Goal: Task Accomplishment & Management: Complete application form

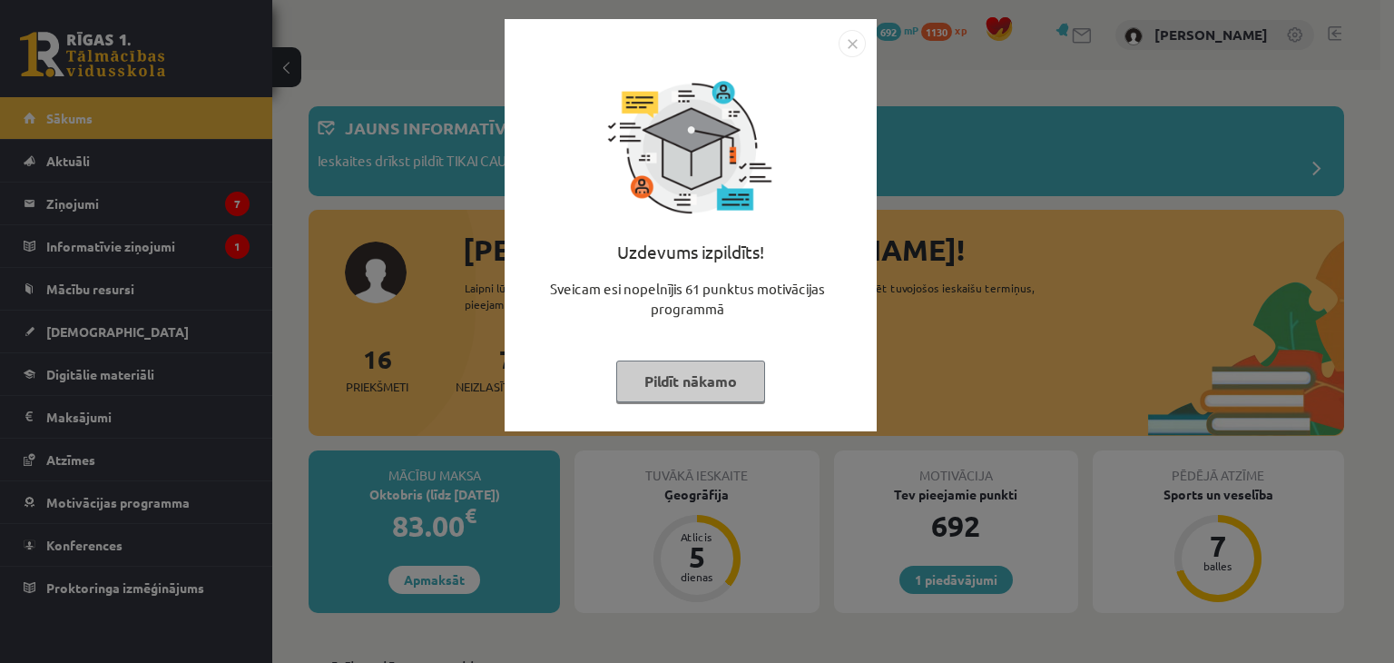
click at [639, 371] on button "Pildīt nākamo" at bounding box center [690, 381] width 149 height 42
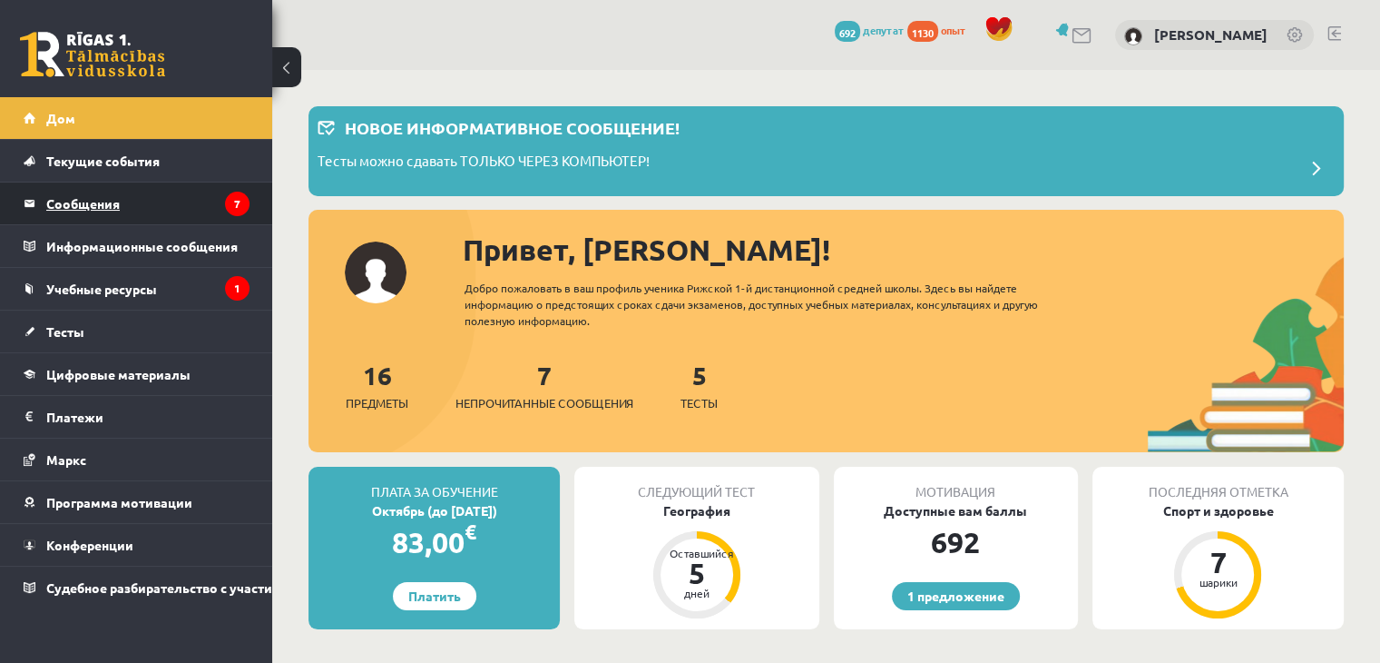
click at [92, 195] on font "Сообщения" at bounding box center [83, 203] width 74 height 16
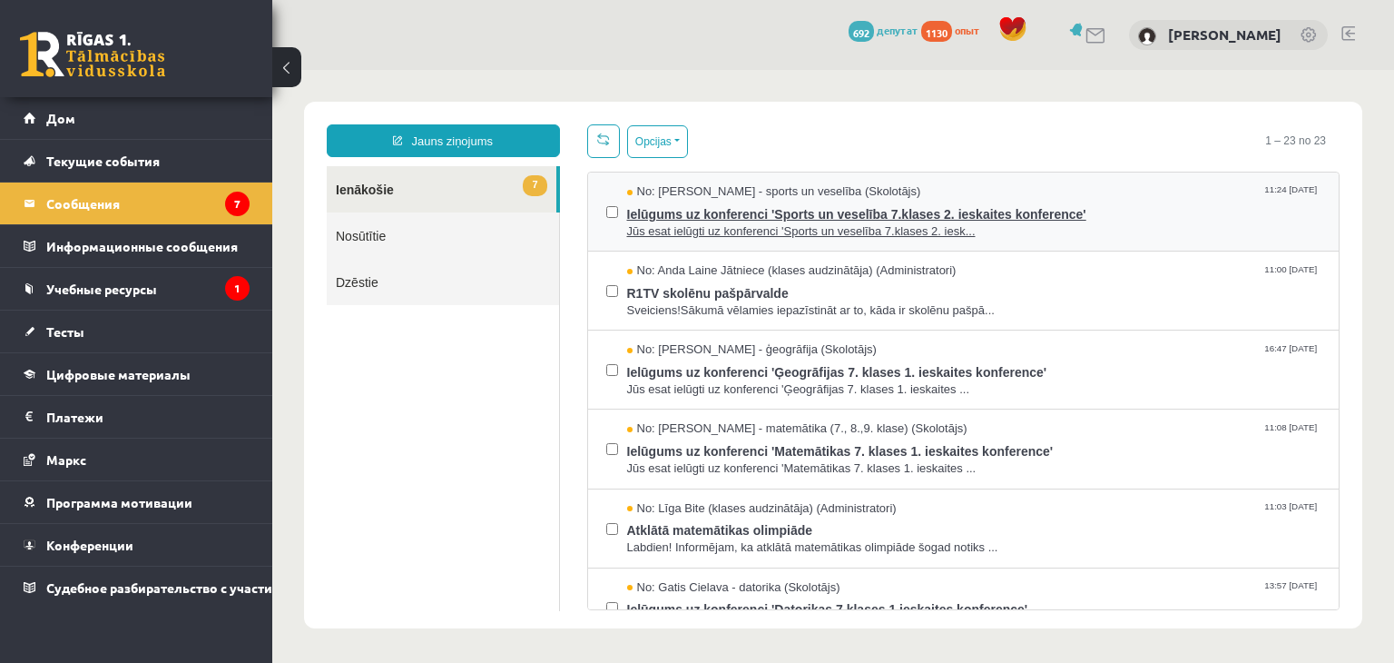
click at [697, 223] on span "Jūs esat ielūgti uz konferenci 'Sports un veselība 7.klases 2. iesk..." at bounding box center [974, 231] width 694 height 17
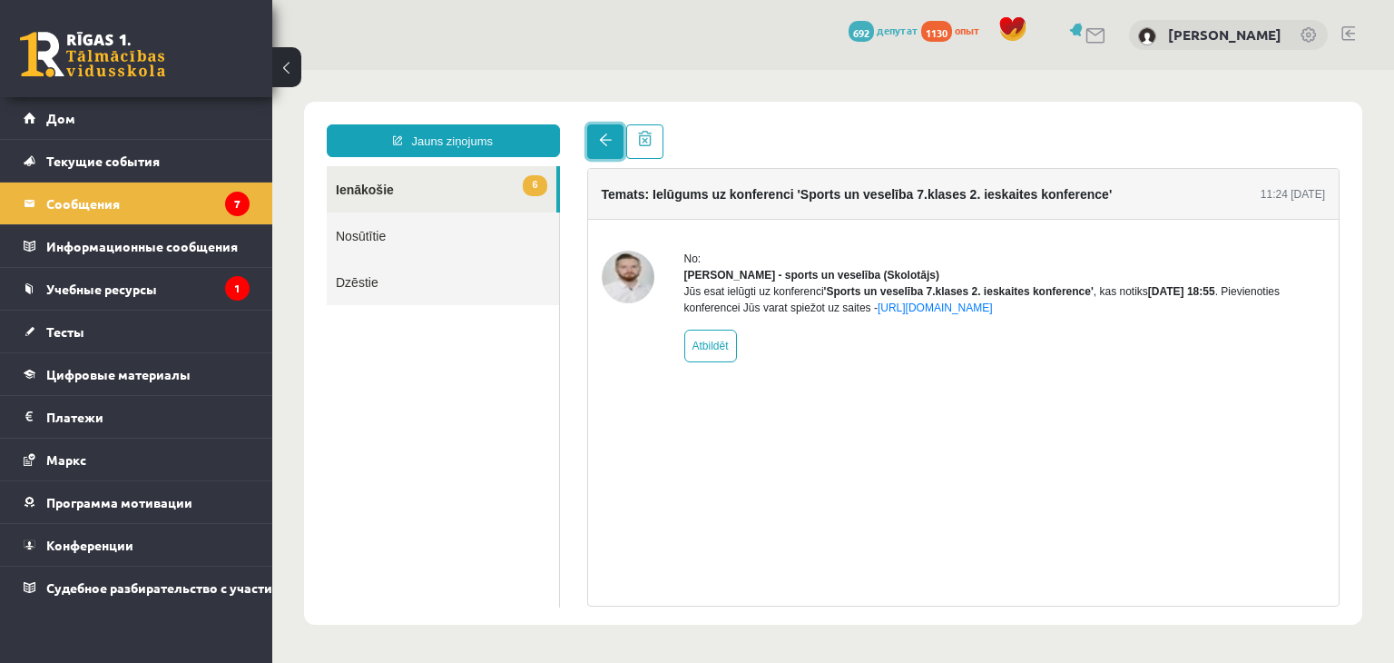
click at [602, 142] on span at bounding box center [605, 139] width 13 height 13
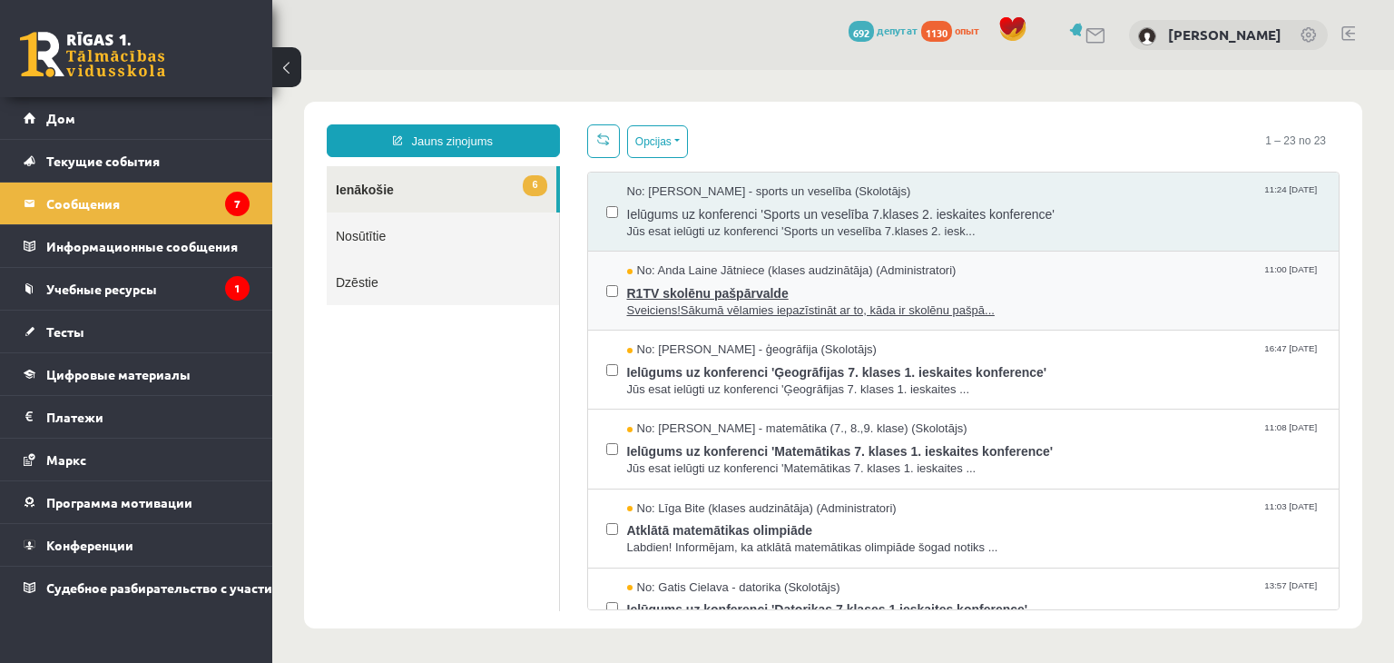
click at [672, 286] on span "R1TV skolēnu pašpārvalde" at bounding box center [974, 291] width 694 height 23
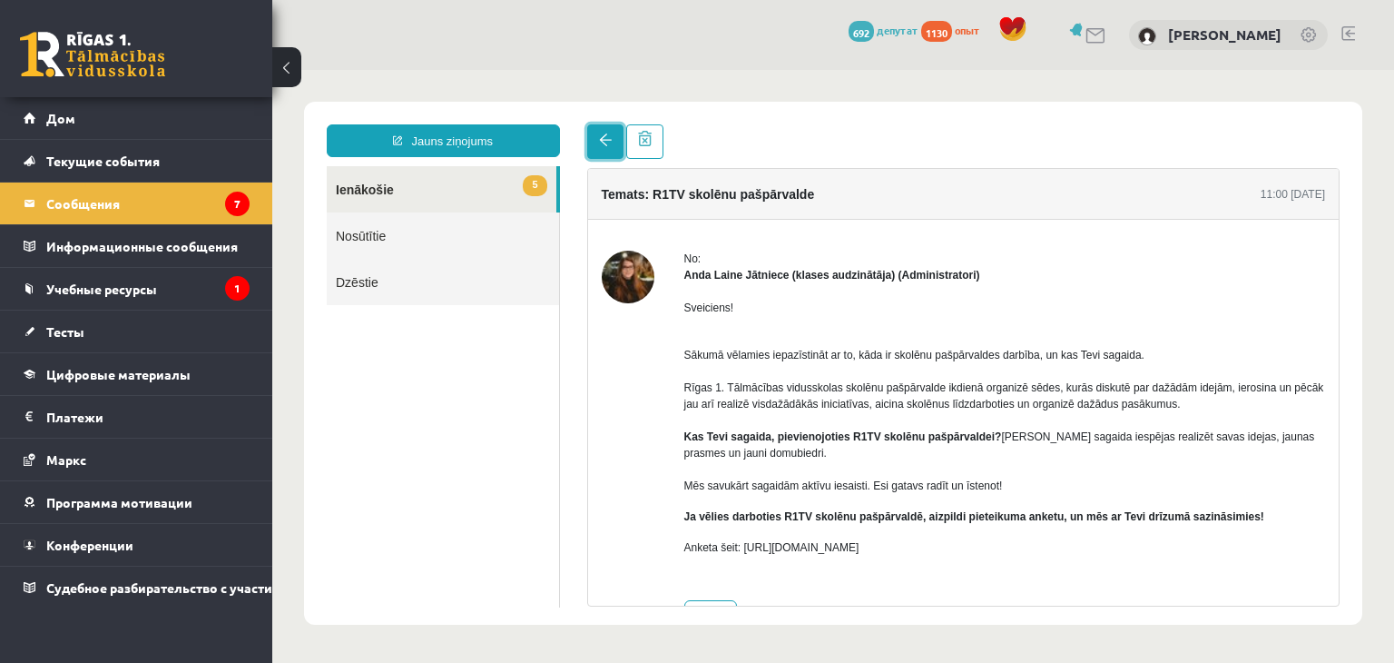
click at [602, 143] on span at bounding box center [605, 139] width 13 height 13
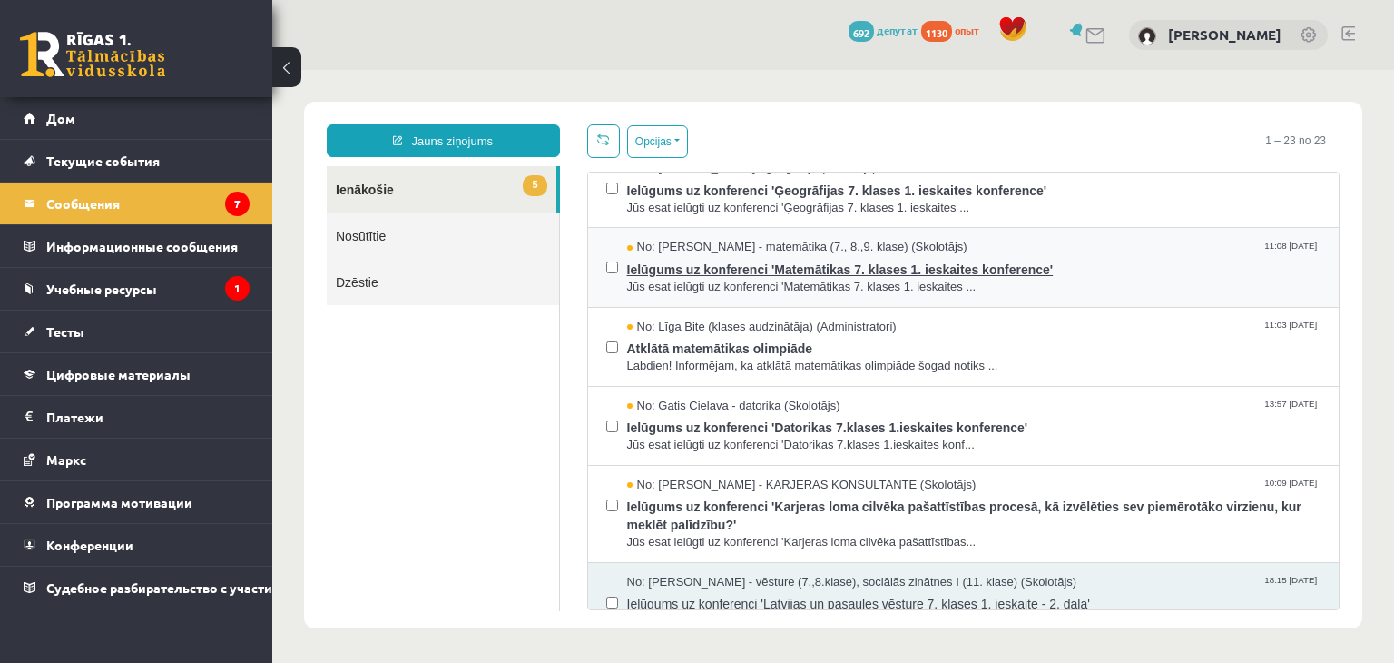
click at [686, 260] on span "Ielūgums uz konferenci 'Matemātikas 7. klases 1. ieskaites konference'" at bounding box center [974, 267] width 694 height 23
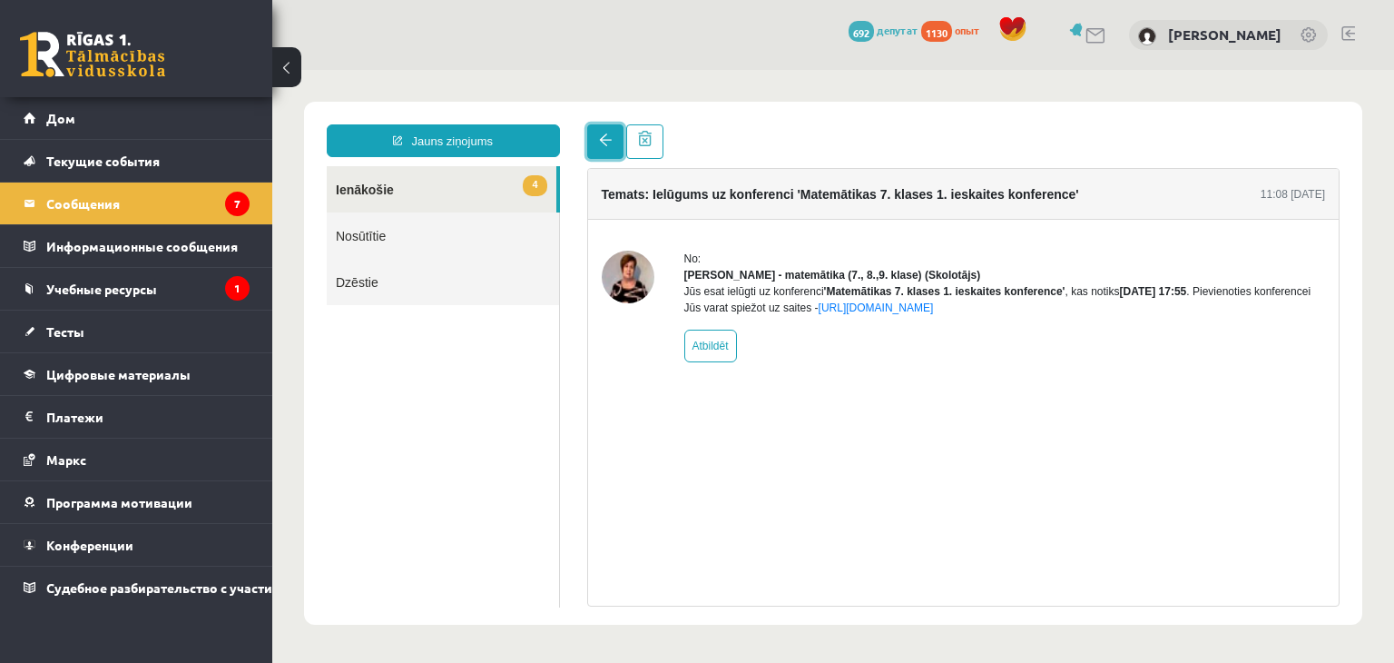
click at [602, 140] on span at bounding box center [605, 139] width 13 height 13
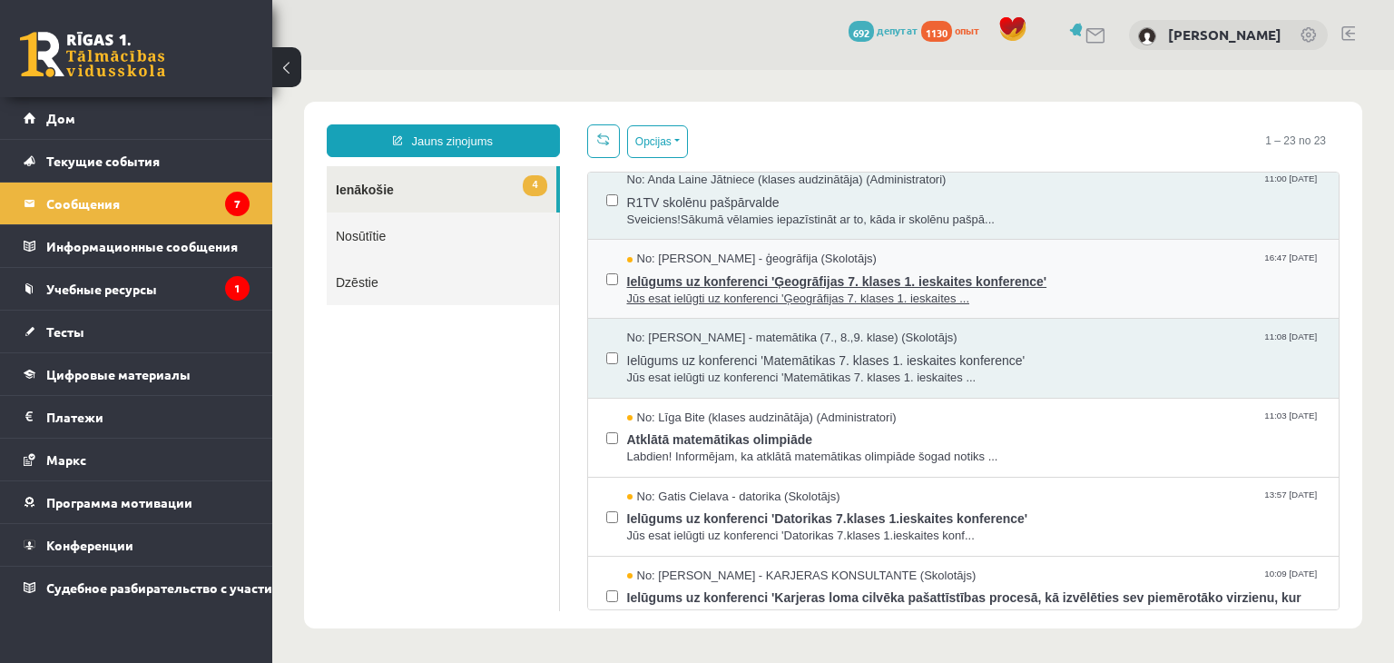
click at [660, 299] on span "Jūs esat ielūgti uz konferenci 'Ģeogrāfijas 7. klases 1. ieskaites ..." at bounding box center [974, 298] width 694 height 17
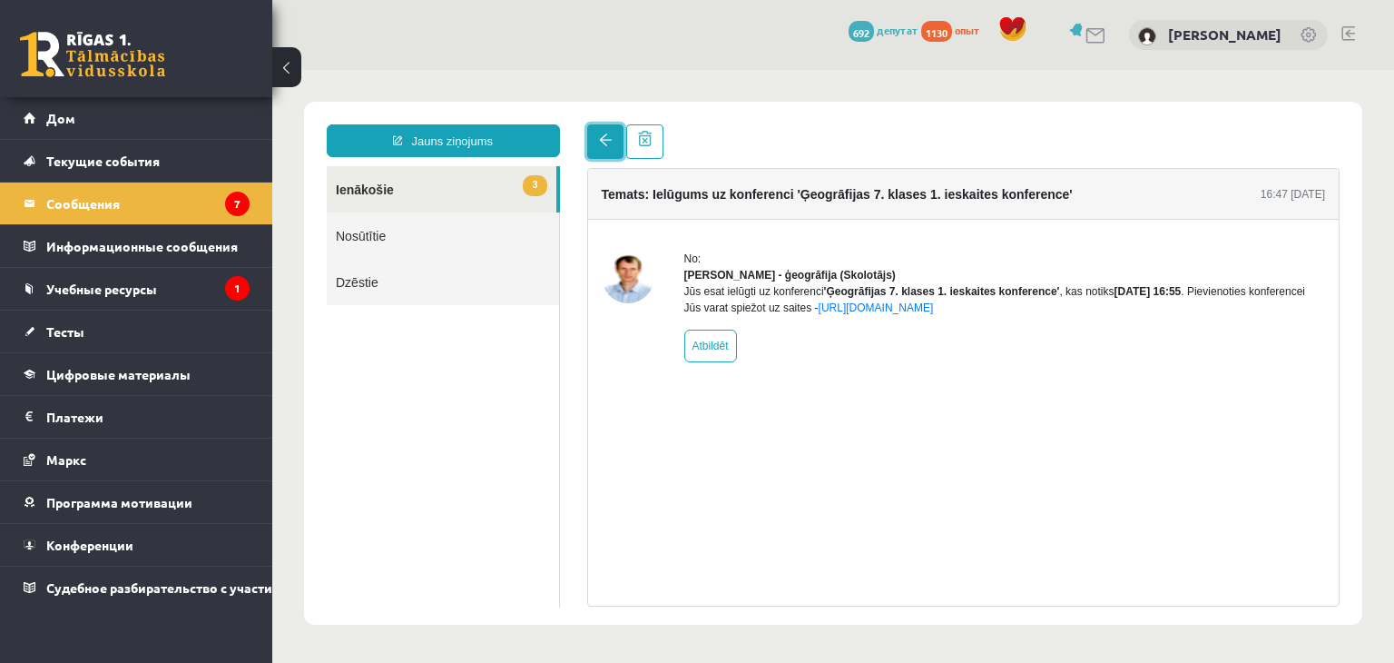
click at [592, 134] on link at bounding box center [605, 141] width 36 height 34
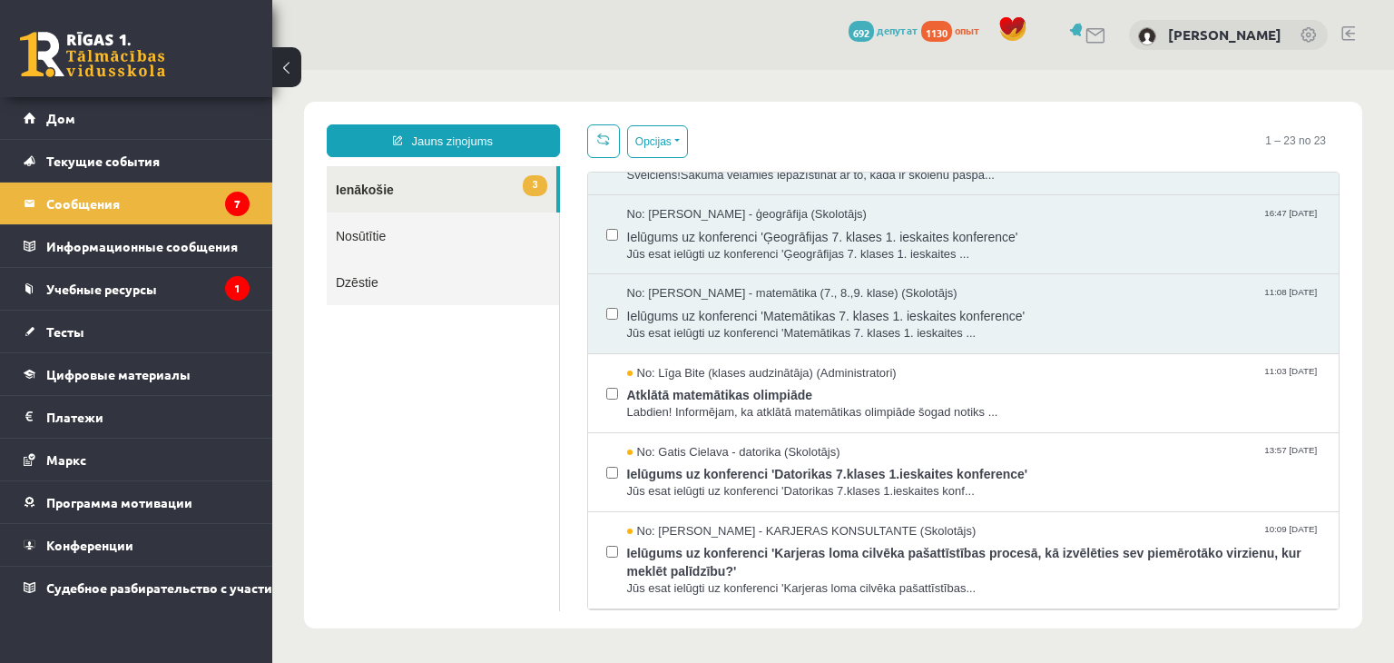
scroll to position [182, 0]
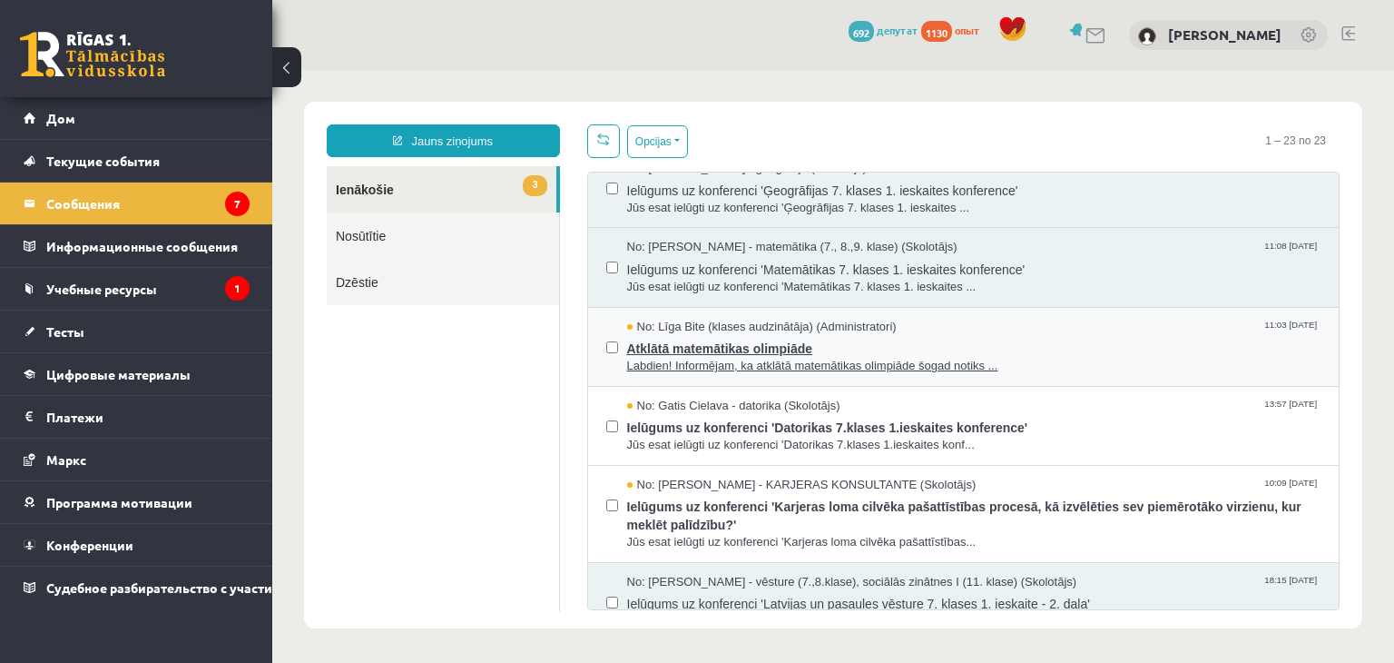
click at [645, 319] on span "No: Līga Bite (klases audzinātāja) (Administratori)" at bounding box center [762, 327] width 270 height 17
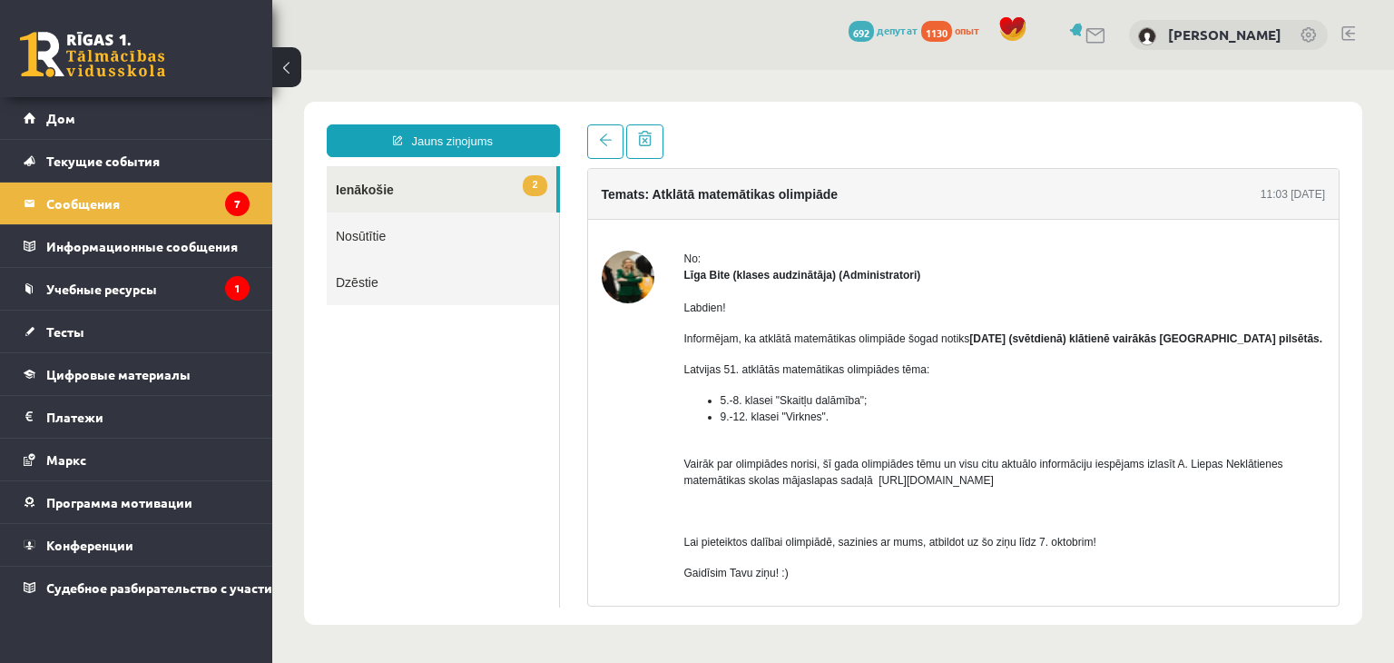
scroll to position [192, 0]
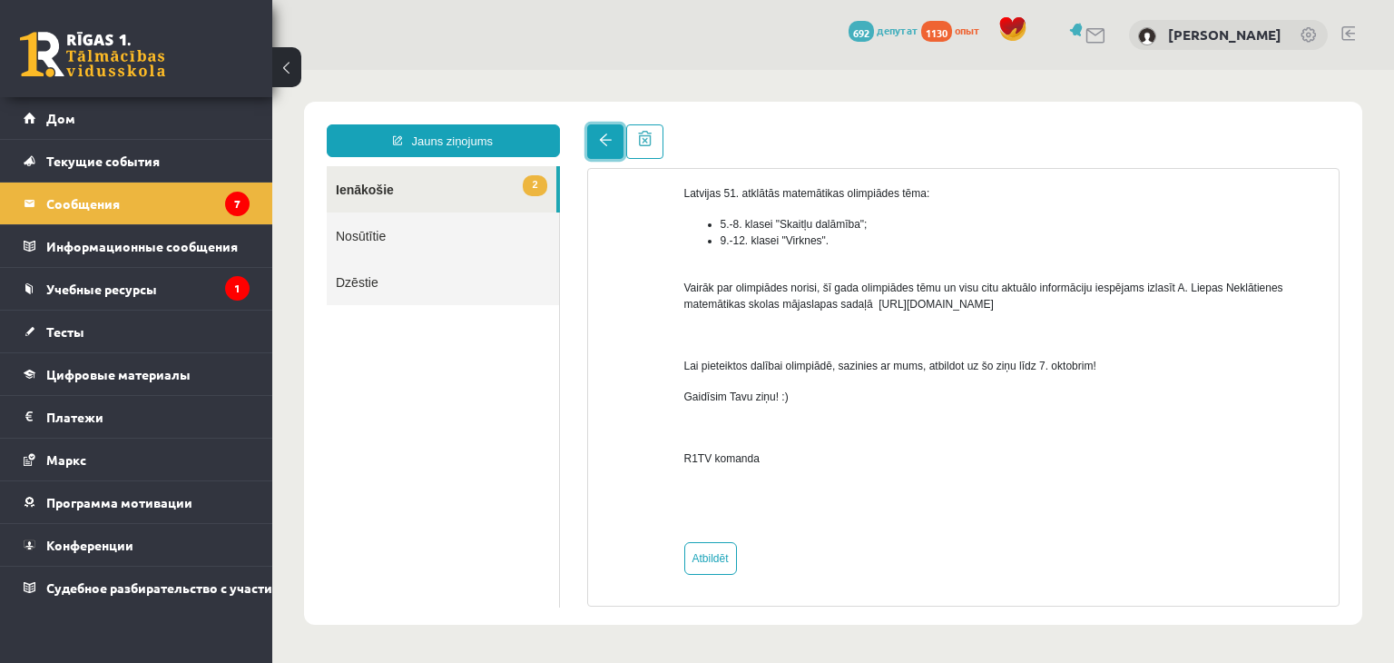
click at [596, 146] on link at bounding box center [605, 141] width 36 height 34
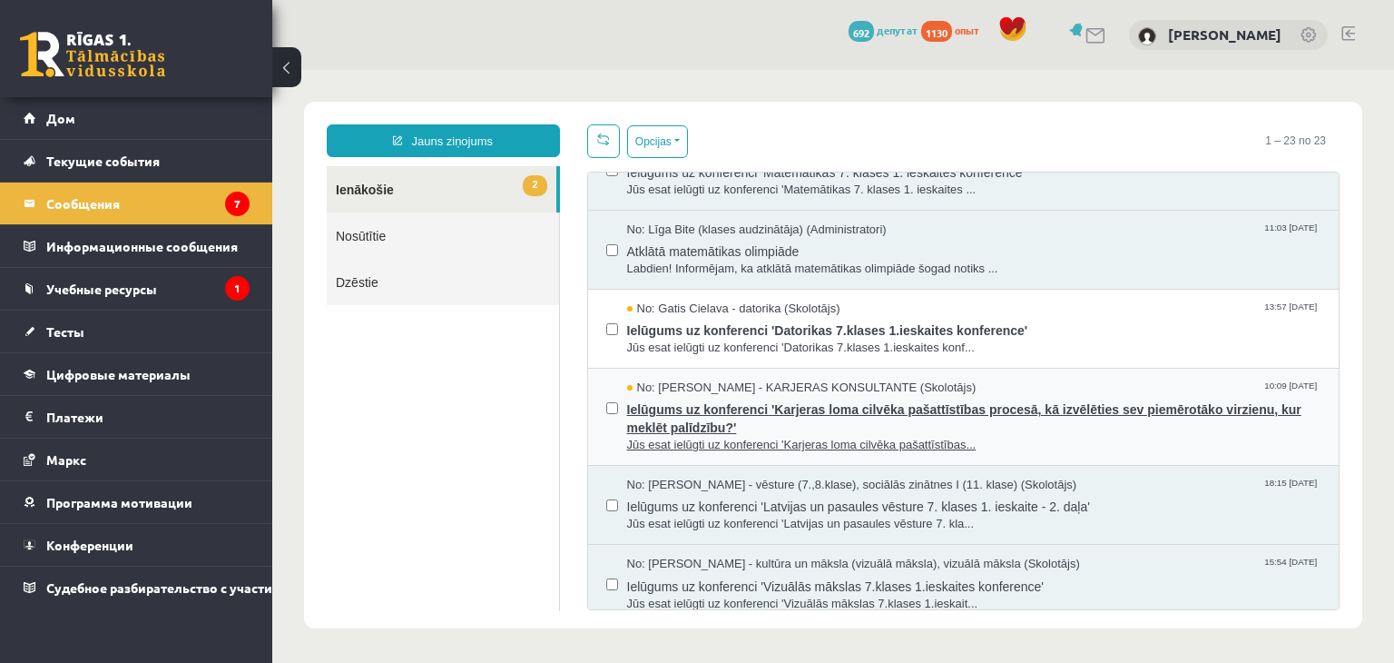
scroll to position [272, 0]
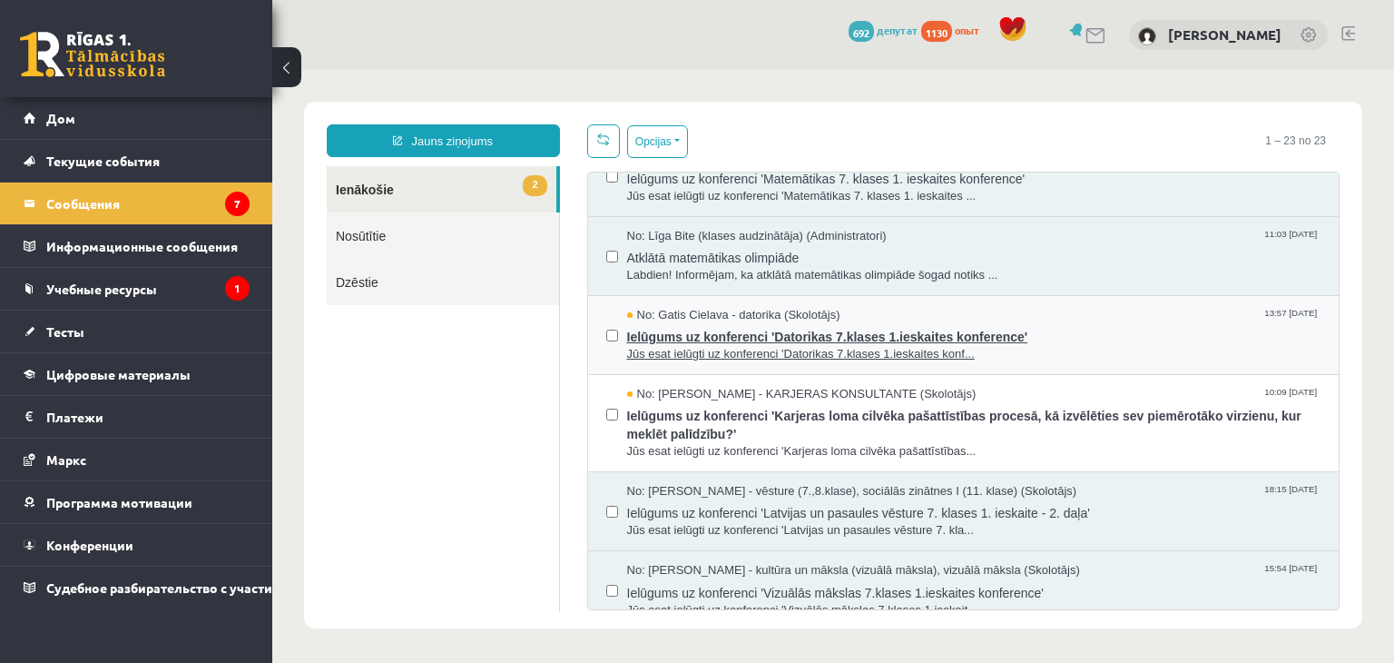
click at [648, 313] on span "No: Gatis Cielava - datorika (Skolotājs)" at bounding box center [733, 315] width 213 height 17
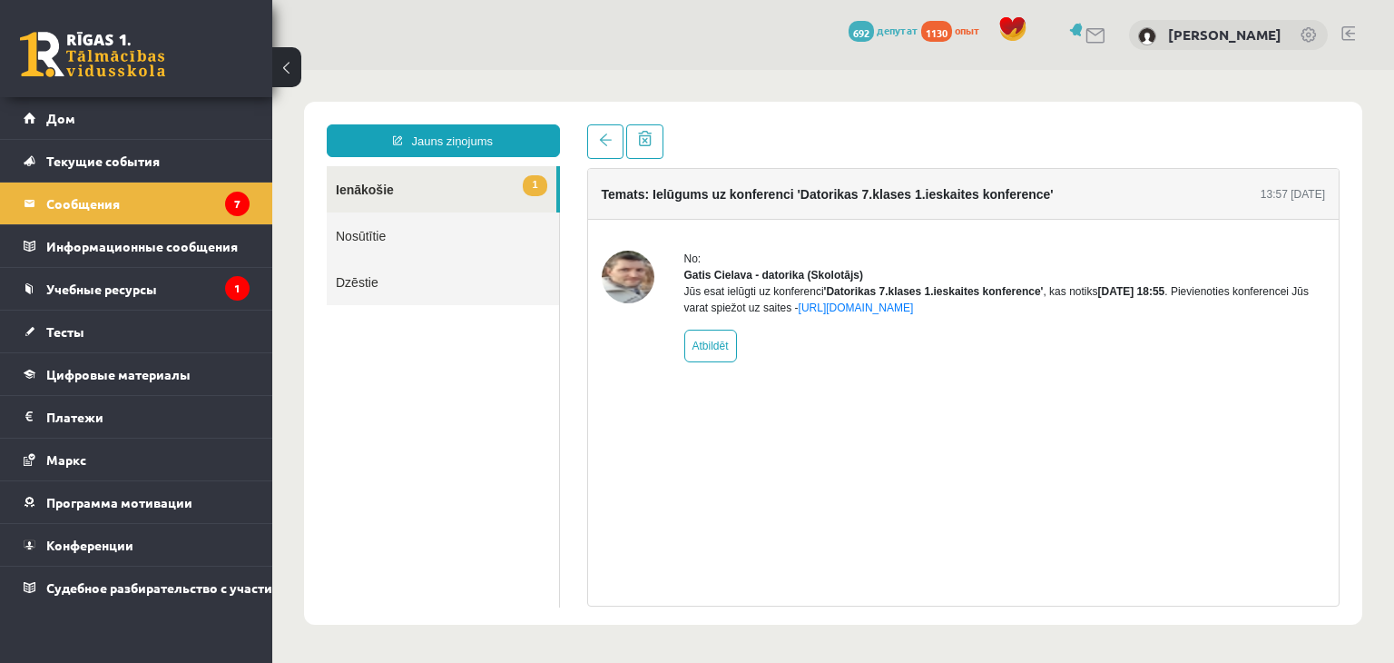
scroll to position [0, 0]
click at [594, 150] on link at bounding box center [605, 141] width 36 height 34
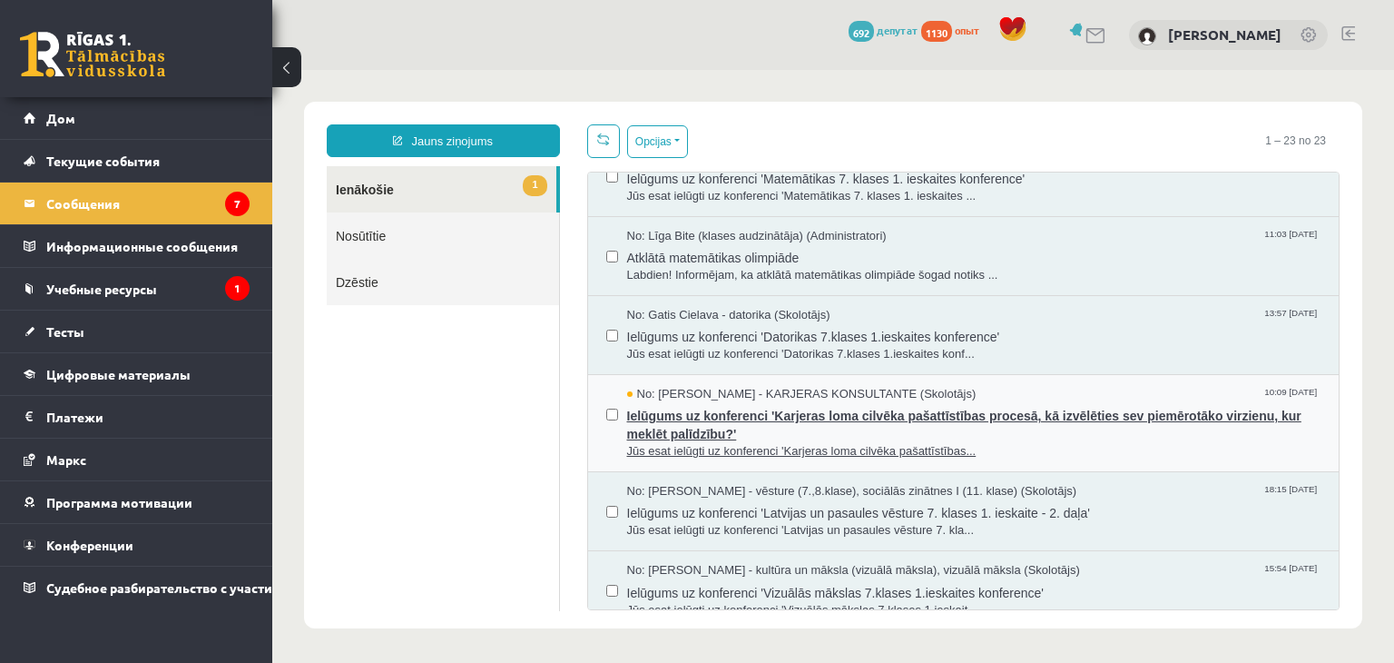
click at [643, 391] on span "No: Karīna Saveļjeva - KARJERAS KONSULTANTE (Skolotājs)" at bounding box center [801, 394] width 349 height 17
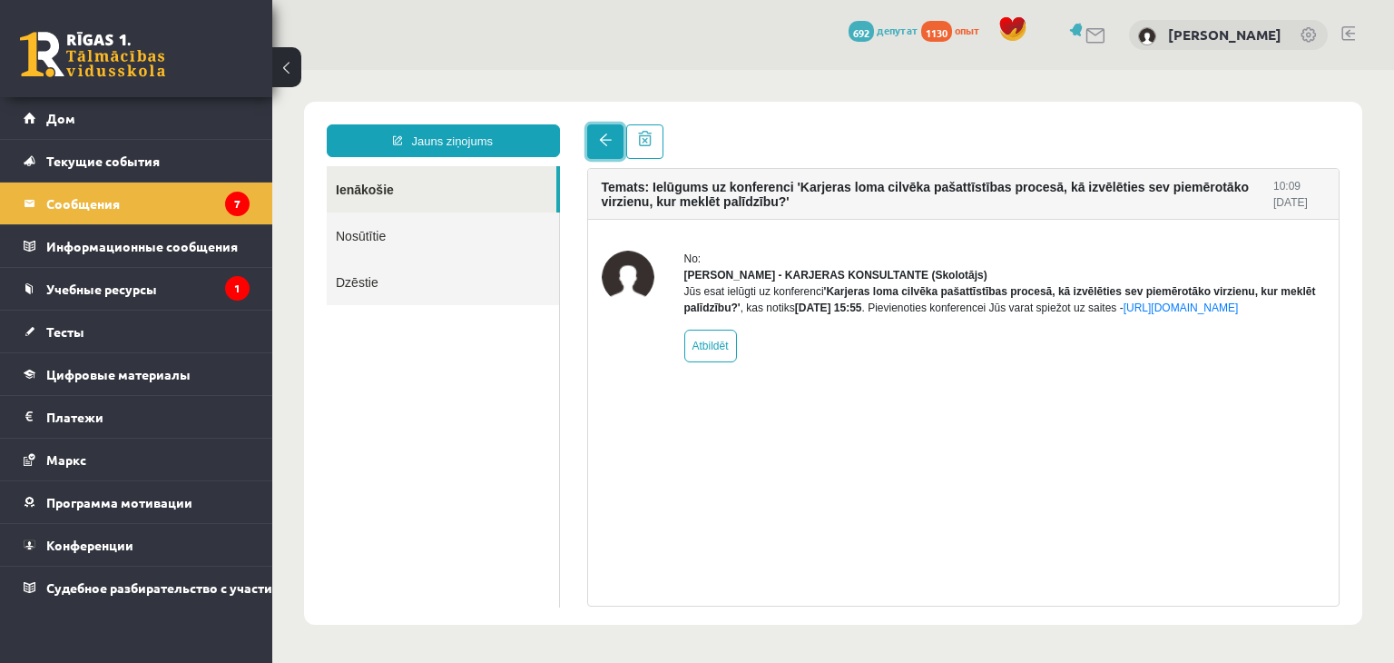
click at [588, 135] on link at bounding box center [605, 141] width 36 height 34
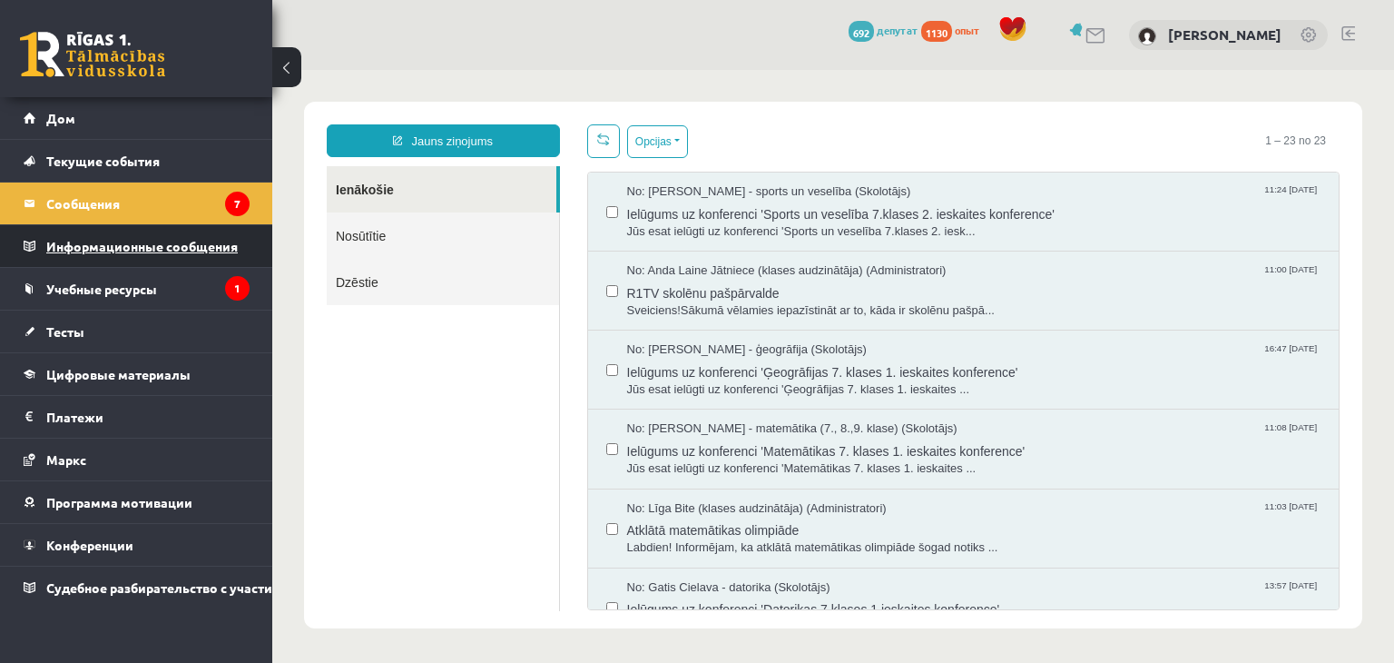
click at [116, 248] on font "Информационные сообщения" at bounding box center [142, 246] width 192 height 16
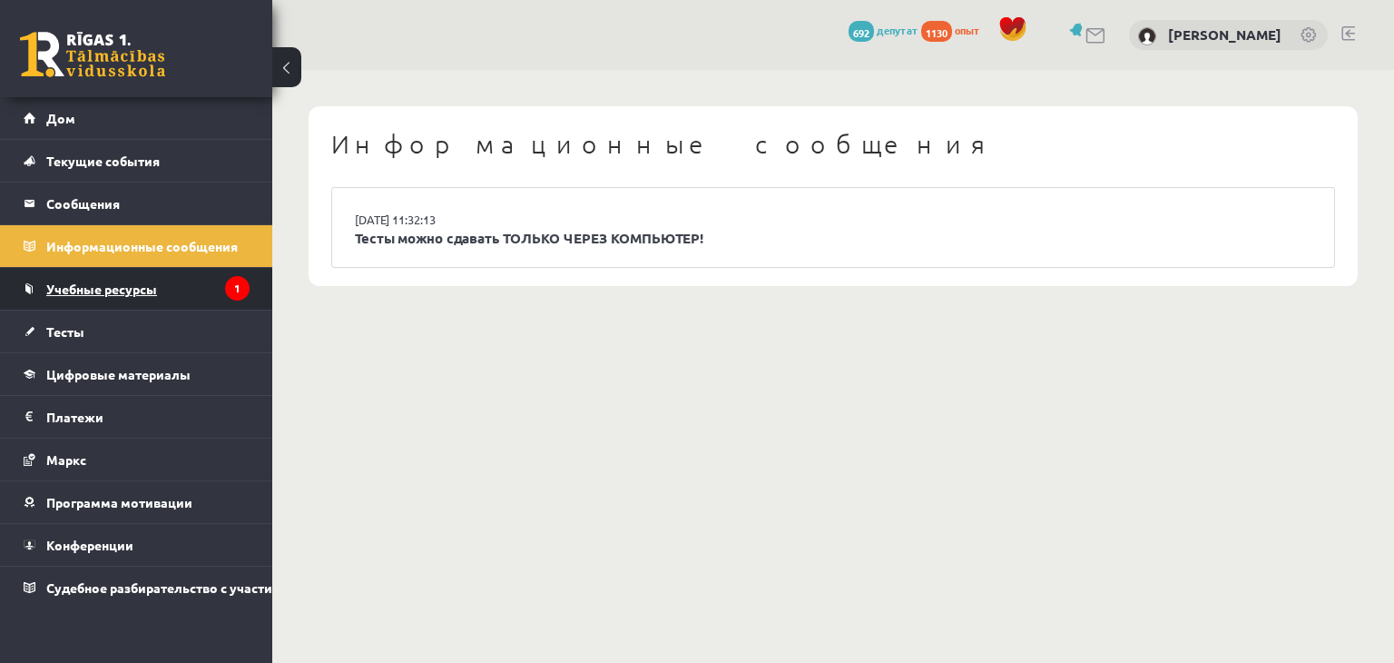
click at [142, 297] on link "Учебные ресурсы" at bounding box center [137, 289] width 226 height 42
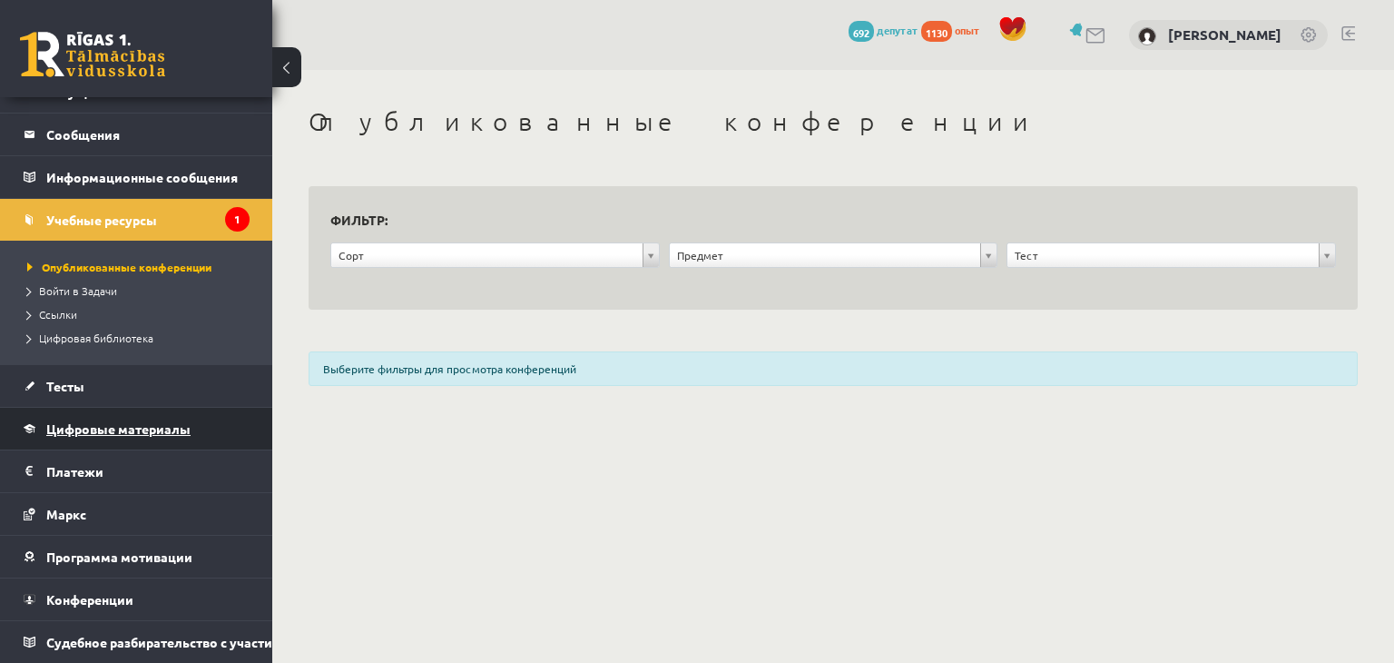
click at [98, 408] on link "Цифровые материалы" at bounding box center [137, 429] width 226 height 42
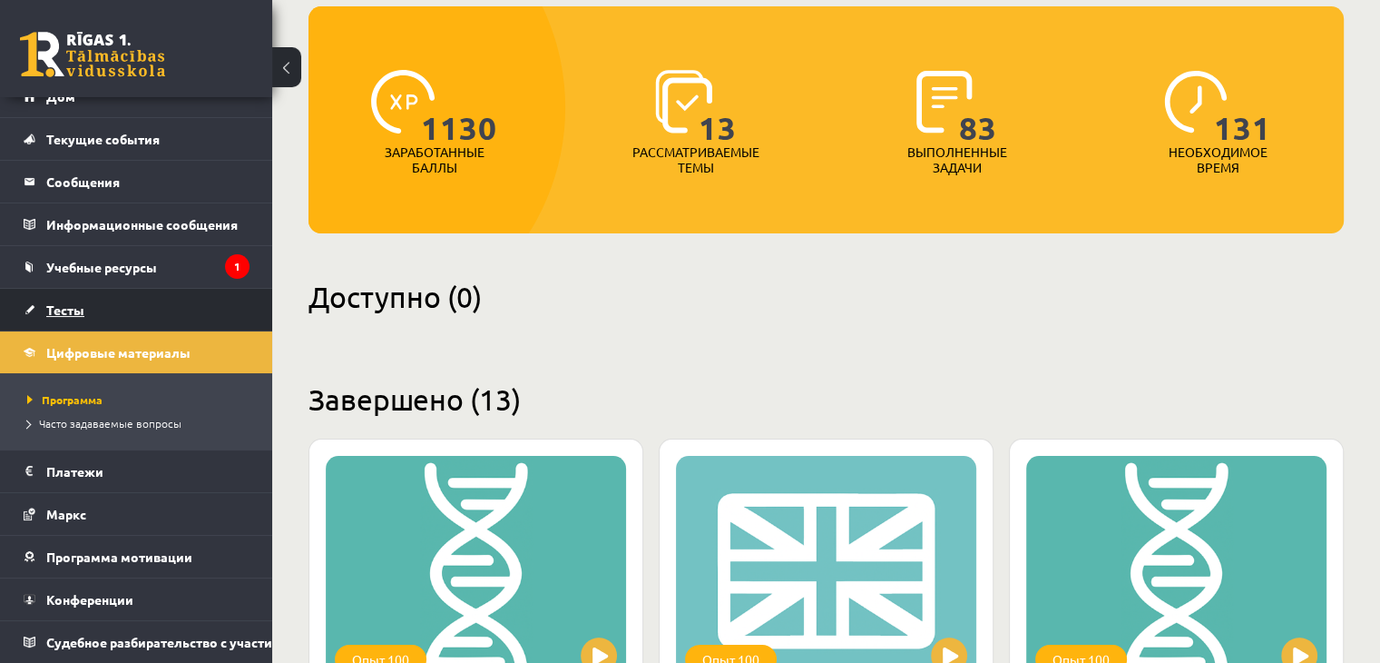
click at [103, 290] on link "Тесты" at bounding box center [137, 310] width 226 height 42
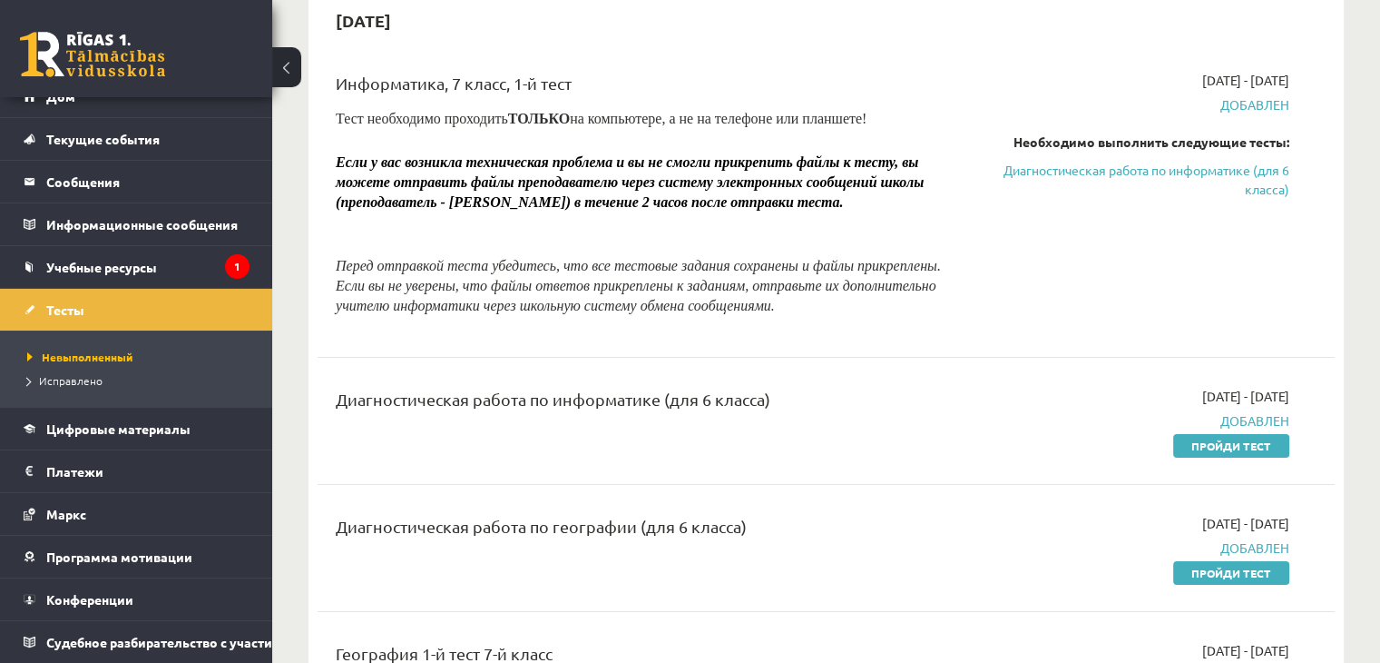
scroll to position [454, 0]
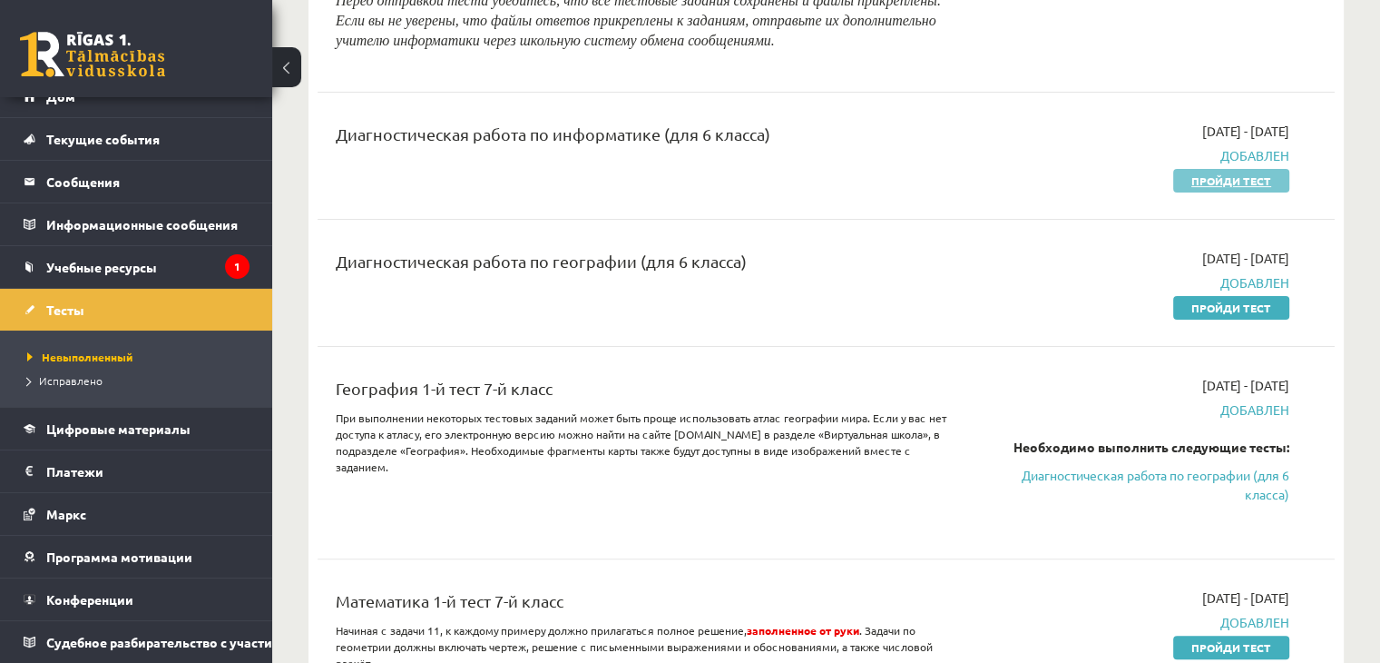
click at [1258, 188] on font "Пройди тест" at bounding box center [1232, 180] width 80 height 15
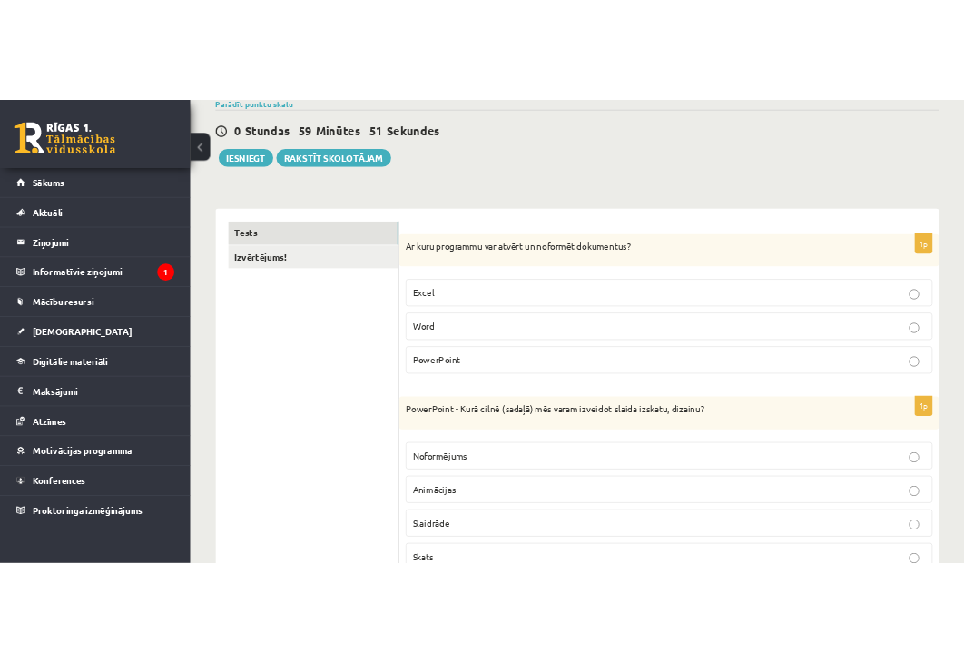
scroll to position [182, 0]
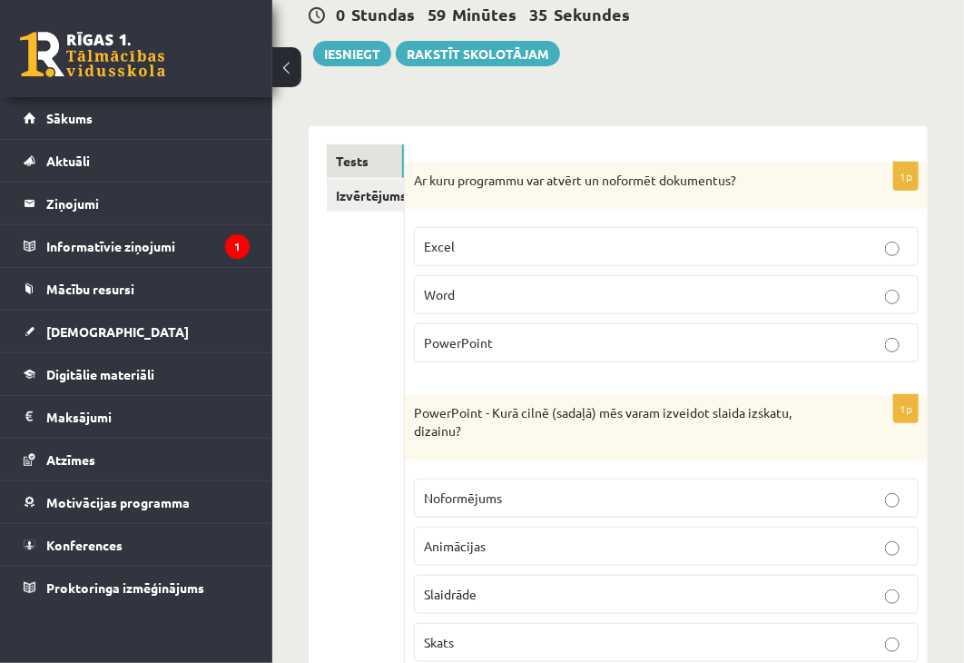
click at [503, 297] on p "Word" at bounding box center [666, 294] width 485 height 19
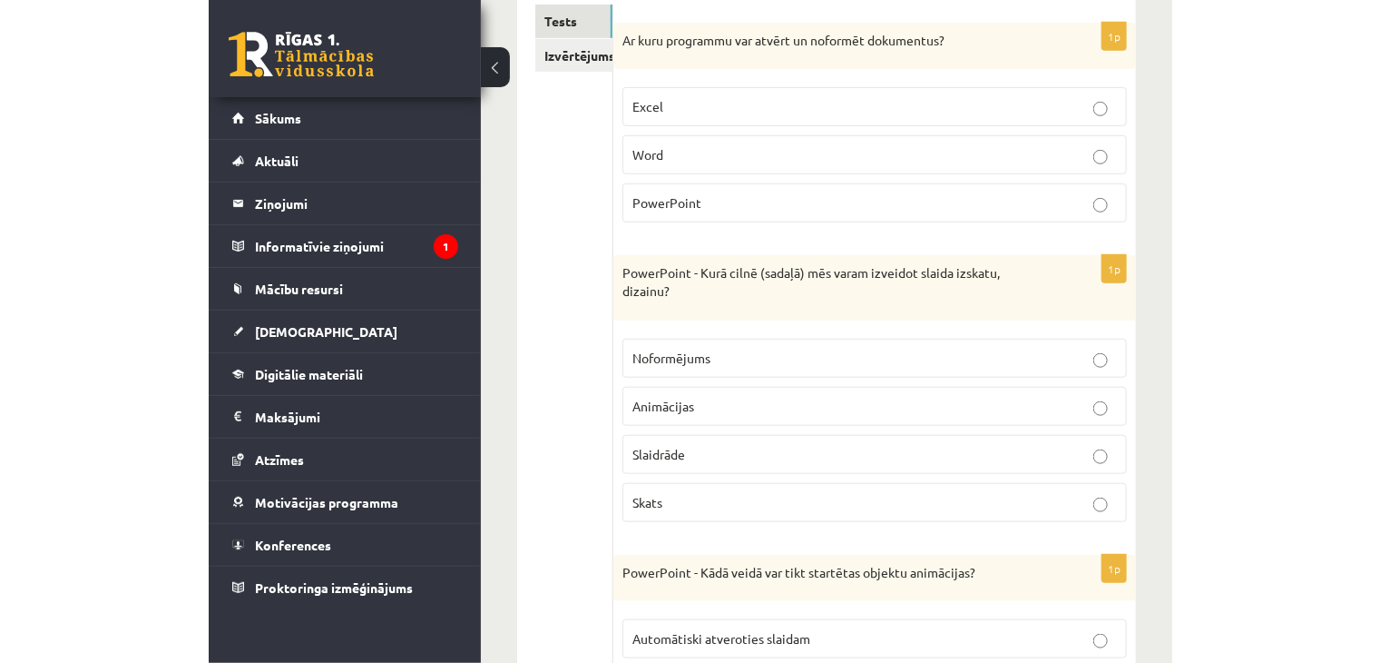
scroll to position [363, 0]
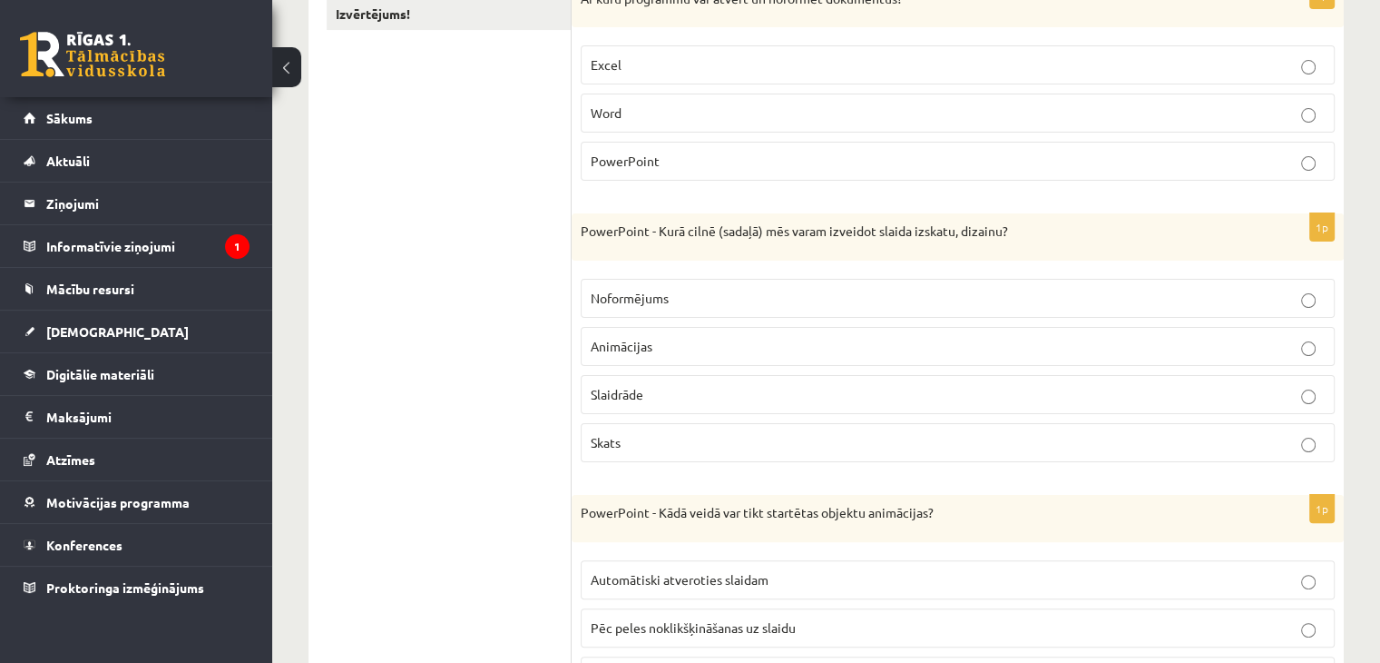
click at [663, 286] on label "Noformējums" at bounding box center [958, 298] width 754 height 39
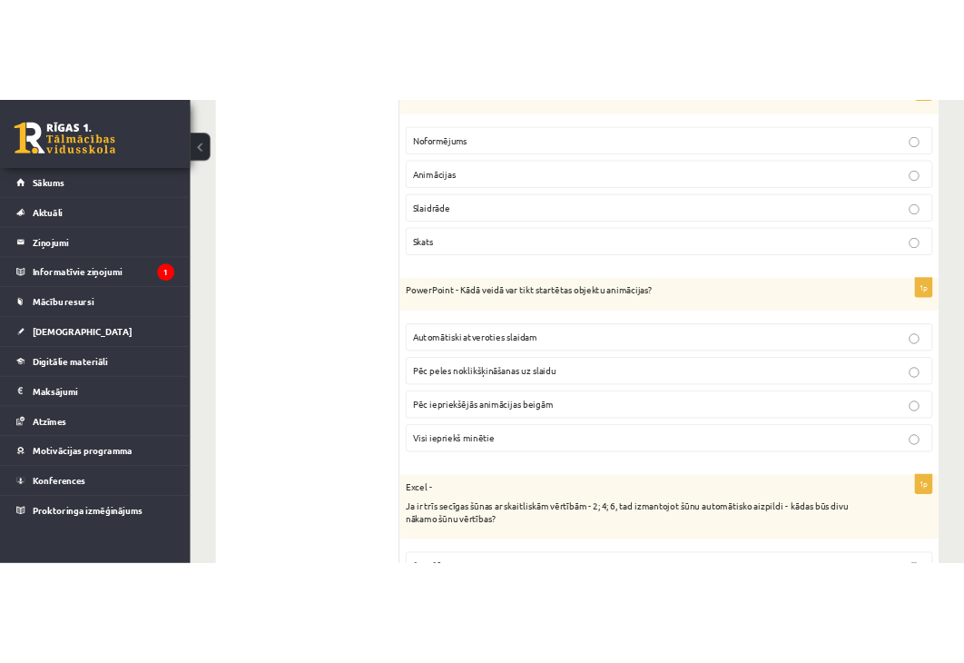
scroll to position [635, 0]
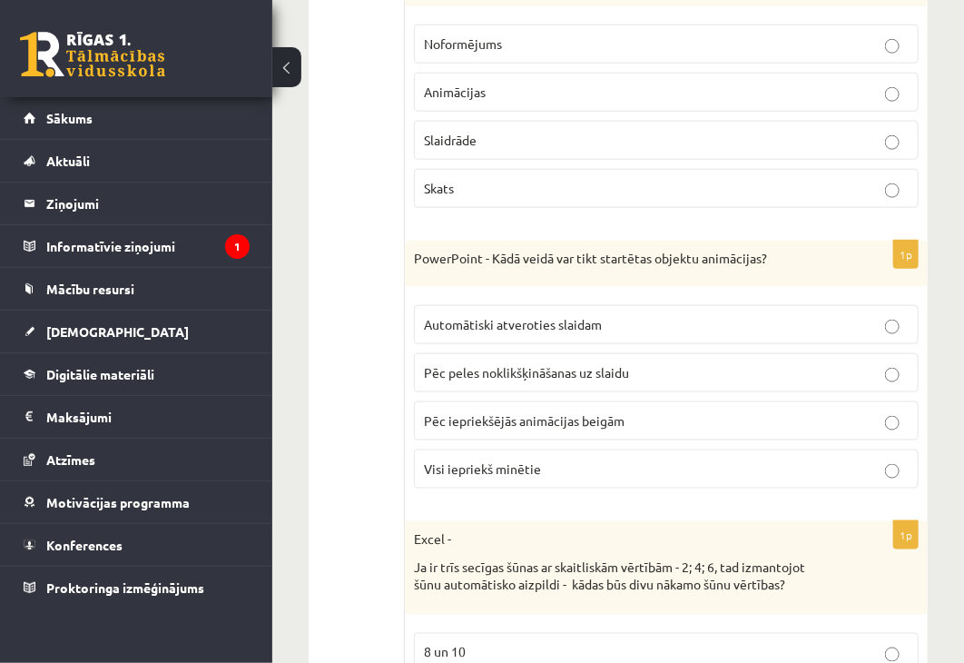
click at [496, 476] on label "Visi iepriekš minētie" at bounding box center [666, 468] width 505 height 39
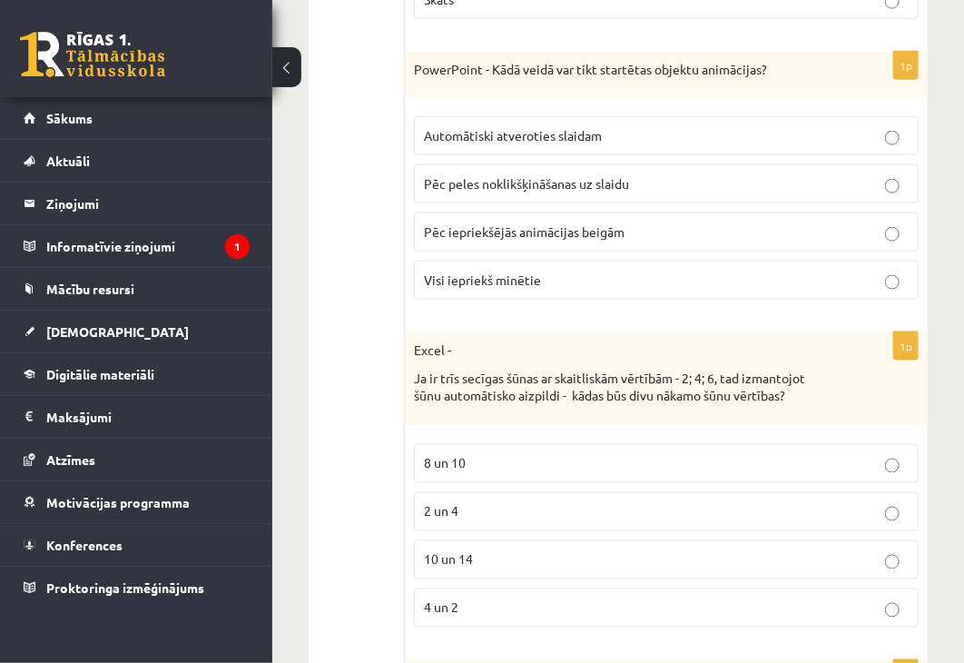
scroll to position [908, 0]
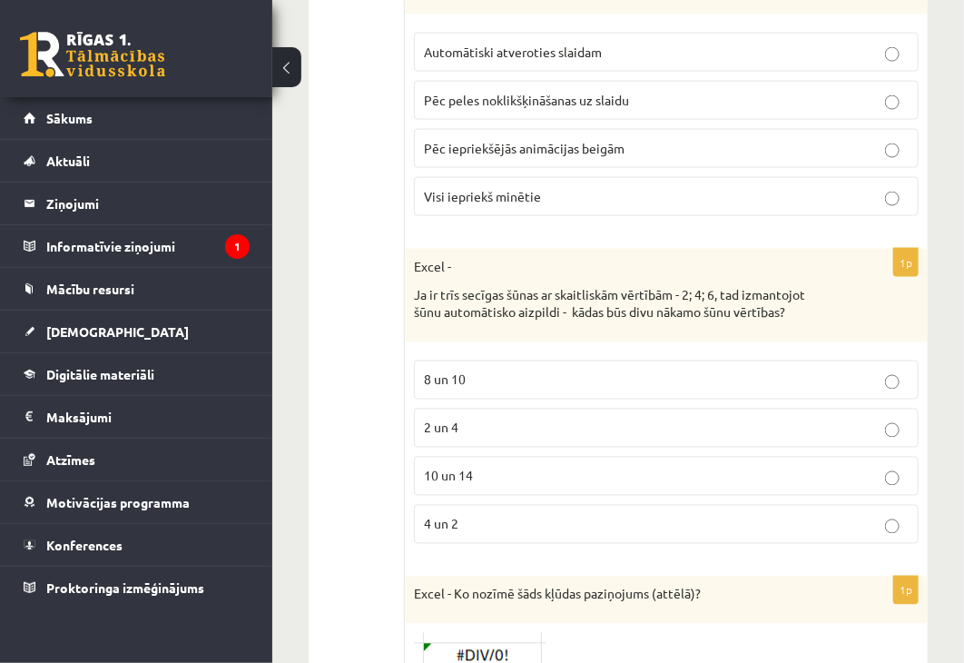
click at [514, 375] on p "8 un 10" at bounding box center [666, 379] width 485 height 19
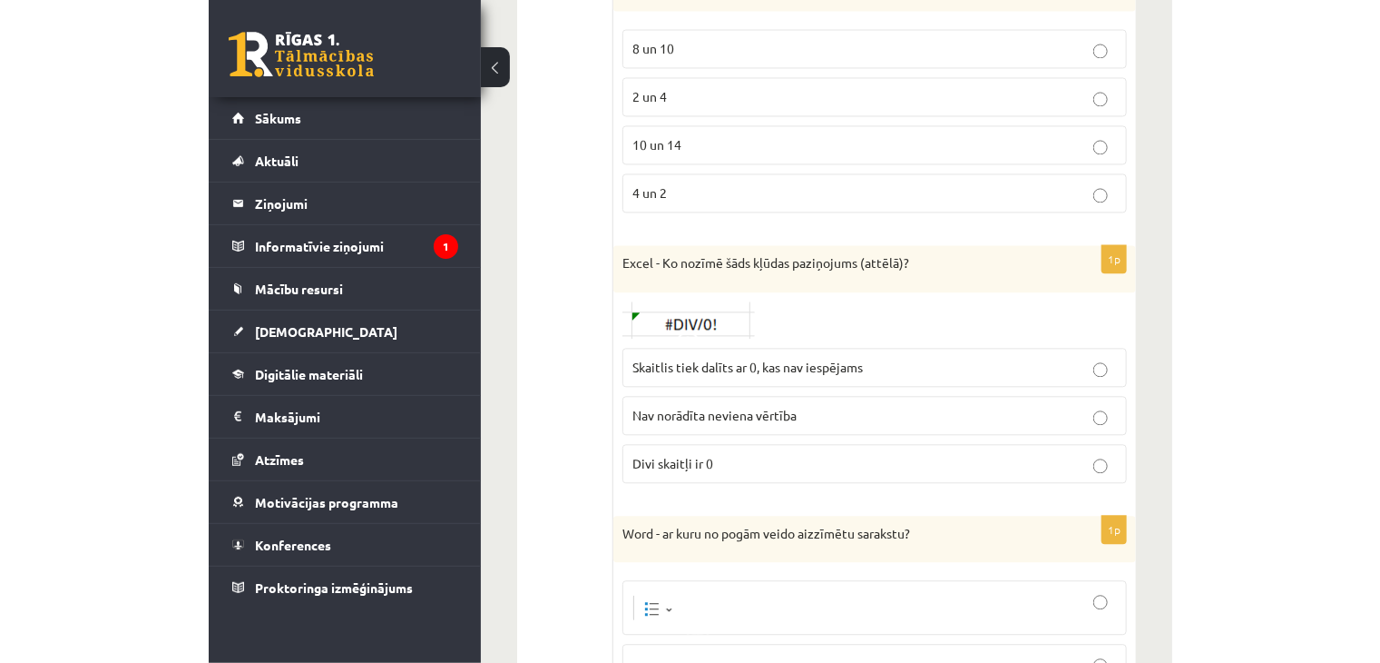
scroll to position [1271, 0]
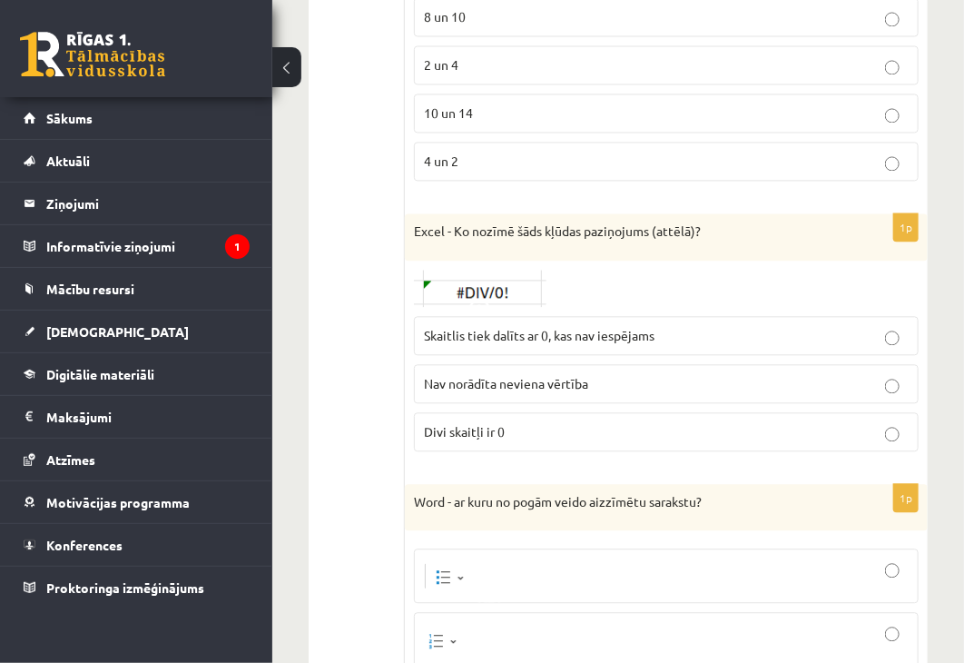
click at [783, 326] on p "Skaitlis tiek dalīts ar 0, kas nav iespējams" at bounding box center [666, 335] width 485 height 19
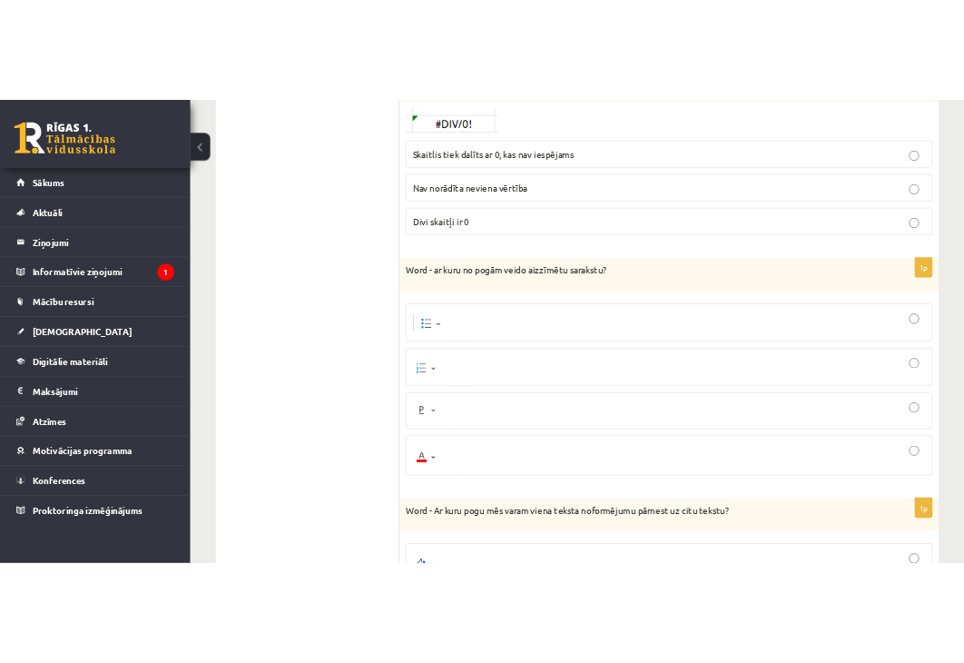
scroll to position [1543, 0]
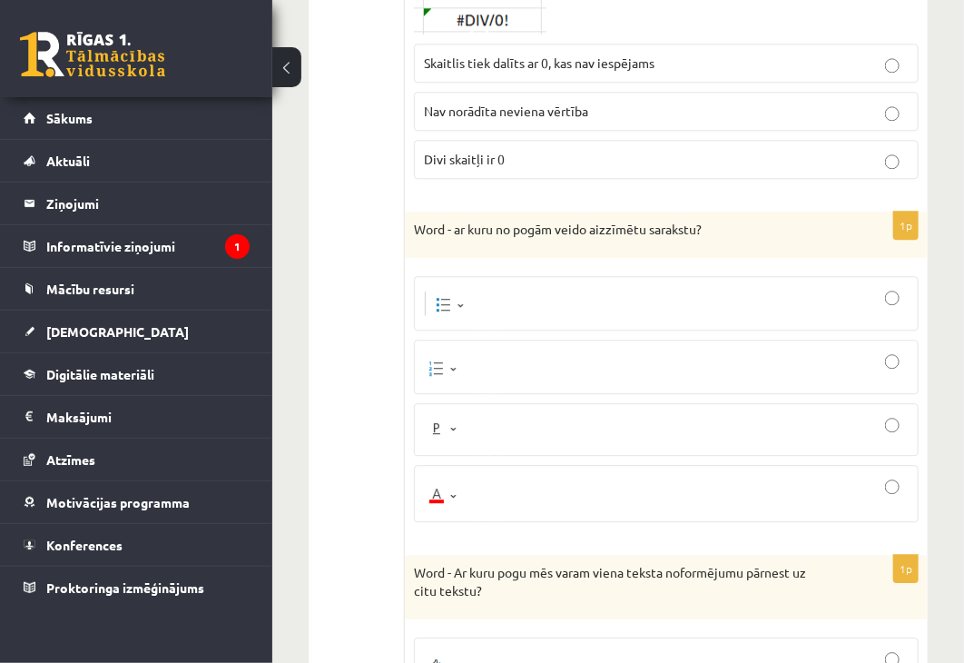
click at [549, 289] on div at bounding box center [666, 303] width 485 height 34
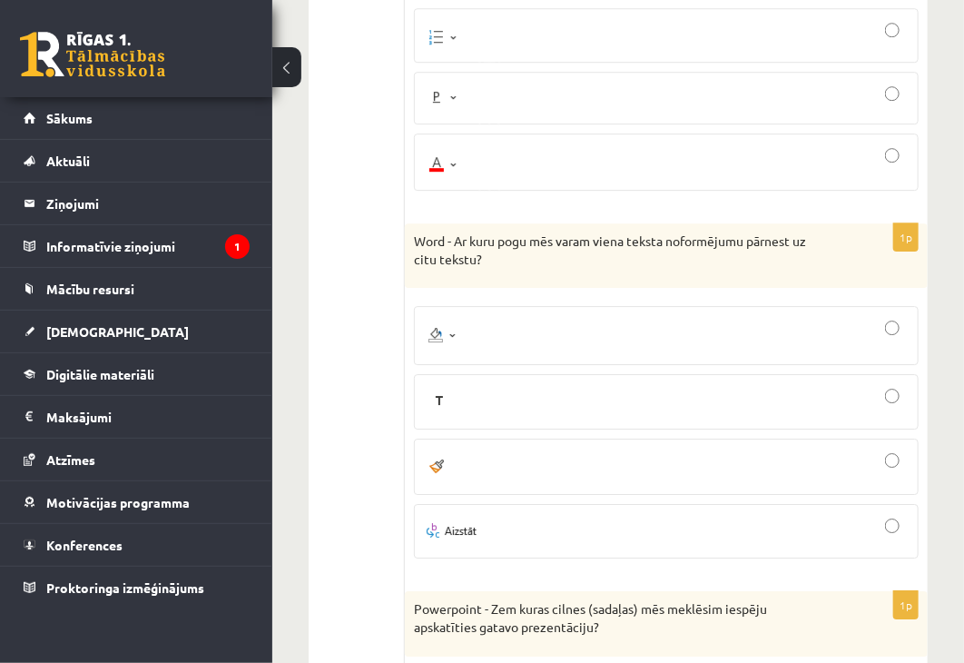
scroll to position [1906, 0]
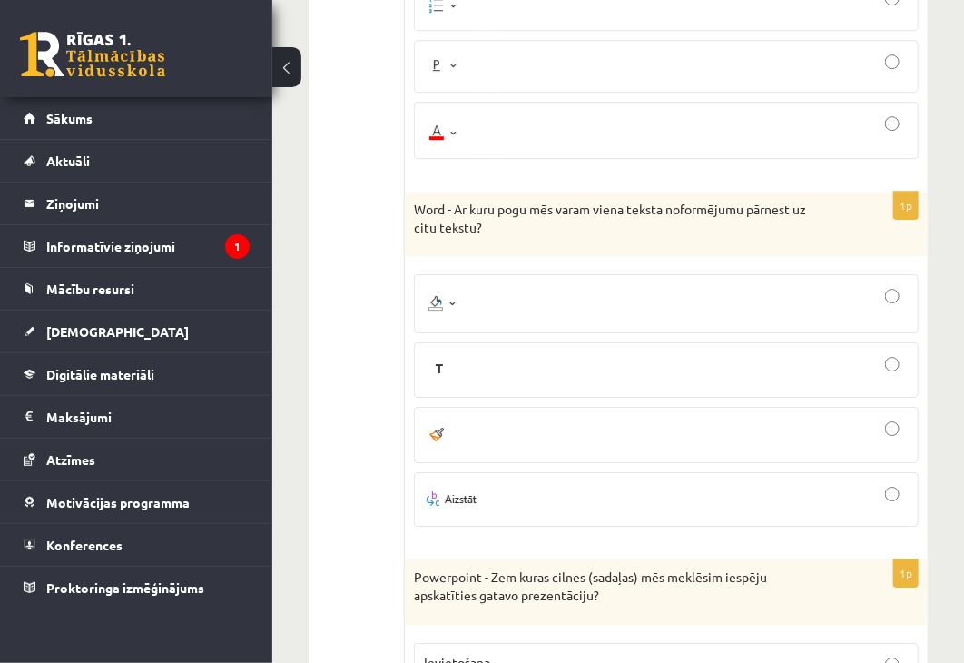
click at [474, 441] on div at bounding box center [666, 435] width 485 height 36
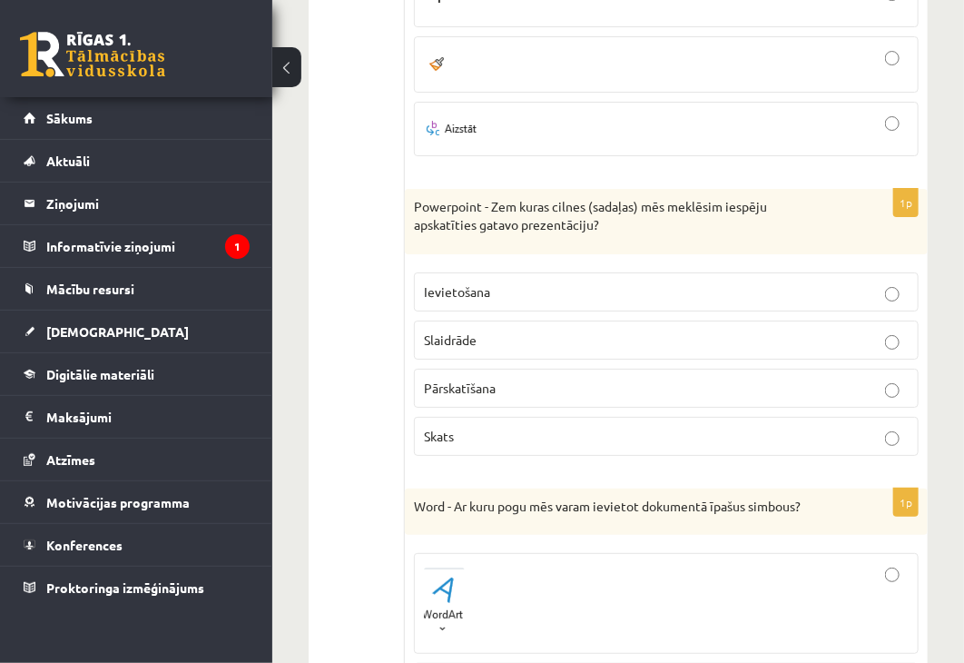
scroll to position [2269, 0]
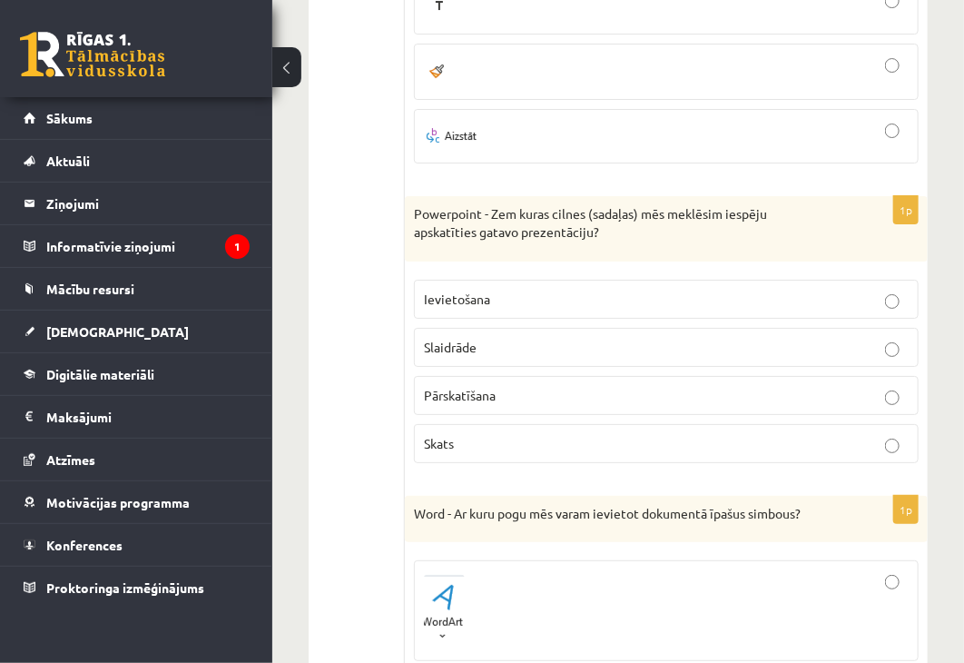
click at [483, 338] on p "Slaidrāde" at bounding box center [666, 347] width 485 height 19
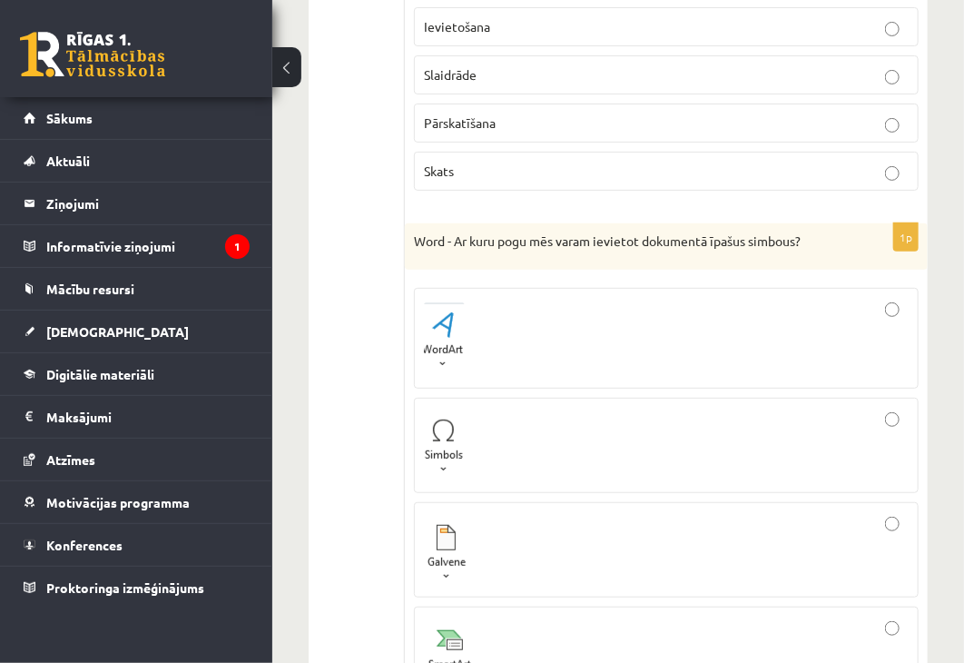
scroll to position [2632, 0]
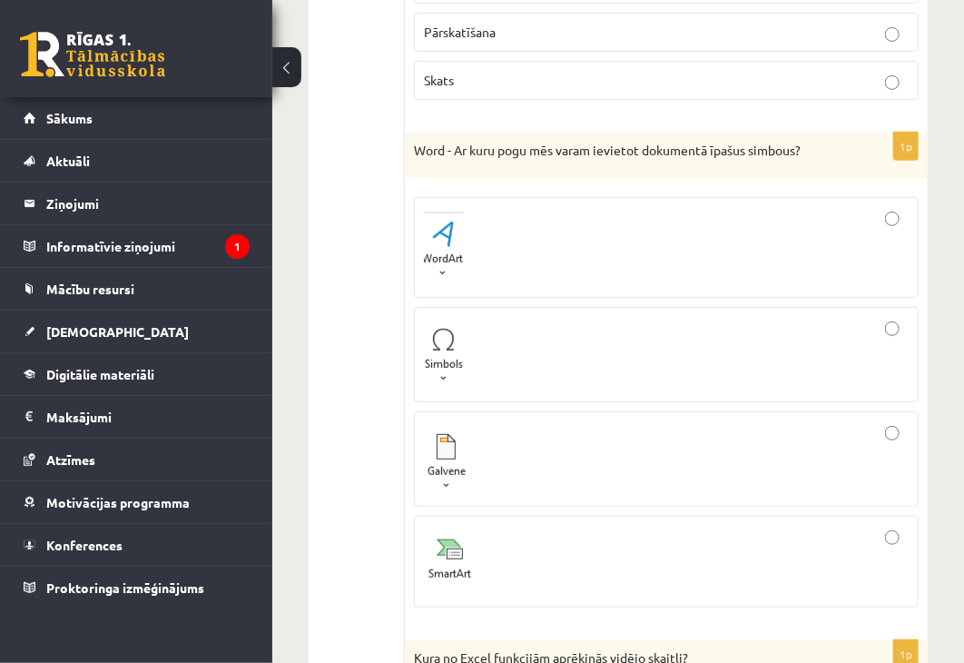
click at [693, 329] on div at bounding box center [666, 354] width 485 height 75
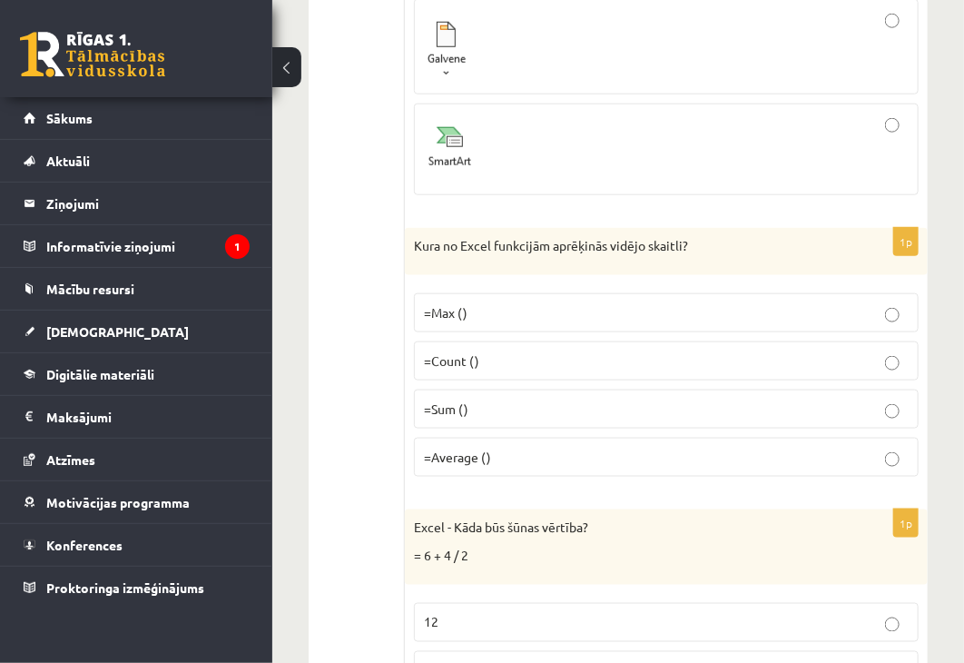
scroll to position [3086, 0]
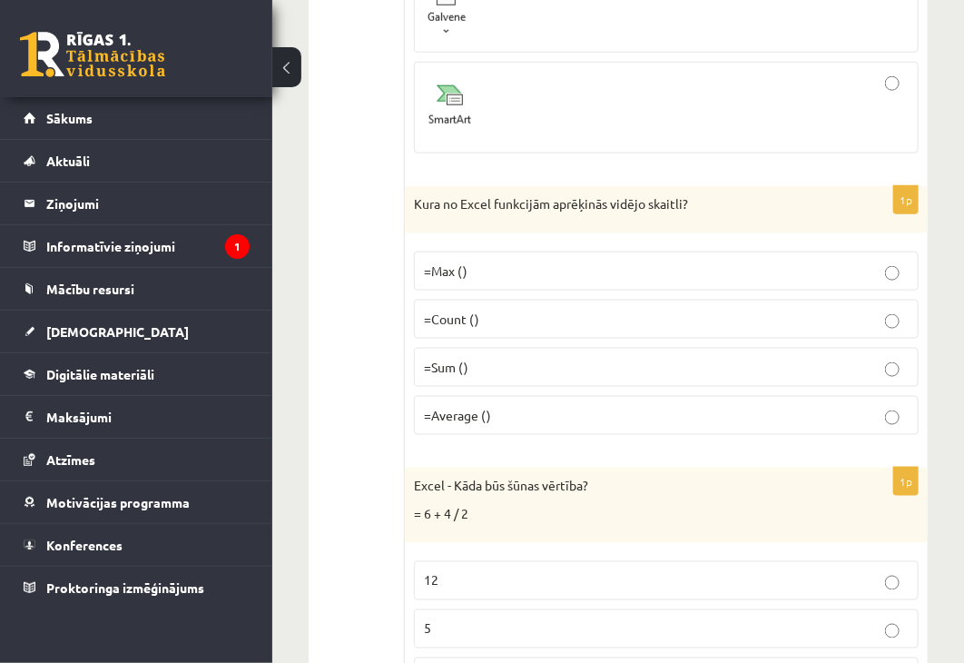
click at [573, 396] on label "=Average ()" at bounding box center [666, 415] width 505 height 39
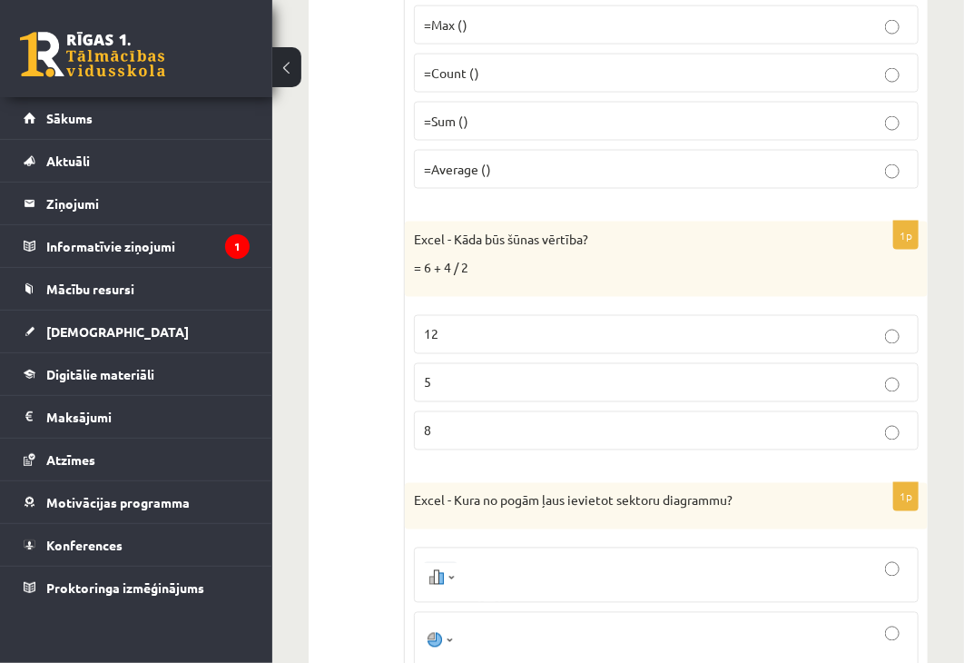
scroll to position [3358, 0]
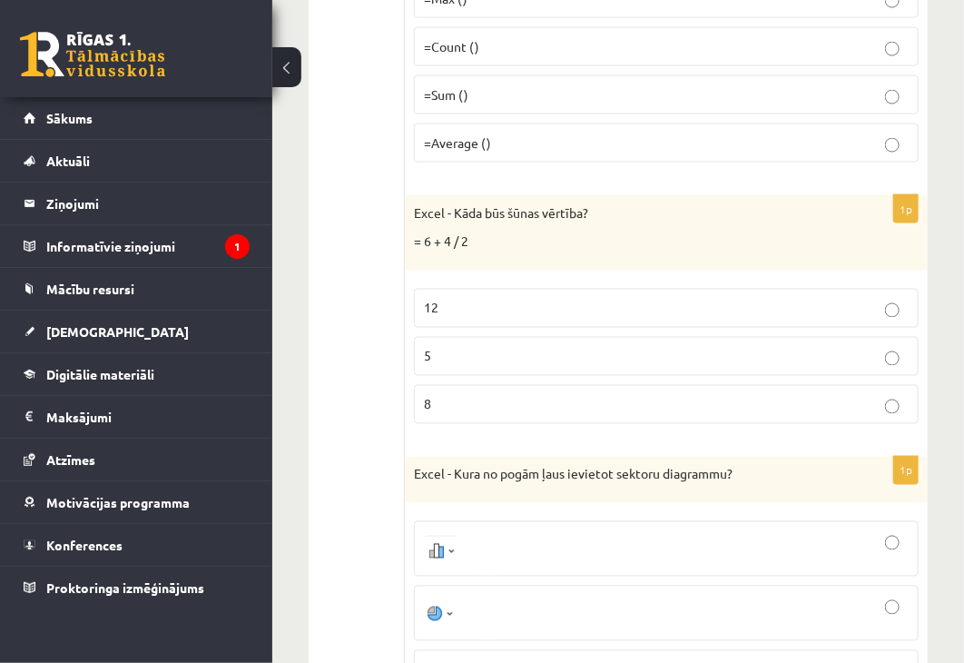
click at [585, 395] on p "8" at bounding box center [666, 404] width 485 height 19
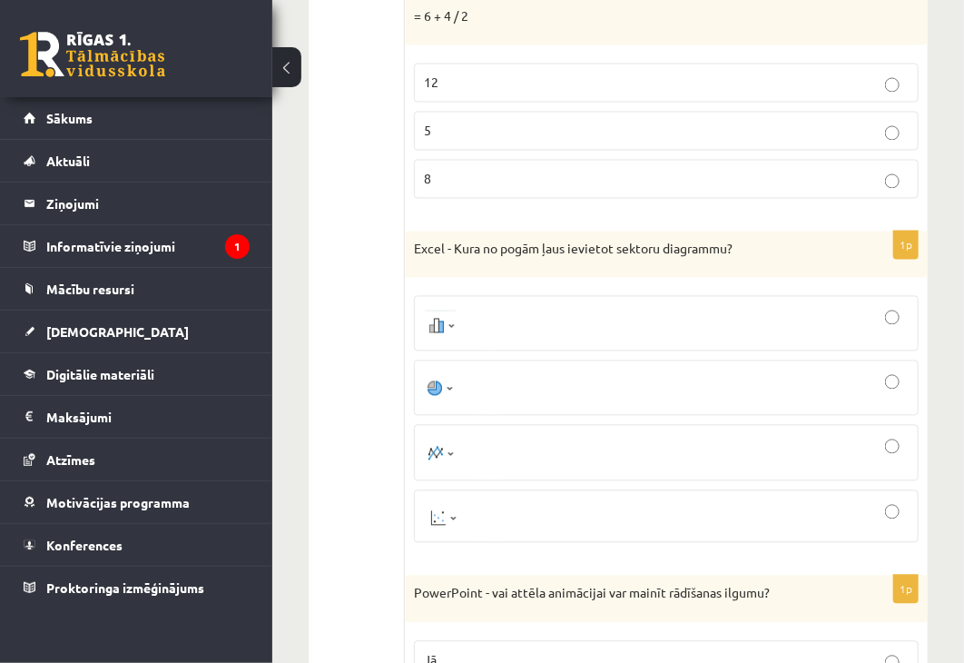
scroll to position [3630, 0]
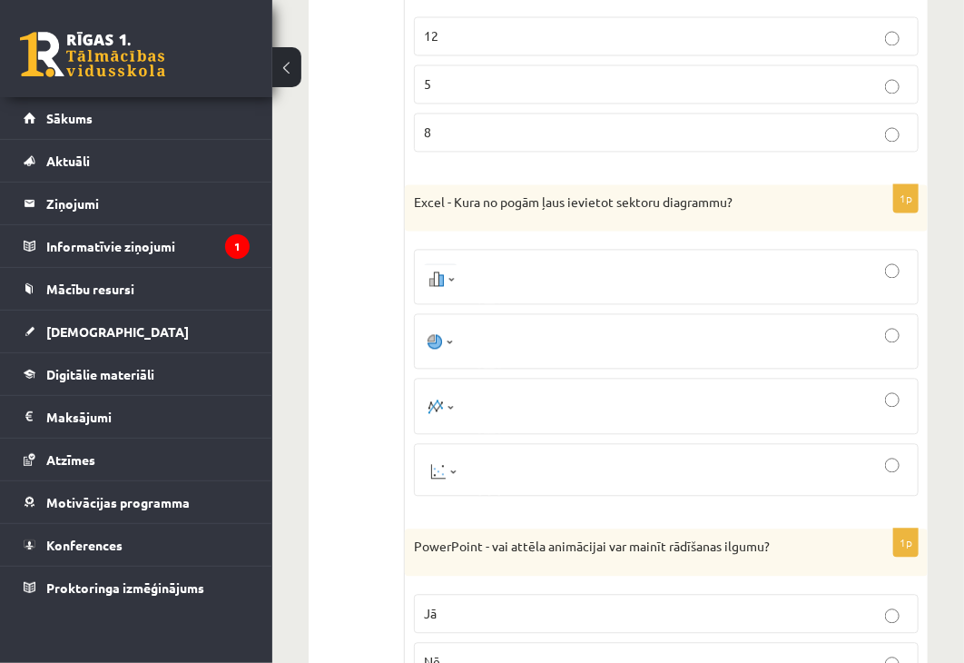
click at [605, 333] on div at bounding box center [666, 340] width 485 height 35
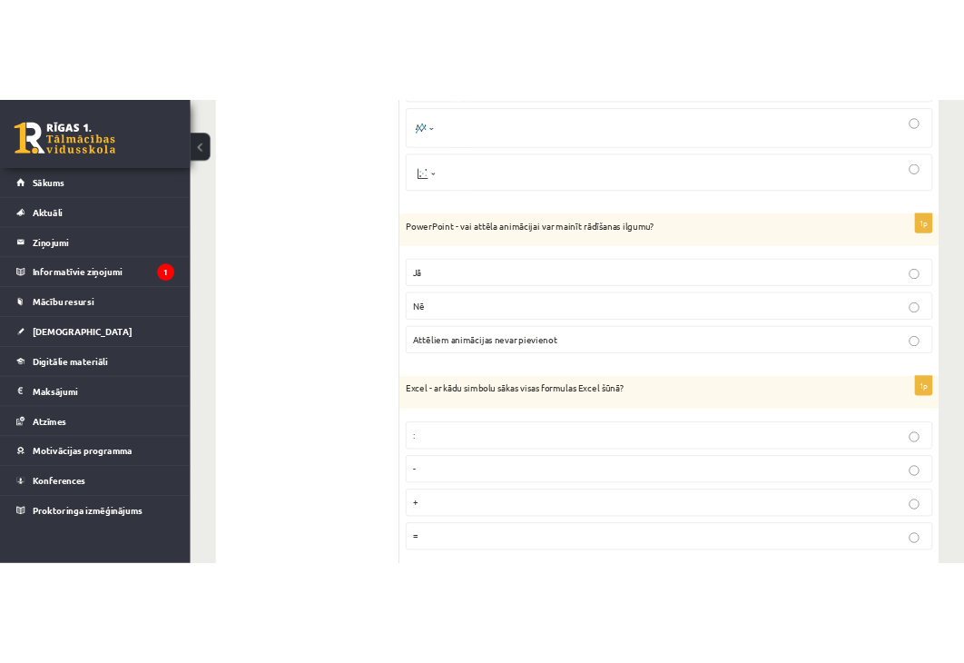
scroll to position [3903, 0]
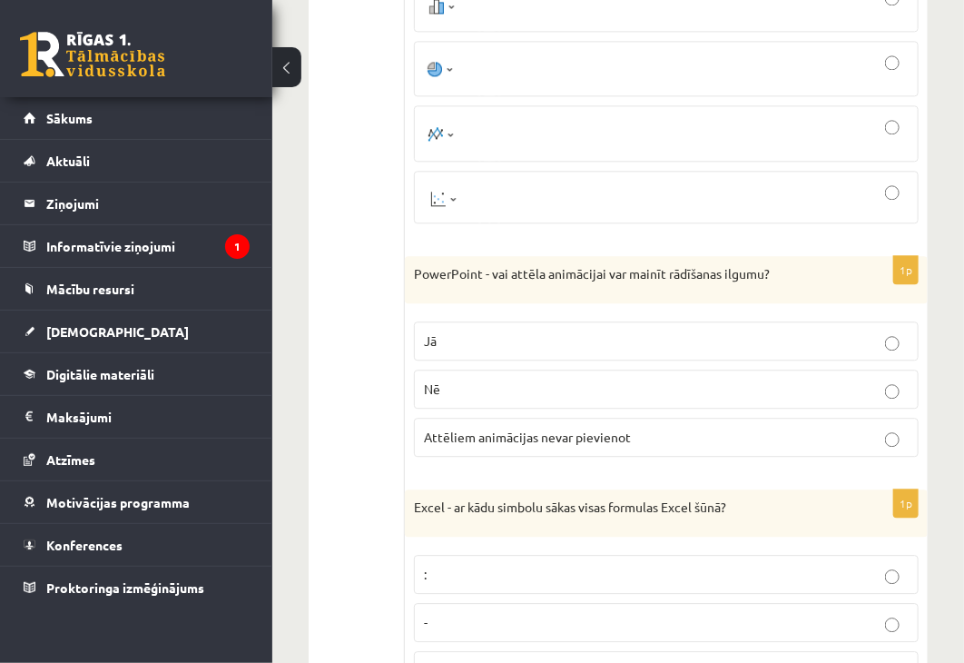
click at [701, 331] on p "Jā" at bounding box center [666, 340] width 485 height 19
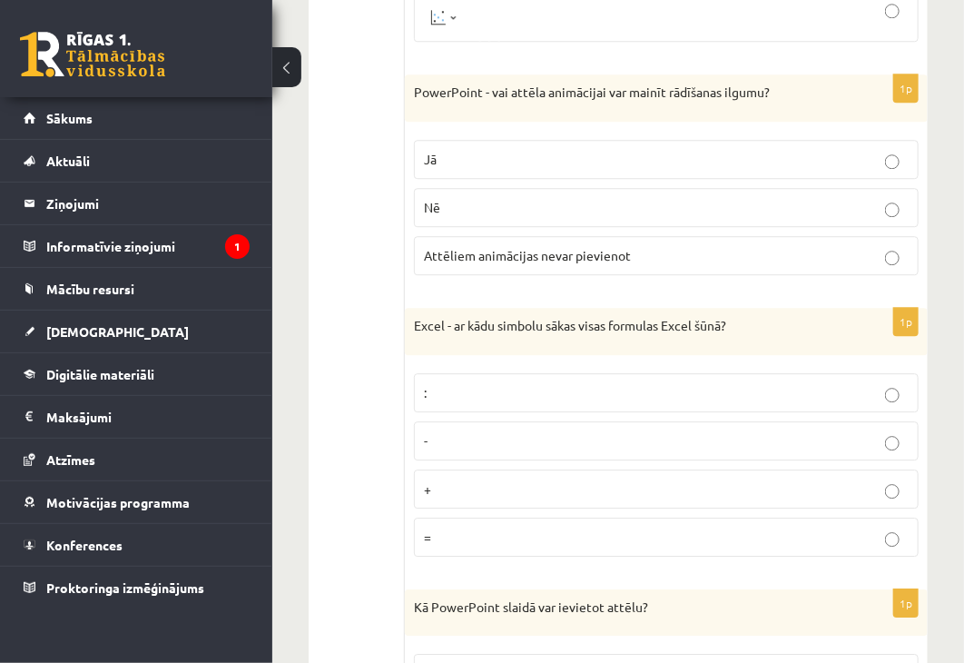
scroll to position [4175, 0]
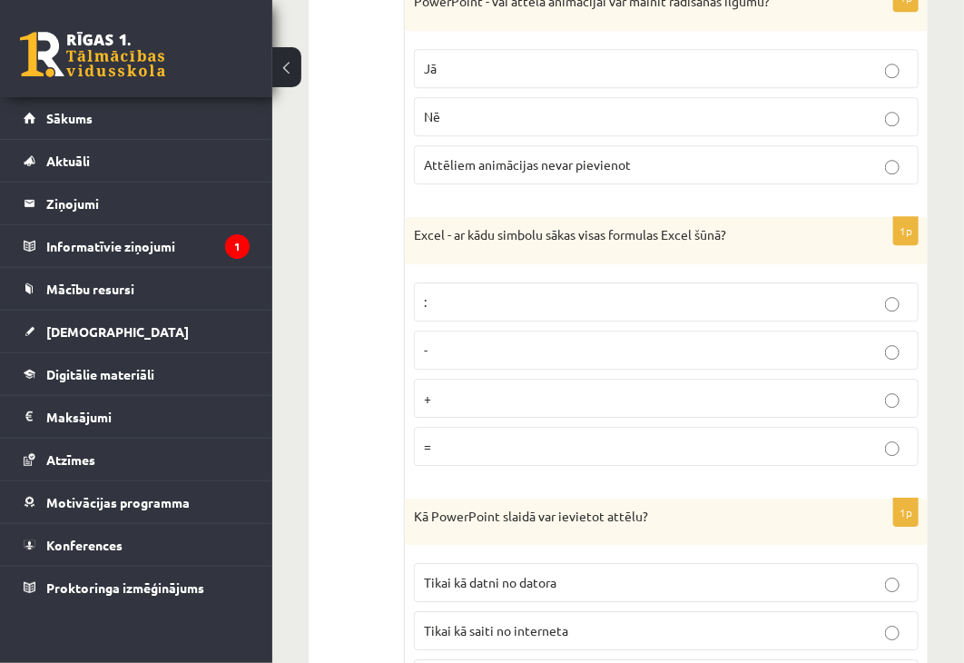
click at [535, 437] on p "=" at bounding box center [666, 446] width 485 height 19
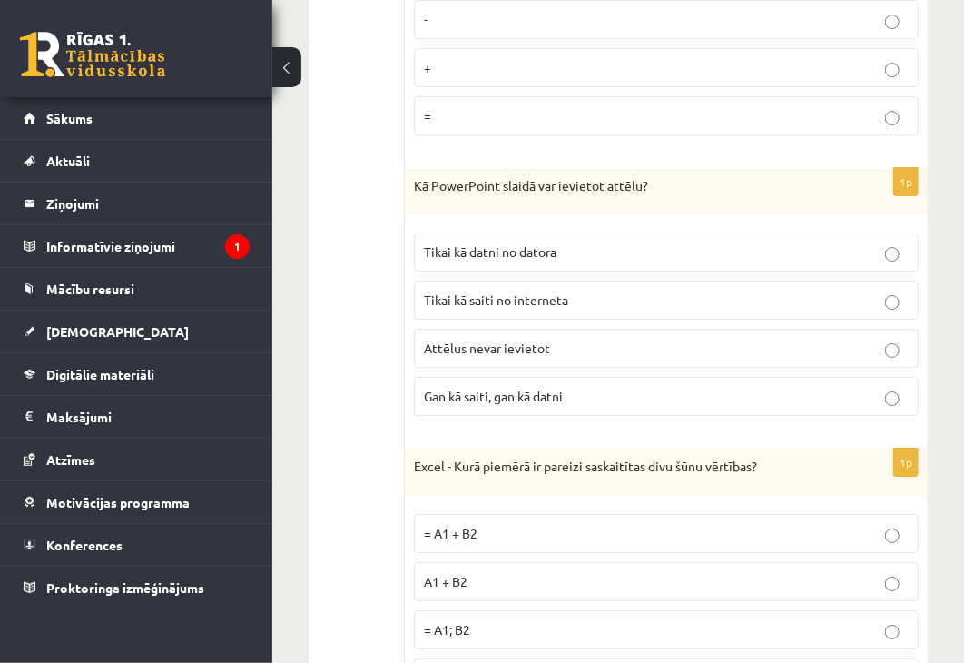
scroll to position [4538, 0]
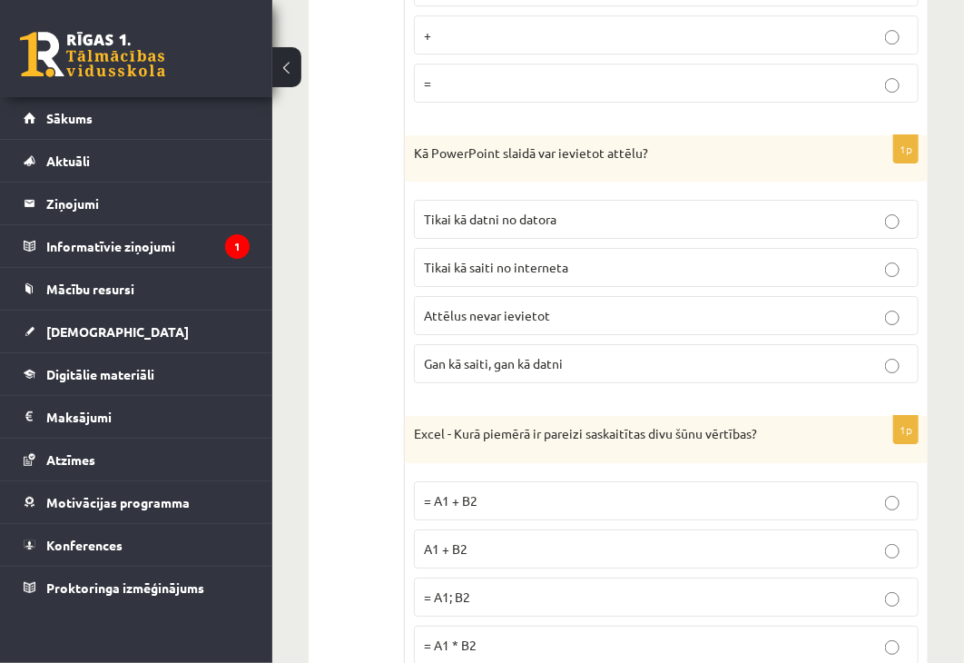
click at [842, 354] on p "Gan kā saiti, gan kā datni" at bounding box center [666, 363] width 485 height 19
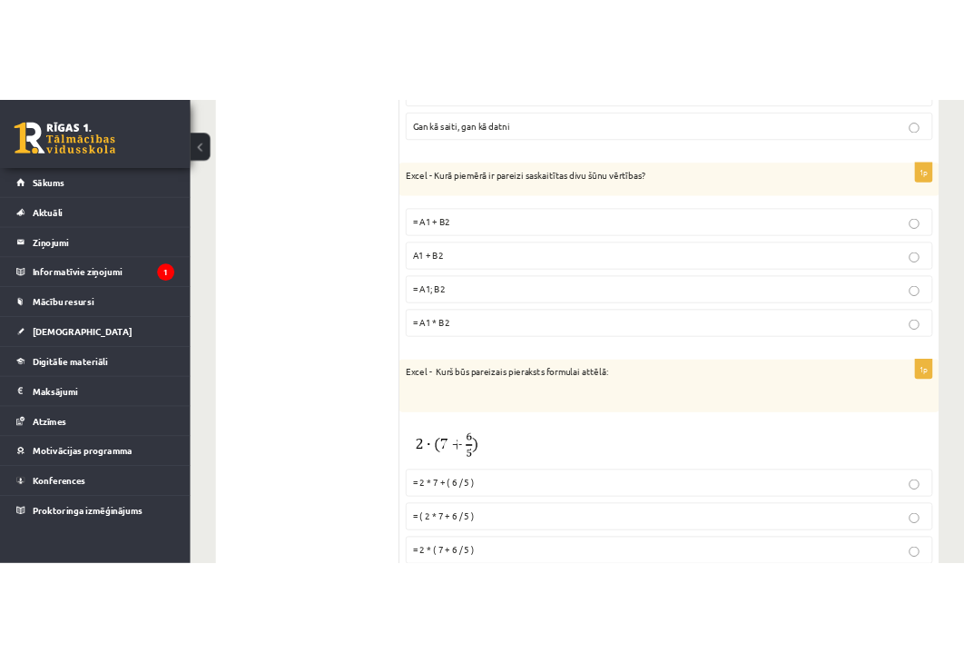
scroll to position [4720, 0]
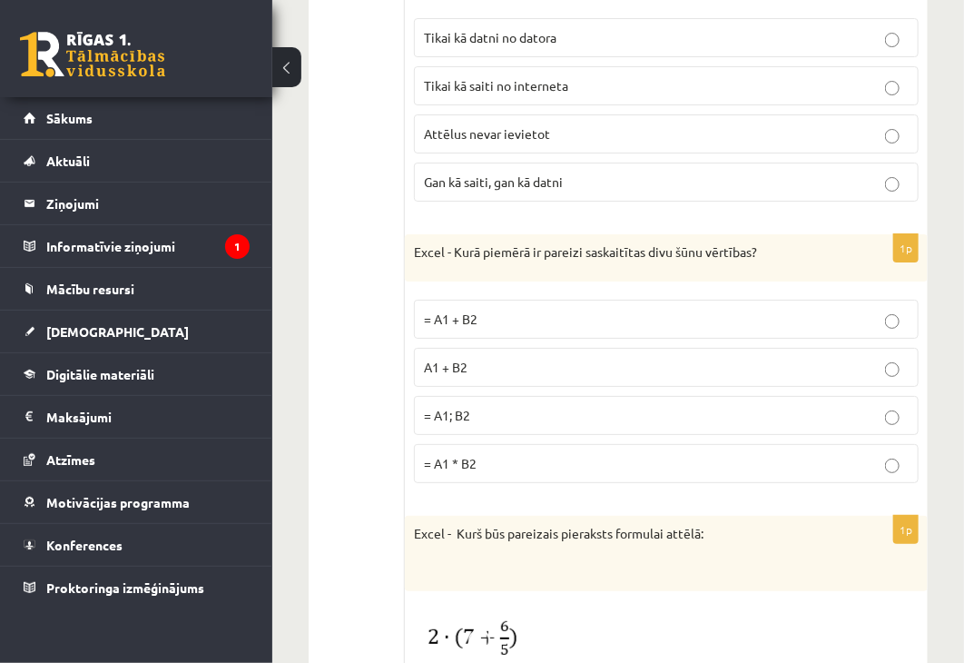
click at [651, 309] on p "= A1 + B2" at bounding box center [666, 318] width 485 height 19
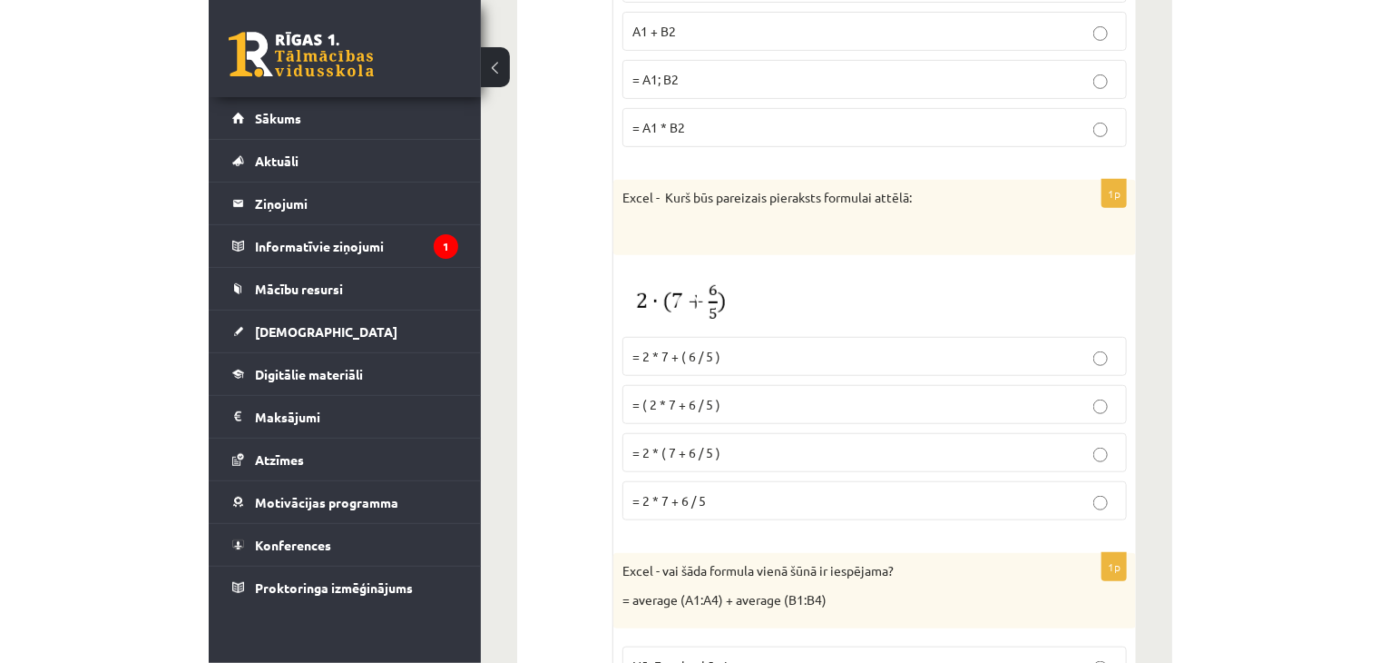
scroll to position [5083, 0]
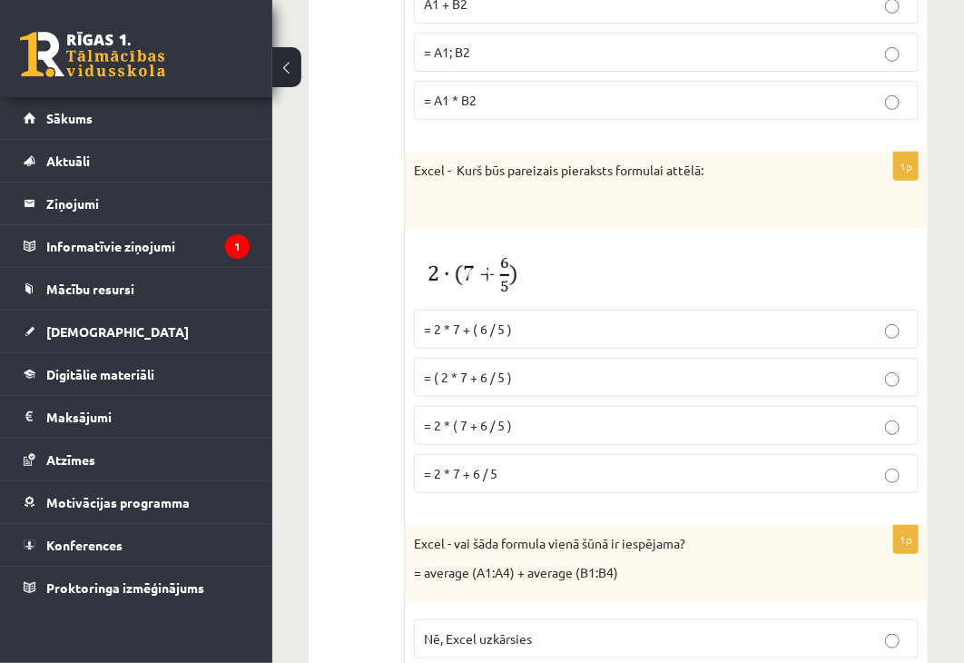
click at [644, 416] on p "= 2 * ( 7 + 6 / 5 )" at bounding box center [666, 425] width 485 height 19
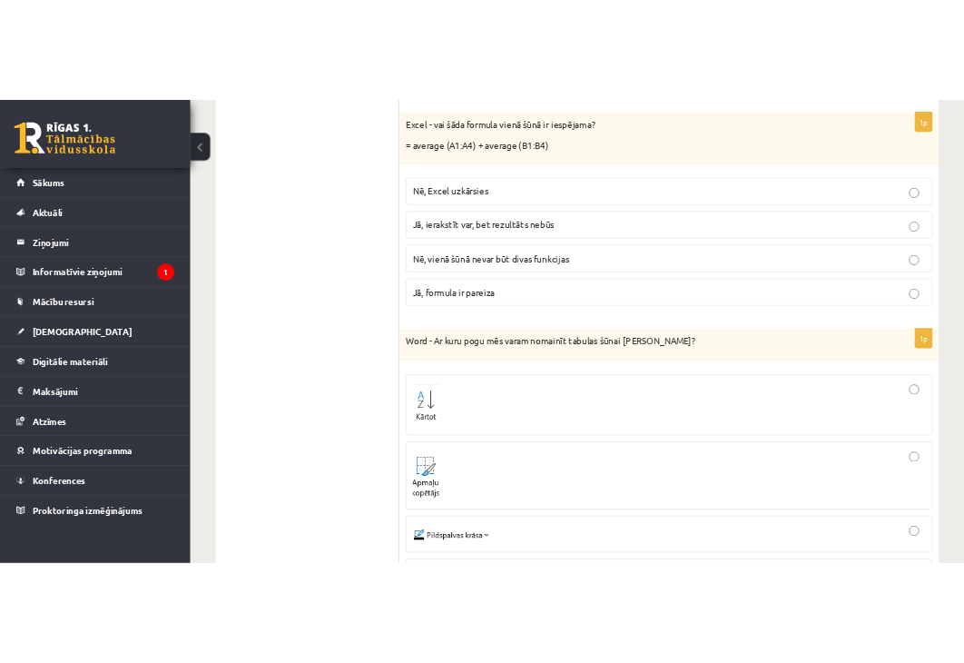
scroll to position [5355, 0]
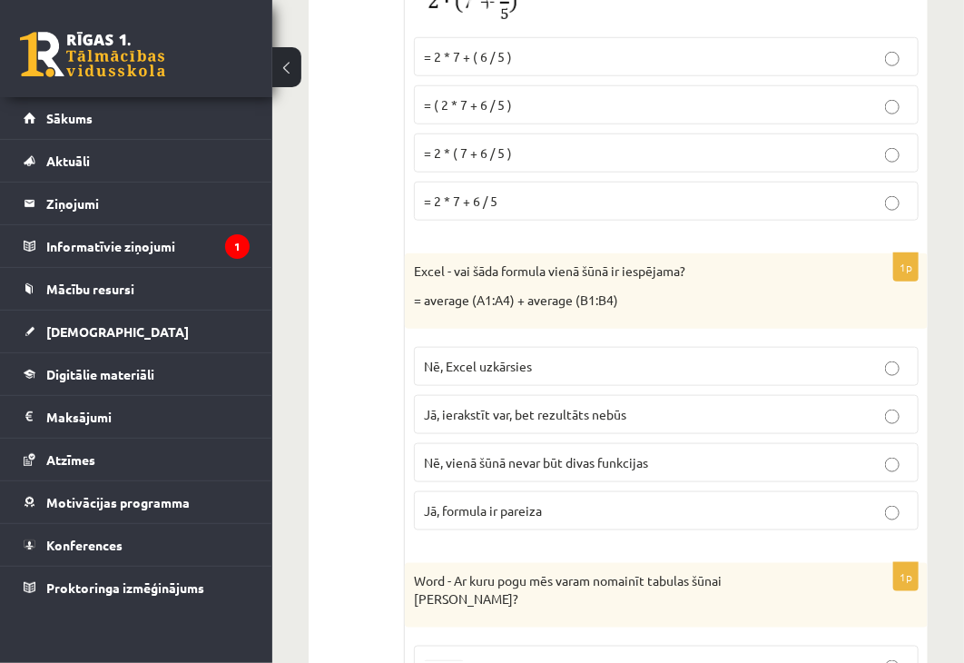
click at [477, 502] on span "Jā, formula ir pareiza" at bounding box center [483, 510] width 118 height 16
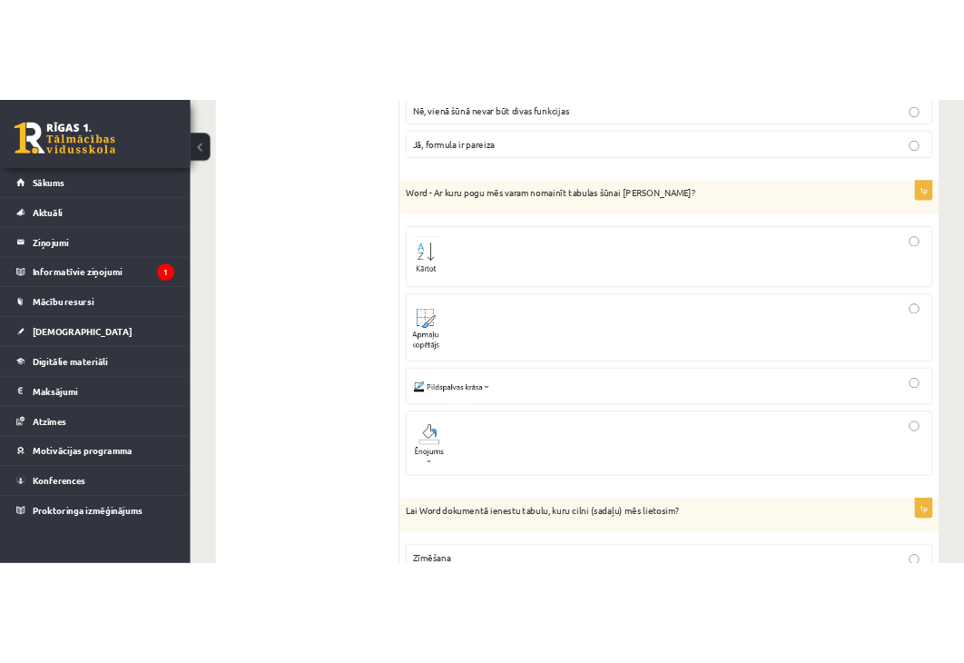
scroll to position [5718, 0]
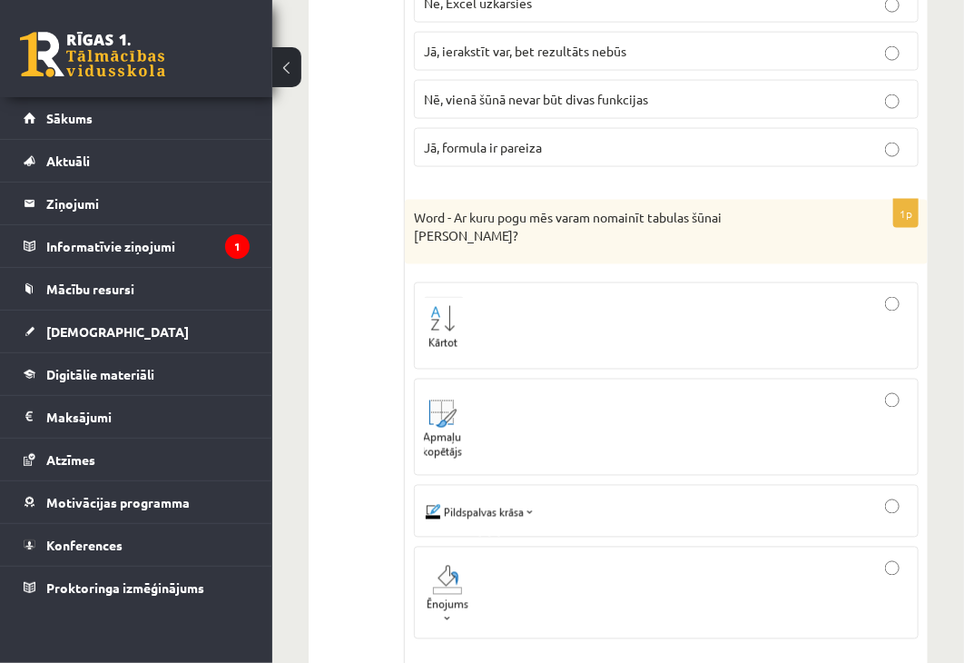
drag, startPoint x: 566, startPoint y: 455, endPoint x: 559, endPoint y: 414, distance: 41.5
click at [561, 425] on fieldset at bounding box center [666, 458] width 505 height 371
click at [624, 495] on div at bounding box center [666, 511] width 485 height 33
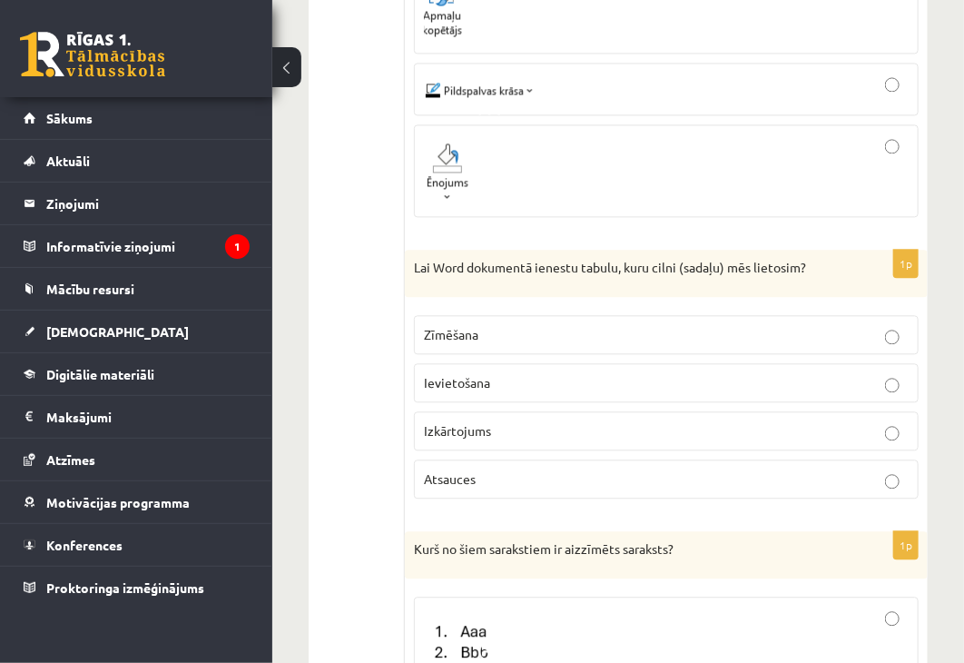
scroll to position [6172, 0]
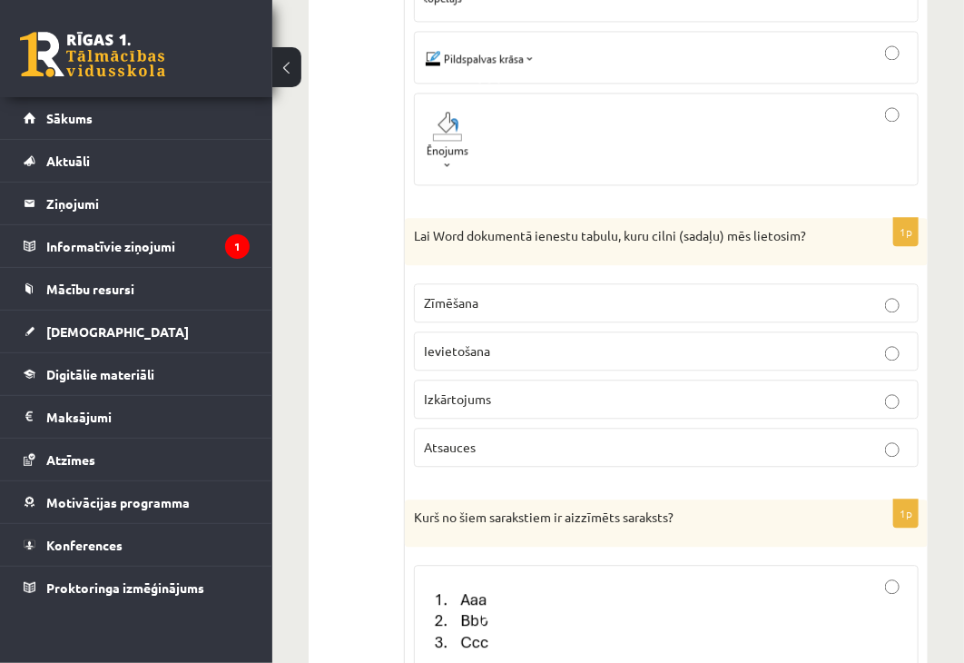
click at [508, 341] on p "Ievietošana" at bounding box center [666, 350] width 485 height 19
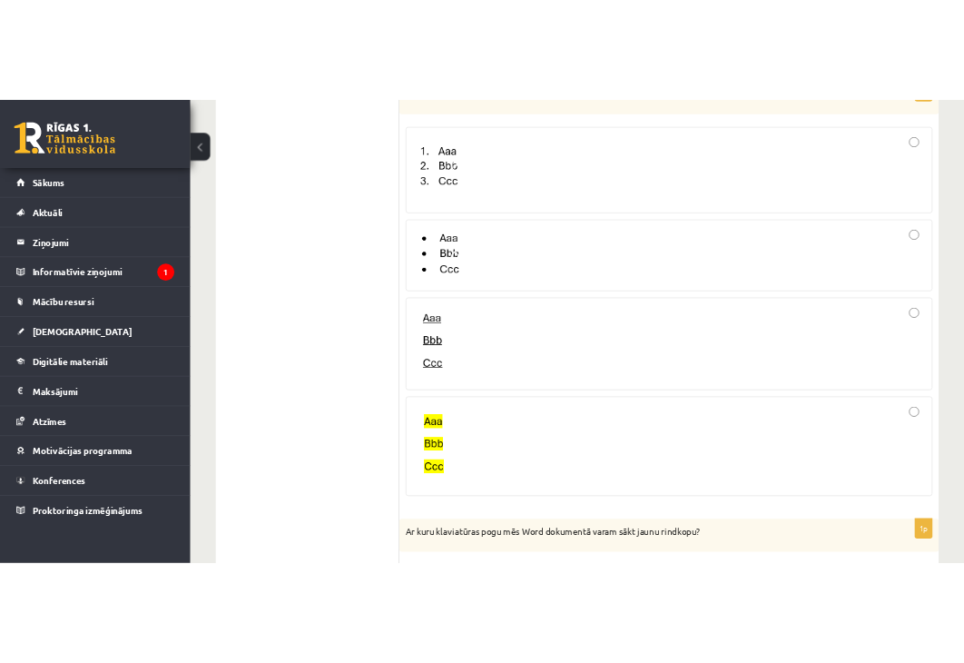
scroll to position [6535, 0]
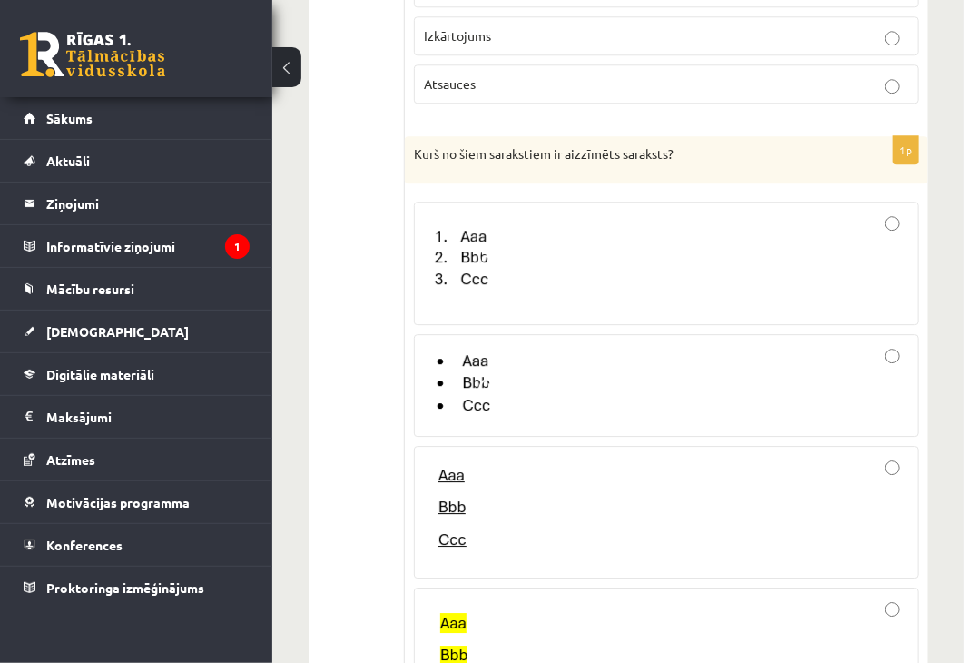
drag, startPoint x: 643, startPoint y: 323, endPoint x: 637, endPoint y: 313, distance: 11.4
click at [638, 344] on div at bounding box center [666, 385] width 485 height 83
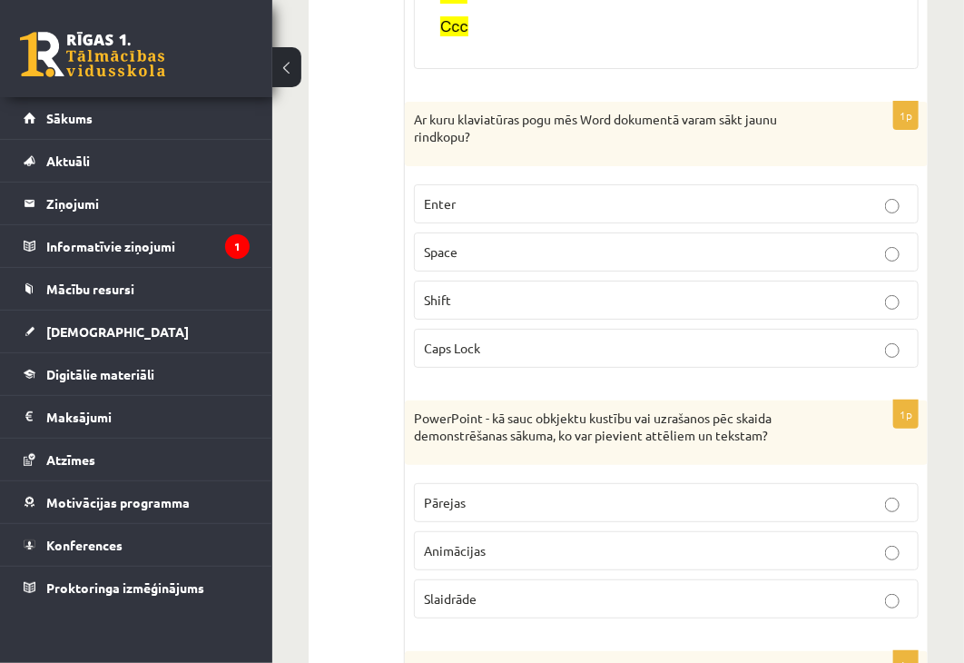
scroll to position [7170, 0]
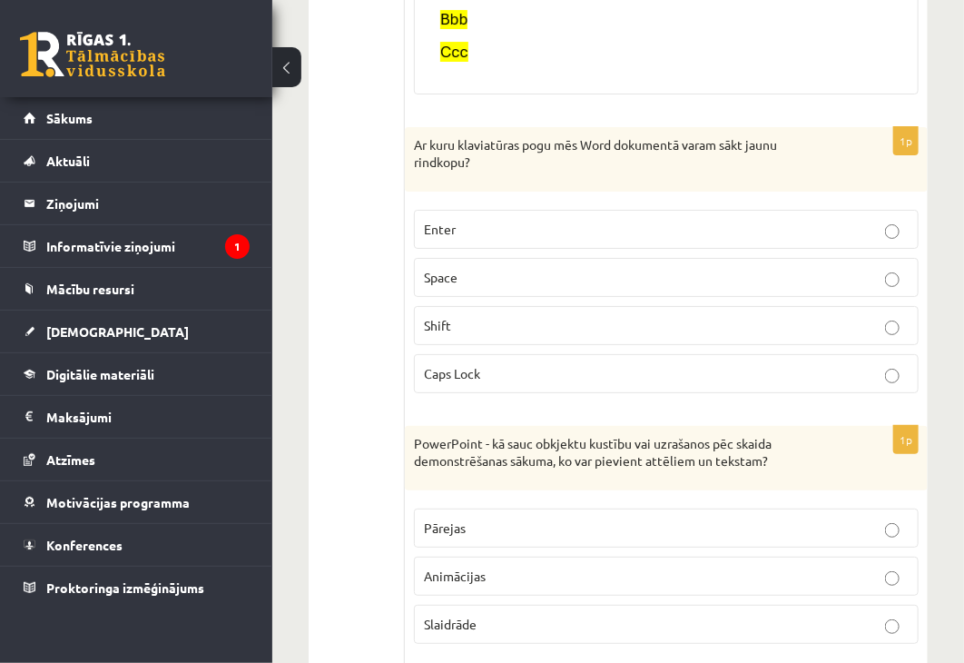
click at [817, 220] on p "Enter" at bounding box center [666, 229] width 485 height 19
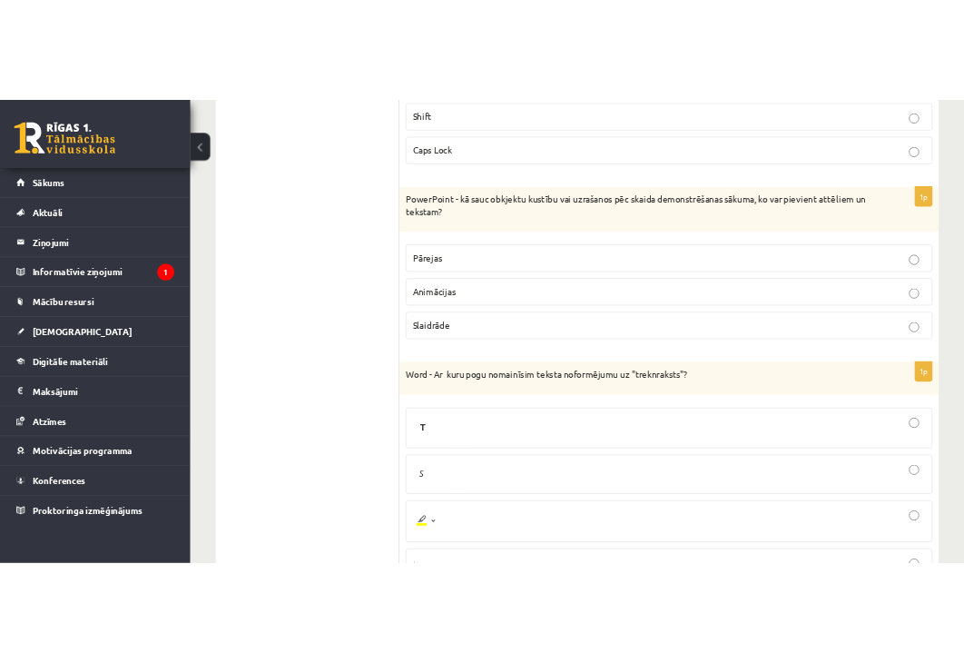
scroll to position [7352, 0]
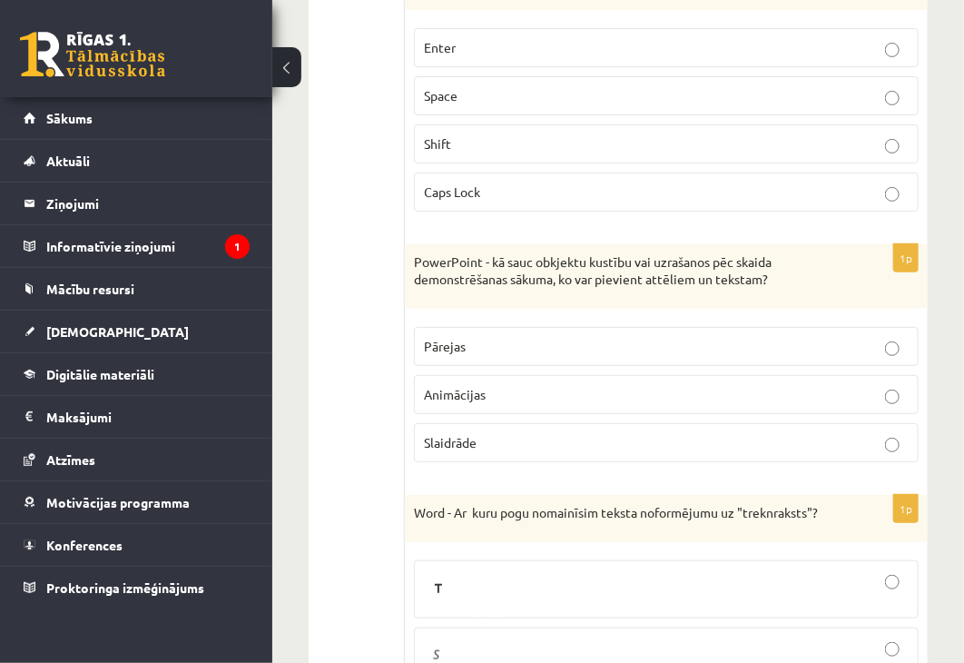
click at [633, 385] on p "Animācijas" at bounding box center [666, 394] width 485 height 19
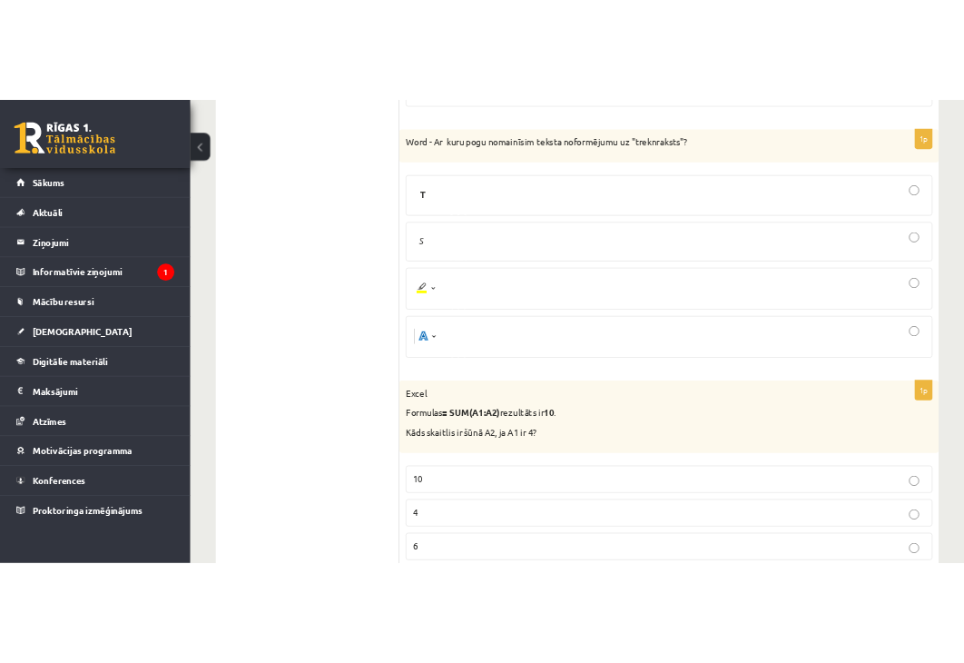
scroll to position [7624, 0]
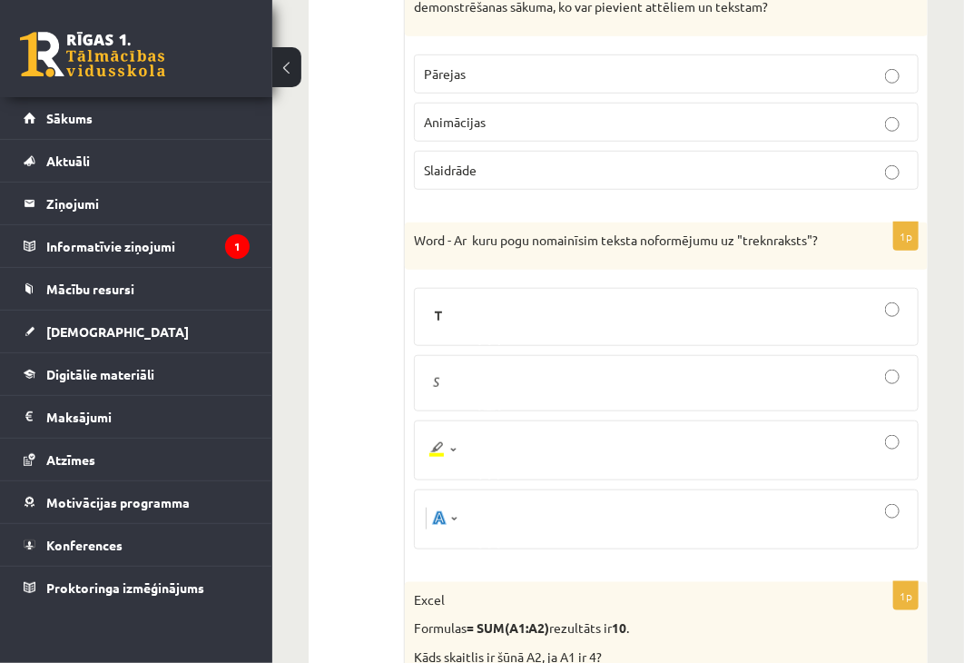
click at [664, 298] on div at bounding box center [666, 317] width 485 height 38
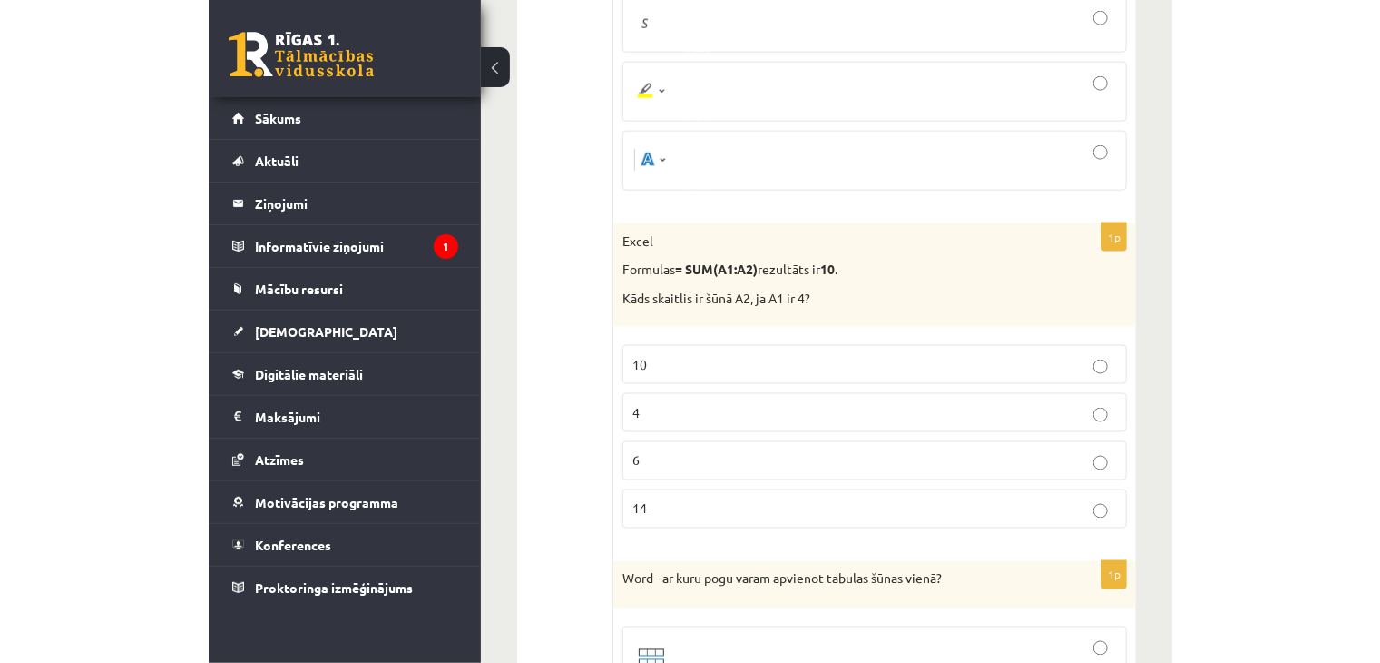
scroll to position [7987, 0]
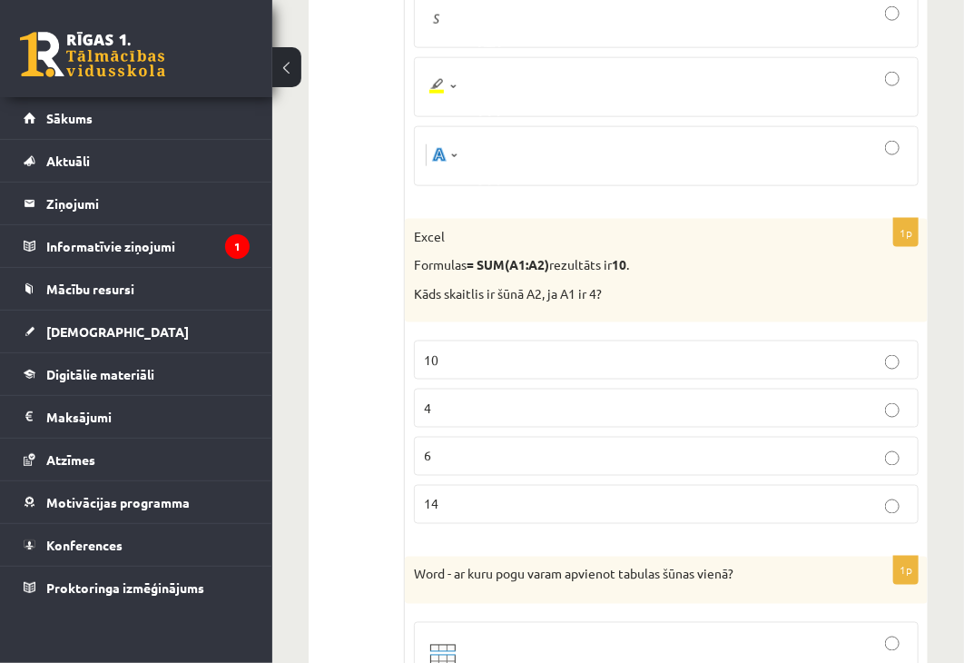
click at [673, 447] on p "6" at bounding box center [666, 456] width 485 height 19
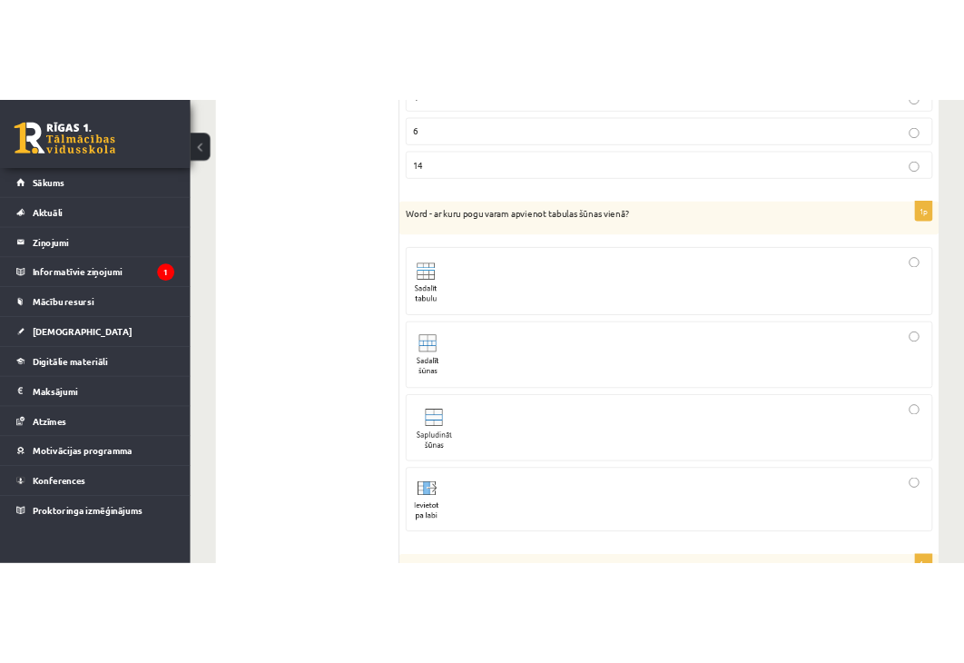
scroll to position [8350, 0]
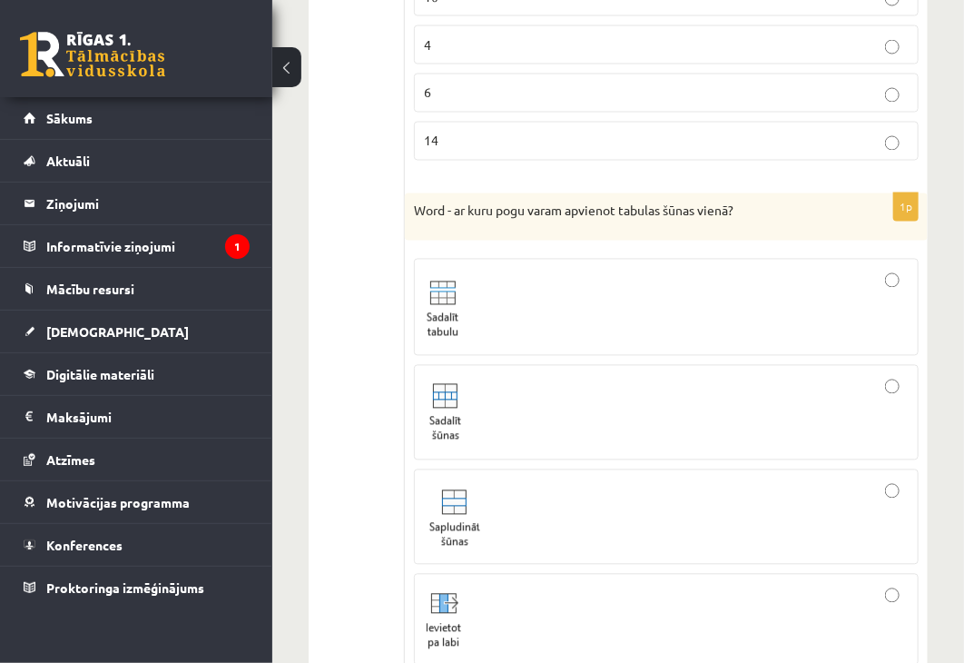
click at [565, 479] on div at bounding box center [666, 516] width 485 height 75
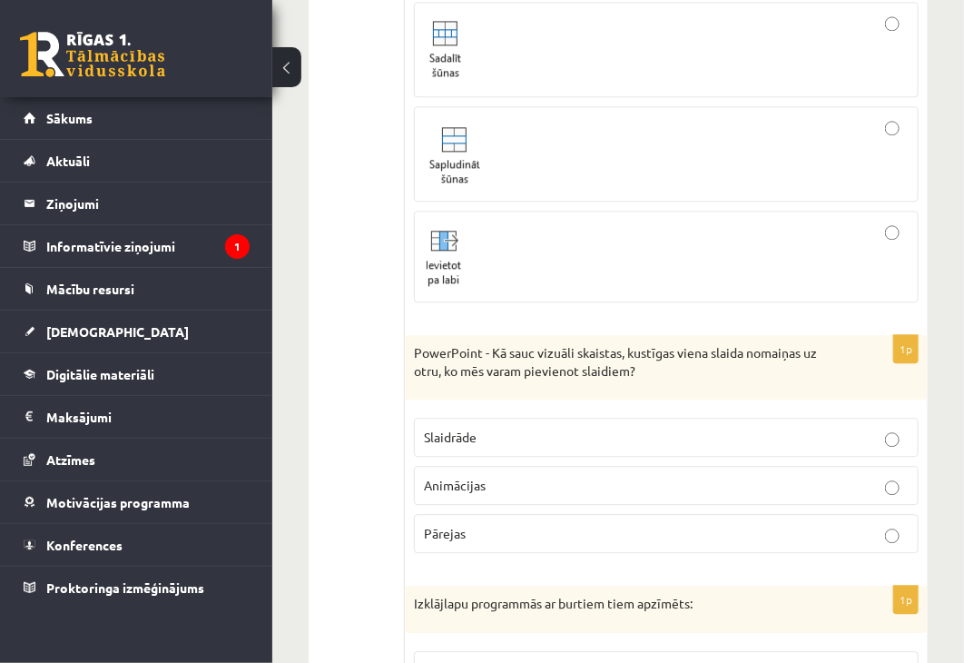
scroll to position [8804, 0]
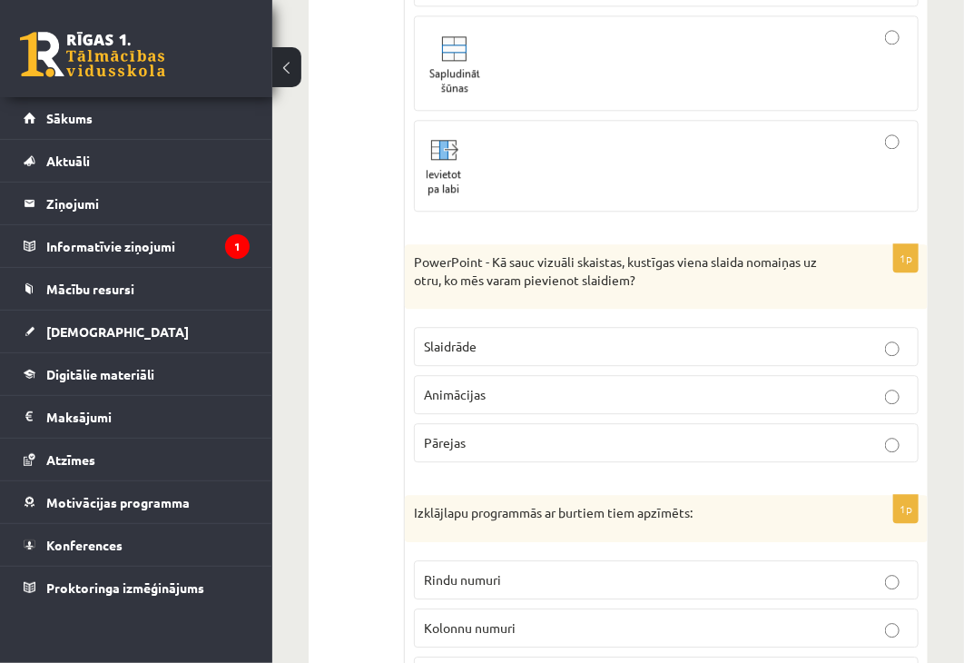
click at [581, 423] on label "Pārejas" at bounding box center [666, 442] width 505 height 39
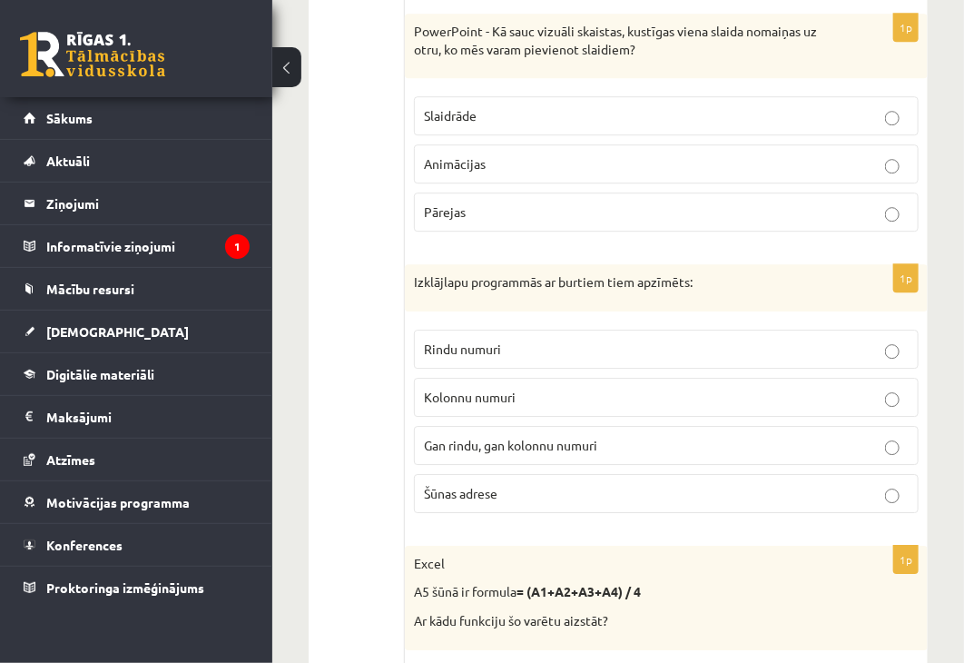
scroll to position [9076, 0]
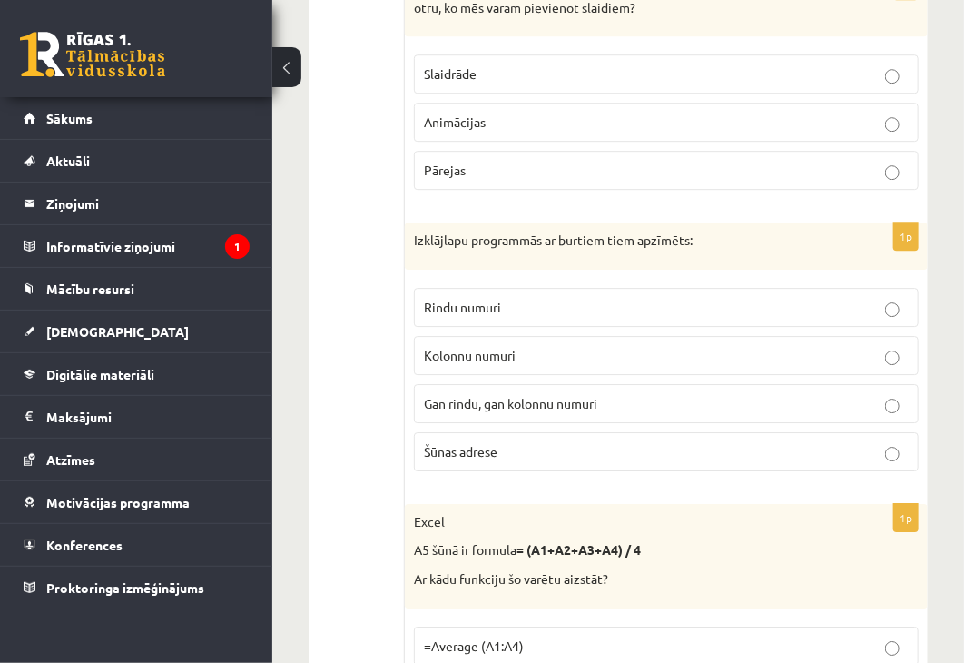
click at [524, 346] on p "Kolonnu numuri" at bounding box center [666, 355] width 485 height 19
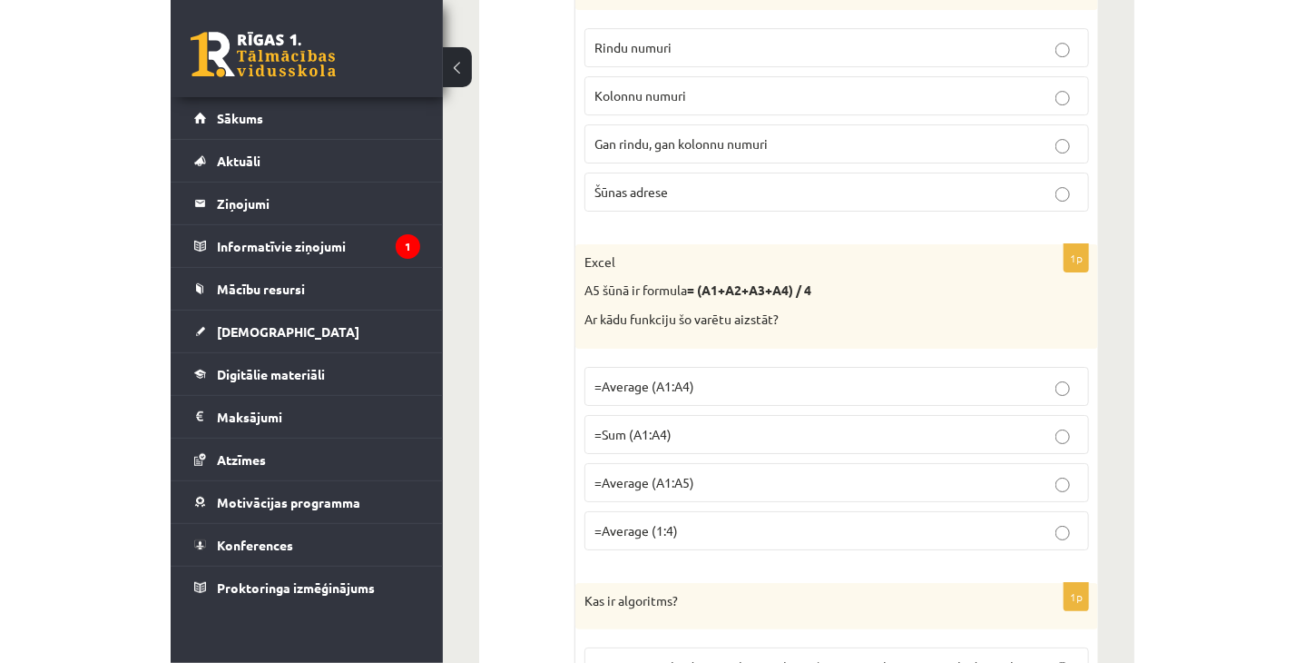
scroll to position [9367, 0]
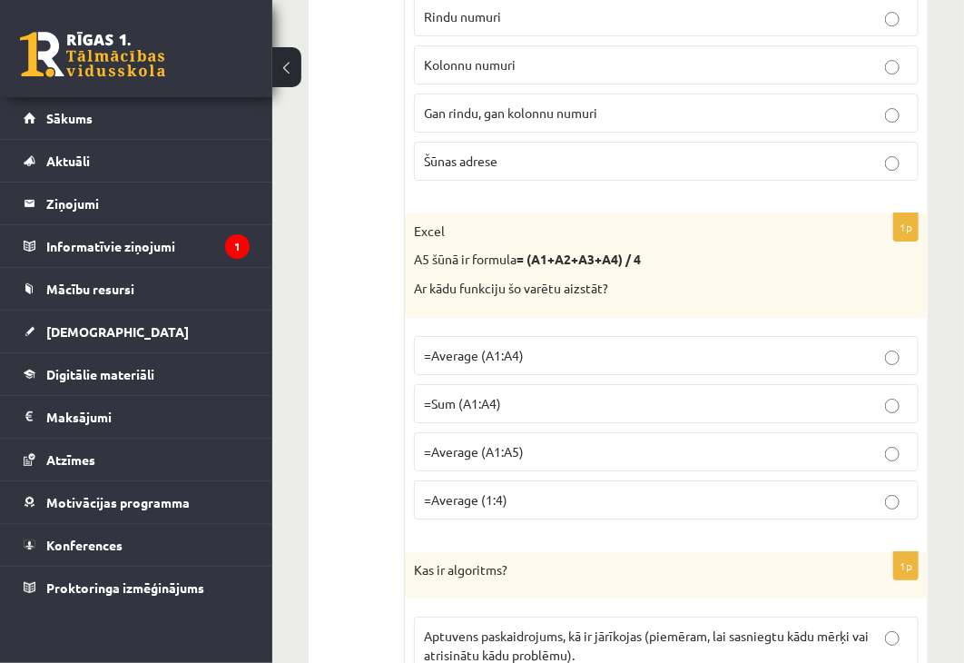
click at [666, 346] on p "=Average (A1:A4)" at bounding box center [666, 355] width 485 height 19
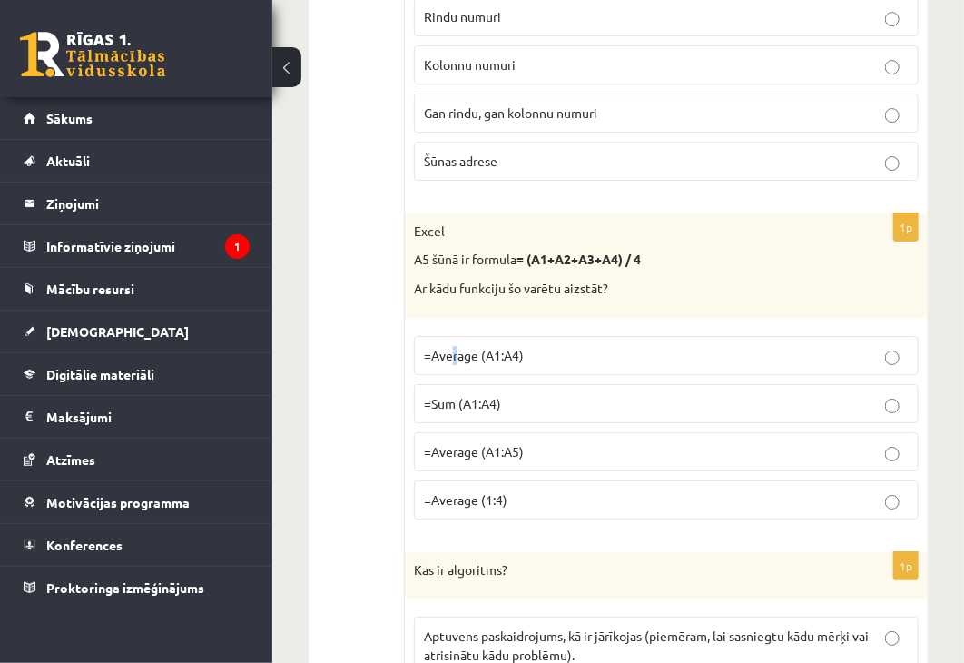
click at [458, 336] on label "=Average (A1:A4)" at bounding box center [666, 355] width 505 height 39
click at [482, 347] on span "=Average (A1:A4)" at bounding box center [474, 355] width 100 height 16
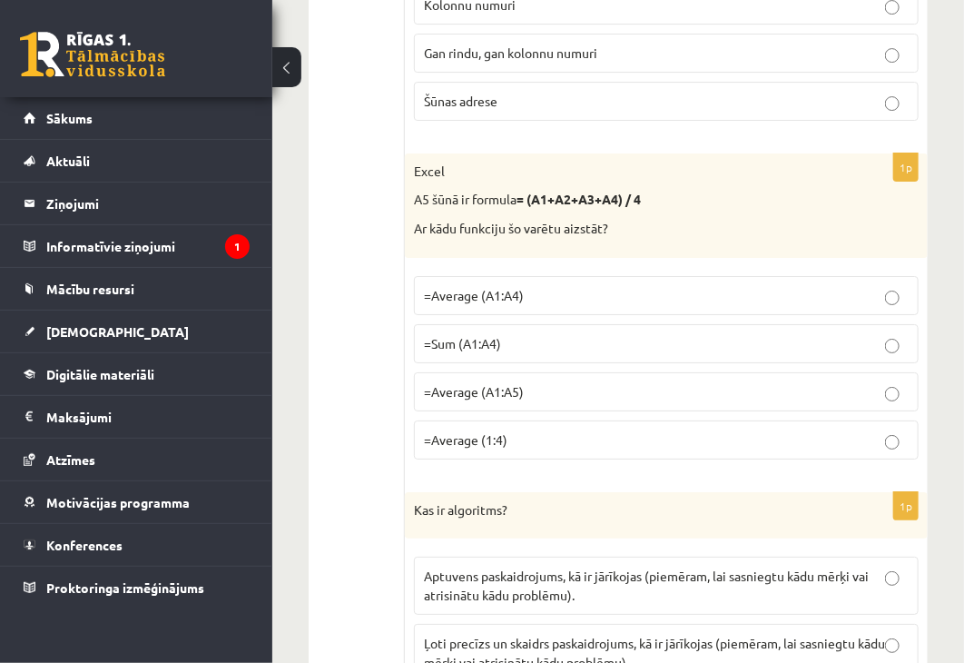
scroll to position [9457, 0]
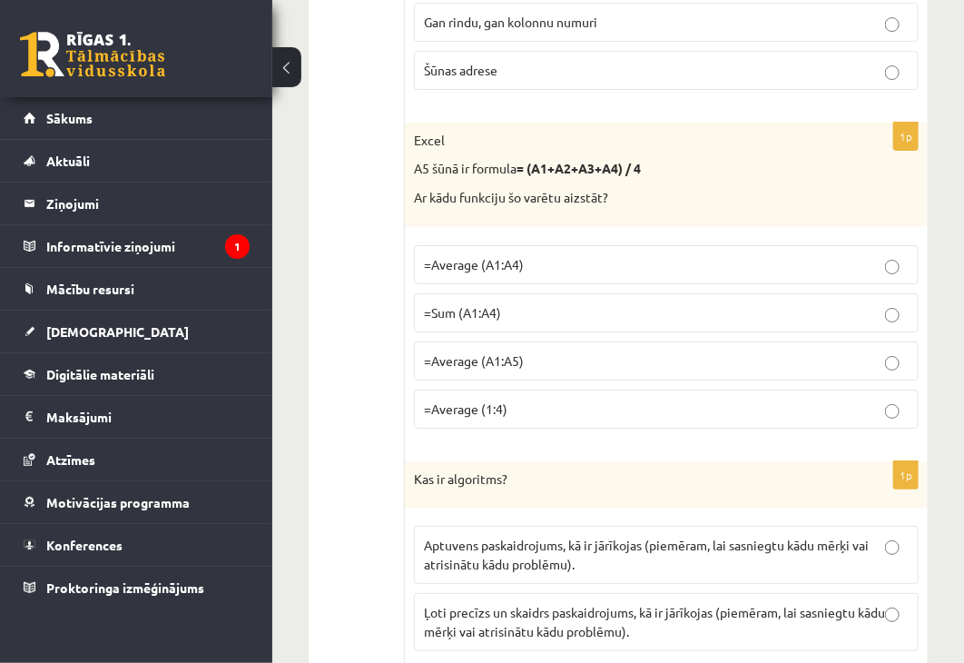
click at [592, 603] on p "Ļoti precīzs un skaidrs paskaidrojums, kā ir jārīkojas (piemēram, lai sasniegtu…" at bounding box center [666, 622] width 485 height 38
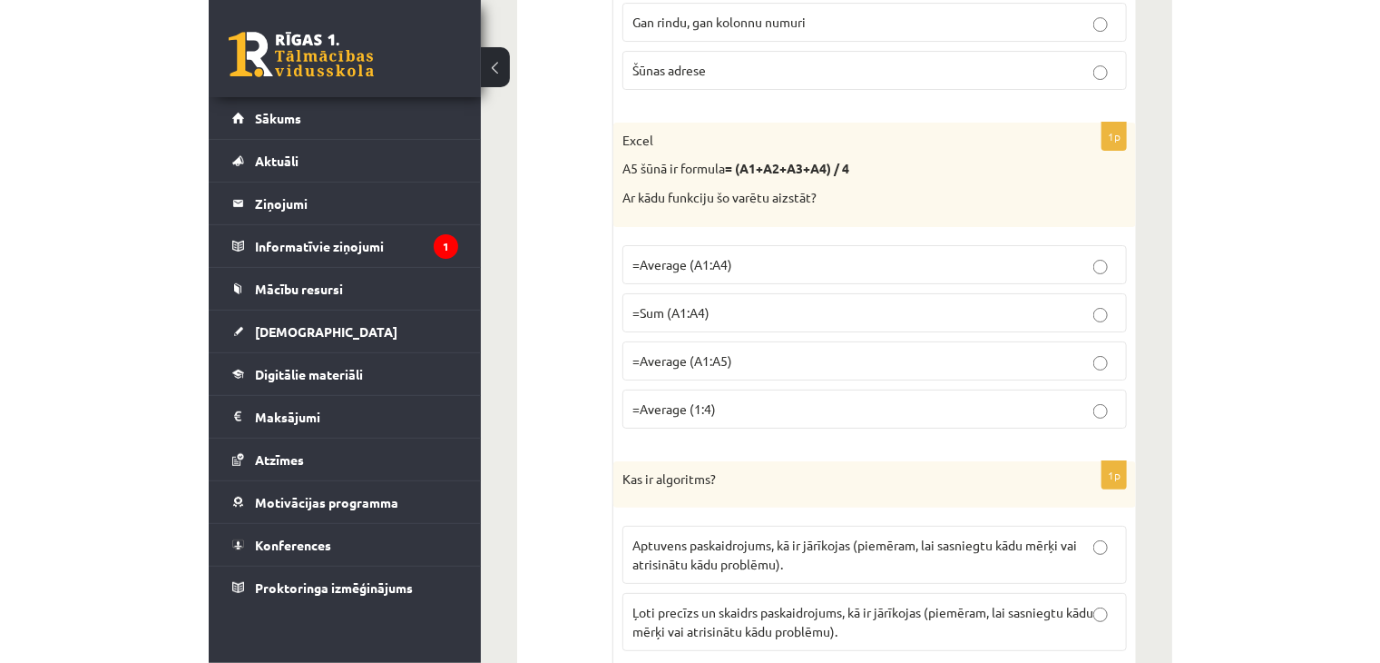
scroll to position [9330, 0]
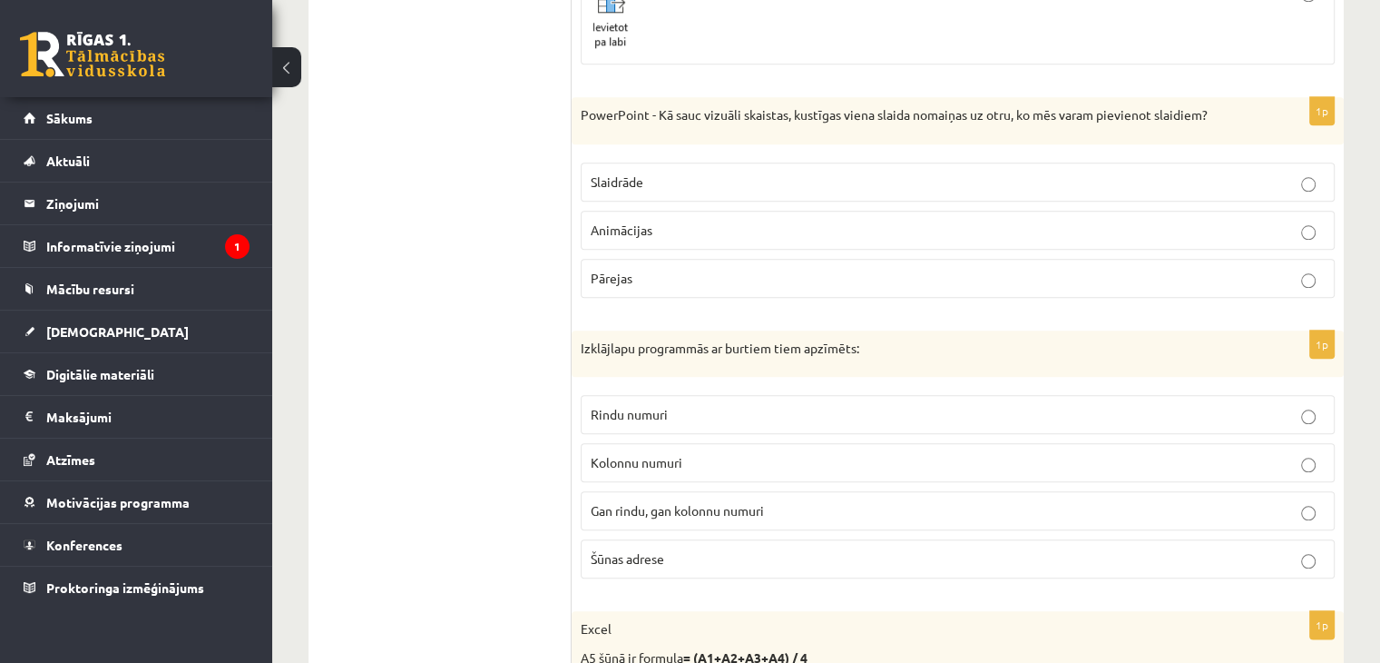
drag, startPoint x: 1279, startPoint y: 116, endPoint x: 1268, endPoint y: 15, distance: 101.3
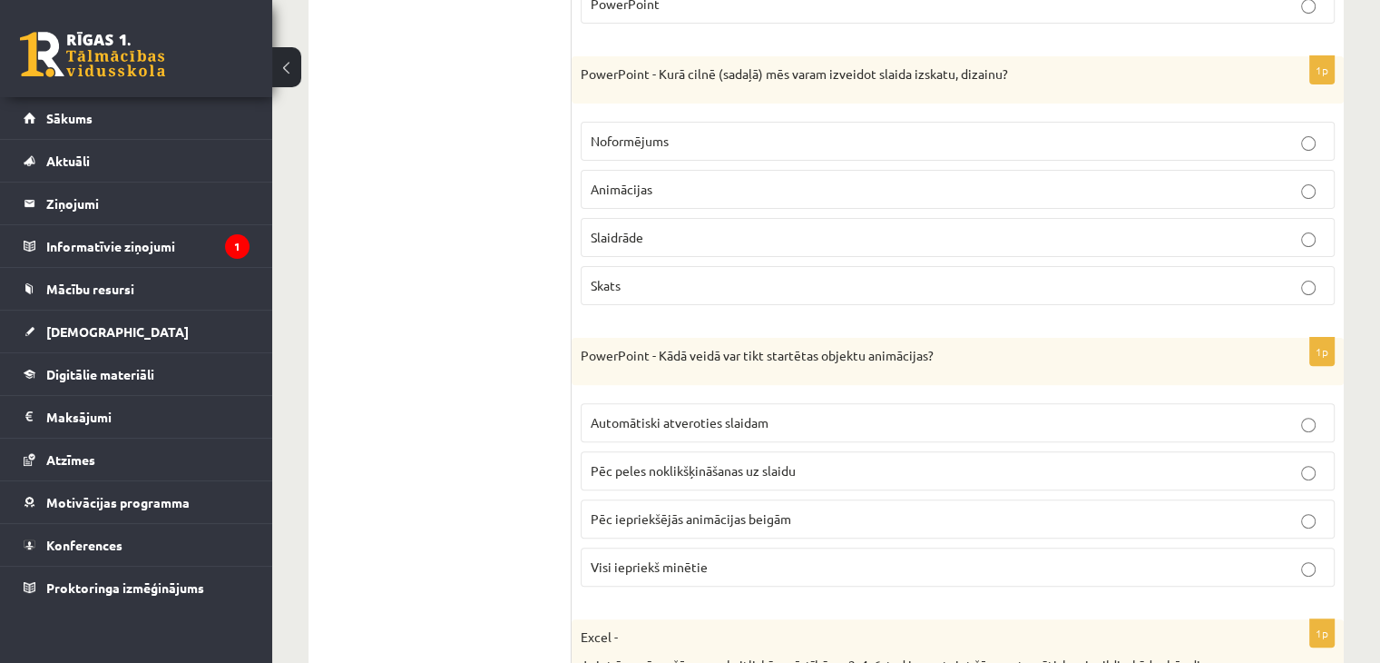
scroll to position [0, 0]
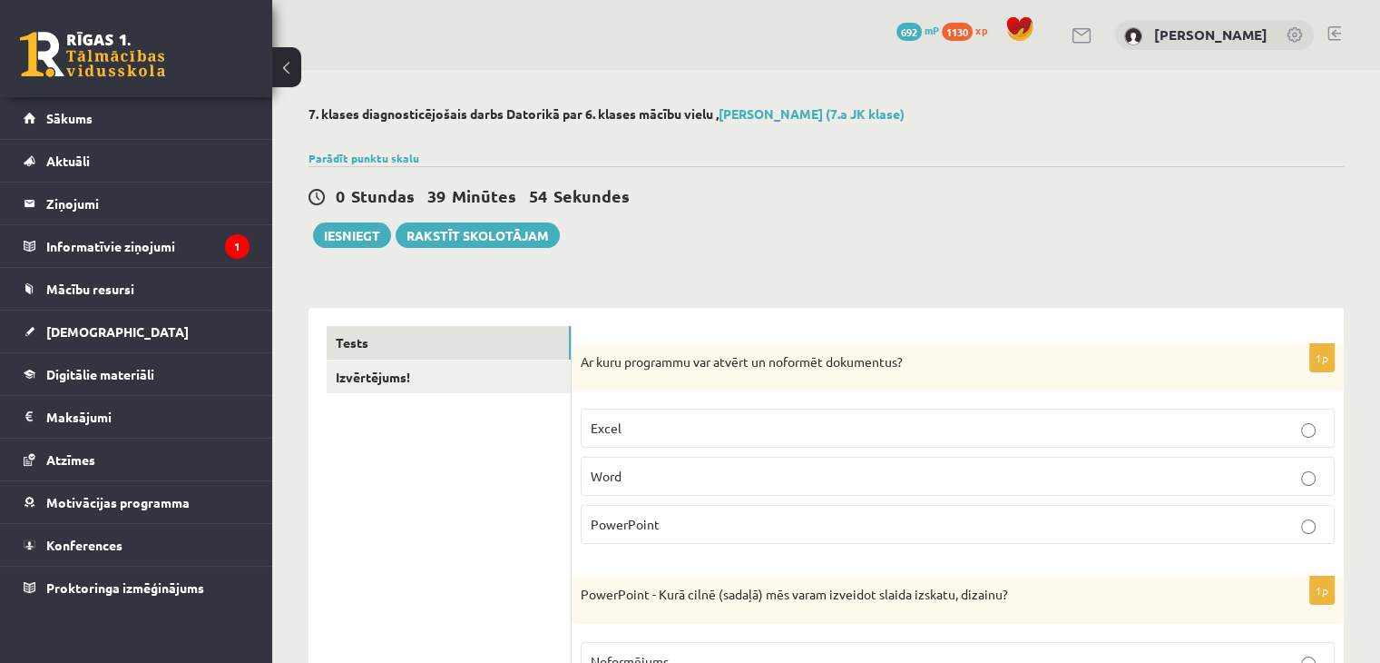
drag, startPoint x: 1118, startPoint y: 294, endPoint x: 1097, endPoint y: 114, distance: 180.9
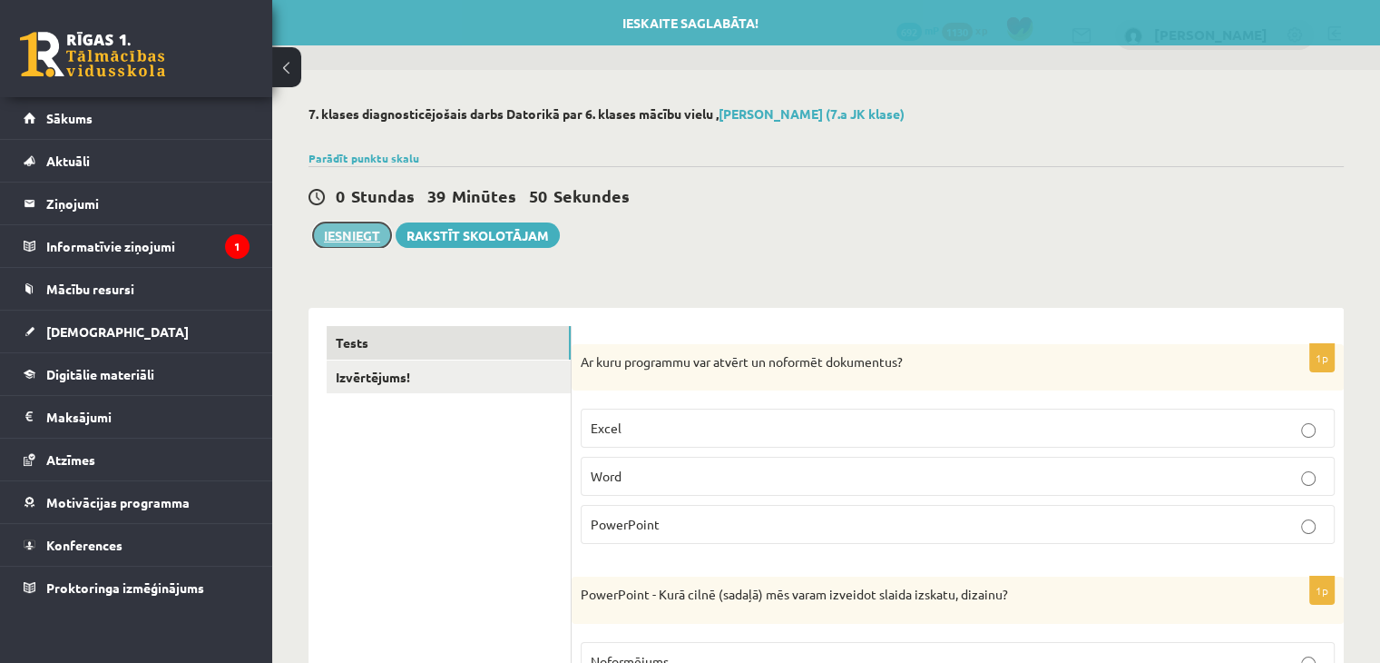
click at [329, 240] on button "Iesniegt" at bounding box center [352, 234] width 78 height 25
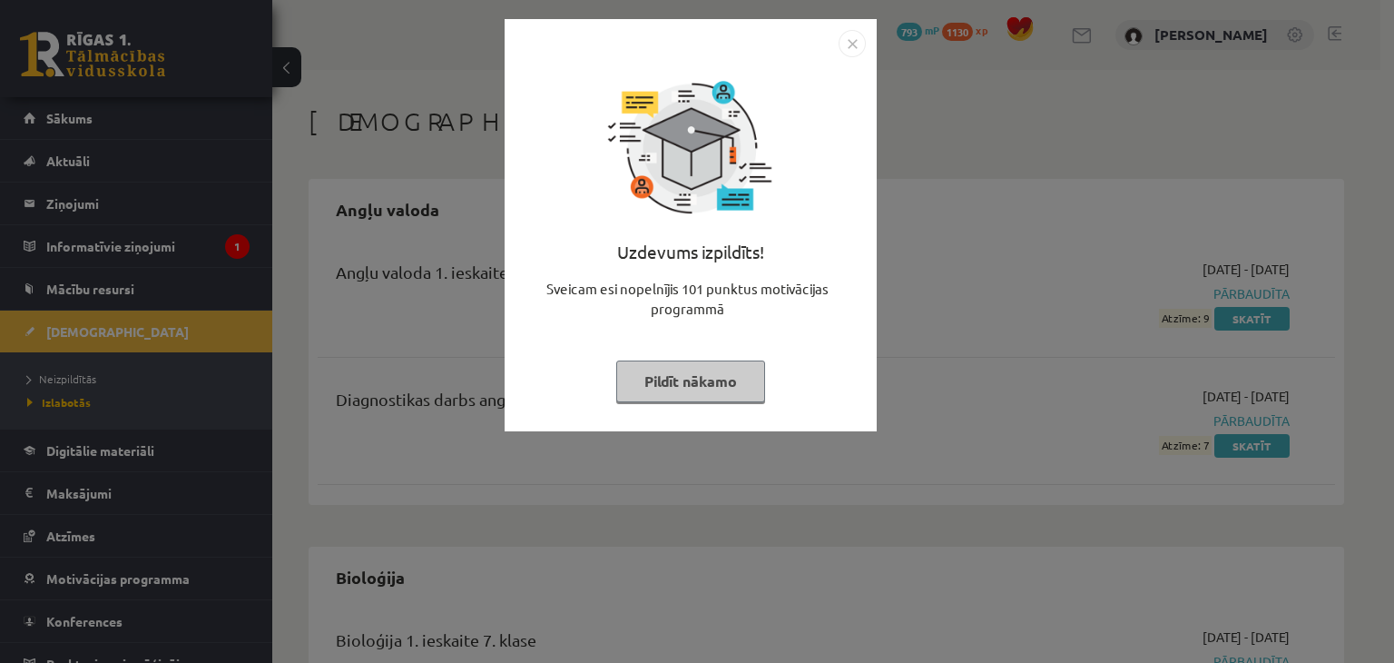
click at [705, 385] on button "Pildīt nākamo" at bounding box center [690, 381] width 149 height 42
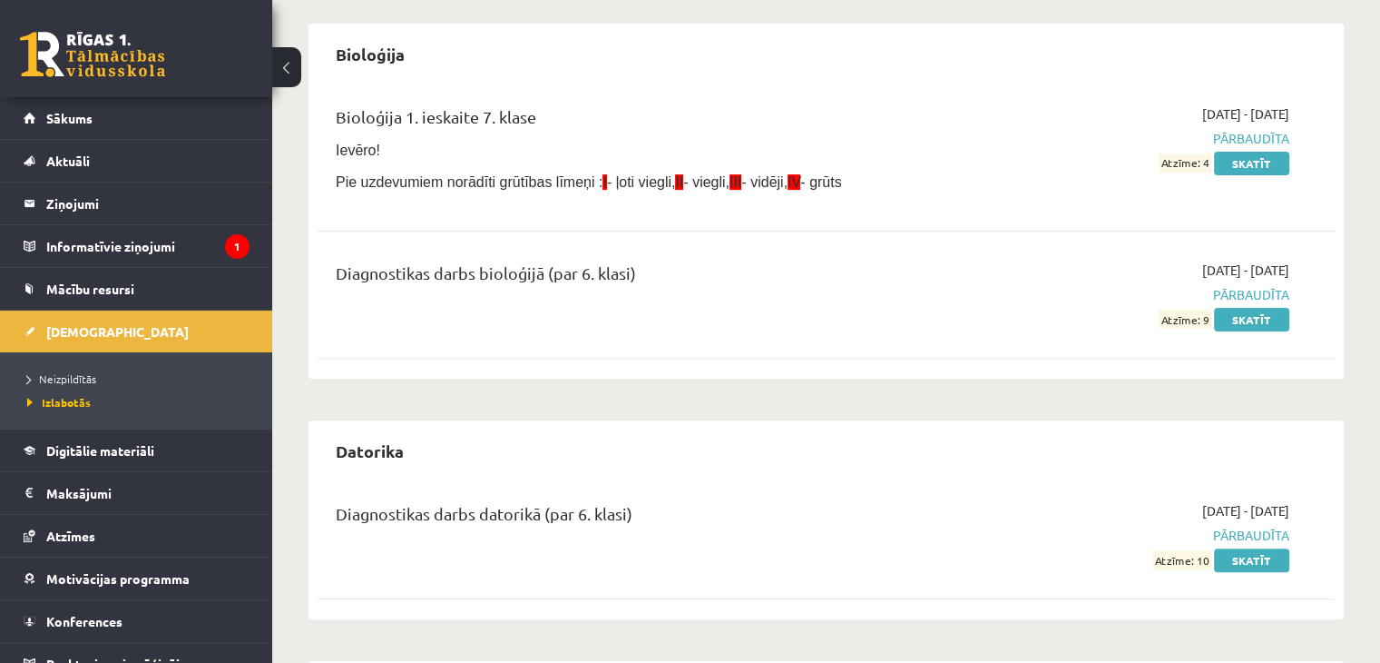
scroll to position [817, 0]
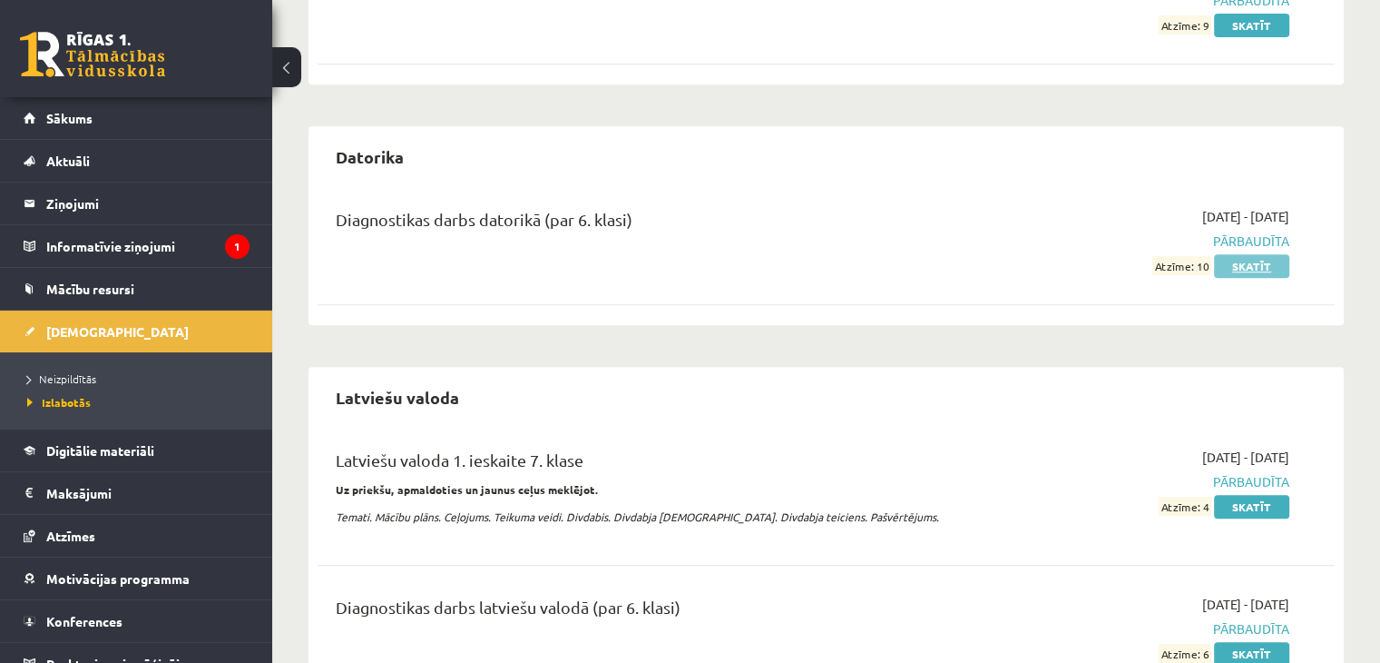
click at [1251, 255] on link "Skatīt" at bounding box center [1251, 266] width 75 height 24
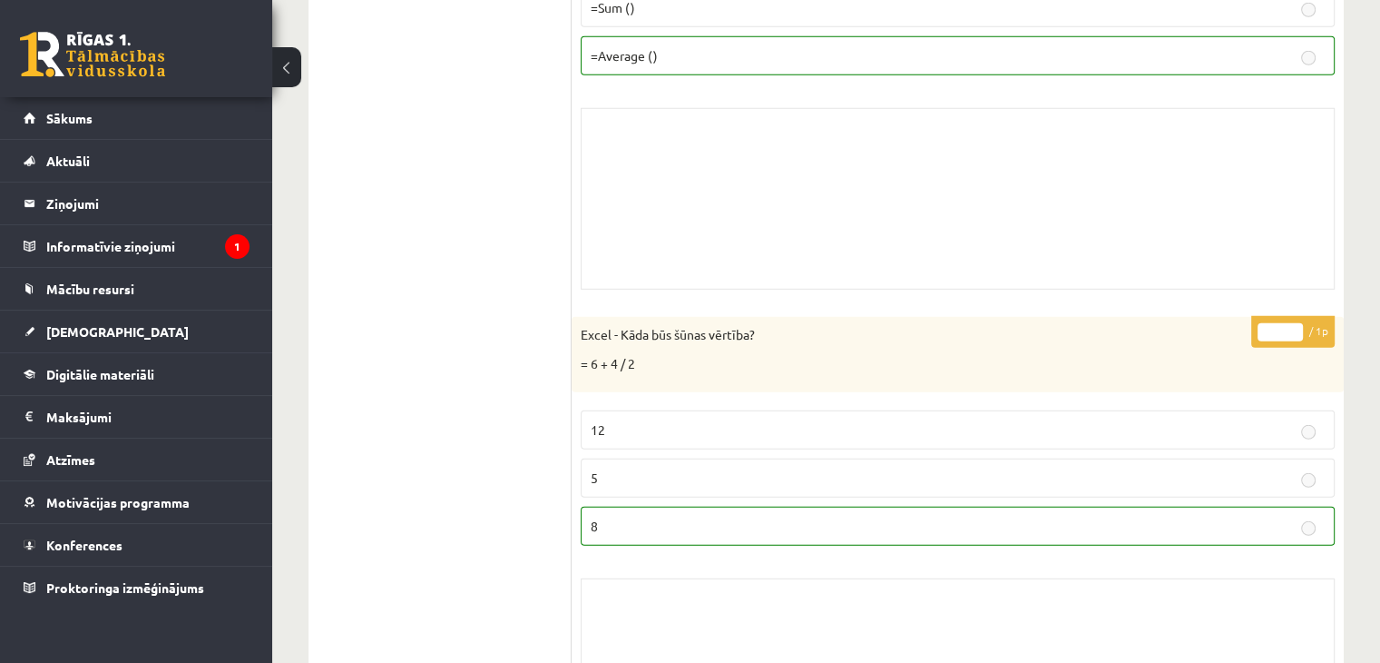
scroll to position [5446, 0]
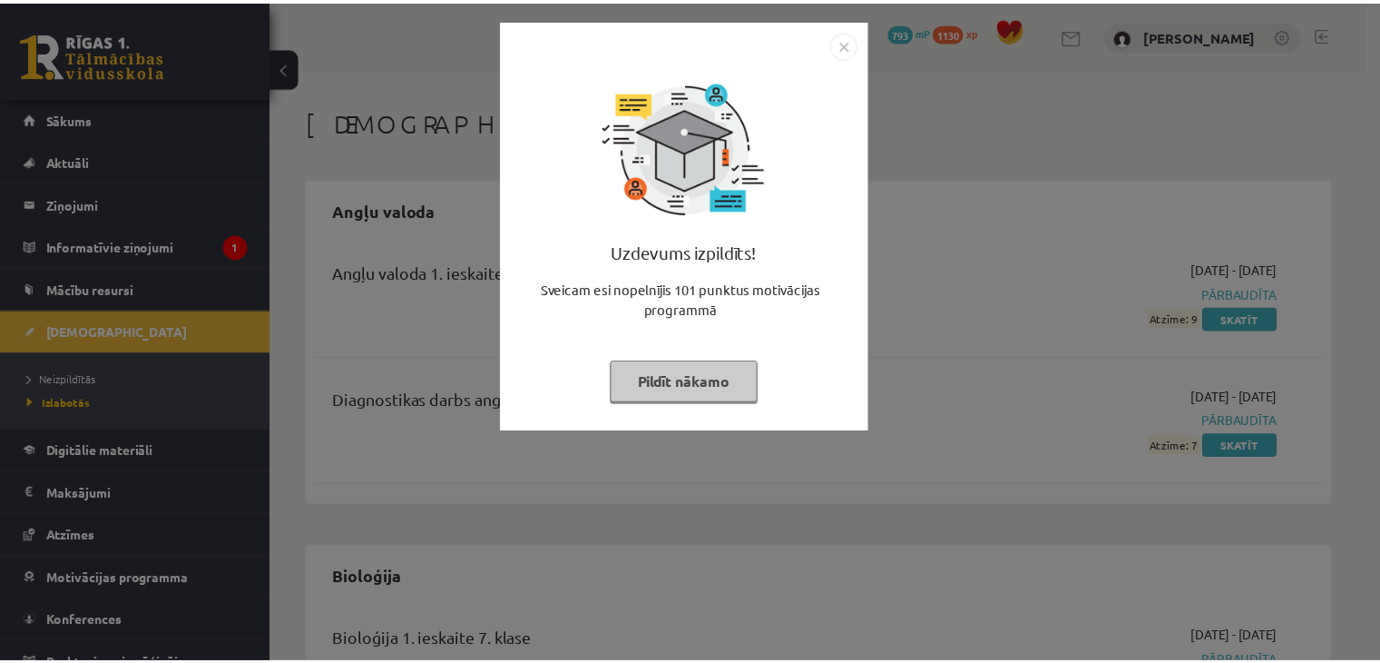
scroll to position [817, 0]
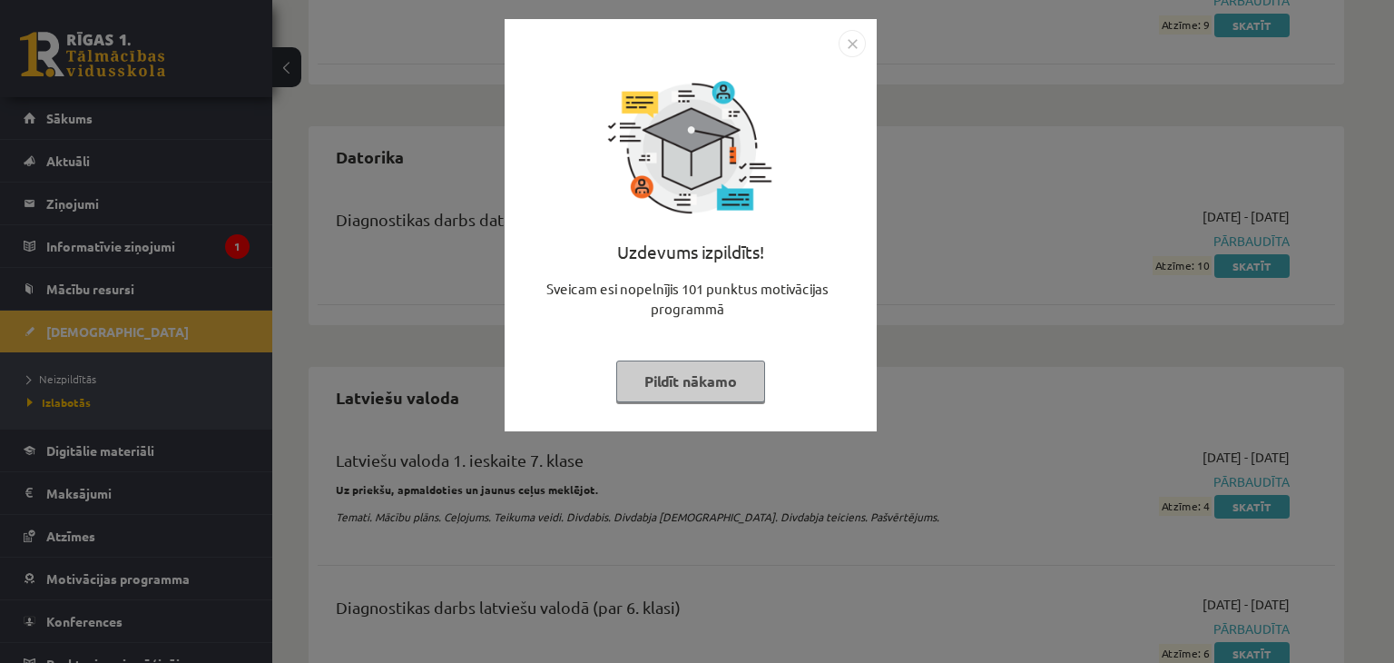
click at [737, 376] on button "Pildīt nākamo" at bounding box center [690, 381] width 149 height 42
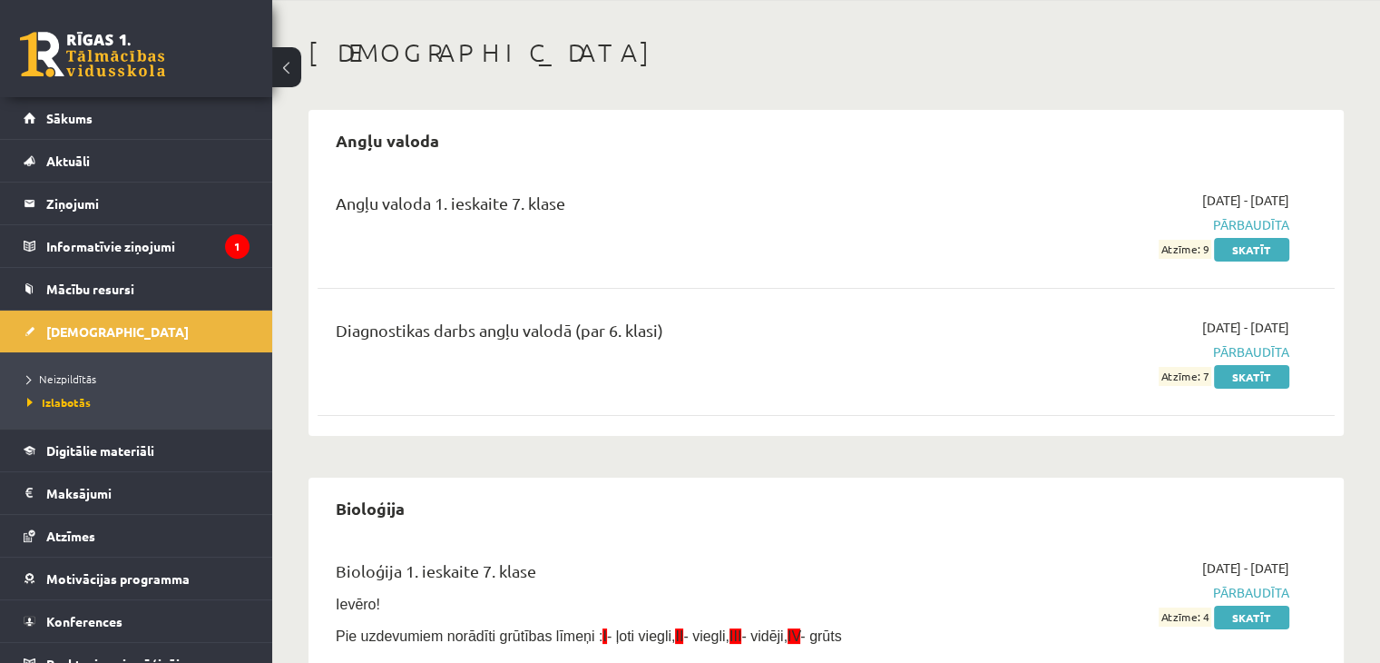
scroll to position [0, 0]
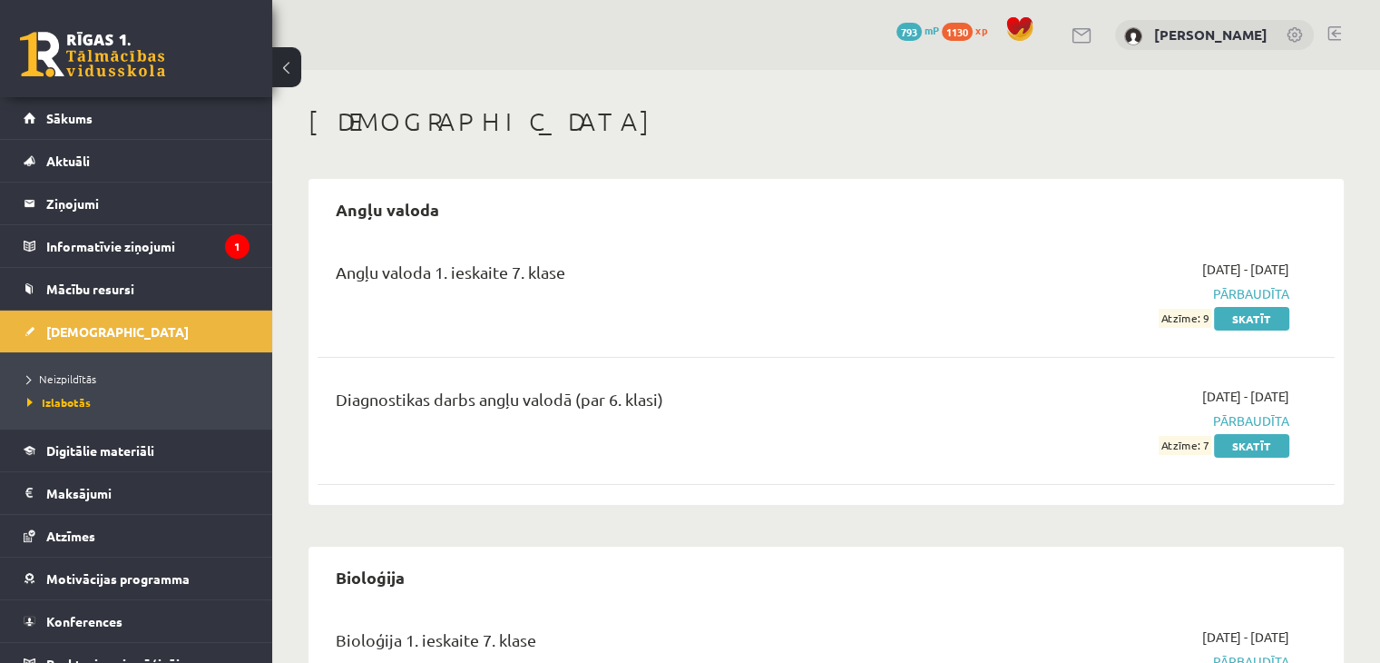
click at [40, 368] on li "Neizpildītās" at bounding box center [140, 379] width 227 height 24
click at [98, 378] on span "Neizpildītās" at bounding box center [66, 378] width 79 height 15
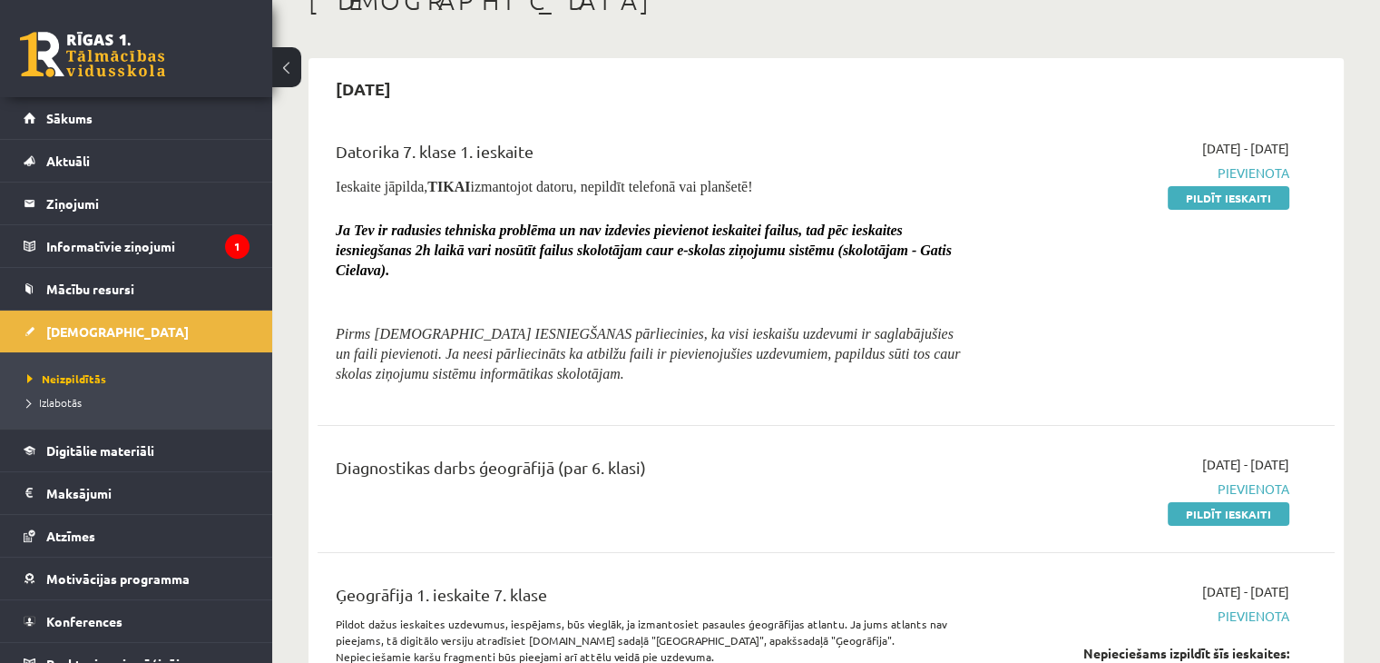
scroll to position [91, 0]
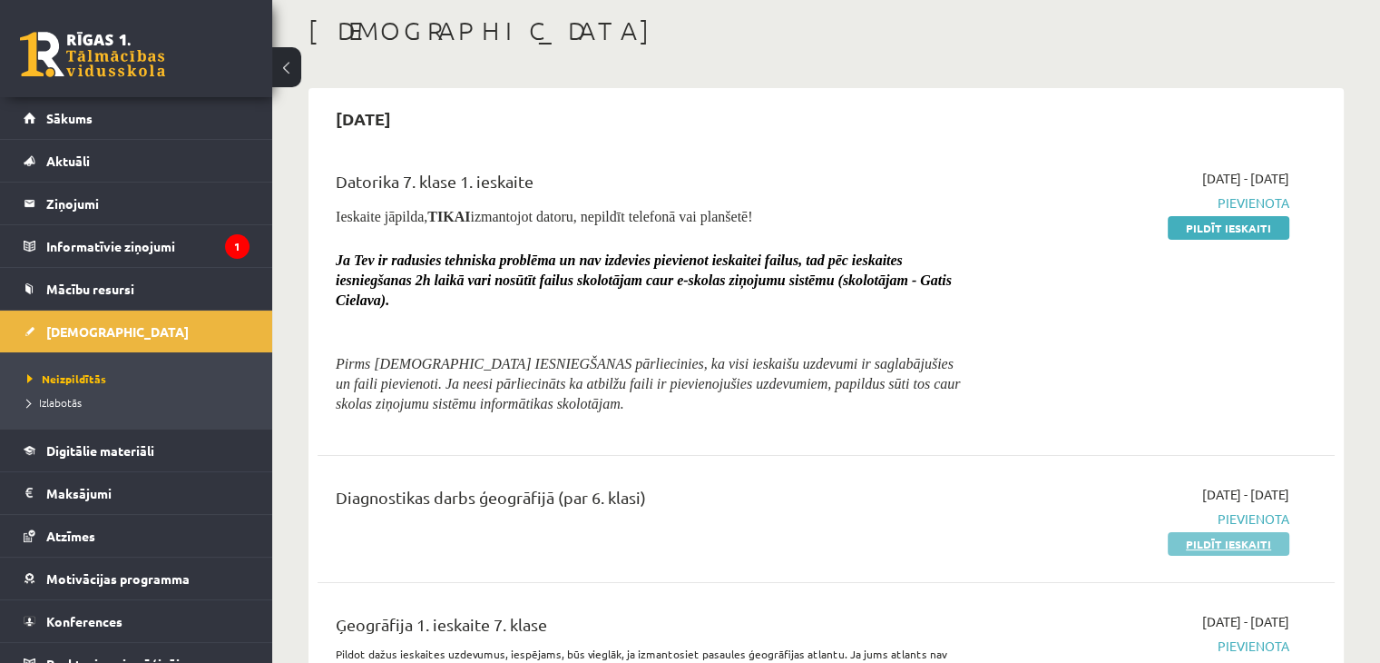
click at [1256, 545] on link "Pildīt ieskaiti" at bounding box center [1229, 544] width 122 height 24
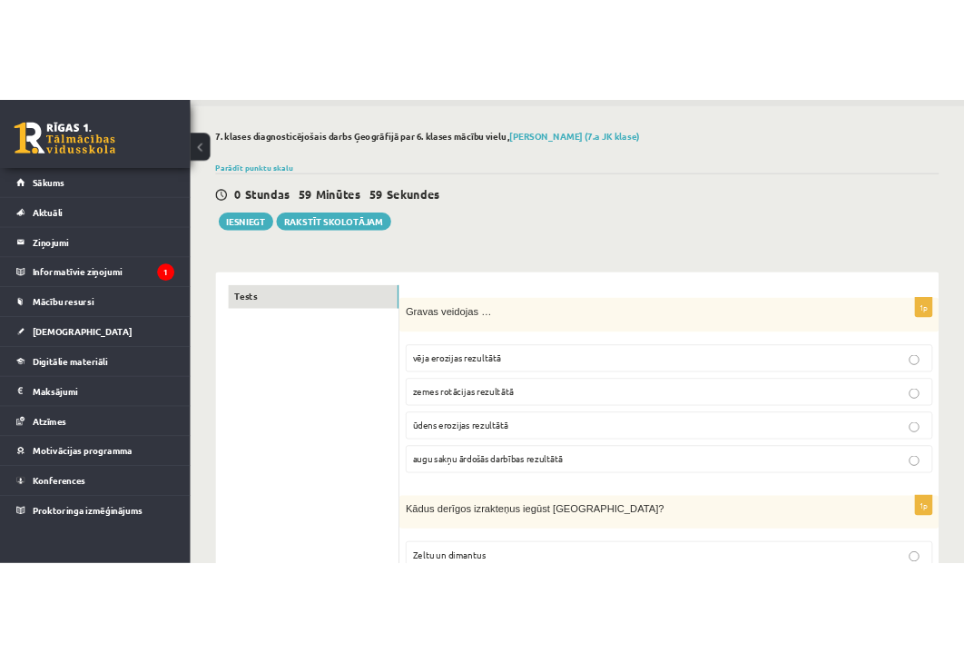
scroll to position [91, 0]
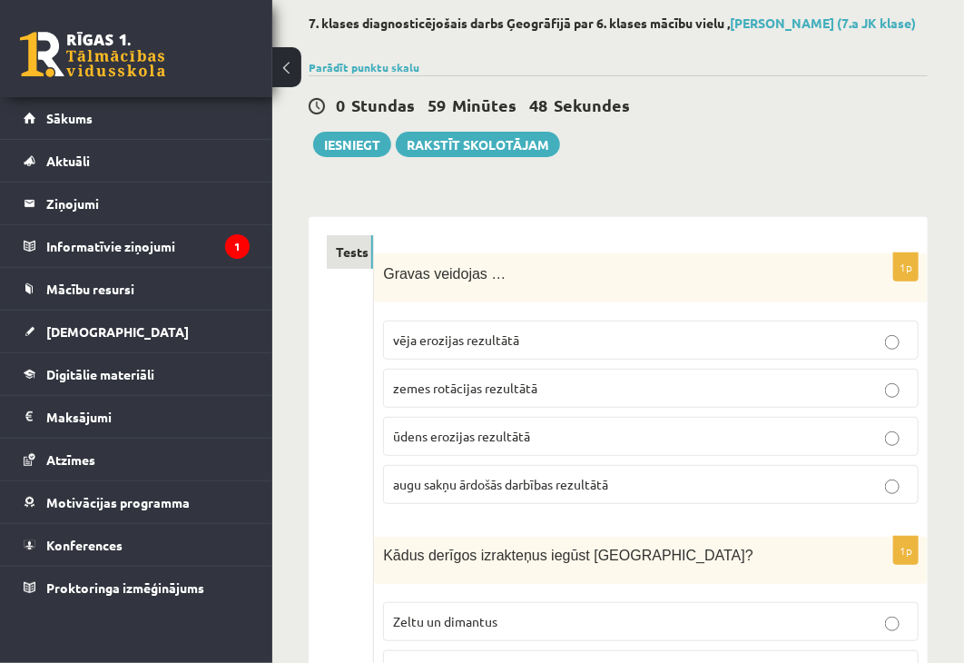
click at [555, 435] on p "ūdens erozijas rezultātā" at bounding box center [651, 436] width 516 height 19
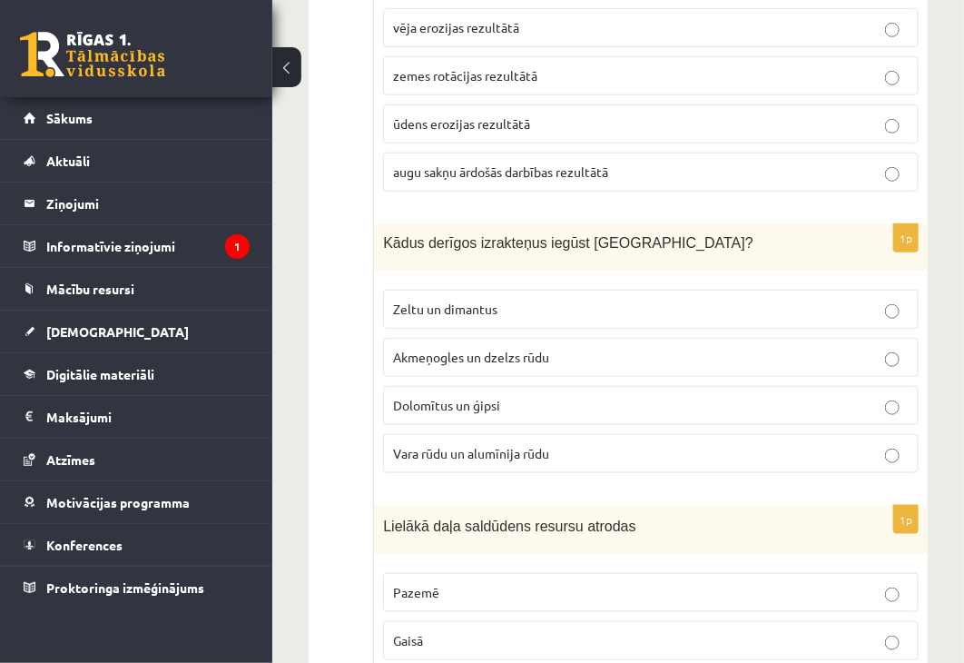
scroll to position [363, 0]
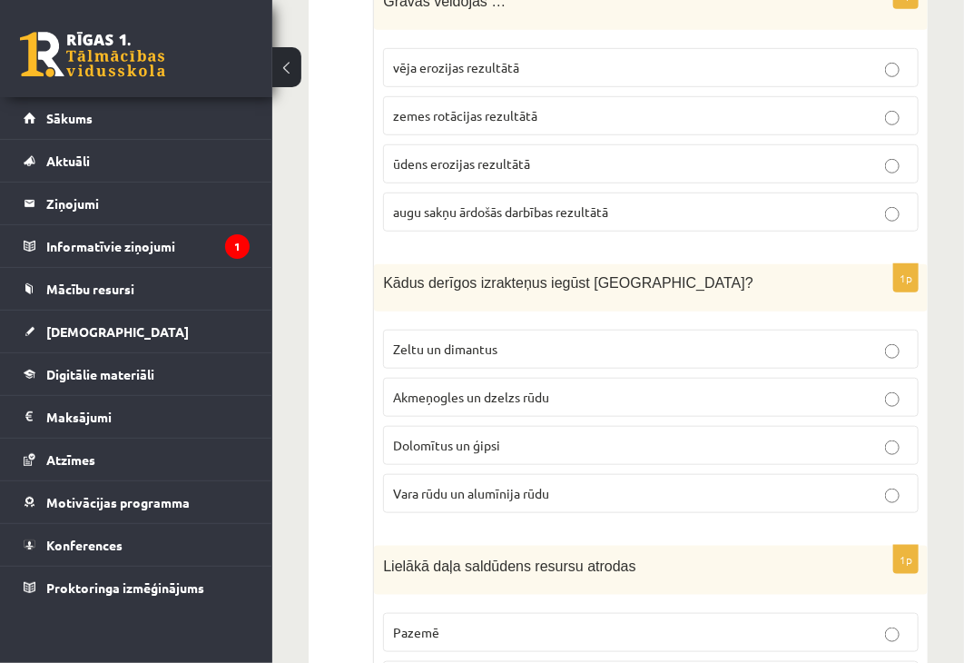
click at [628, 436] on p "Dolomītus un ģipsi" at bounding box center [651, 445] width 516 height 19
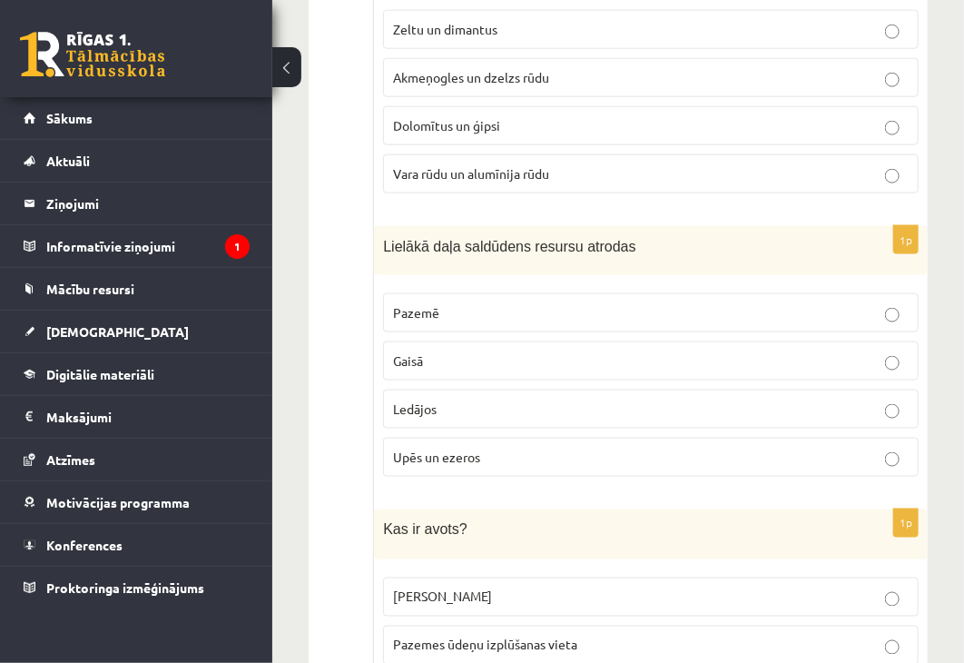
scroll to position [726, 0]
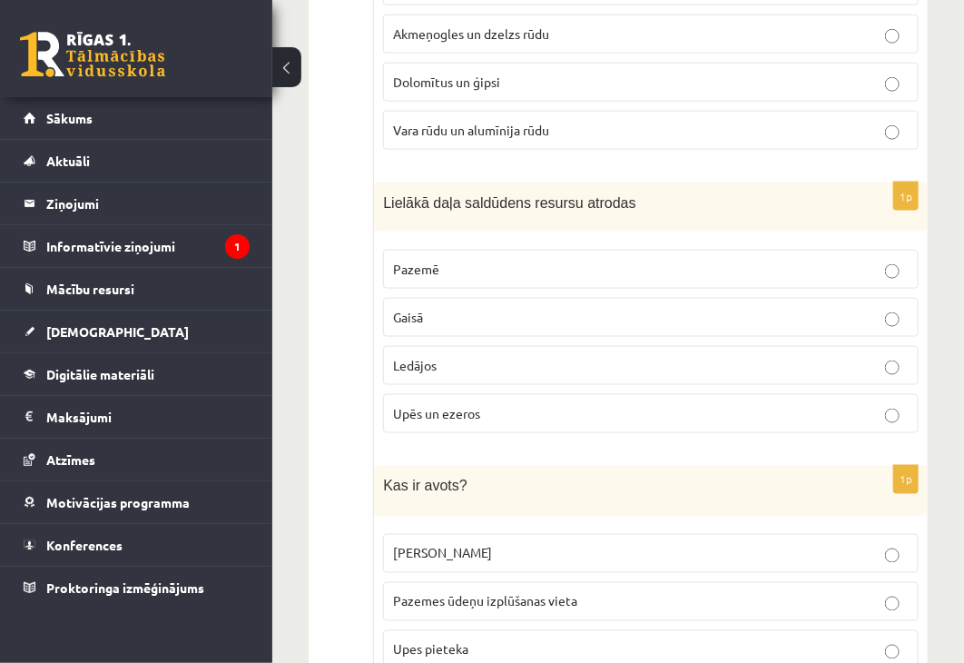
click at [535, 349] on label "Ledājos" at bounding box center [650, 365] width 535 height 39
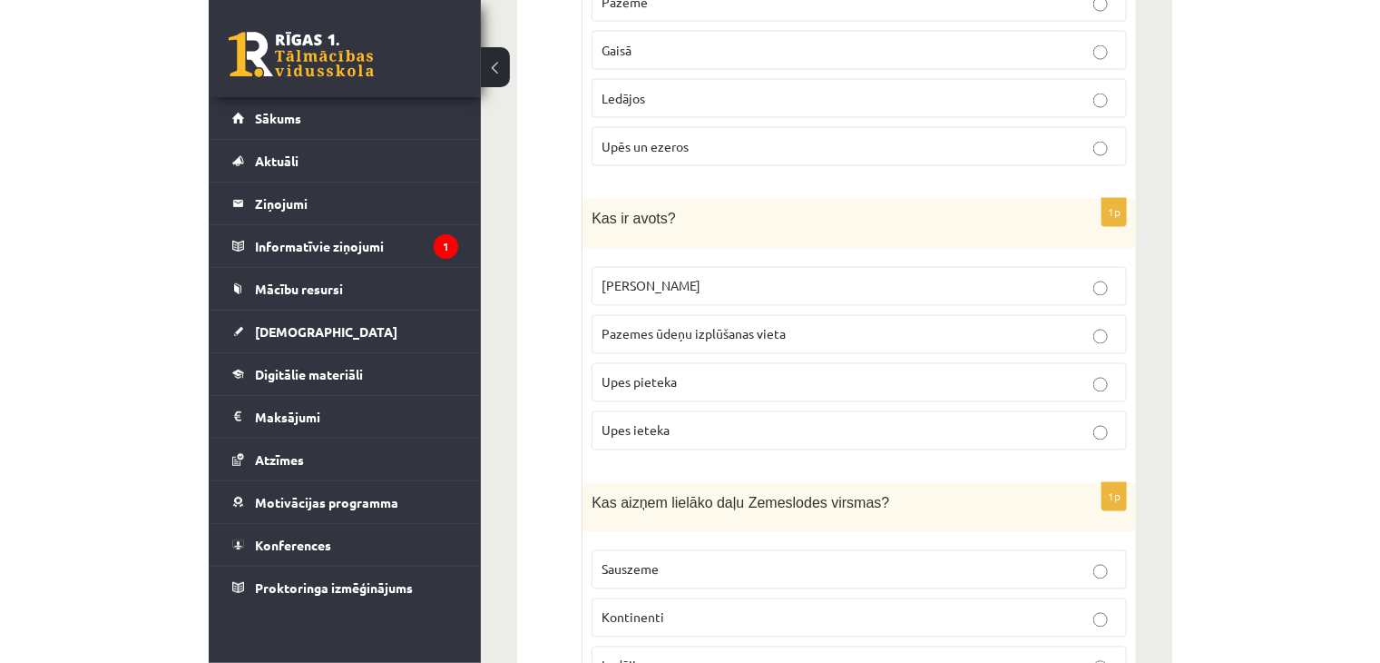
scroll to position [998, 0]
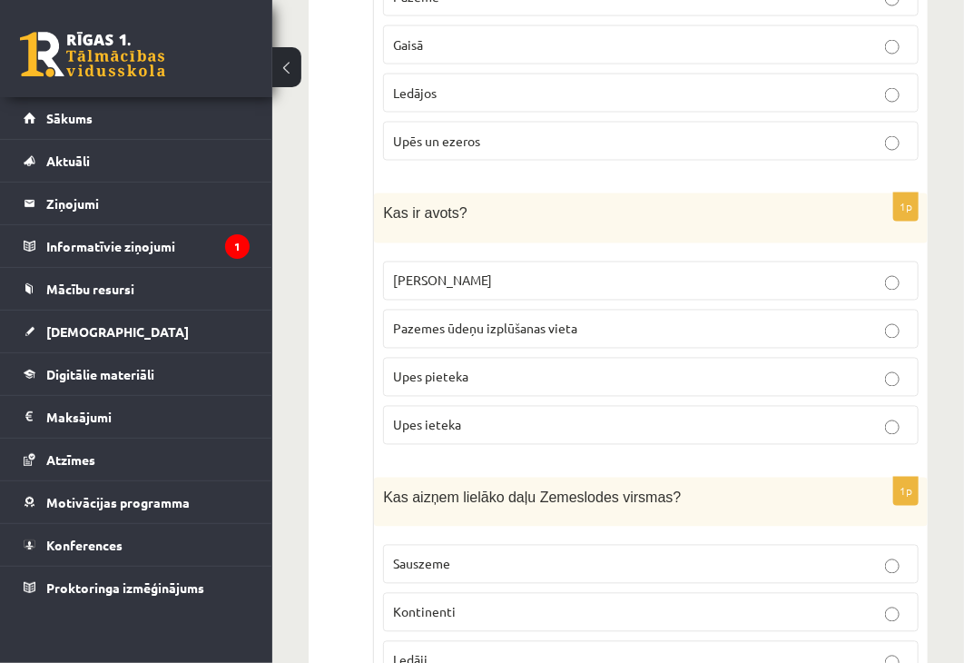
click at [447, 328] on span "Pazemes ūdeņu izplūšanas vieta" at bounding box center [485, 328] width 184 height 16
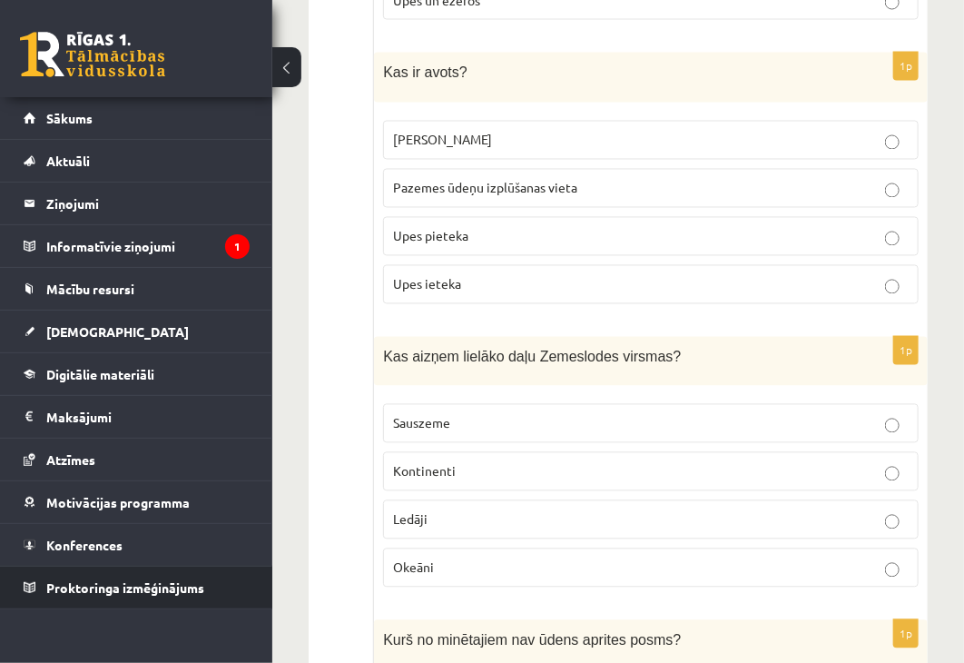
scroll to position [1089, 0]
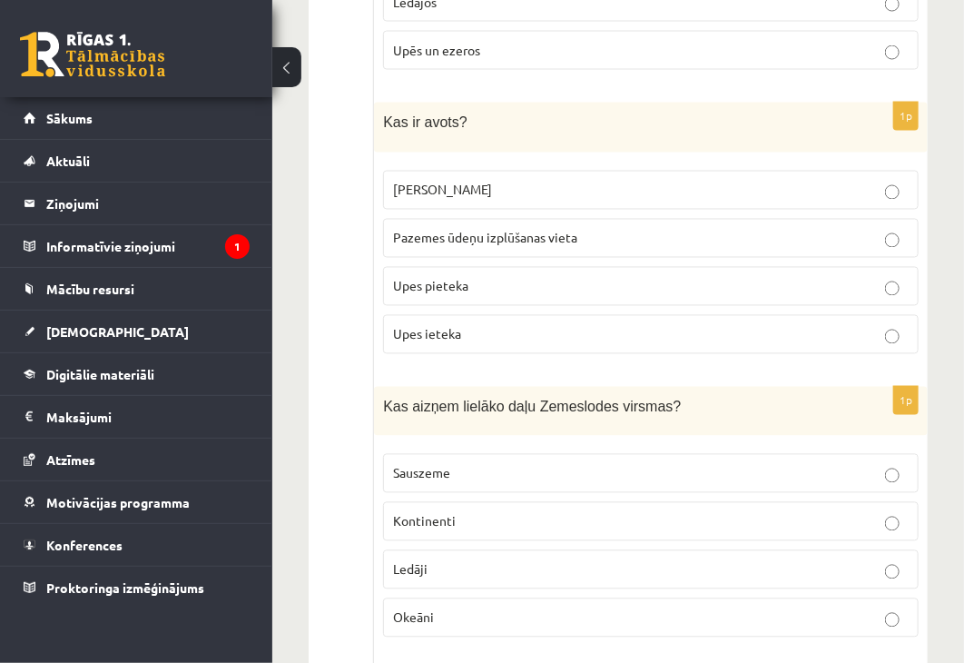
click at [926, 164] on div "1p Kas ir avots? Strautiņš Pazemes ūdeņu izplūšanas vieta Upes pieteka Upes iet…" at bounding box center [651, 236] width 554 height 266
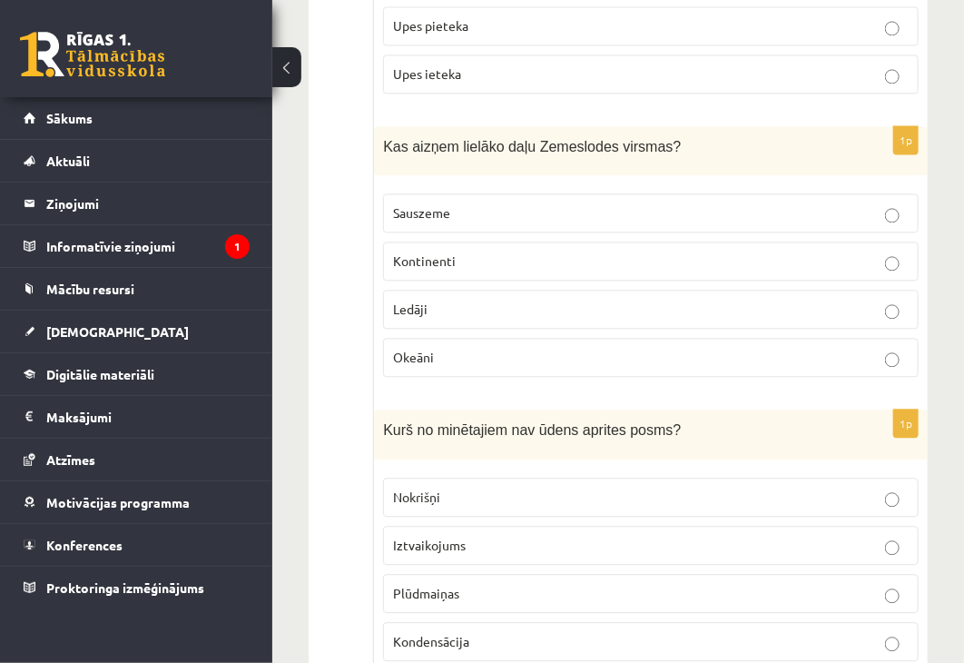
scroll to position [1361, 0]
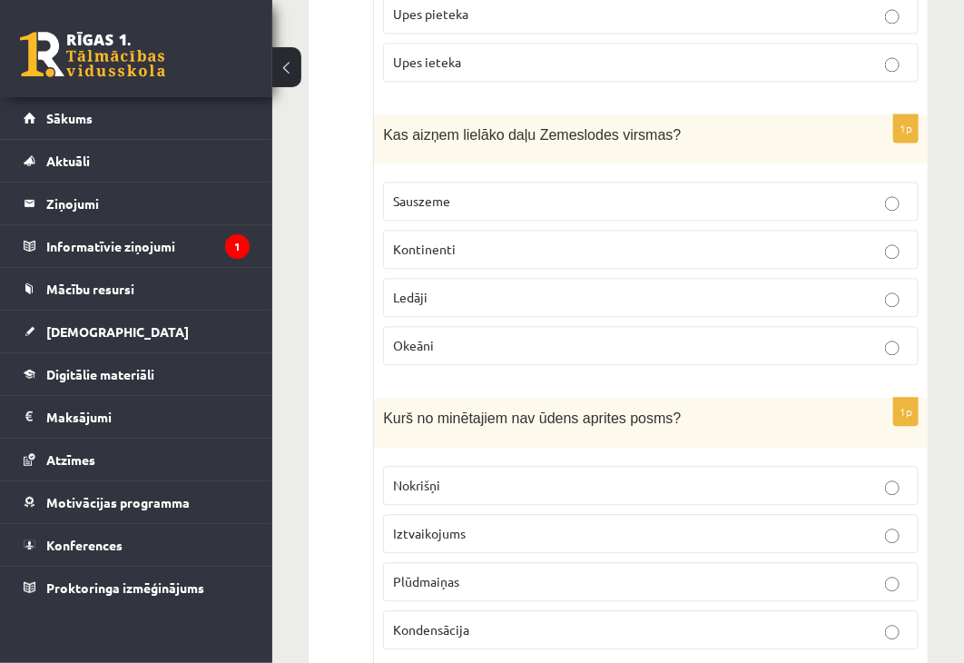
click at [437, 326] on label "Okeāni" at bounding box center [650, 345] width 535 height 39
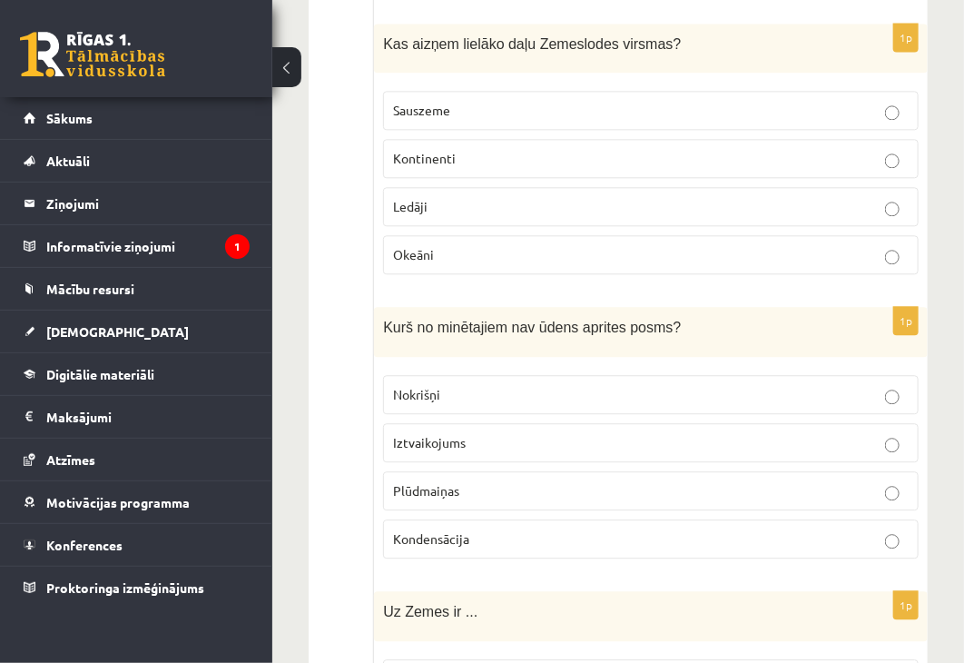
scroll to position [1543, 0]
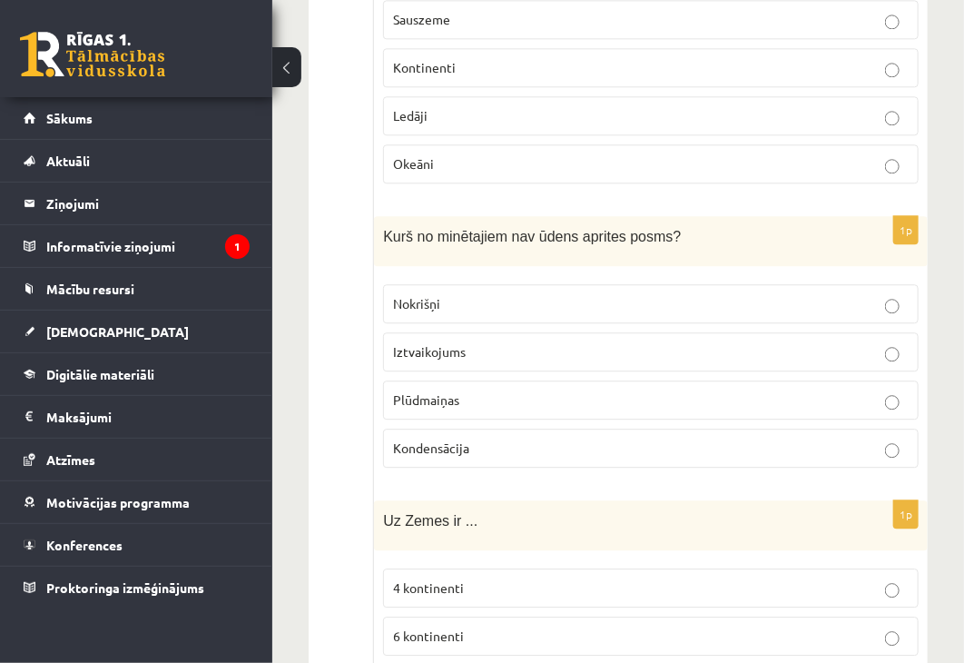
click at [490, 390] on p "Plūdmaiņas" at bounding box center [651, 399] width 516 height 19
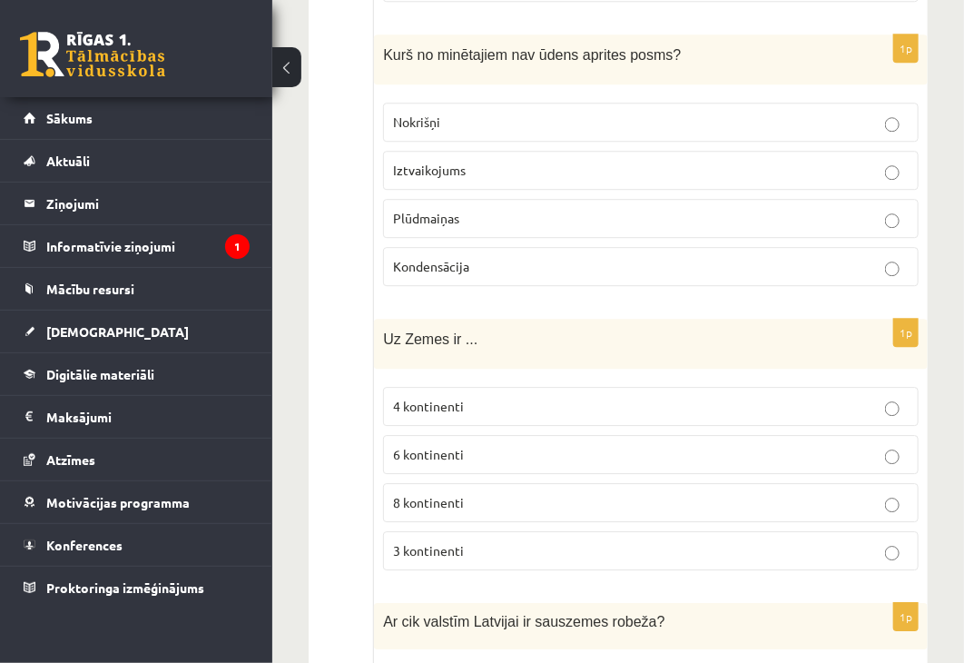
scroll to position [1815, 0]
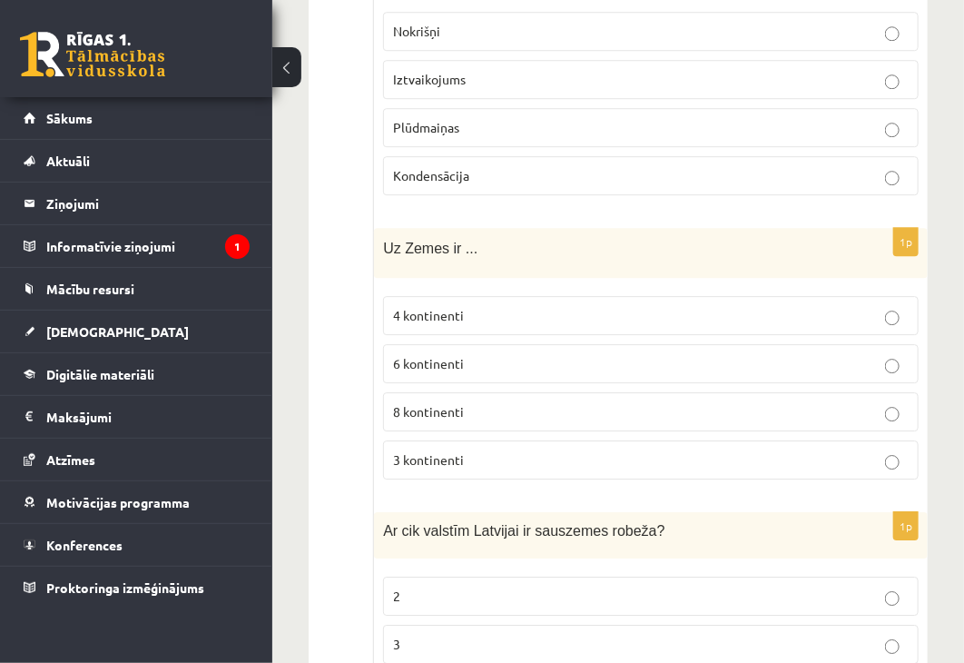
click at [496, 354] on p "6 kontinenti" at bounding box center [651, 363] width 516 height 19
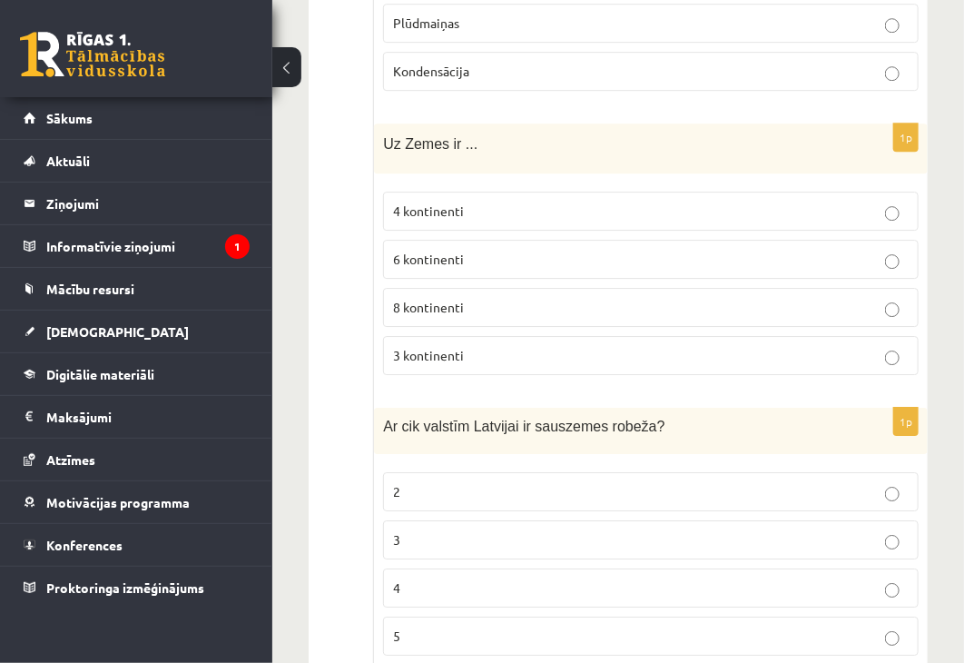
scroll to position [2178, 0]
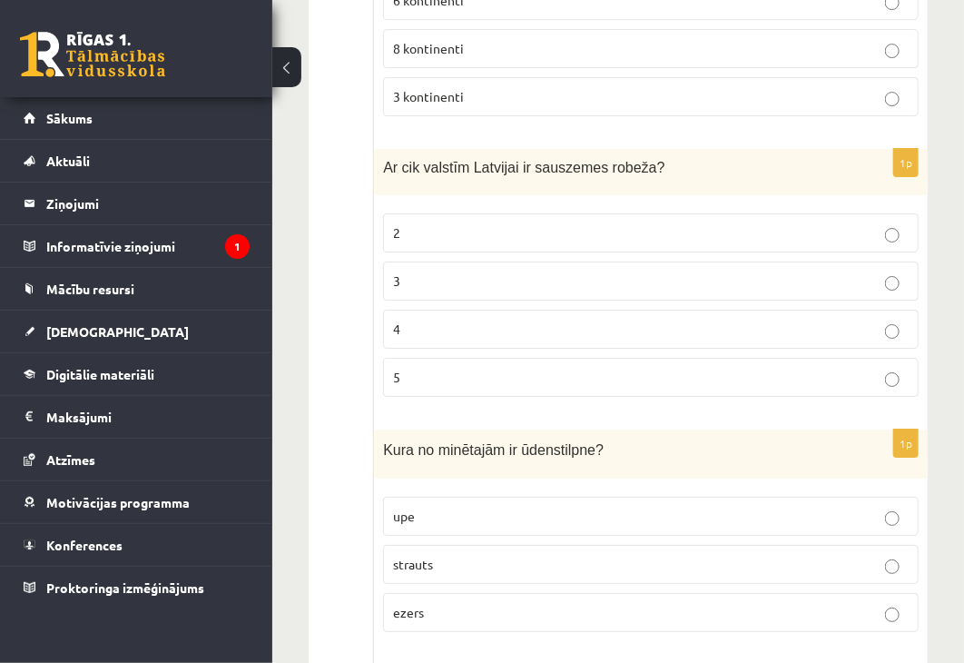
click at [438, 309] on label "4" at bounding box center [650, 328] width 535 height 39
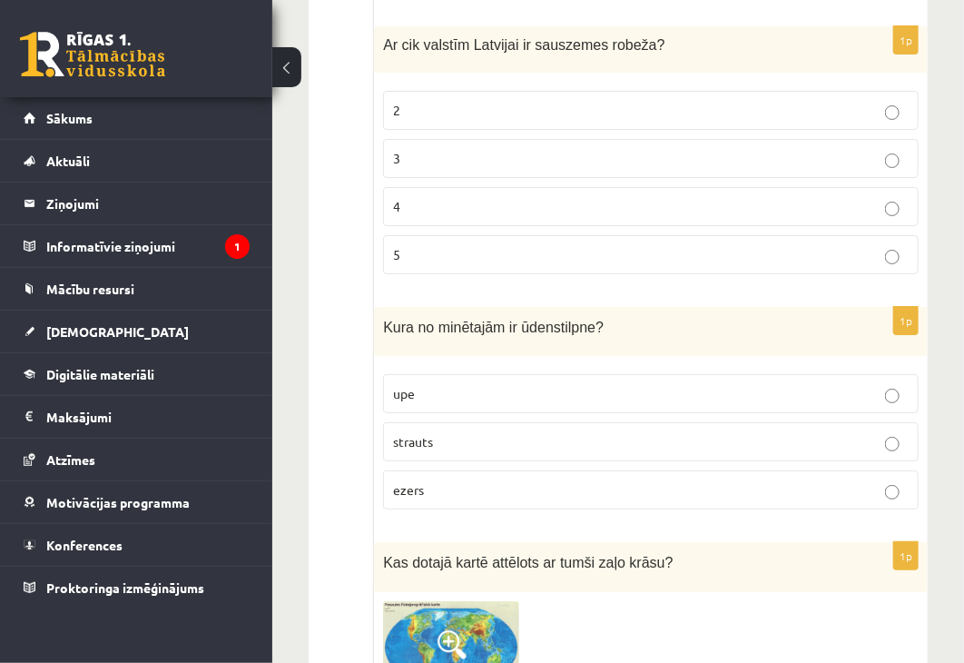
scroll to position [2451, 0]
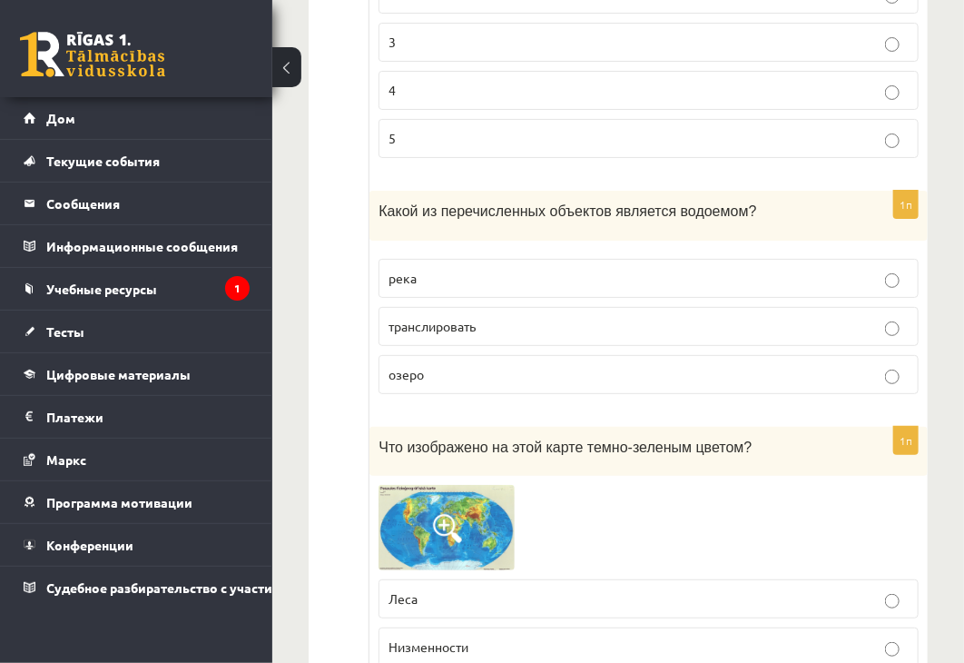
click at [621, 365] on p "озеро" at bounding box center [648, 374] width 520 height 19
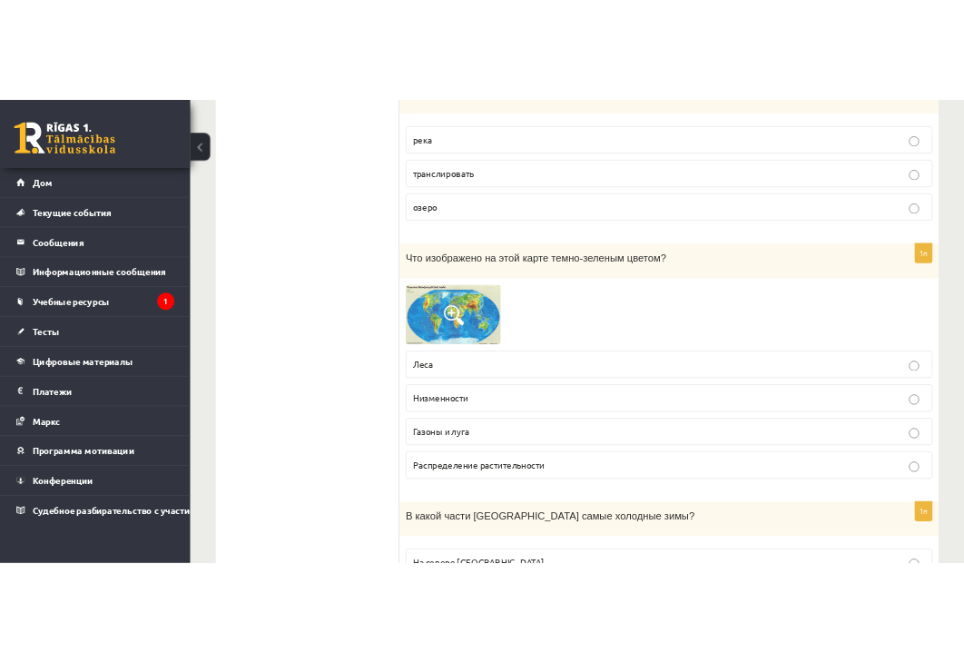
scroll to position [2632, 0]
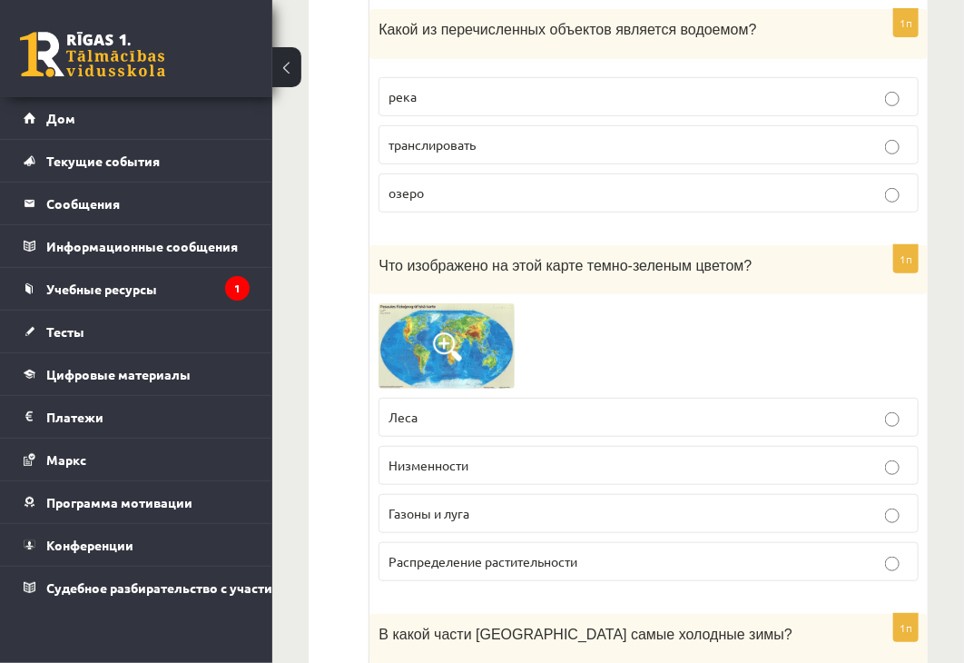
click at [408, 457] on font "Низменности" at bounding box center [428, 465] width 80 height 16
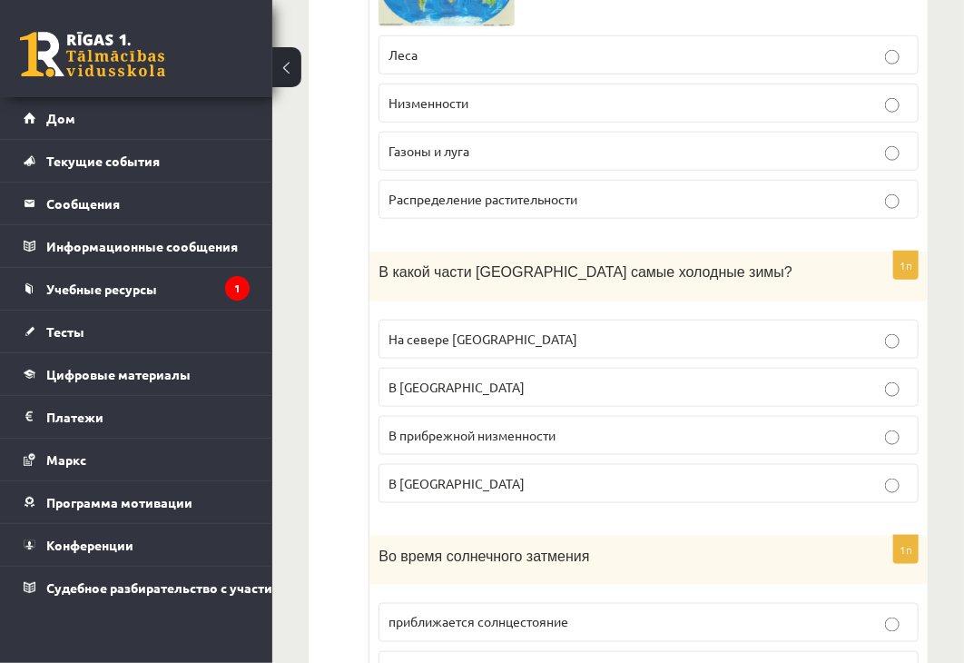
scroll to position [2995, 0]
click at [565, 377] on p "В Восточной Латвии" at bounding box center [648, 386] width 520 height 19
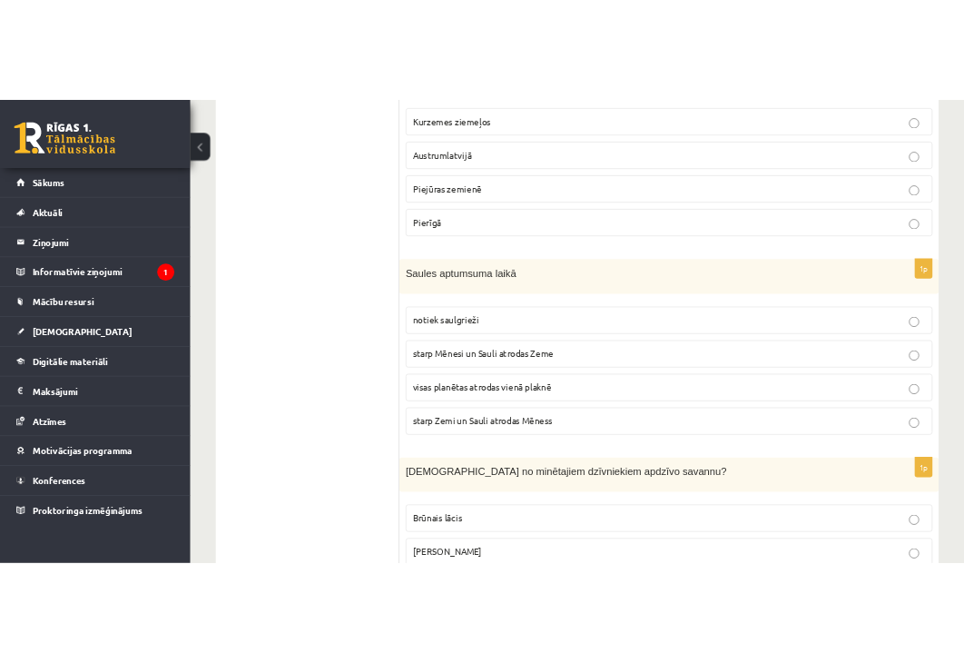
scroll to position [3358, 0]
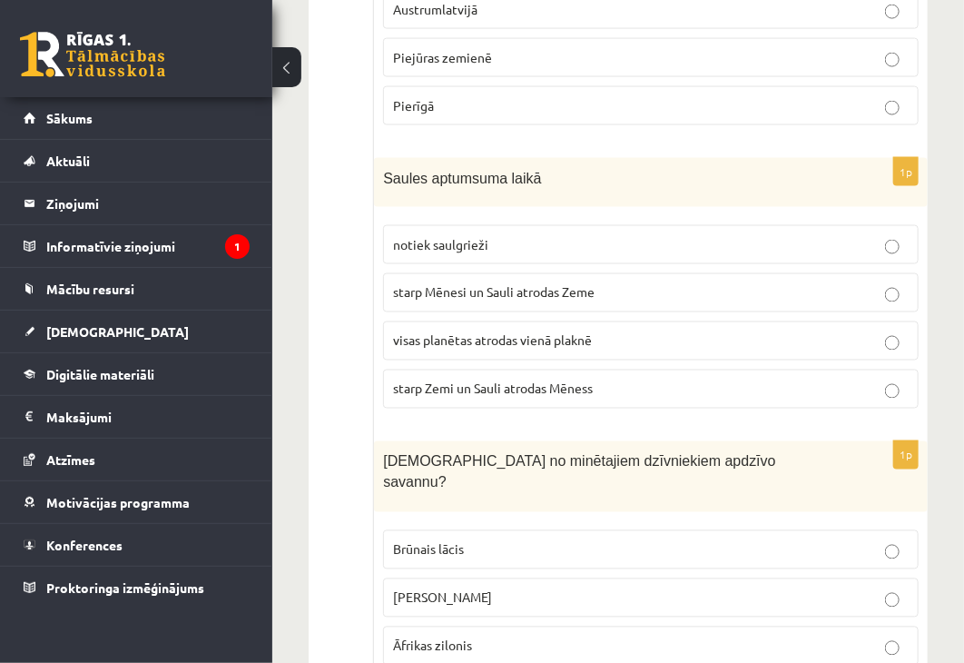
click at [628, 379] on p "starp Zemi un Sauli atrodas Mēness" at bounding box center [651, 388] width 516 height 19
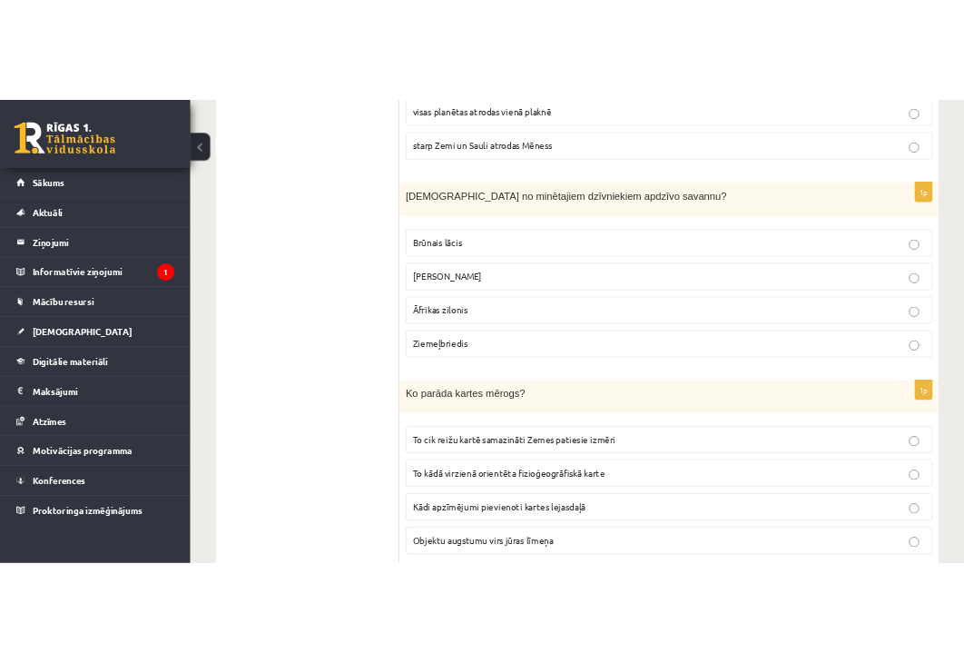
scroll to position [3630, 0]
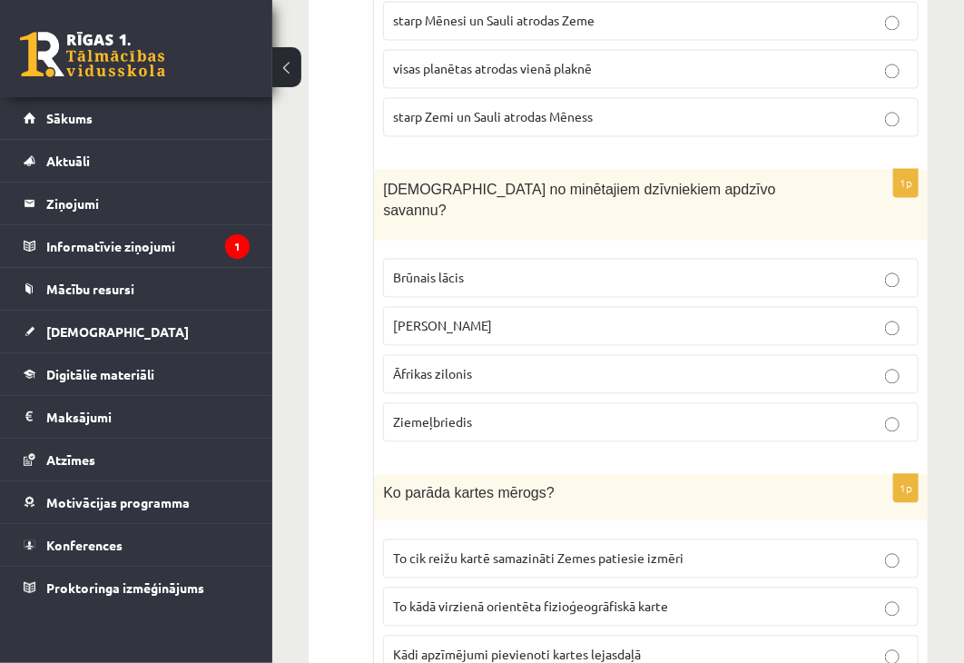
click at [410, 354] on label "Āfrikas zilonis" at bounding box center [650, 373] width 535 height 39
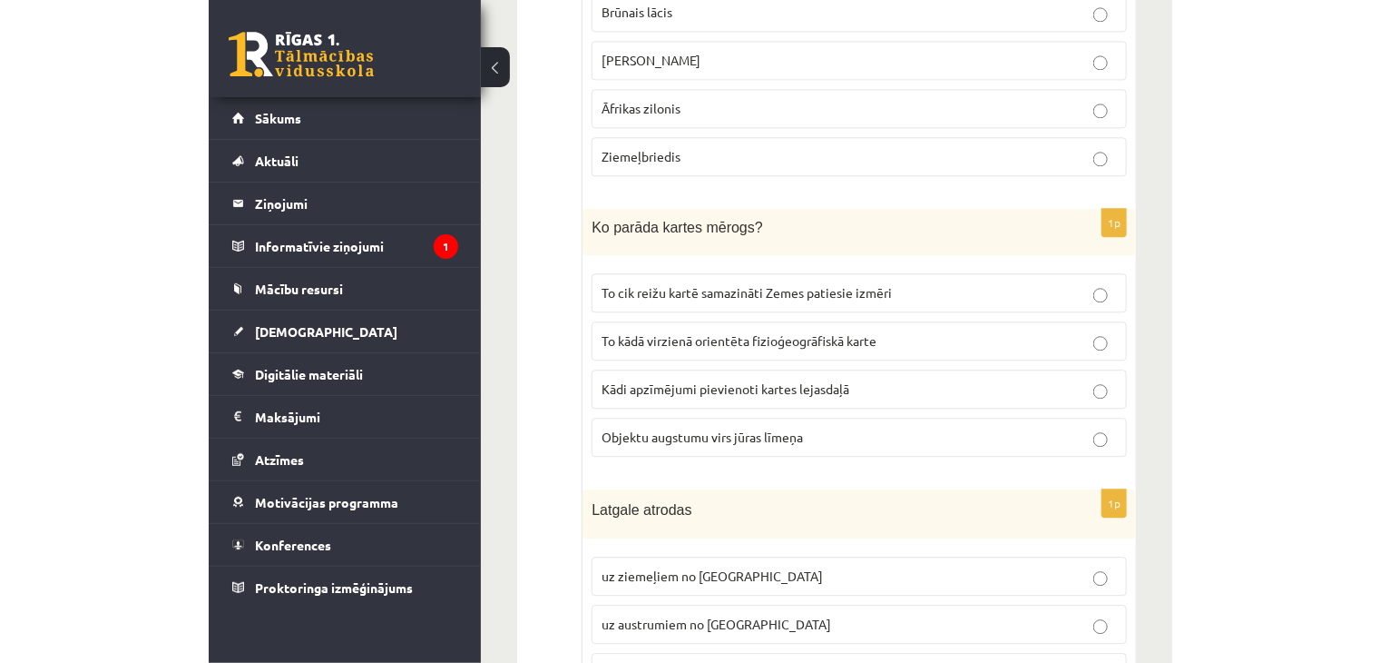
scroll to position [3903, 0]
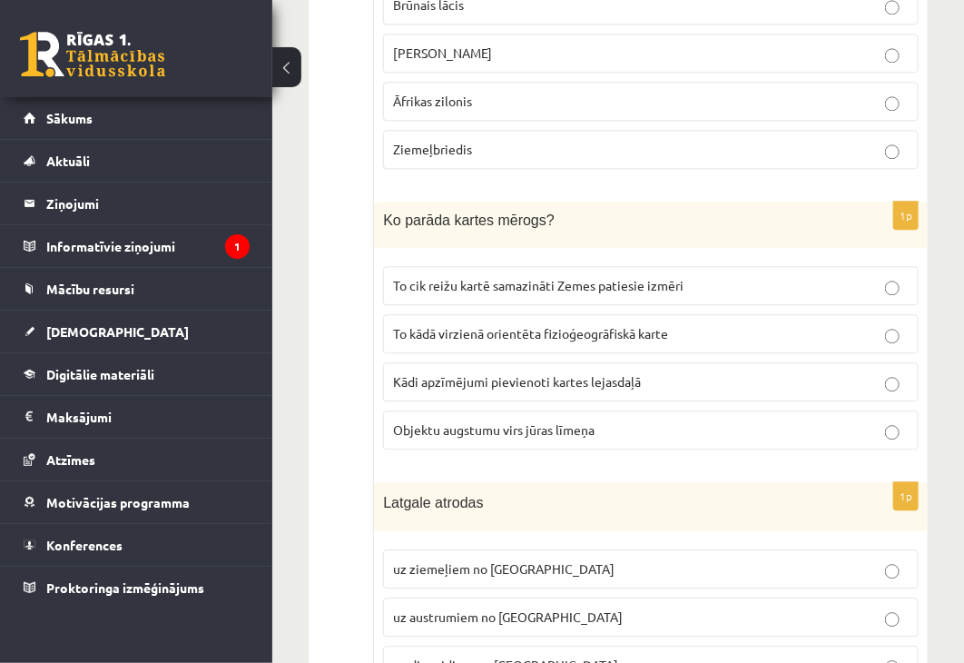
click at [504, 277] on span "To cik reižu kartē samazināti Zemes patiesie izmēri" at bounding box center [538, 285] width 290 height 16
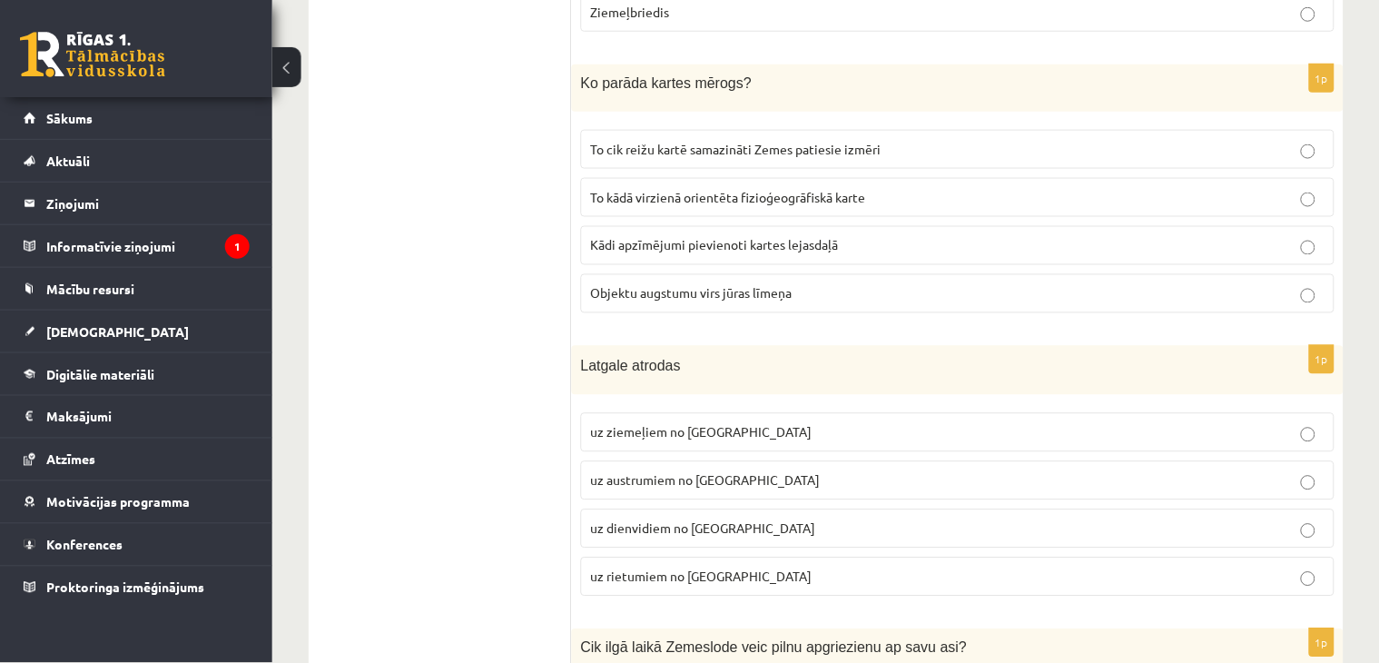
scroll to position [4084, 0]
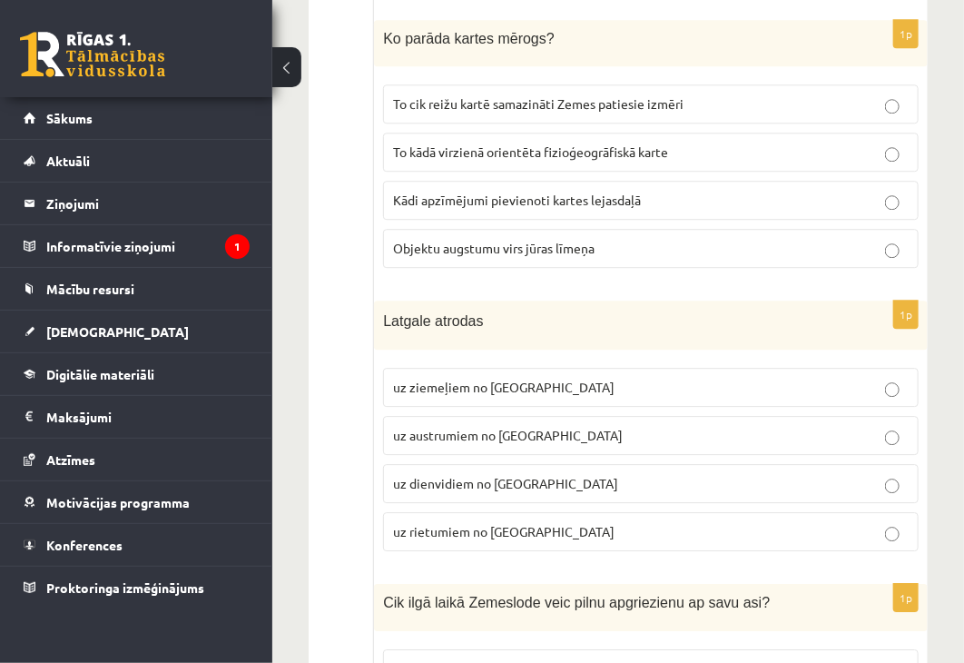
click at [514, 426] on p "uz austrumiem no Kurzemes" at bounding box center [651, 435] width 516 height 19
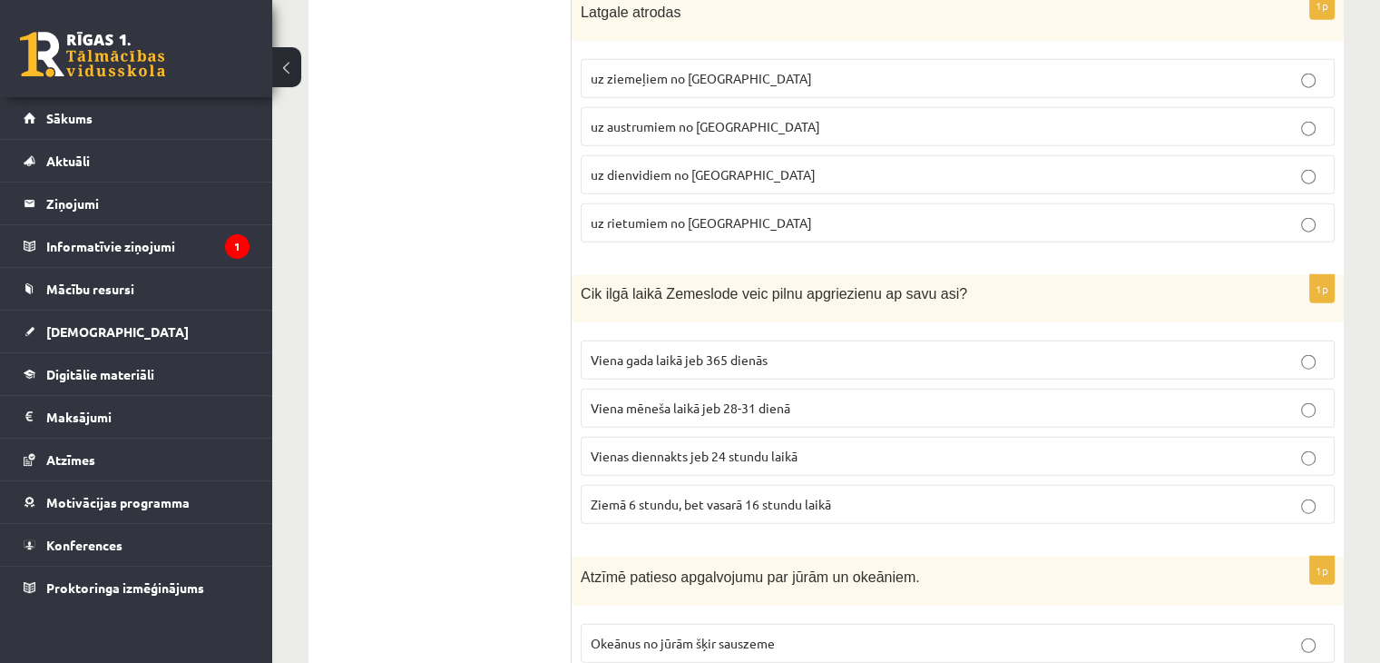
scroll to position [4357, 0]
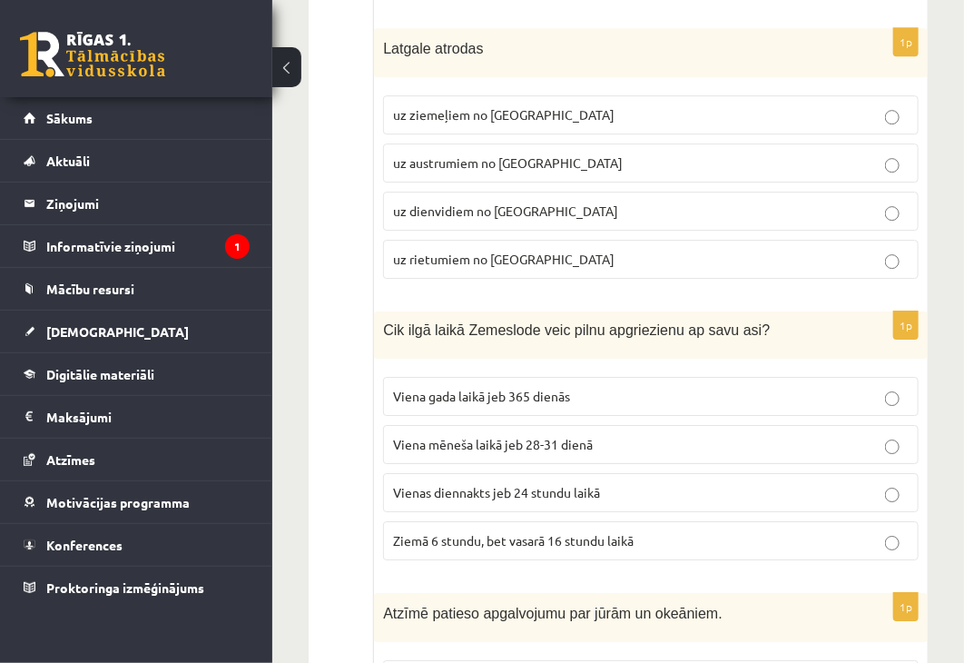
click at [525, 484] on span "Vienas diennakts jeb 24 stundu laikā" at bounding box center [496, 492] width 207 height 16
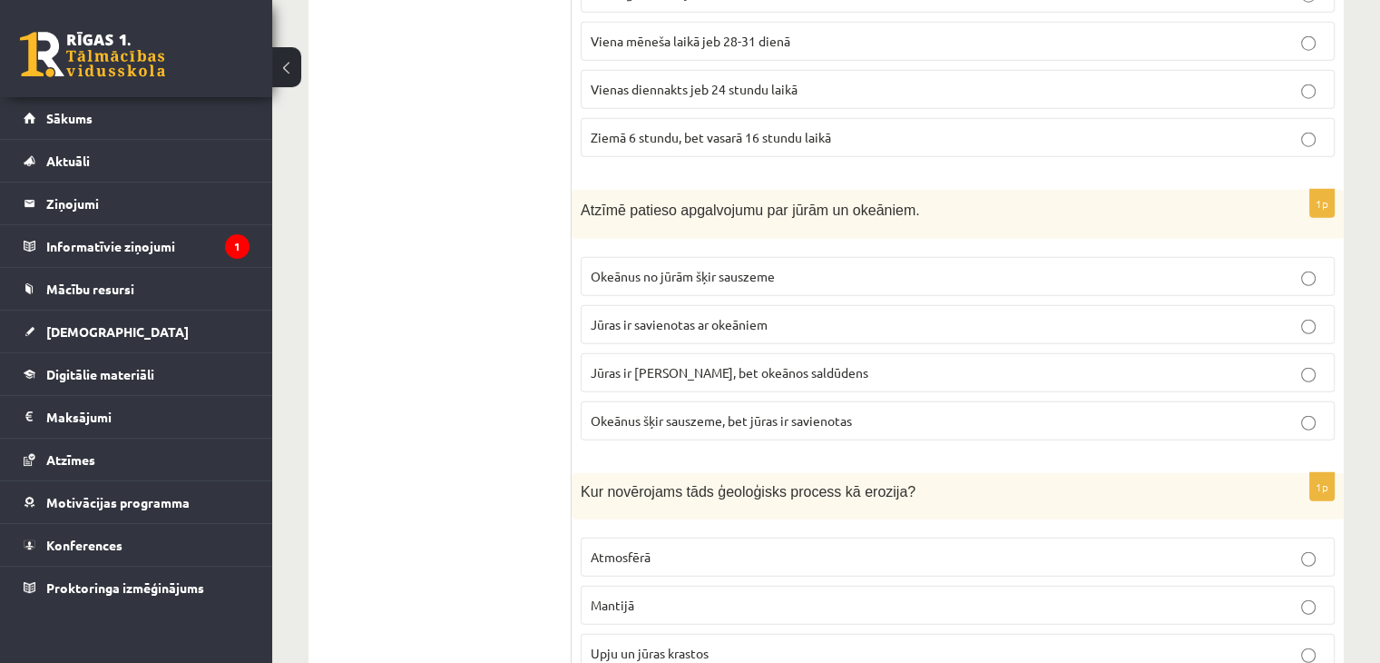
scroll to position [4720, 0]
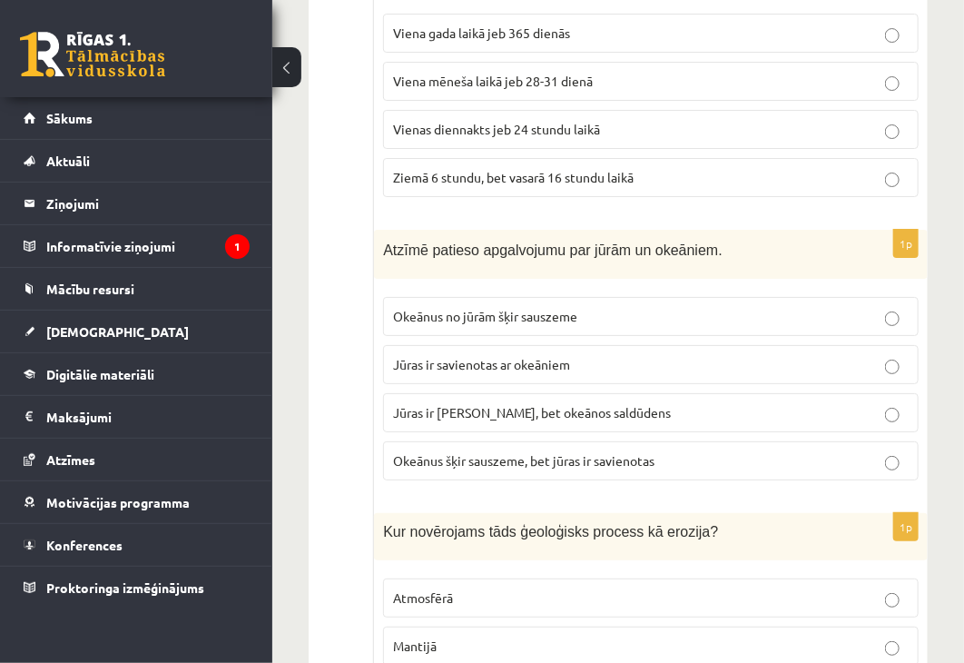
click at [596, 355] on p "Jūras ir savienotas ar okeāniem" at bounding box center [651, 364] width 516 height 19
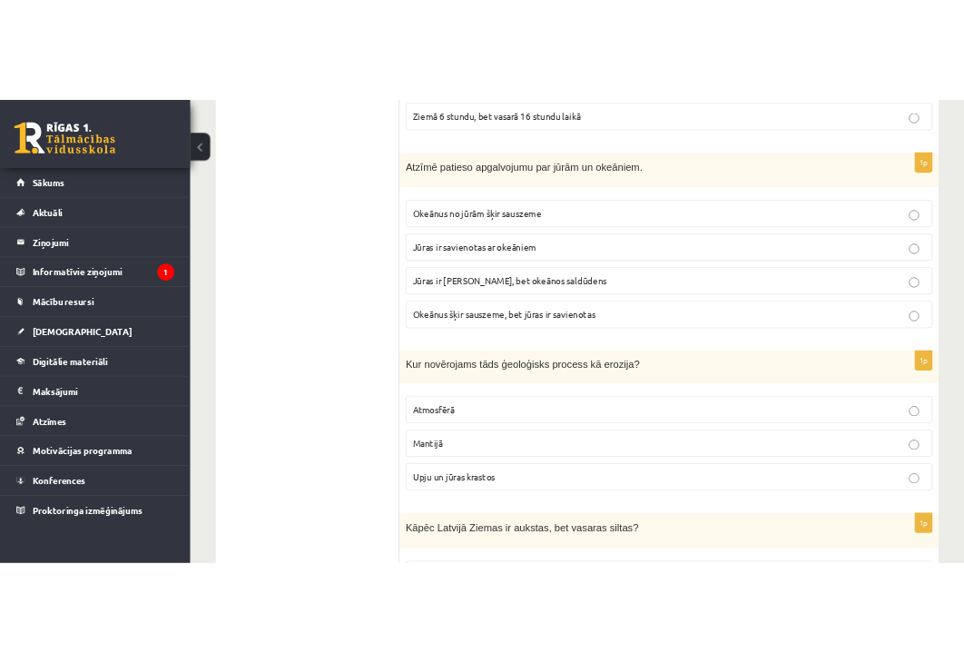
scroll to position [4992, 0]
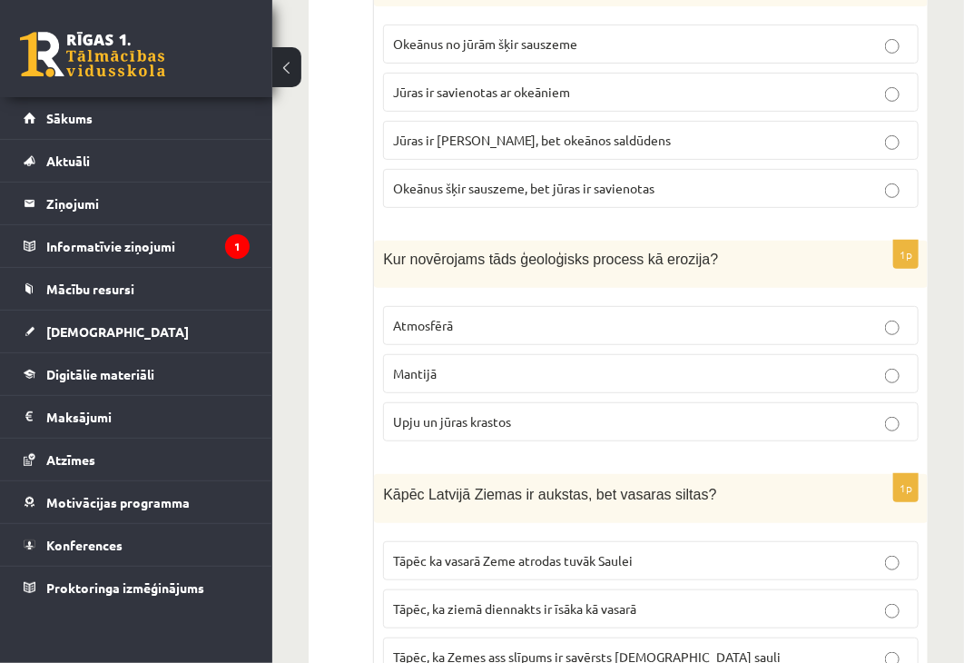
click at [431, 402] on label "Upju un jūras krastos" at bounding box center [650, 421] width 535 height 39
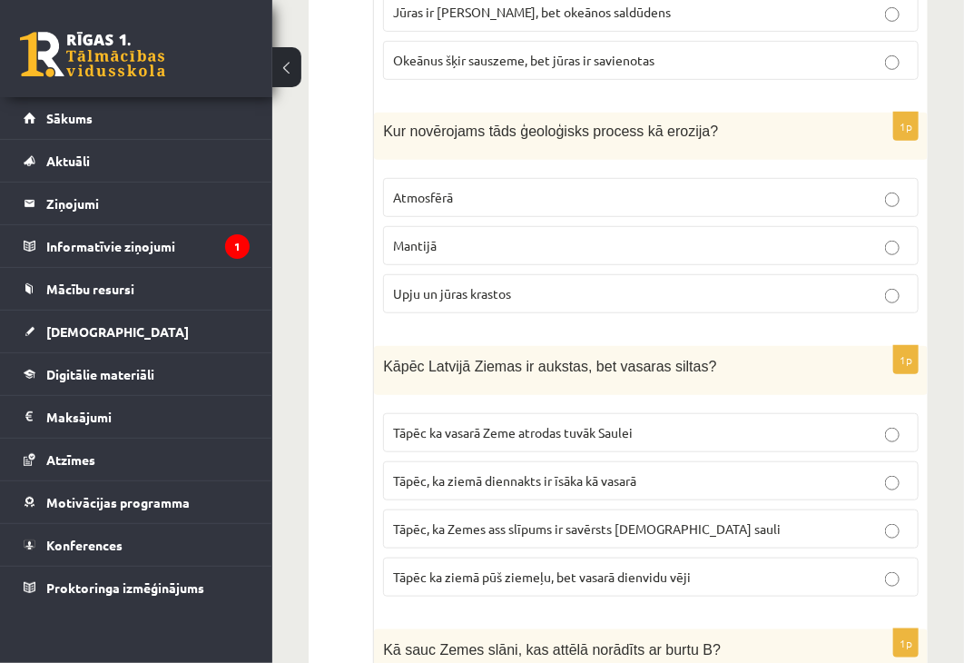
scroll to position [5264, 0]
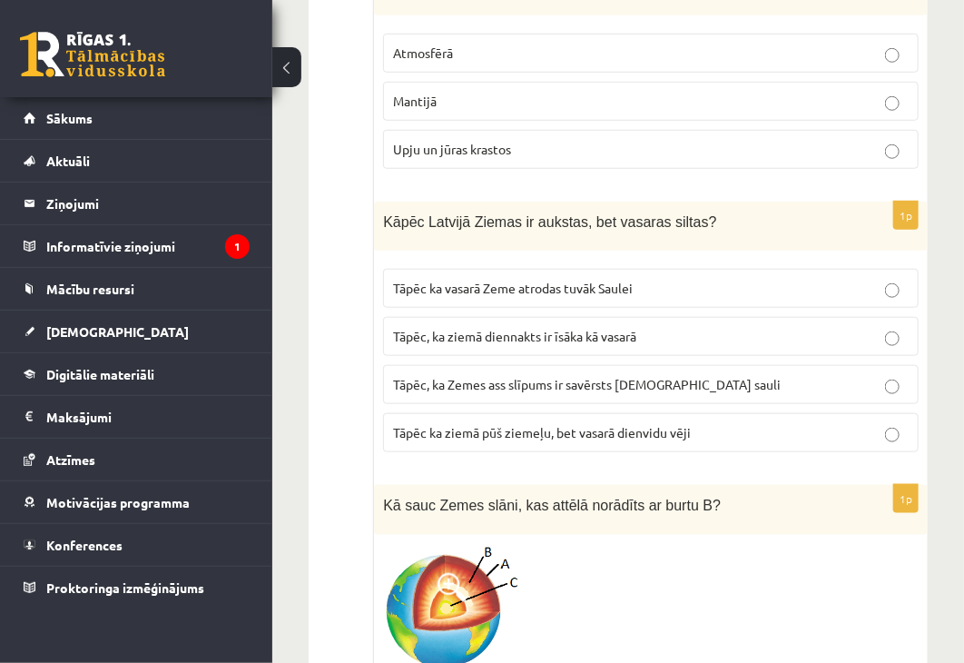
click at [697, 375] on p "Tāpēc, ka Zemes ass slīpums ir savērsts pret sauli" at bounding box center [651, 384] width 516 height 19
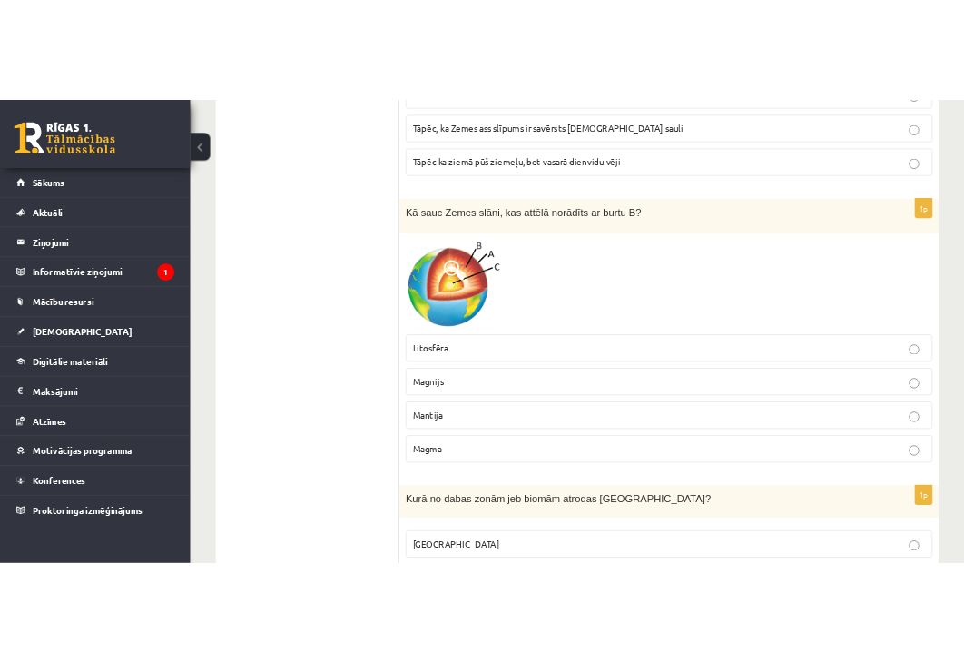
scroll to position [5536, 0]
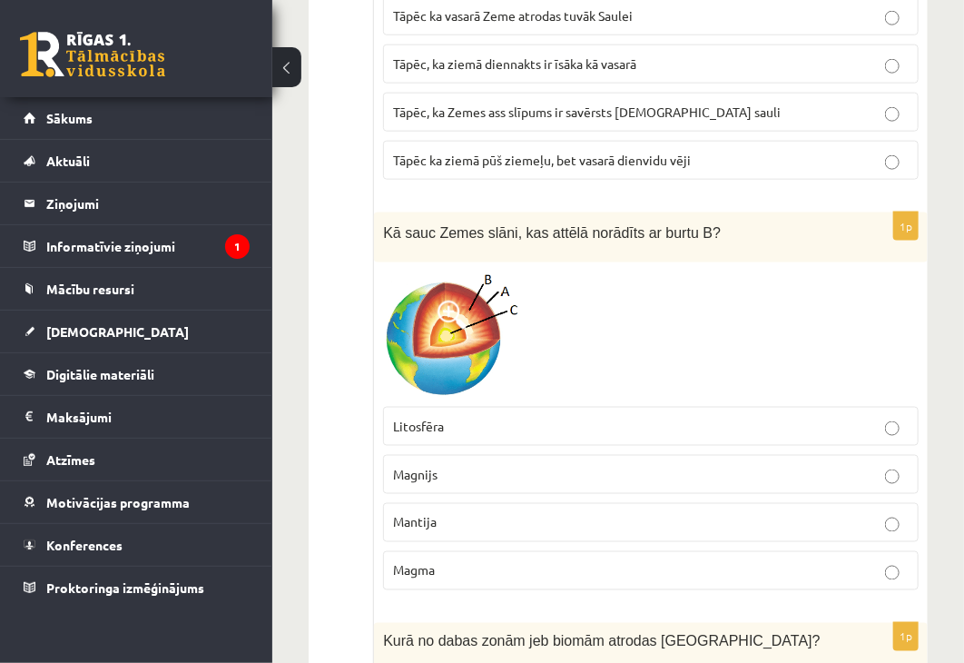
click at [457, 513] on p "Mantija" at bounding box center [651, 522] width 516 height 19
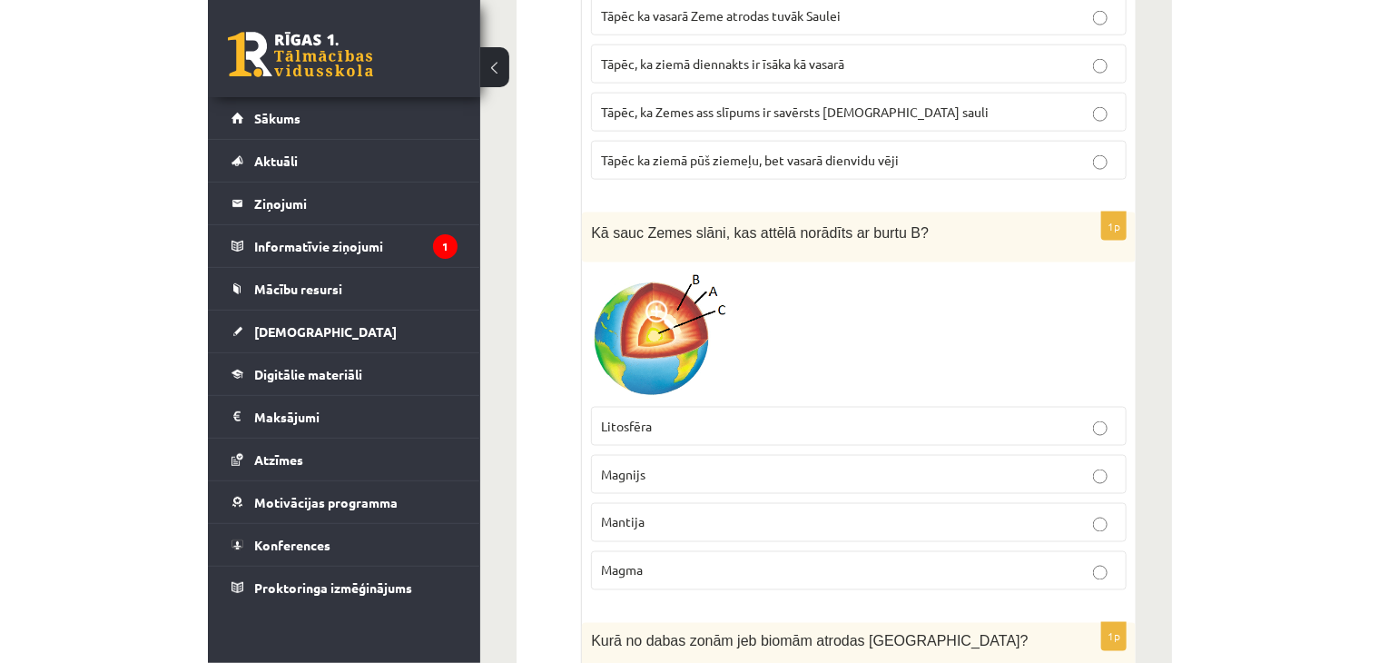
scroll to position [5990, 0]
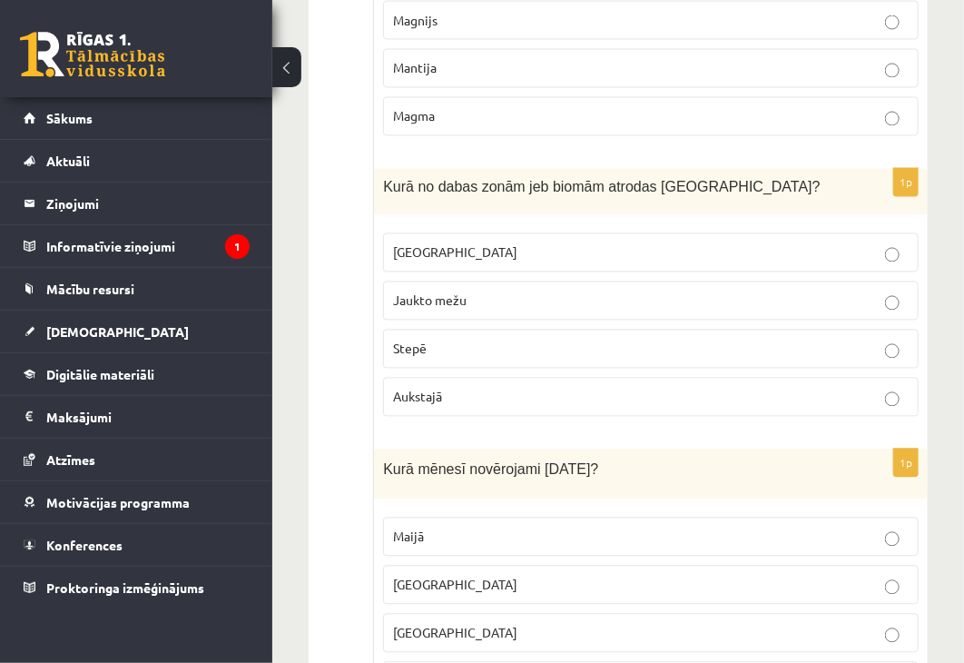
click at [708, 243] on p "Mērenajā" at bounding box center [651, 252] width 516 height 19
click at [699, 329] on label "Stepē" at bounding box center [650, 348] width 535 height 39
click at [705, 281] on label "Jaukto mežu" at bounding box center [650, 300] width 535 height 39
click at [727, 243] on p "Mērenajā" at bounding box center [651, 252] width 516 height 19
drag, startPoint x: 726, startPoint y: 224, endPoint x: 756, endPoint y: 190, distance: 45.7
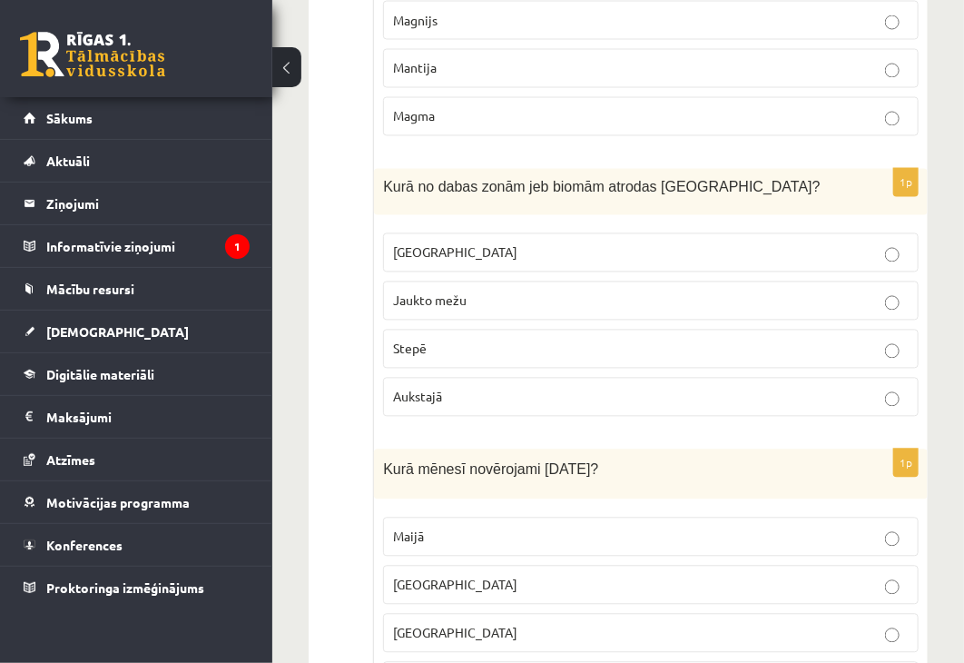
click at [728, 291] on p "Jaukto mežu" at bounding box center [651, 300] width 516 height 19
drag, startPoint x: 771, startPoint y: 174, endPoint x: 730, endPoint y: 221, distance: 62.3
click at [771, 243] on p "Mērenajā" at bounding box center [651, 252] width 516 height 19
drag, startPoint x: 725, startPoint y: 233, endPoint x: 748, endPoint y: 185, distance: 53.2
click at [728, 291] on p "Jaukto mežu" at bounding box center [651, 300] width 516 height 19
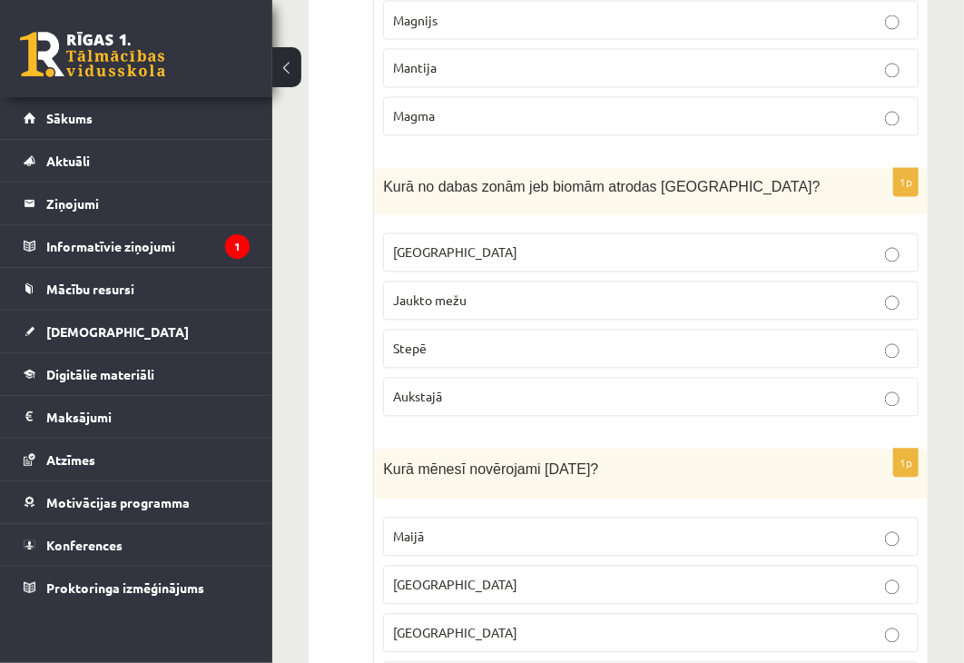
click at [766, 224] on fieldset "Mērenajā Jaukto mežu Stepē Aukstajā" at bounding box center [650, 323] width 535 height 198
drag, startPoint x: 752, startPoint y: 228, endPoint x: 759, endPoint y: 189, distance: 39.5
click at [754, 291] on p "Jaukto mežu" at bounding box center [651, 300] width 516 height 19
click at [763, 243] on p "Mērenajā" at bounding box center [651, 252] width 516 height 19
click at [733, 291] on p "Jaukto mežu" at bounding box center [651, 300] width 516 height 19
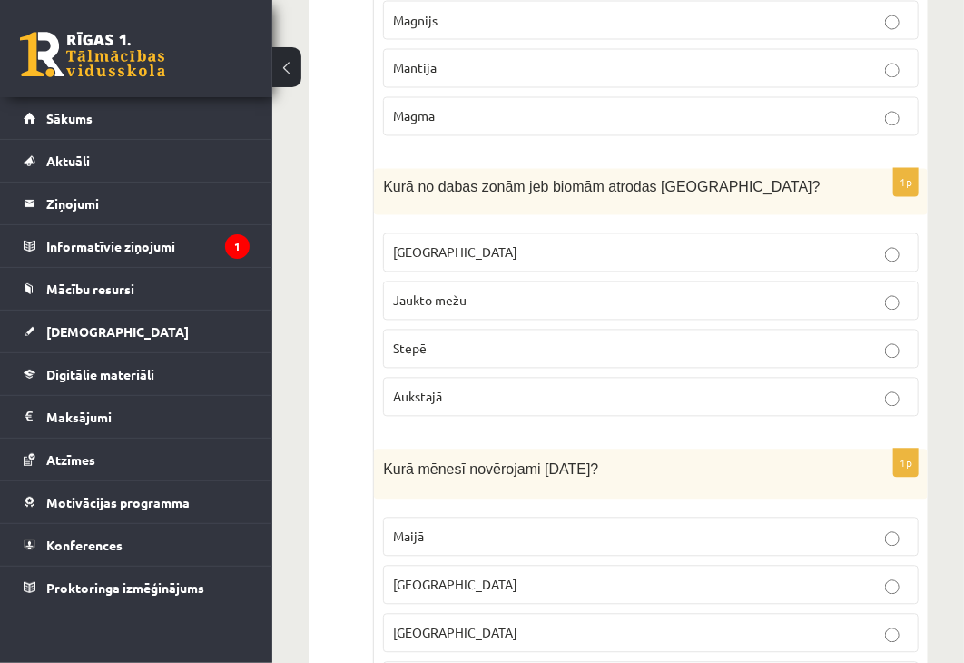
click at [754, 243] on p "Mērenajā" at bounding box center [651, 252] width 516 height 19
drag, startPoint x: 733, startPoint y: 219, endPoint x: 742, endPoint y: 216, distance: 9.5
click at [737, 291] on p "Jaukto mežu" at bounding box center [651, 300] width 516 height 19
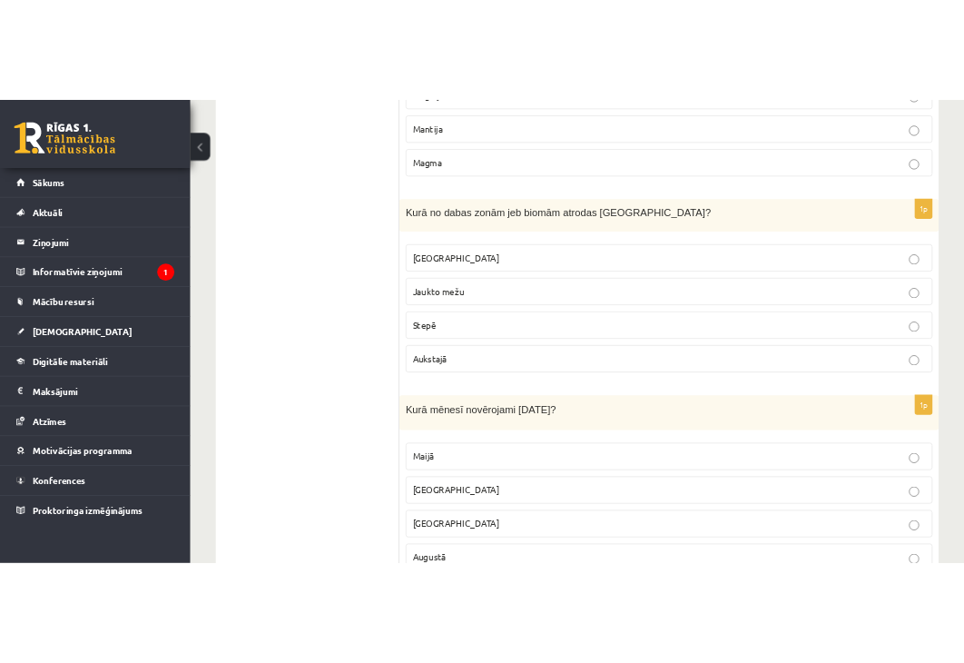
scroll to position [5899, 0]
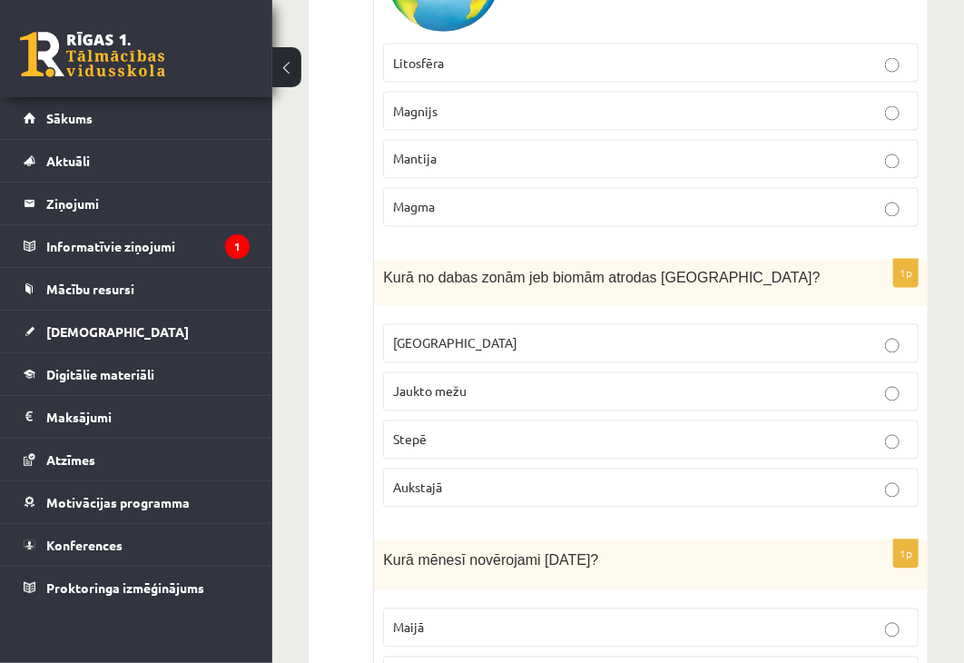
click at [423, 334] on p "Mērenajā" at bounding box center [651, 343] width 516 height 19
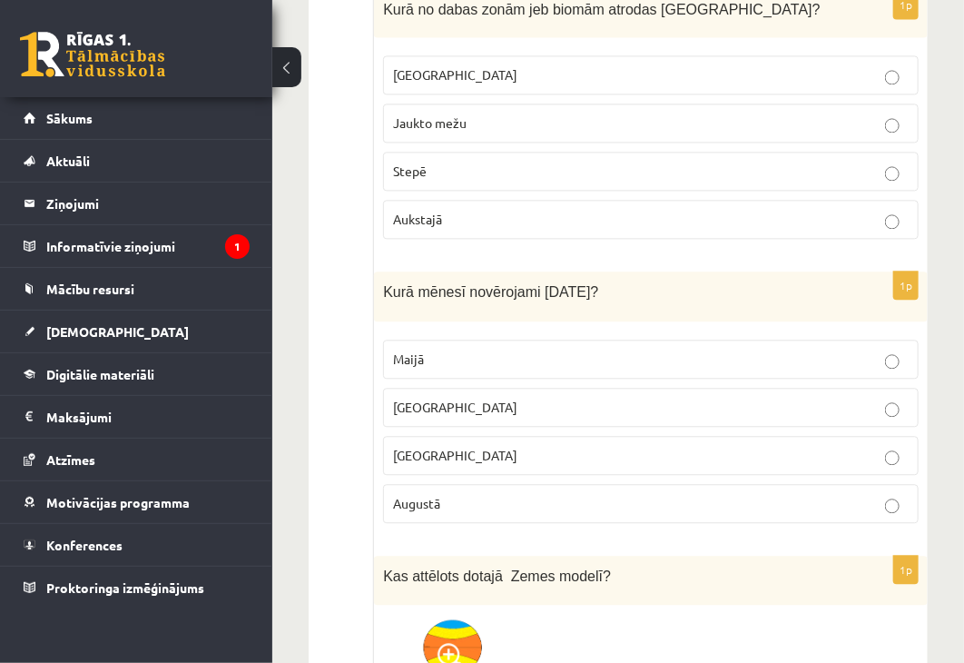
scroll to position [6172, 0]
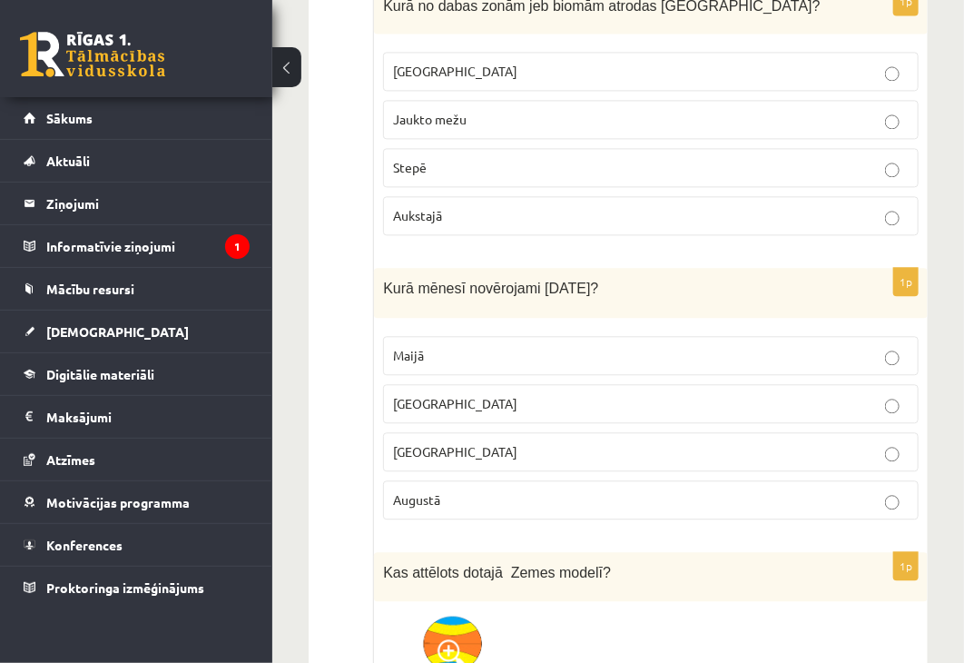
click at [465, 394] on p "Jūnijā" at bounding box center [651, 403] width 516 height 19
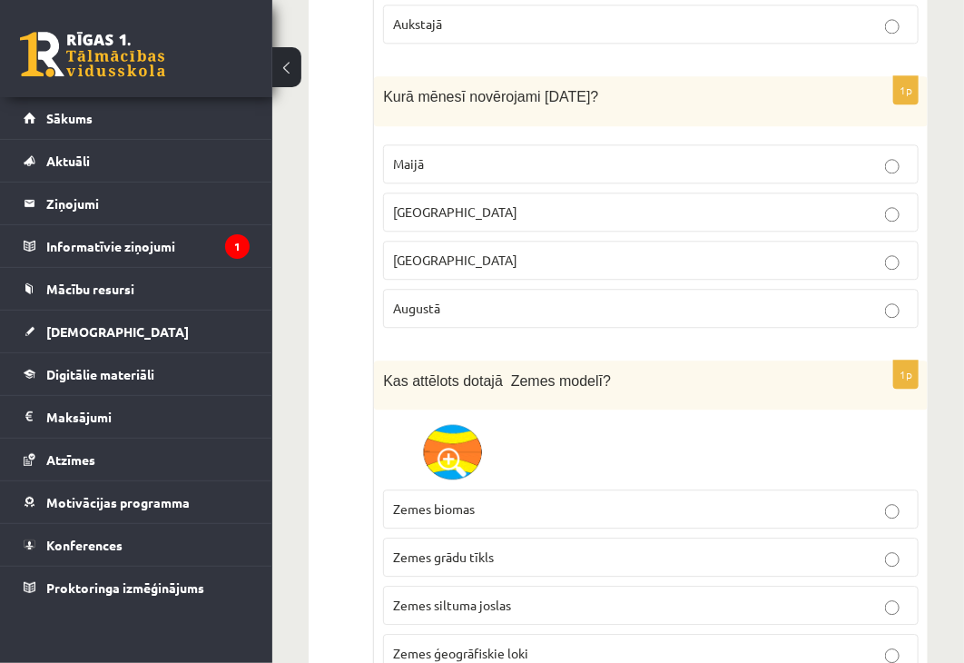
scroll to position [6444, 0]
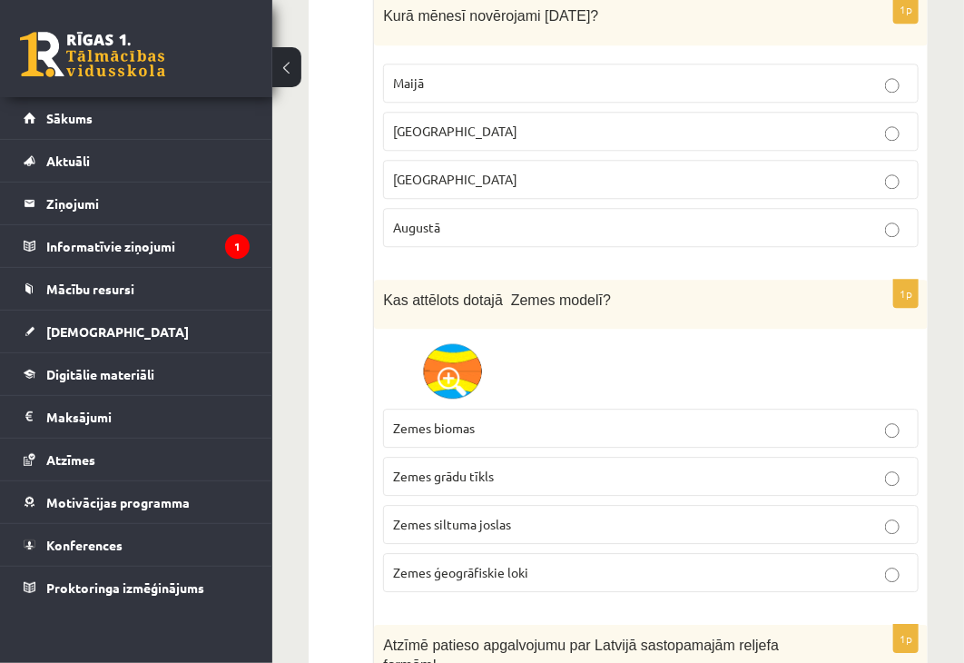
click at [518, 467] on p "Zemes grādu tīkls" at bounding box center [651, 476] width 516 height 19
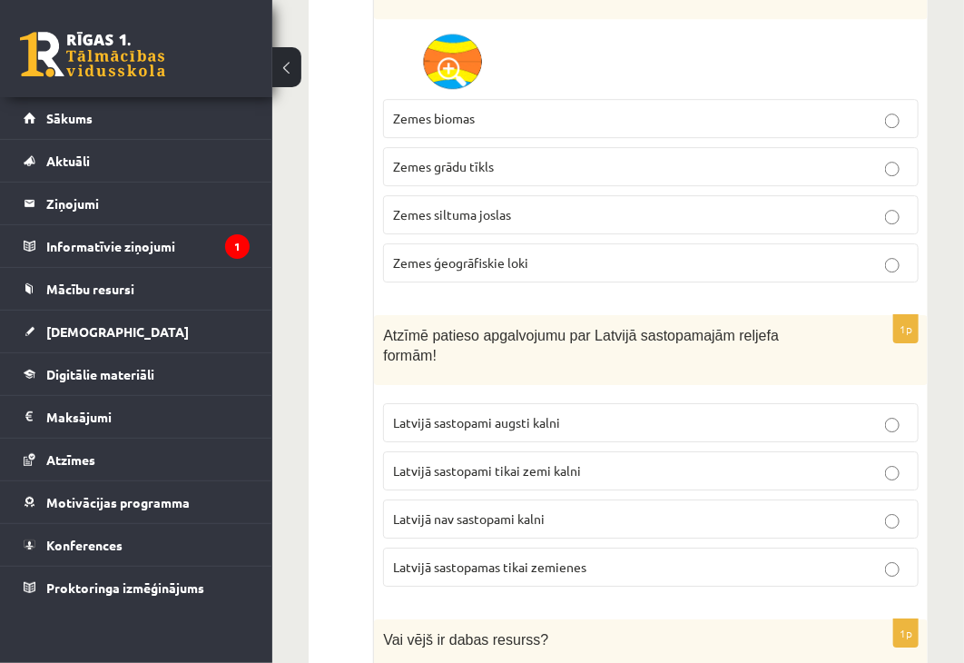
scroll to position [6807, 0]
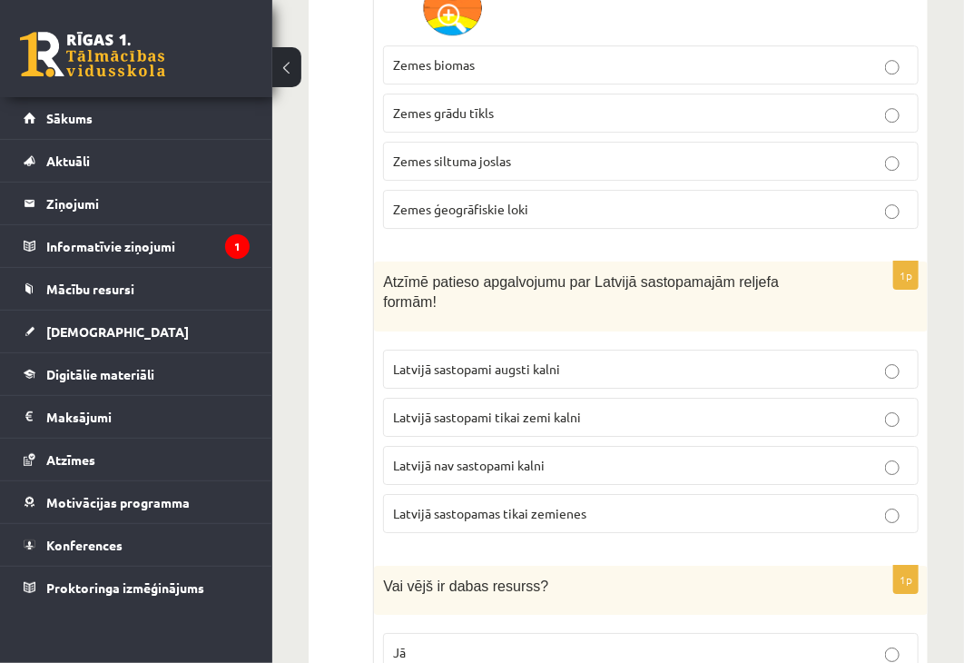
click at [635, 456] on p "Latvijā nav sastopami kalni" at bounding box center [651, 465] width 516 height 19
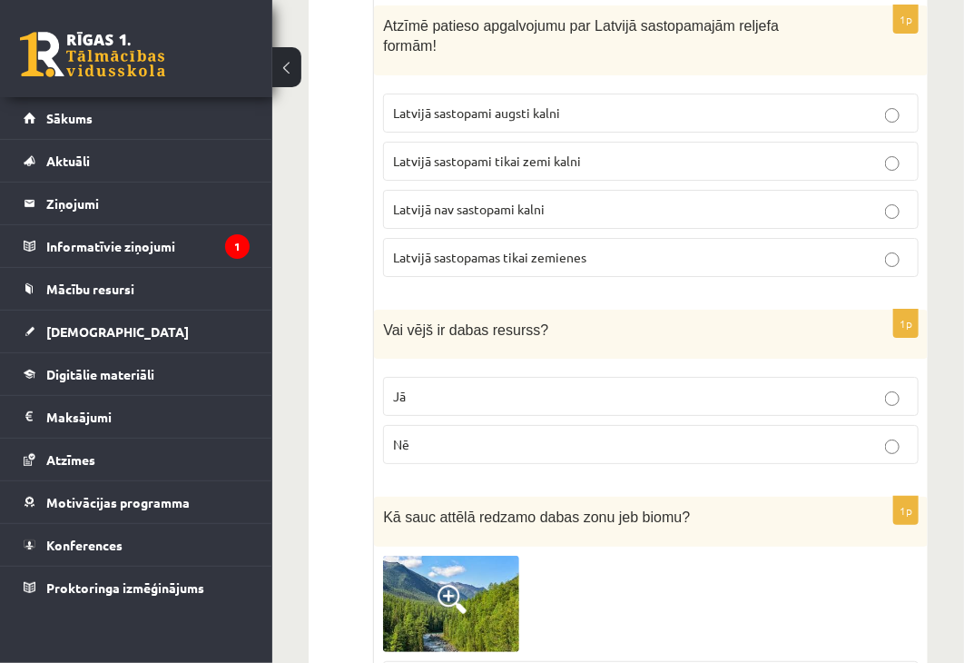
scroll to position [7079, 0]
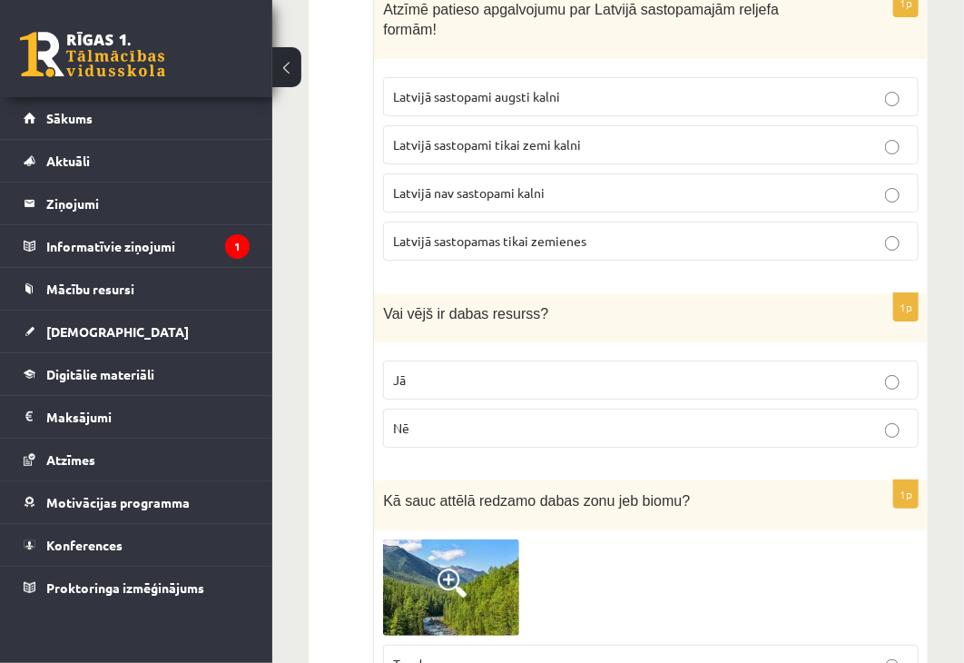
click at [555, 370] on p "Jā" at bounding box center [651, 379] width 516 height 19
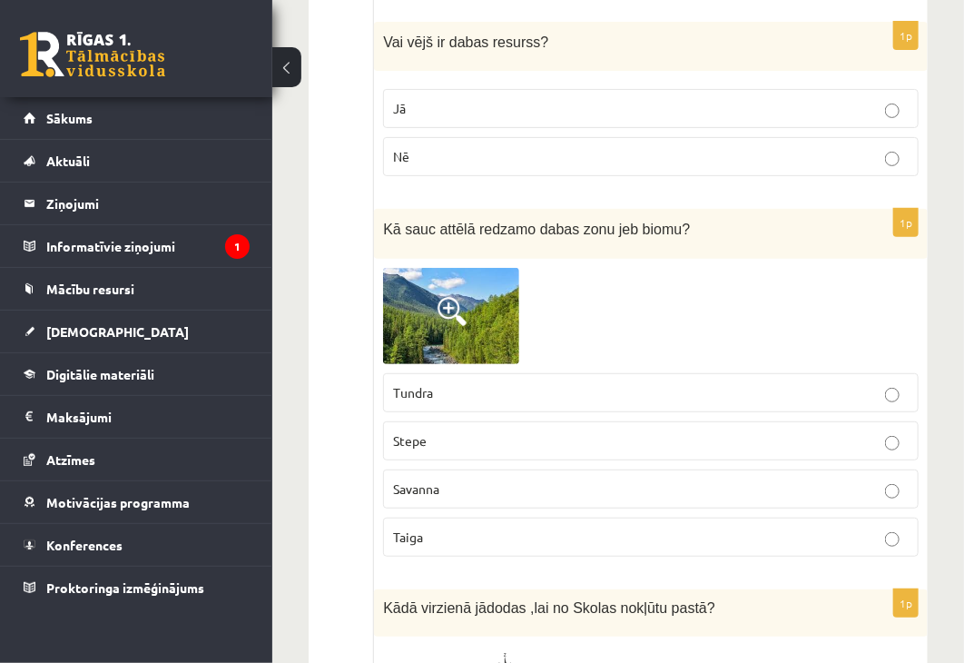
scroll to position [7352, 0]
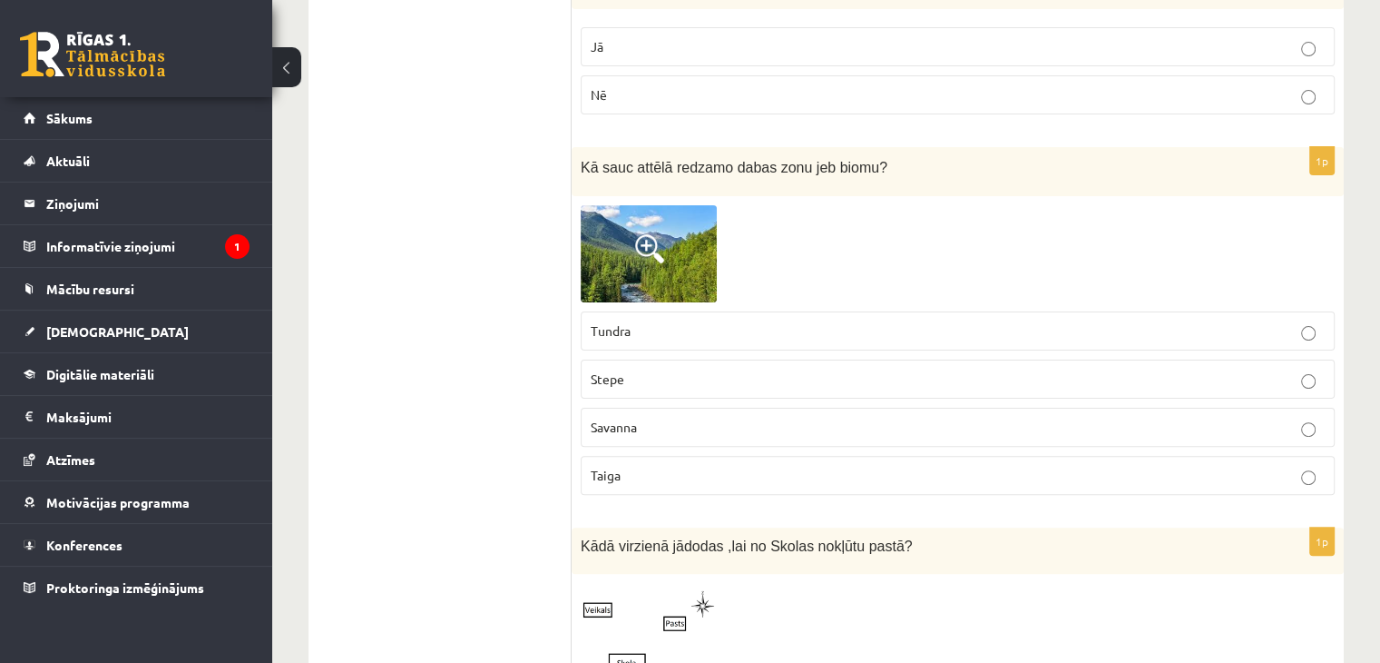
click at [616, 211] on img at bounding box center [649, 253] width 136 height 97
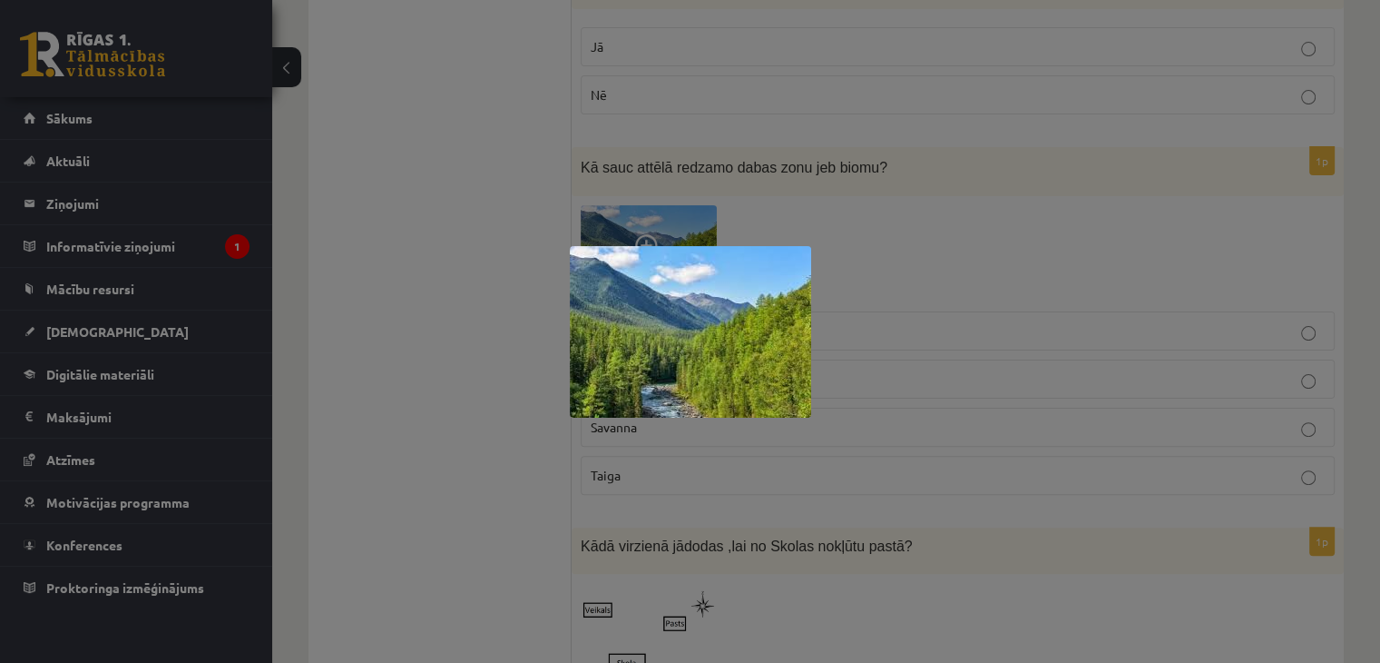
click at [661, 218] on div at bounding box center [690, 331] width 1380 height 663
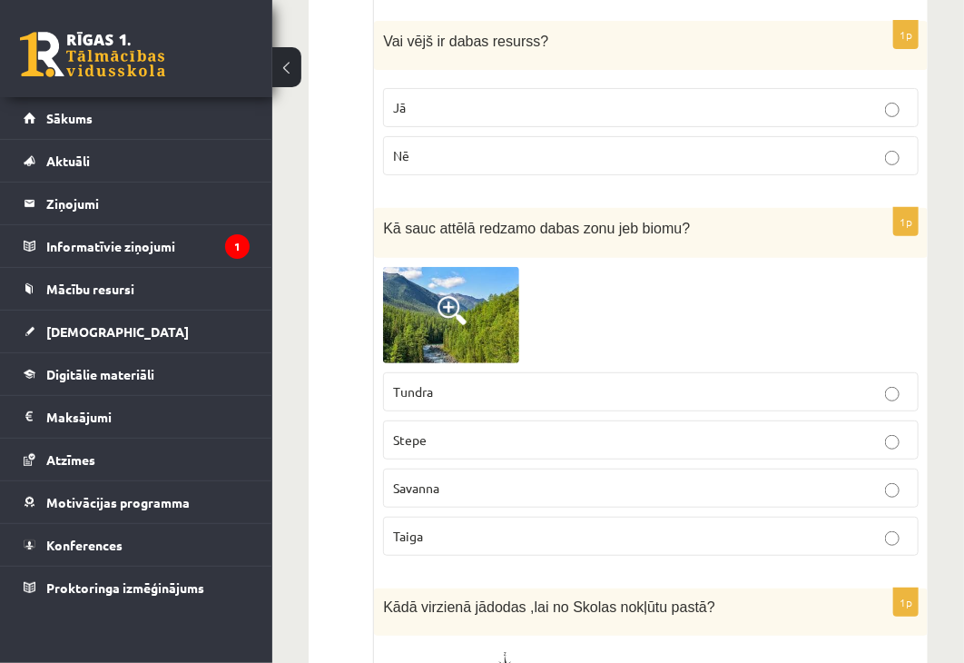
click at [431, 526] on p "Taiga" at bounding box center [651, 535] width 516 height 19
click at [475, 267] on img at bounding box center [451, 315] width 136 height 97
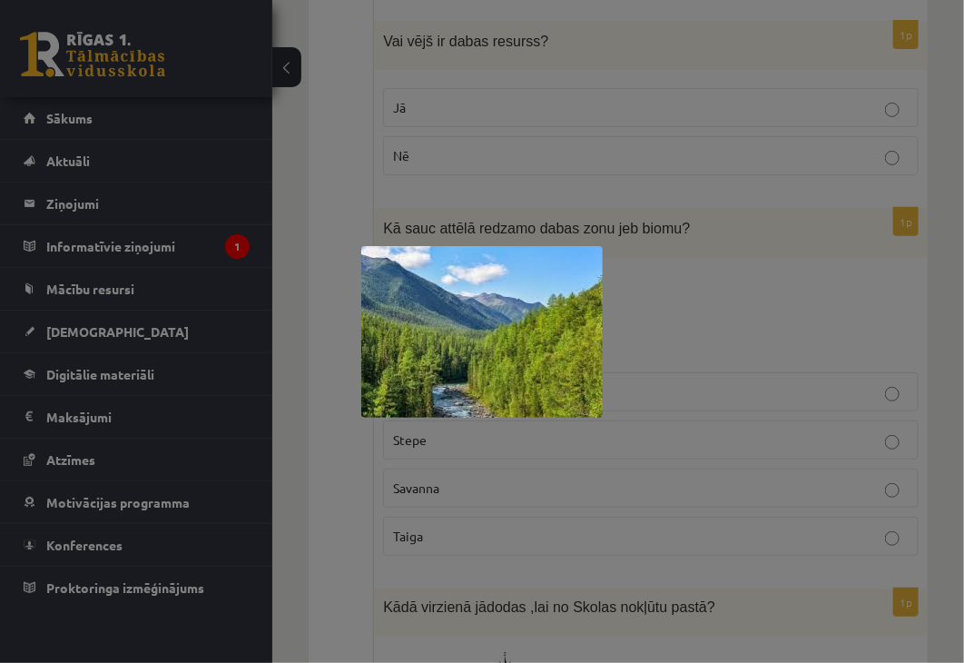
click at [486, 230] on div at bounding box center [482, 331] width 964 height 663
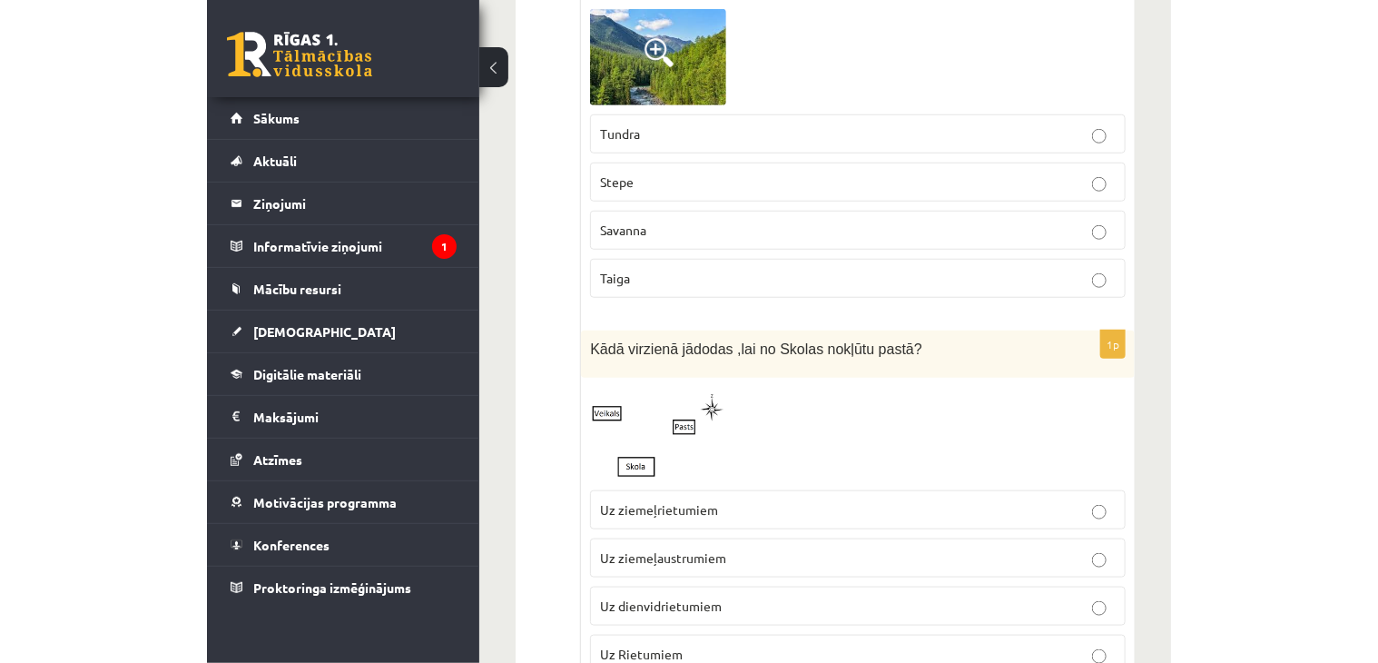
scroll to position [7624, 0]
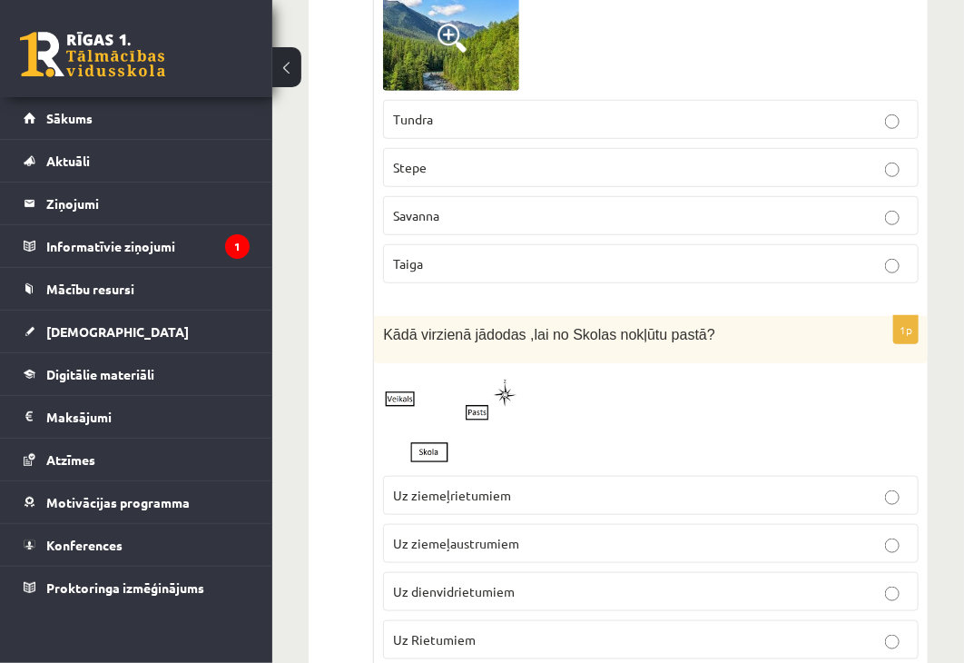
click at [541, 476] on label "Uz ziemeļrietumiem" at bounding box center [650, 495] width 535 height 39
click at [518, 534] on p "Uz ziemeļaustrumiem" at bounding box center [651, 543] width 516 height 19
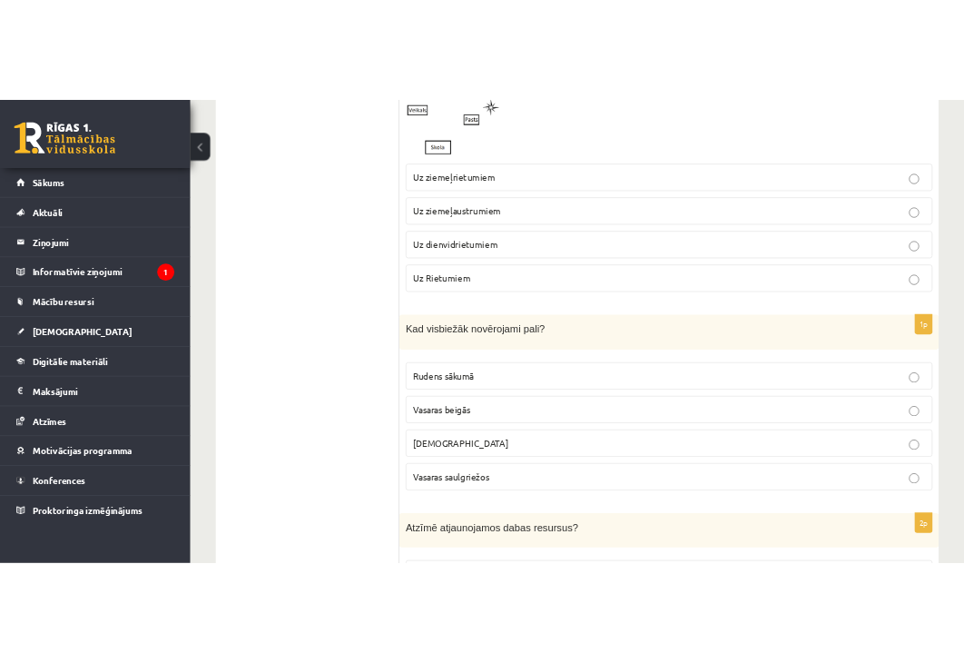
scroll to position [7987, 0]
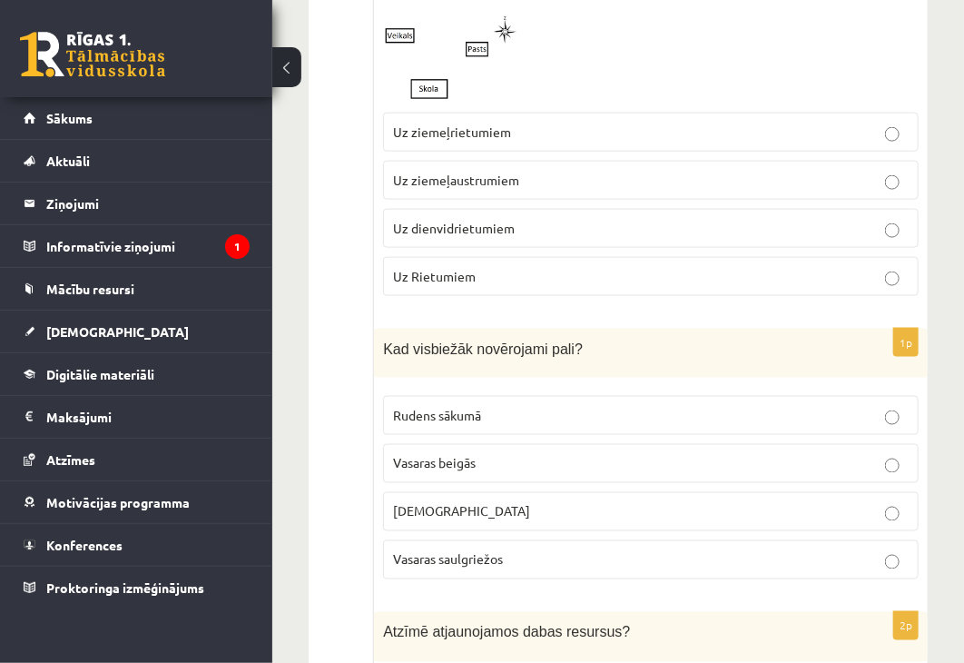
click at [496, 502] on p "Pavasarī" at bounding box center [651, 511] width 516 height 19
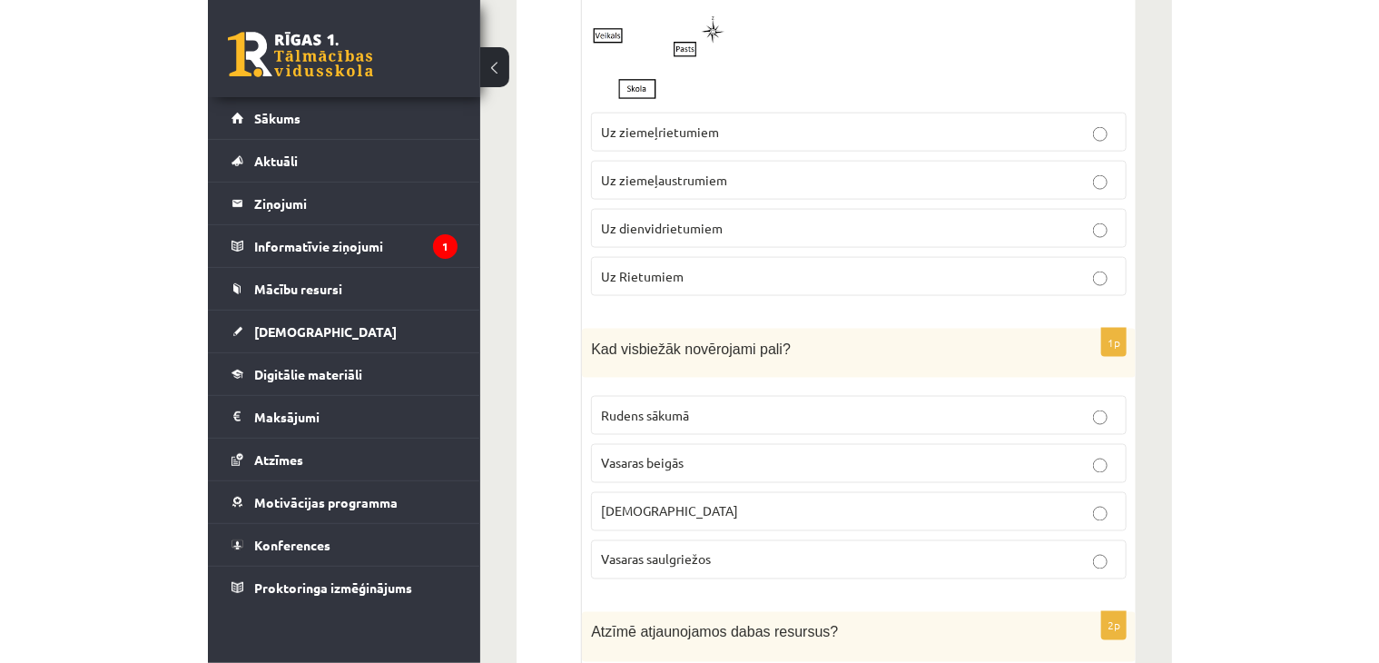
scroll to position [8350, 0]
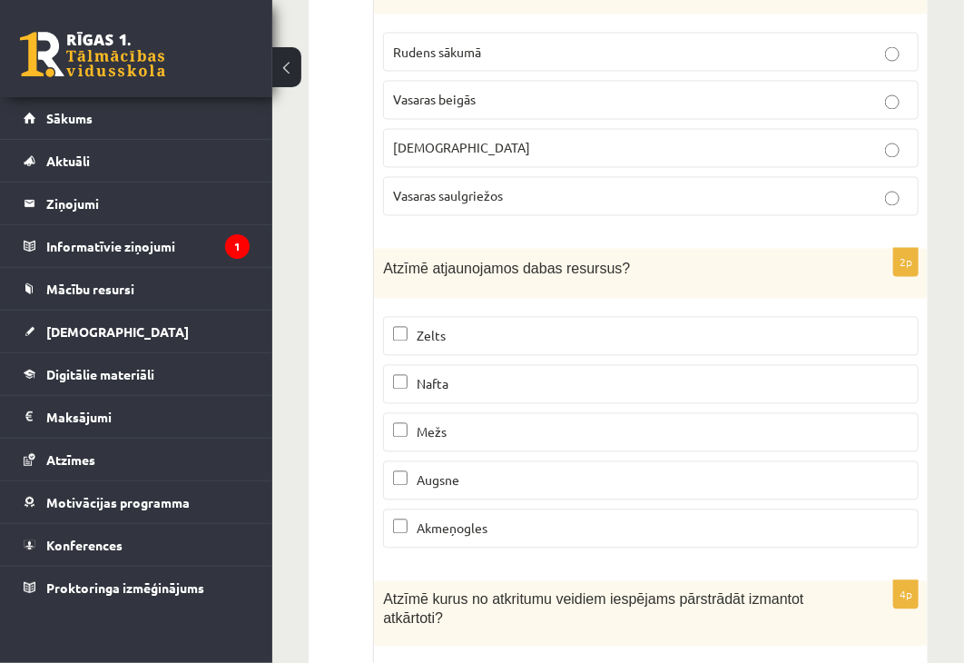
click at [438, 423] on p "Mežs" at bounding box center [651, 432] width 516 height 19
click at [470, 471] on p "Augsne" at bounding box center [651, 480] width 516 height 19
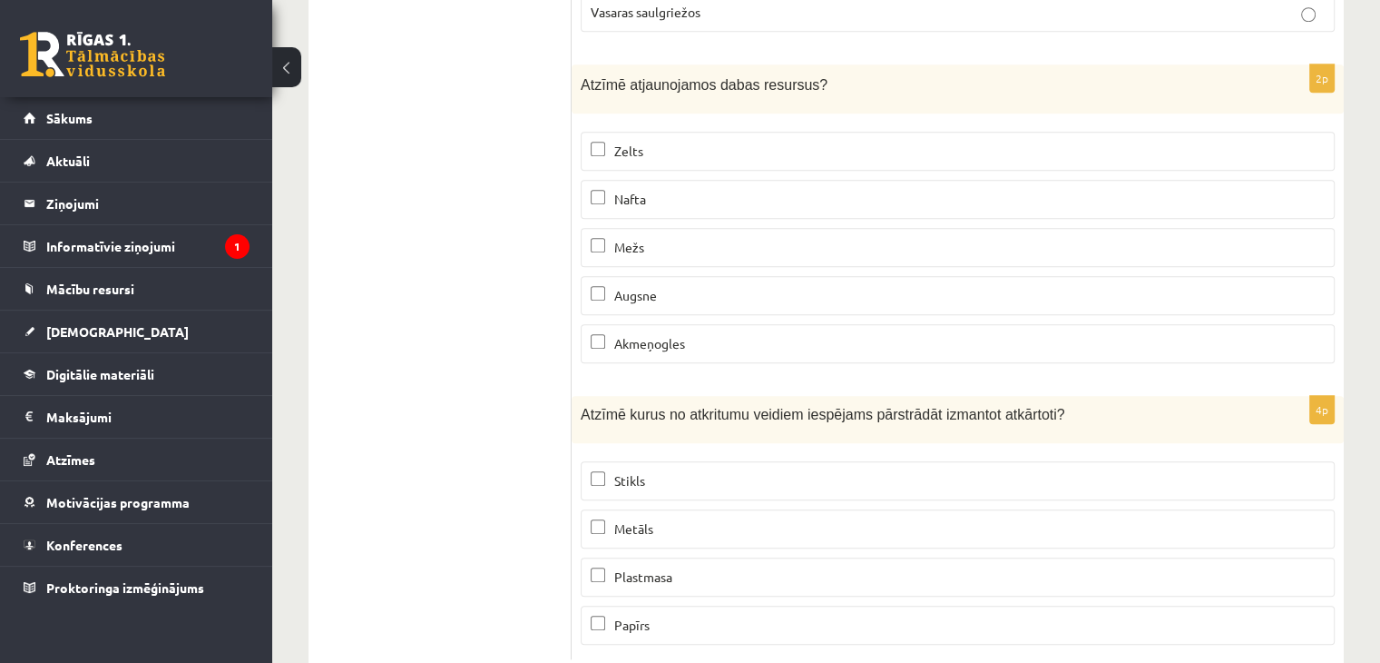
scroll to position [8477, 0]
drag, startPoint x: 610, startPoint y: 426, endPoint x: 608, endPoint y: 437, distance: 11.0
click at [607, 467] on p "Stikls" at bounding box center [958, 476] width 734 height 19
click at [623, 506] on label "Metāls" at bounding box center [958, 525] width 754 height 39
click at [611, 564] on p "Plastmasa" at bounding box center [958, 573] width 734 height 19
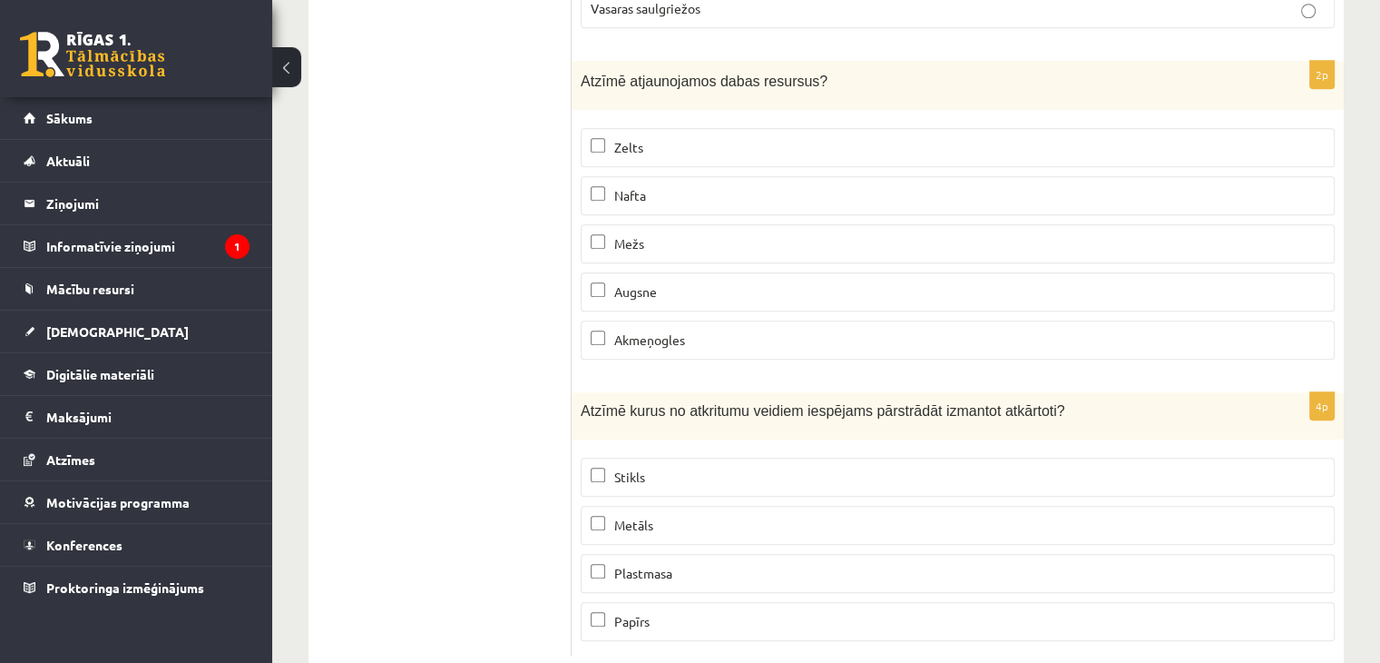
drag, startPoint x: 602, startPoint y: 557, endPoint x: 643, endPoint y: 538, distance: 45.1
click at [607, 602] on label "Papīrs" at bounding box center [958, 621] width 754 height 39
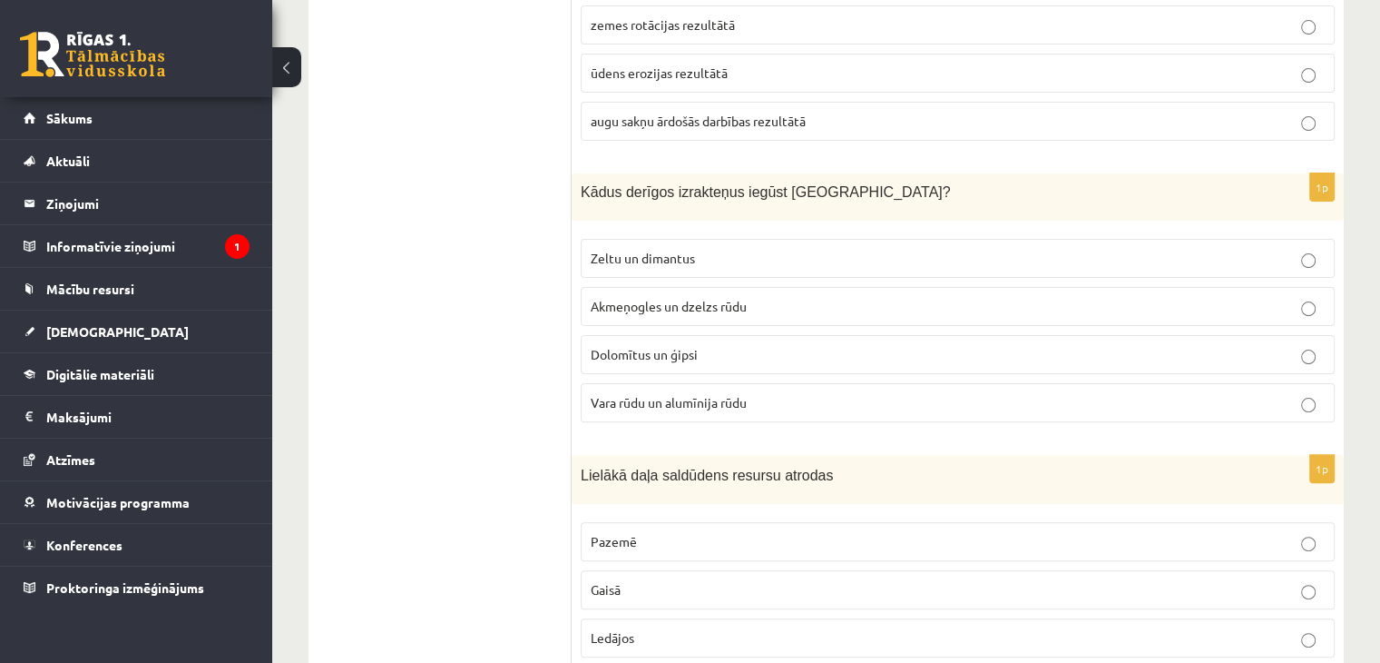
scroll to position [0, 0]
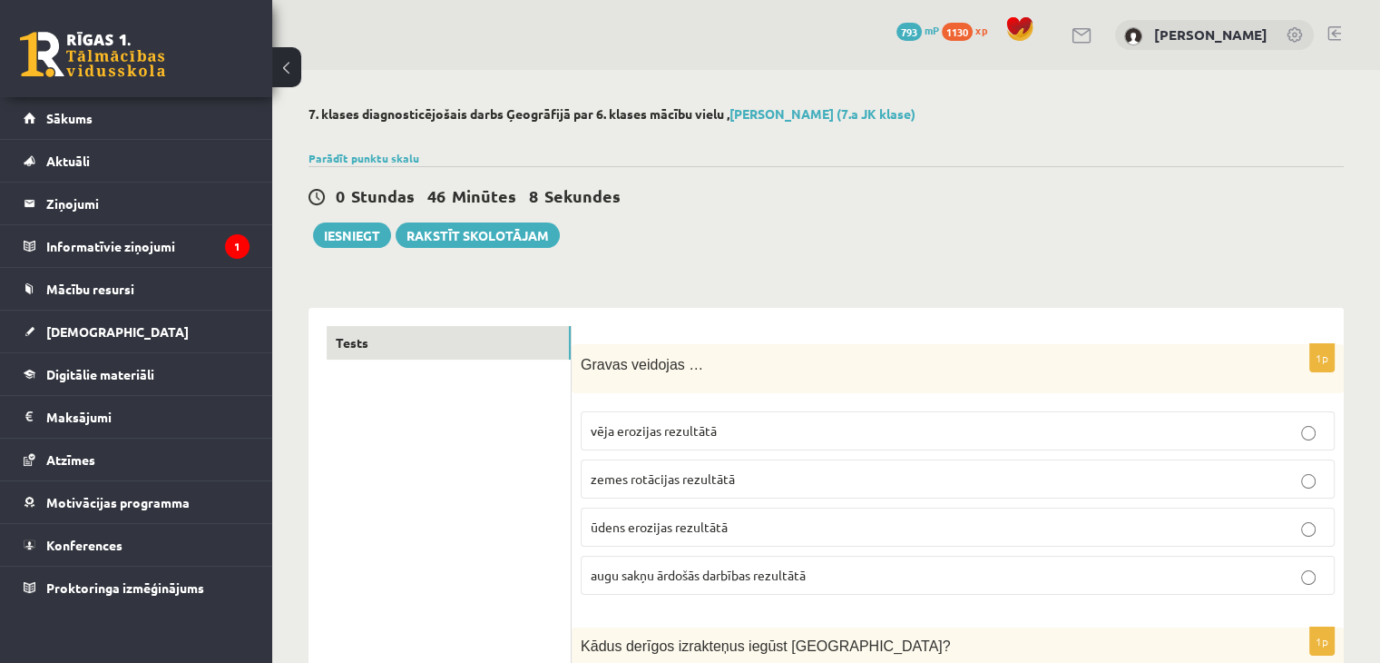
drag, startPoint x: 850, startPoint y: 457, endPoint x: 850, endPoint y: 220, distance: 237.8
click at [373, 238] on button "Iesniegt" at bounding box center [352, 234] width 78 height 25
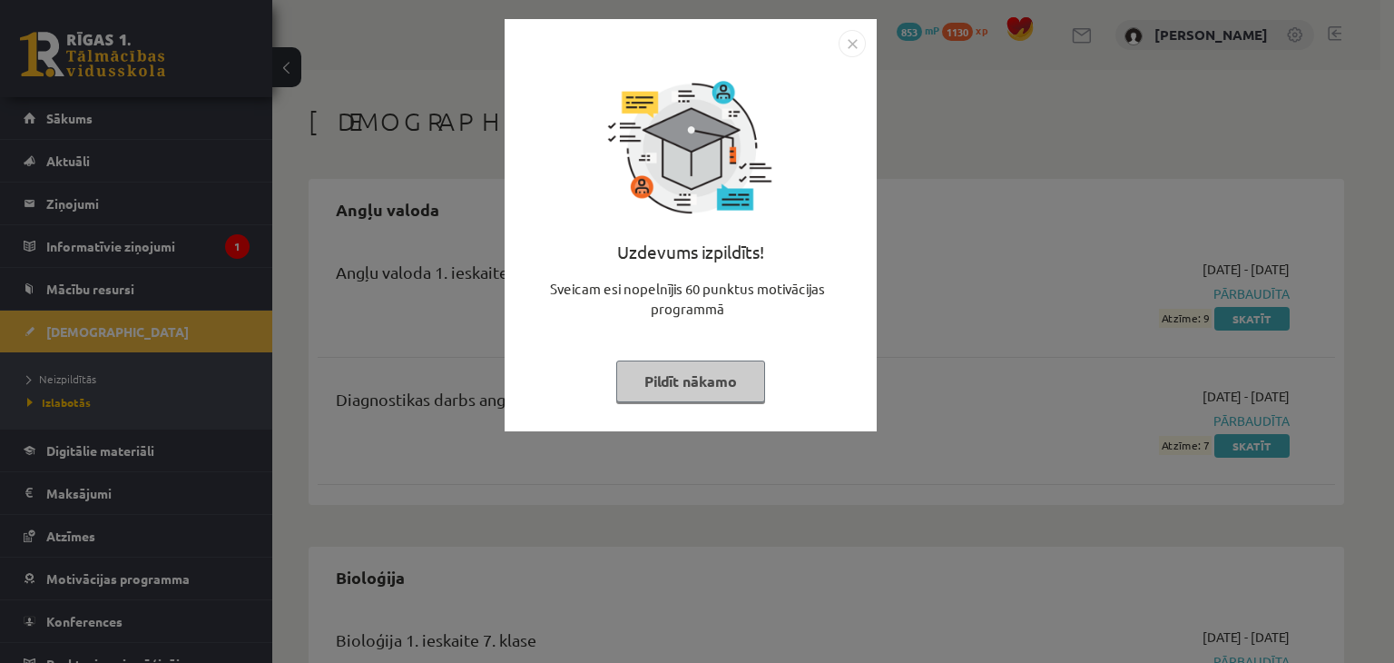
click at [689, 383] on button "Pildīt nākamo" at bounding box center [690, 381] width 149 height 42
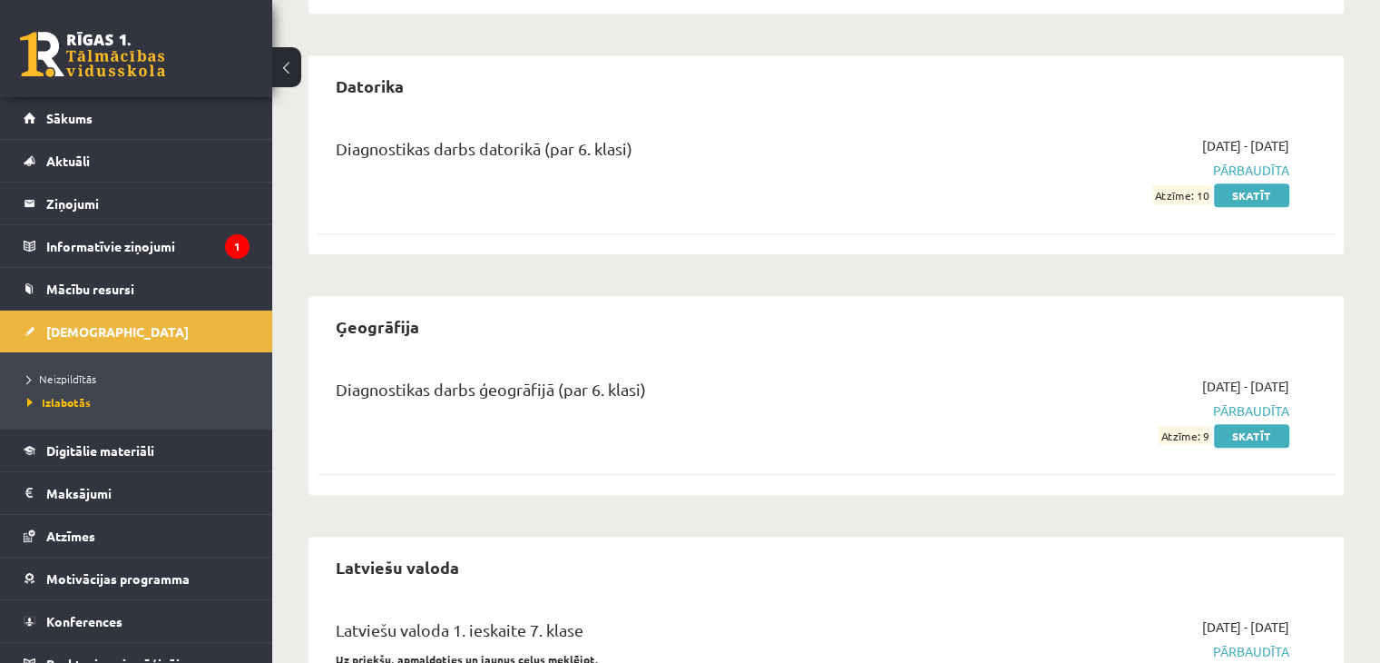
scroll to position [998, 0]
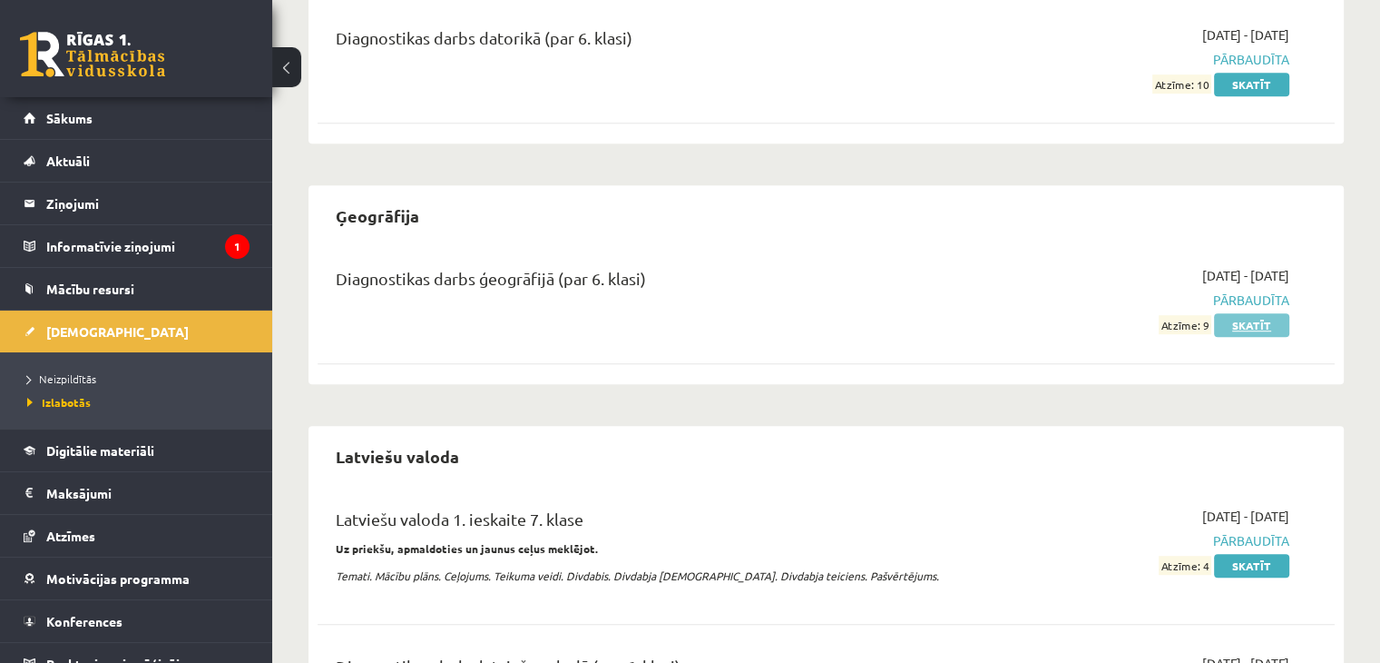
click at [1245, 322] on link "Skatīt" at bounding box center [1251, 325] width 75 height 24
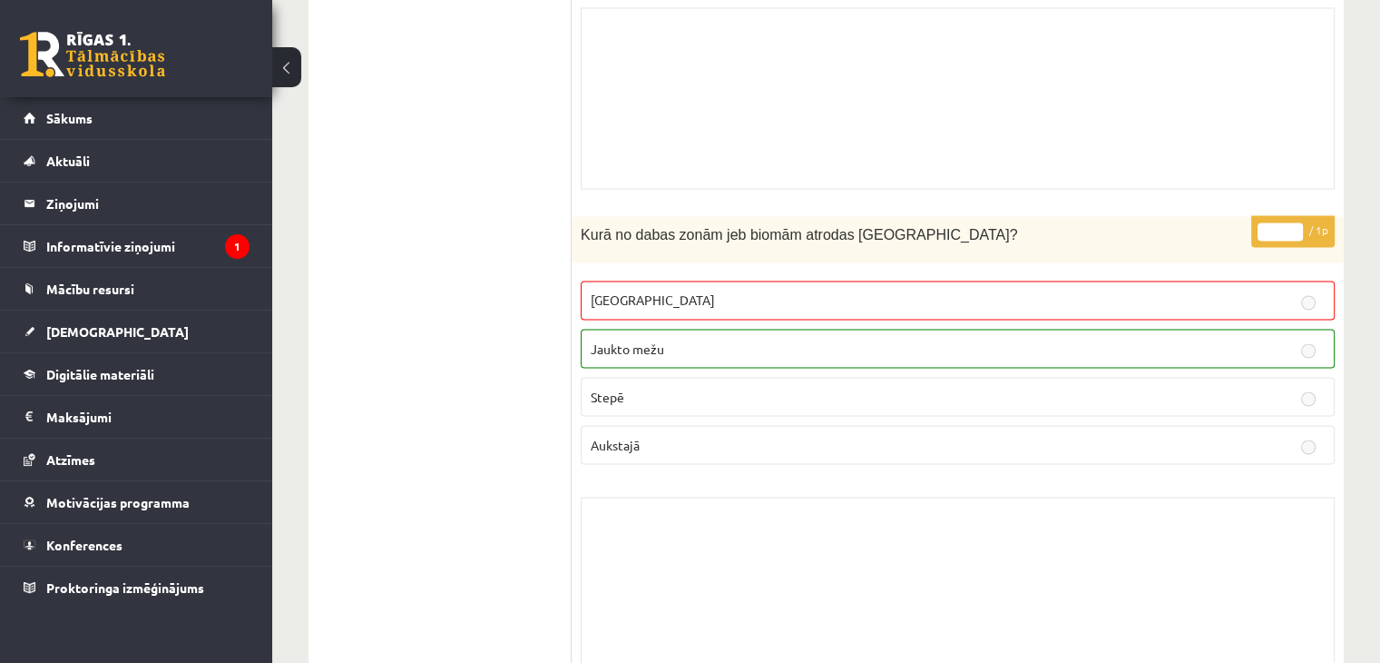
scroll to position [10074, 0]
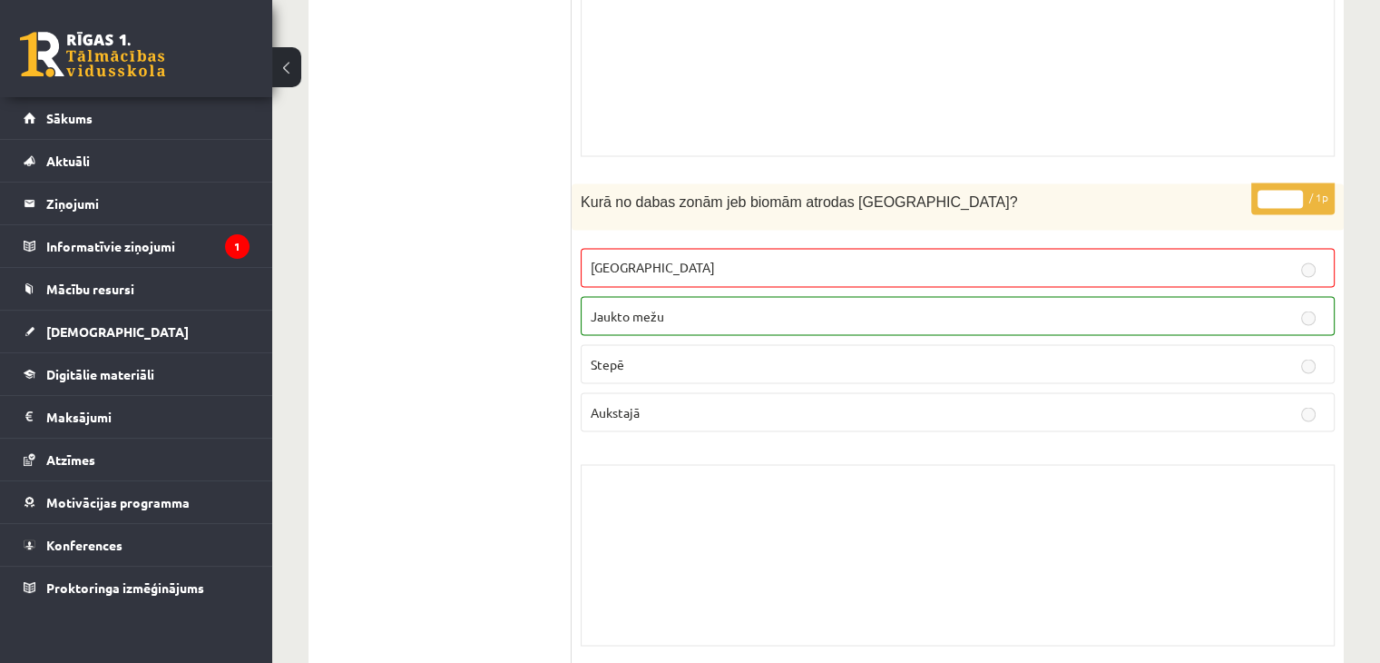
click at [1233, 296] on label "Jaukto mežu" at bounding box center [958, 315] width 754 height 39
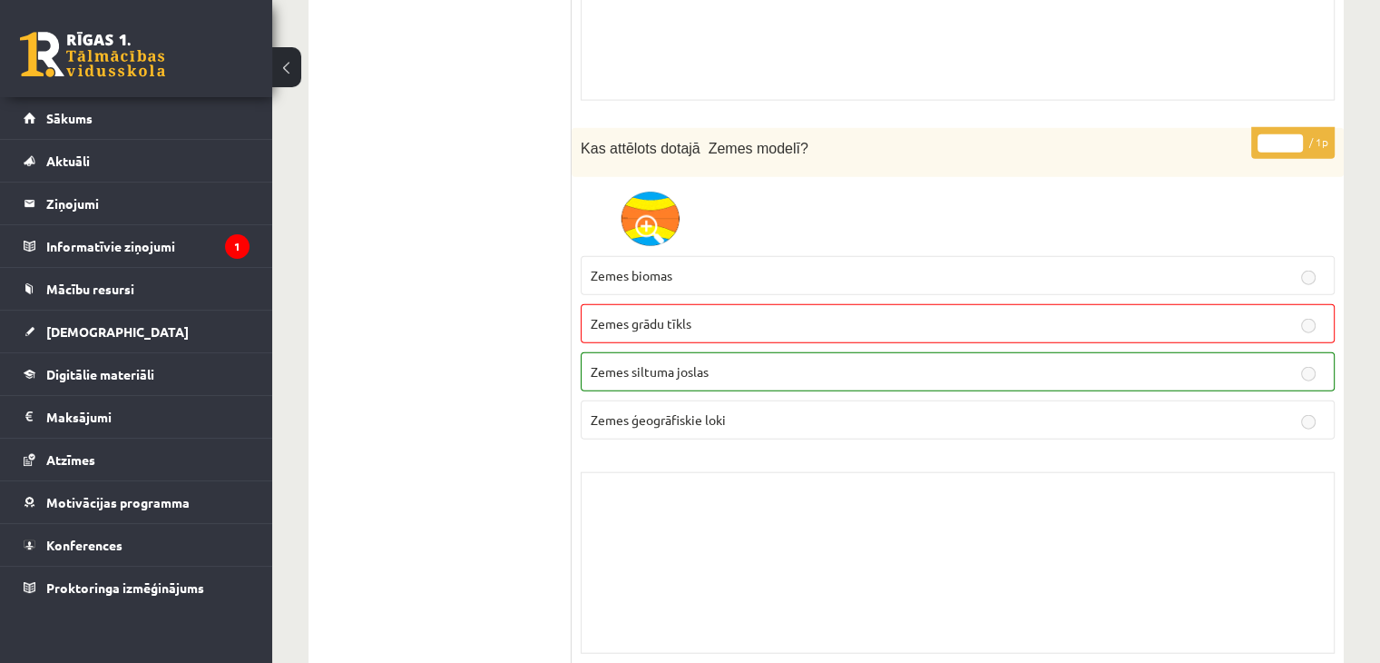
scroll to position [11073, 0]
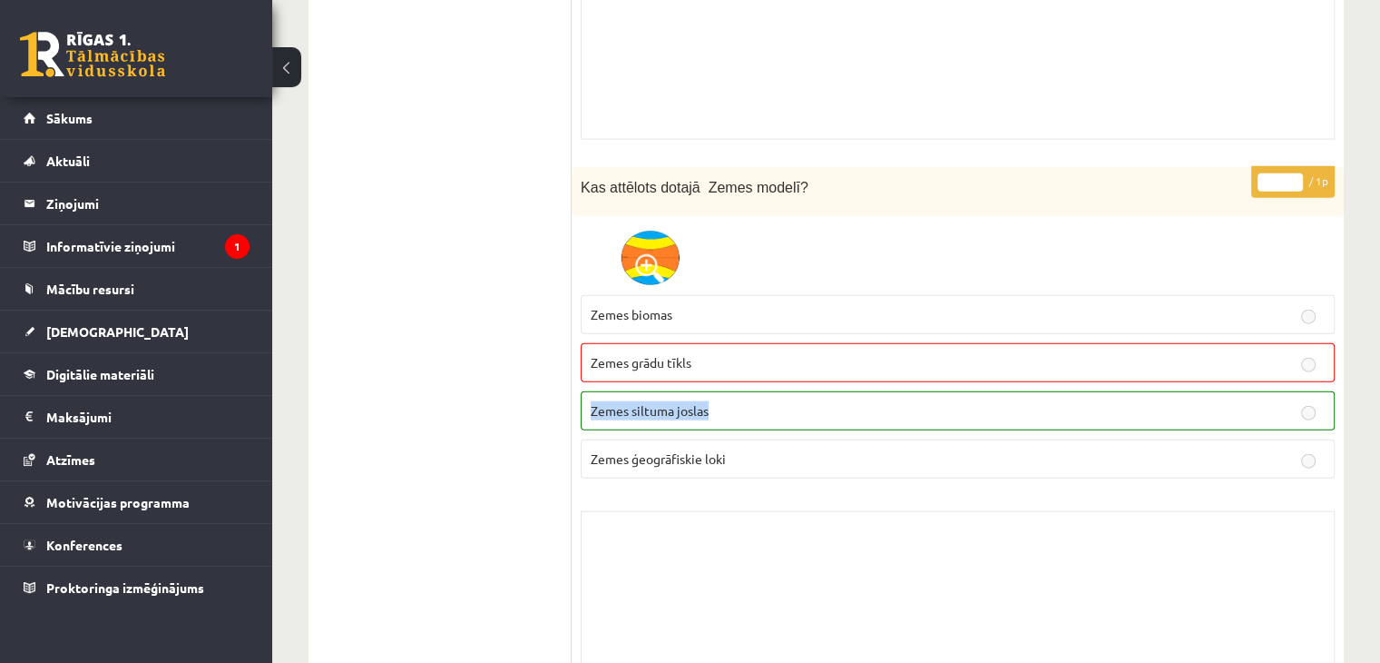
drag, startPoint x: 1257, startPoint y: 345, endPoint x: 1244, endPoint y: 357, distance: 17.3
click at [1244, 357] on fieldset "Zemes biomas Zemes grādu tīkls Zemes siltuma joslas Zemes ģeogrāfiskie loki" at bounding box center [958, 385] width 754 height 198
drag, startPoint x: 1152, startPoint y: 460, endPoint x: 1137, endPoint y: 447, distance: 19.3
click at [1147, 462] on div "* / 1p Kas attēlots dotajā Zemes modelī? Zemes biomas Zemes grādu tīkls Zemes s…" at bounding box center [958, 434] width 772 height 535
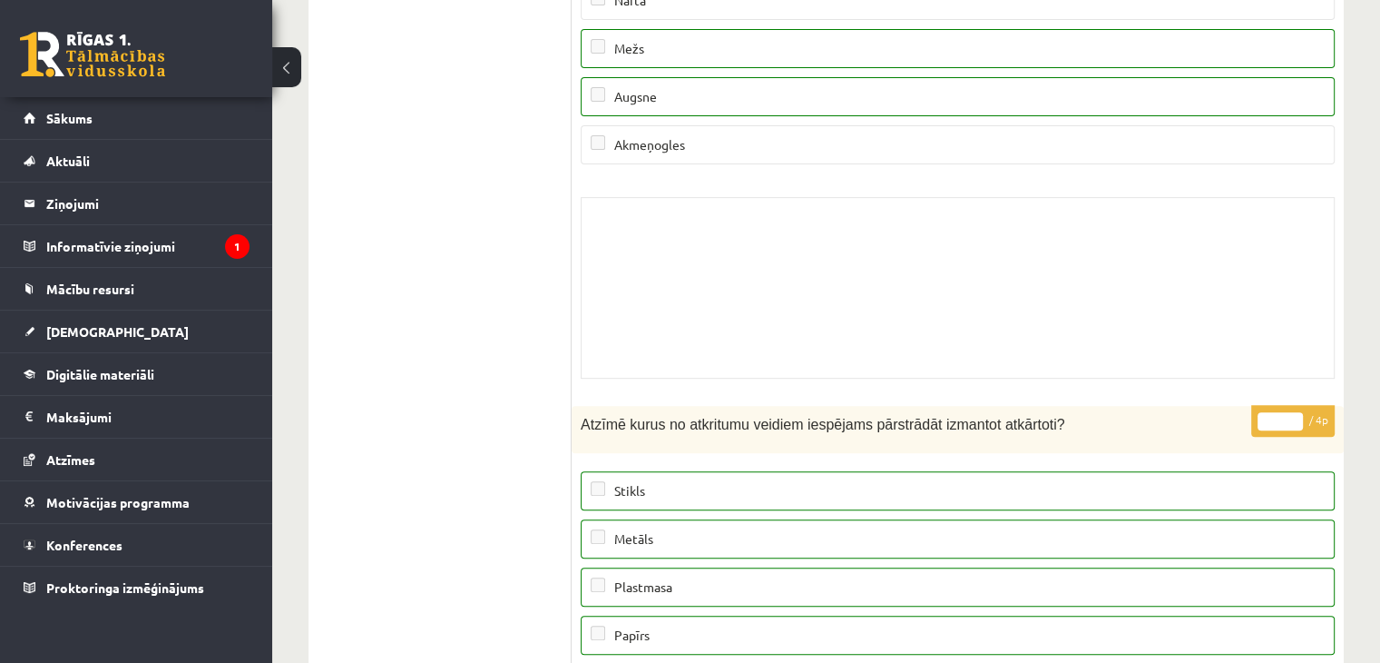
scroll to position [14159, 0]
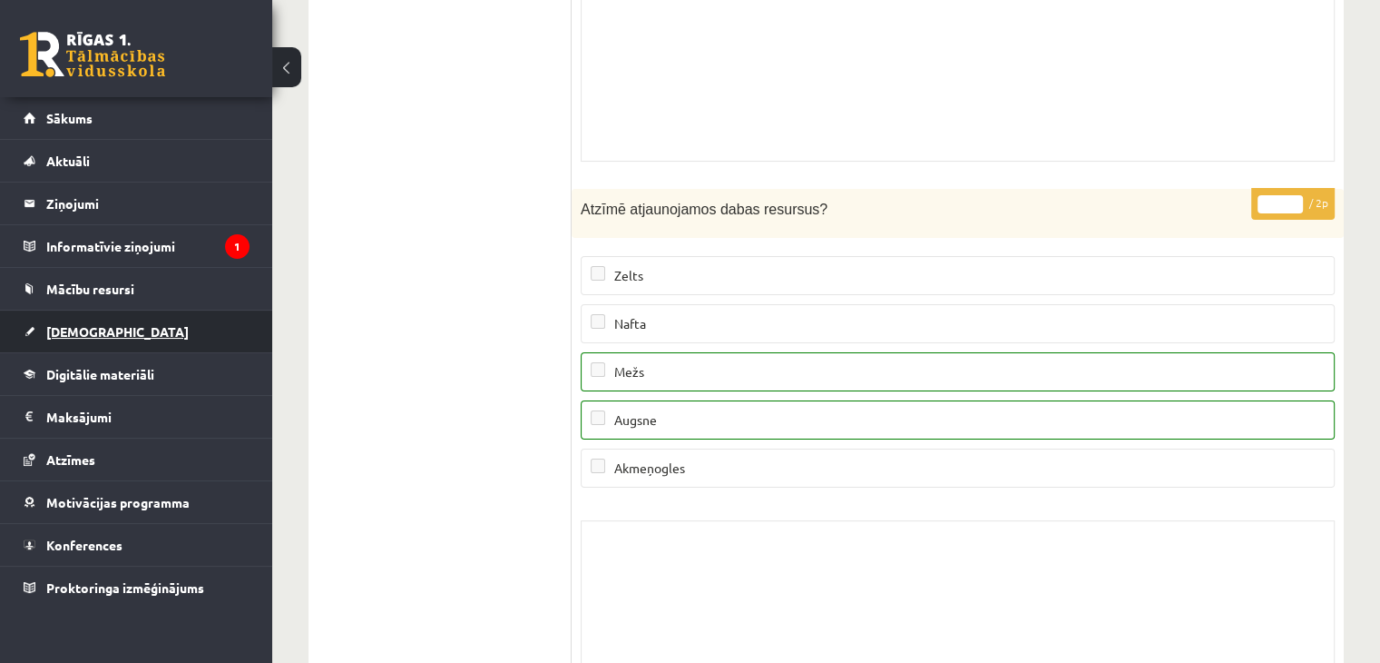
click at [101, 324] on link "[DEMOGRAPHIC_DATA]" at bounding box center [137, 331] width 226 height 42
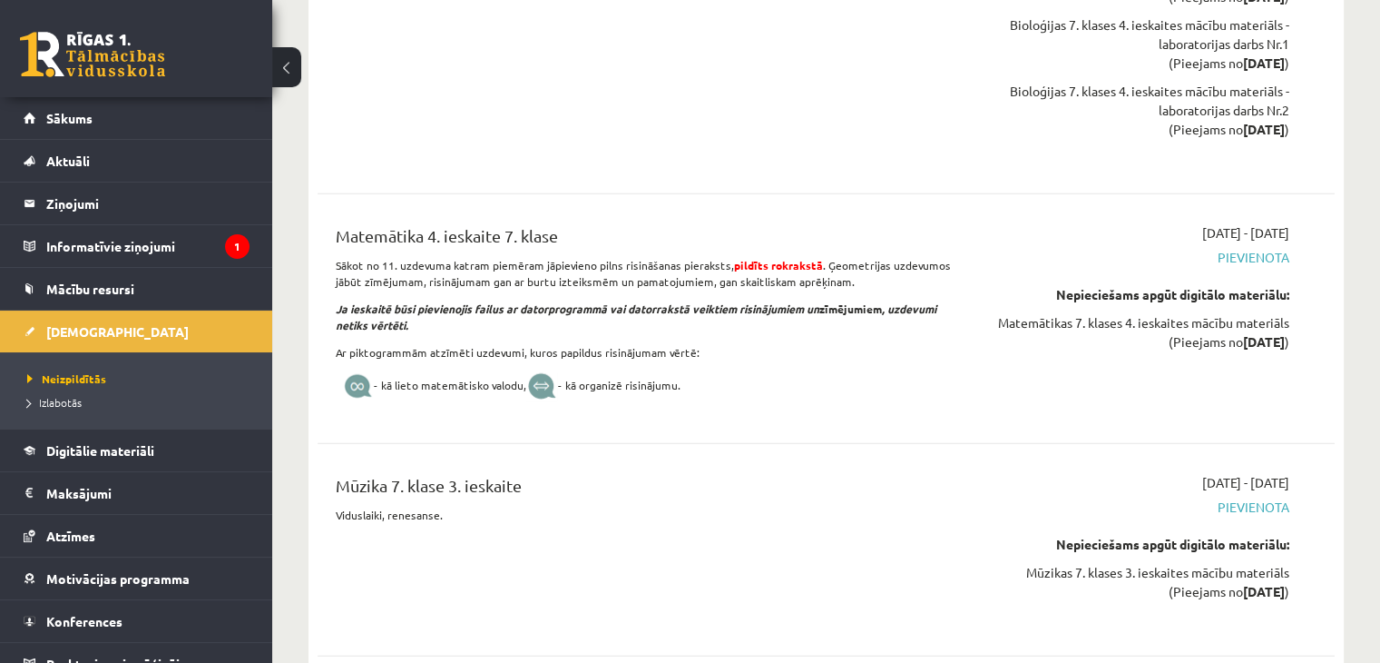
scroll to position [11607, 0]
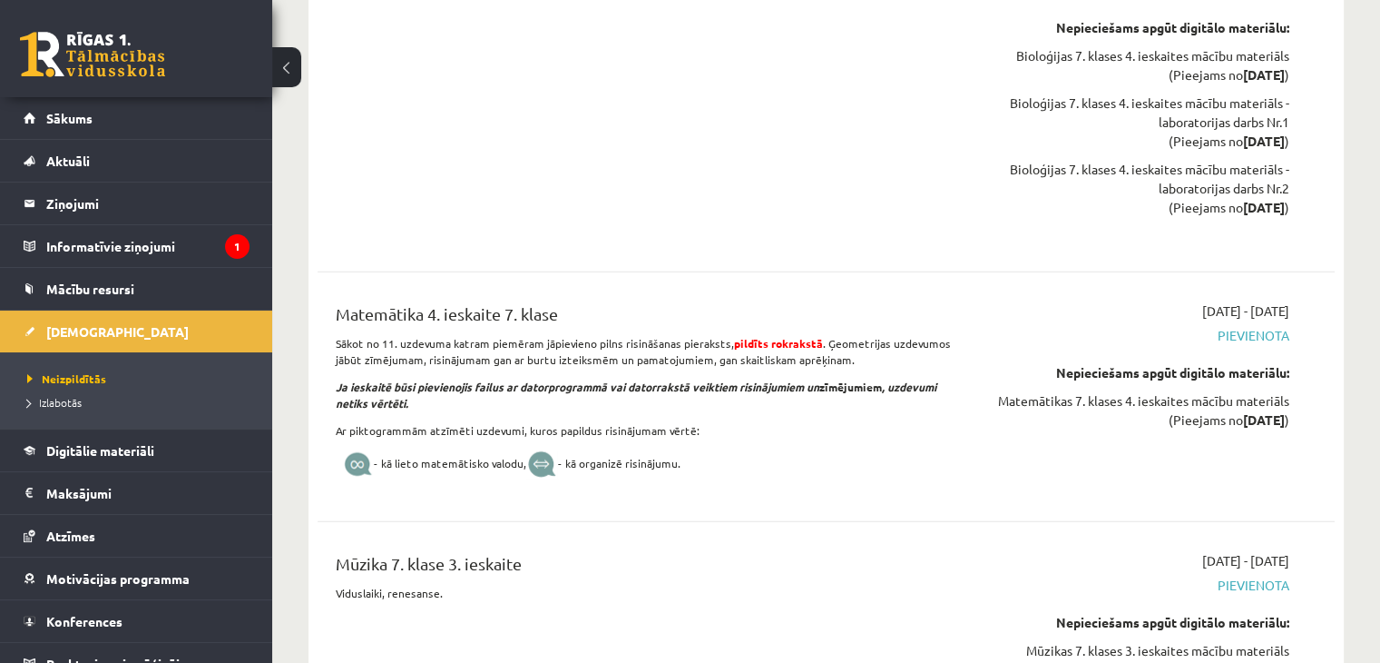
drag, startPoint x: 555, startPoint y: 588, endPoint x: 563, endPoint y: 545, distance: 43.3
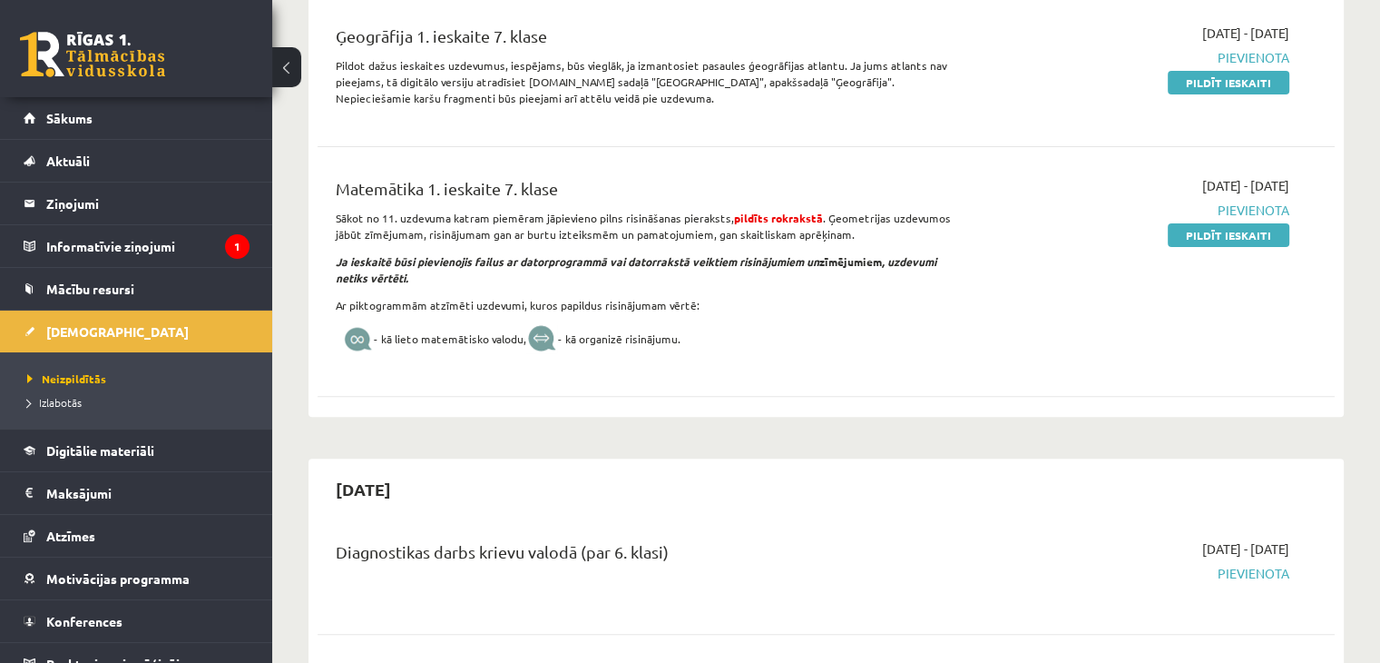
scroll to position [0, 0]
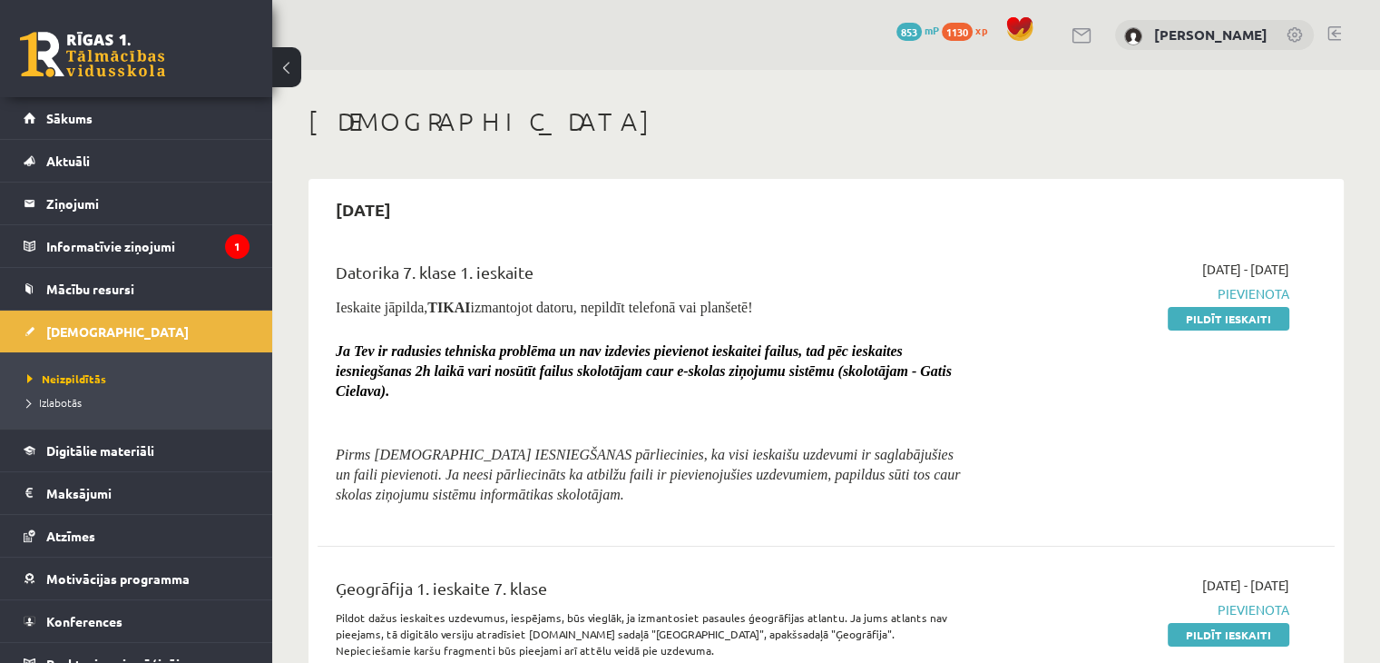
drag, startPoint x: 660, startPoint y: 230, endPoint x: 691, endPoint y: -50, distance: 281.2
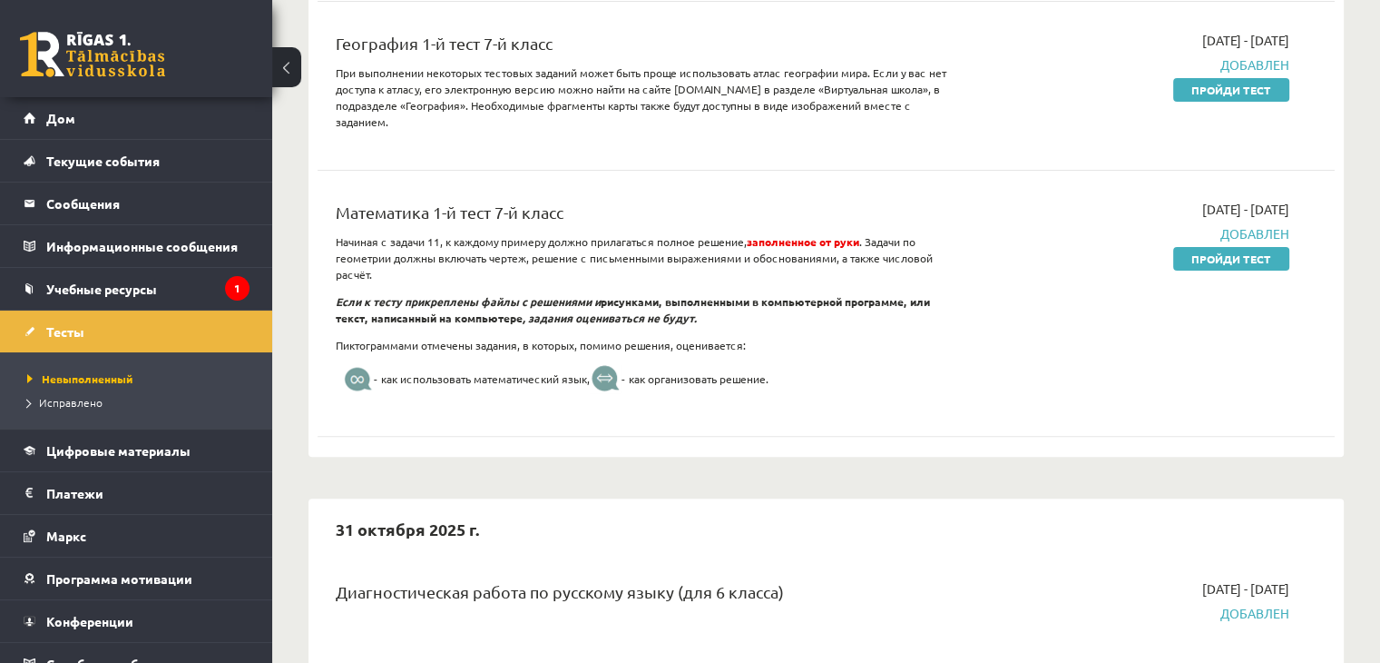
scroll to position [454, 0]
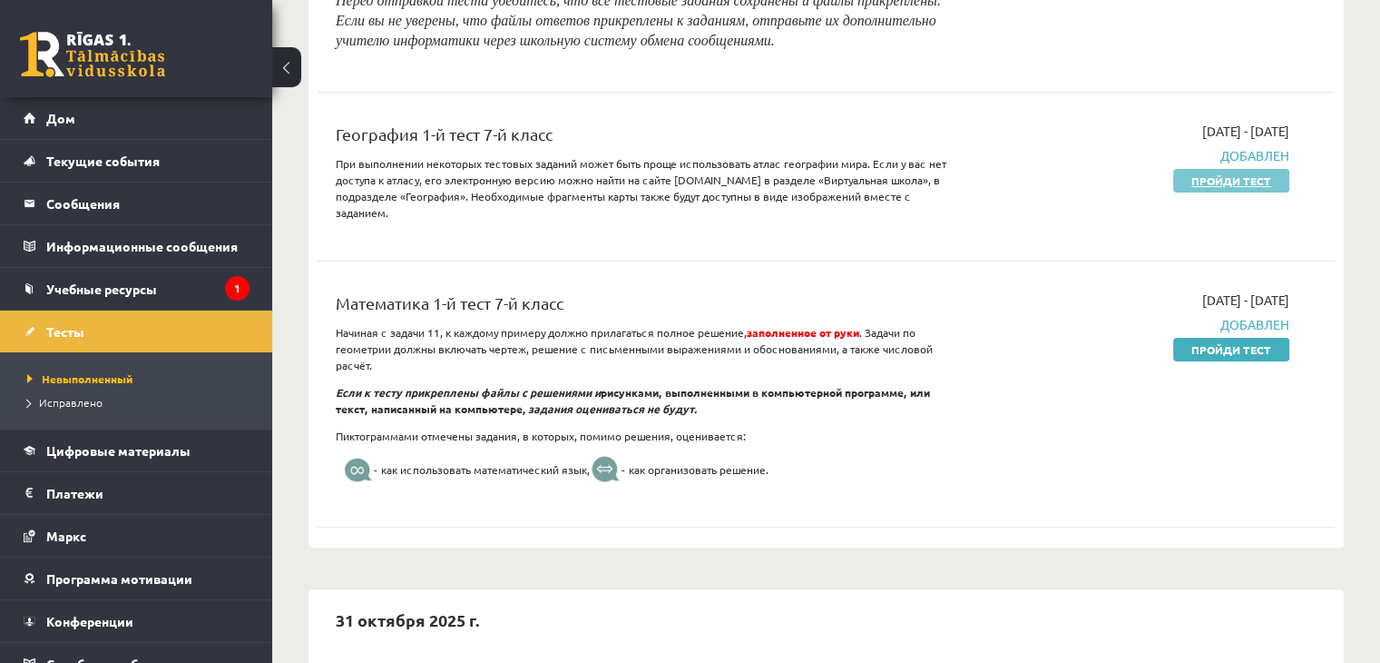
click at [1191, 192] on link "Пройди тест" at bounding box center [1232, 181] width 116 height 24
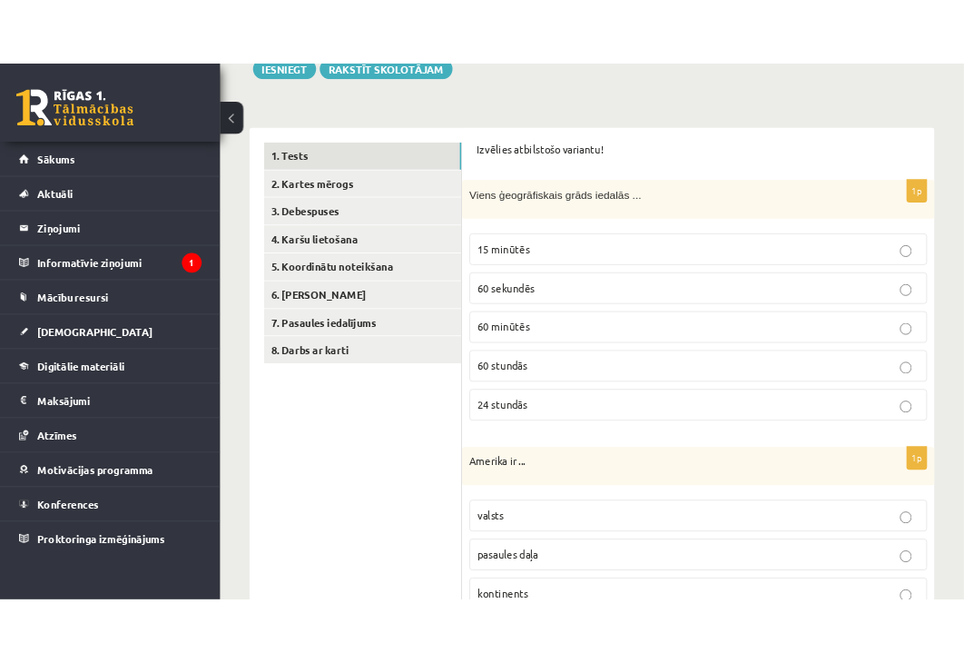
scroll to position [289, 0]
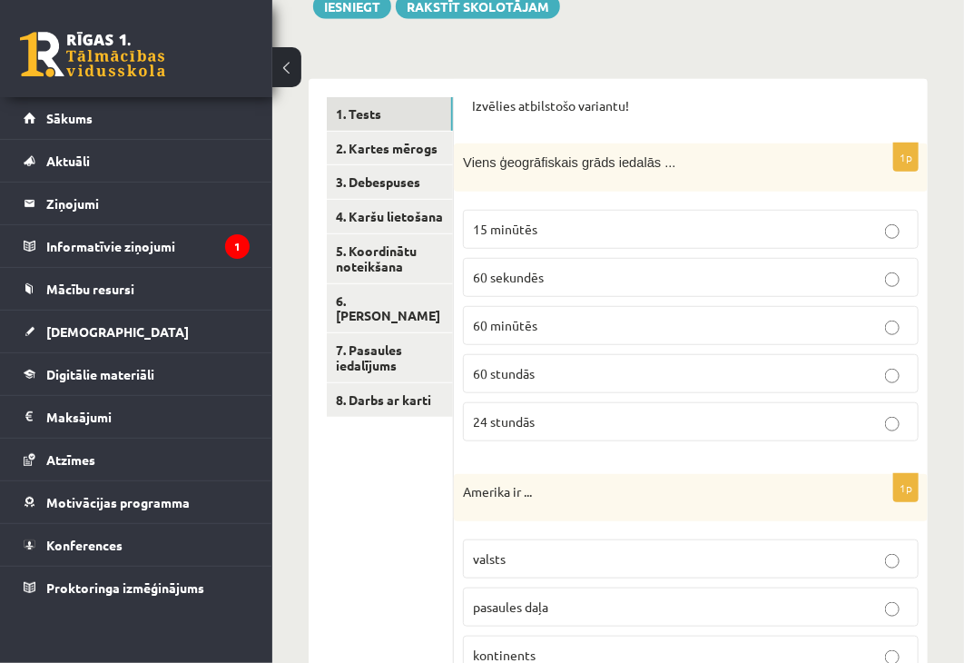
click at [576, 319] on p "60 minūtēs" at bounding box center [691, 325] width 436 height 19
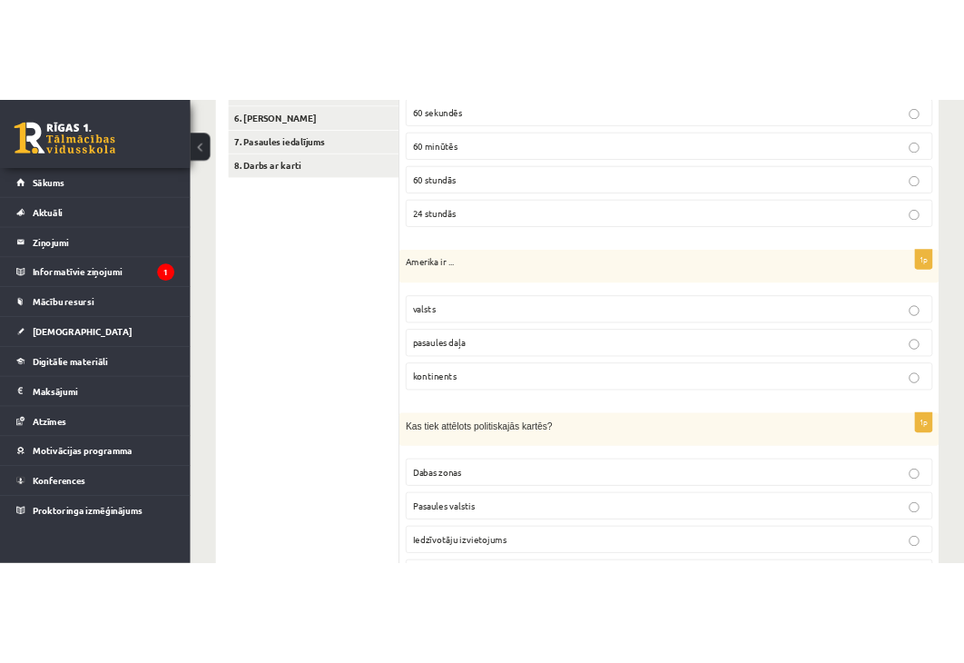
scroll to position [545, 0]
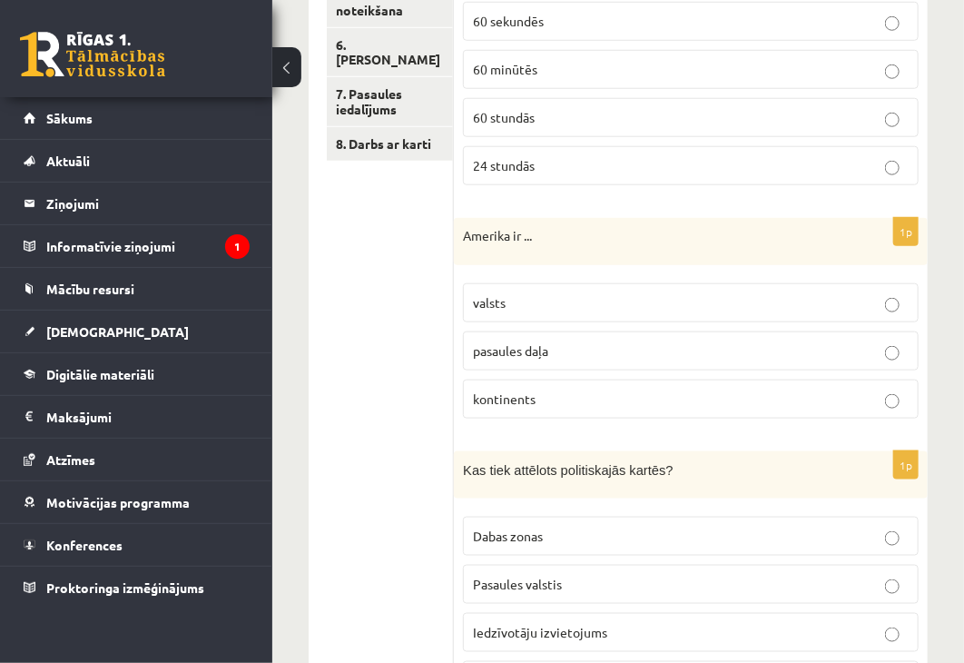
drag, startPoint x: 508, startPoint y: 369, endPoint x: 516, endPoint y: 398, distance: 29.3
click at [509, 370] on fieldset "valsts pasaules daļa kontinents" at bounding box center [691, 349] width 456 height 150
click at [526, 389] on p "kontinents" at bounding box center [691, 398] width 436 height 19
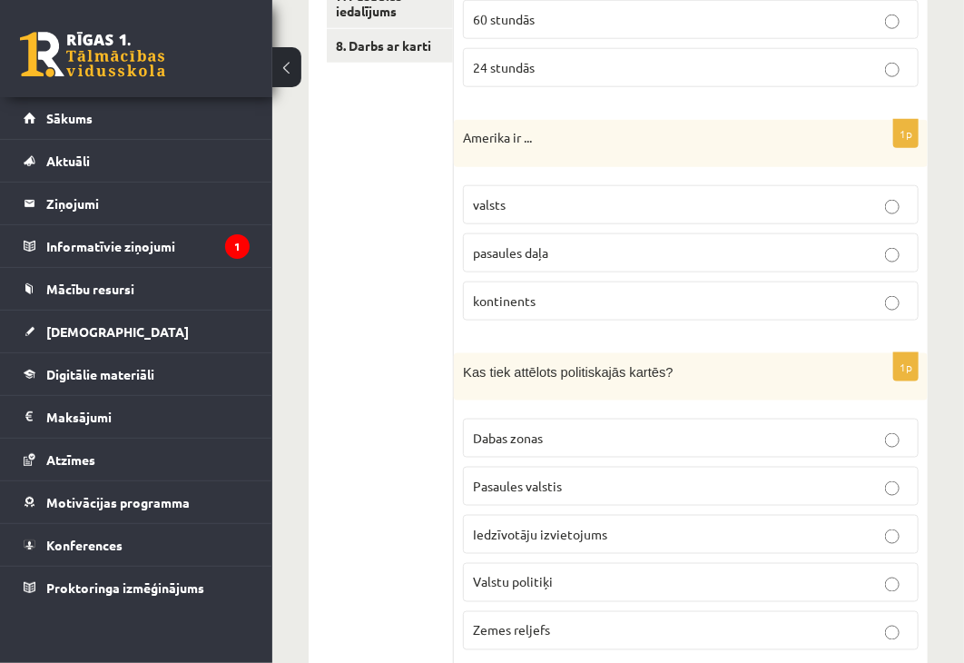
scroll to position [908, 0]
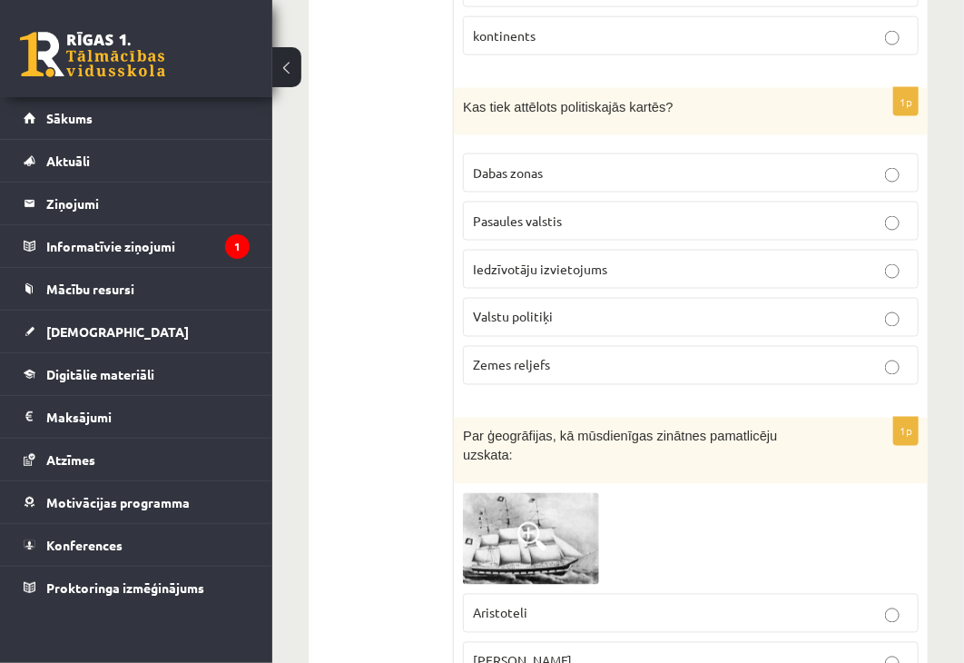
click at [621, 220] on p "Pasaules valstis" at bounding box center [691, 220] width 436 height 19
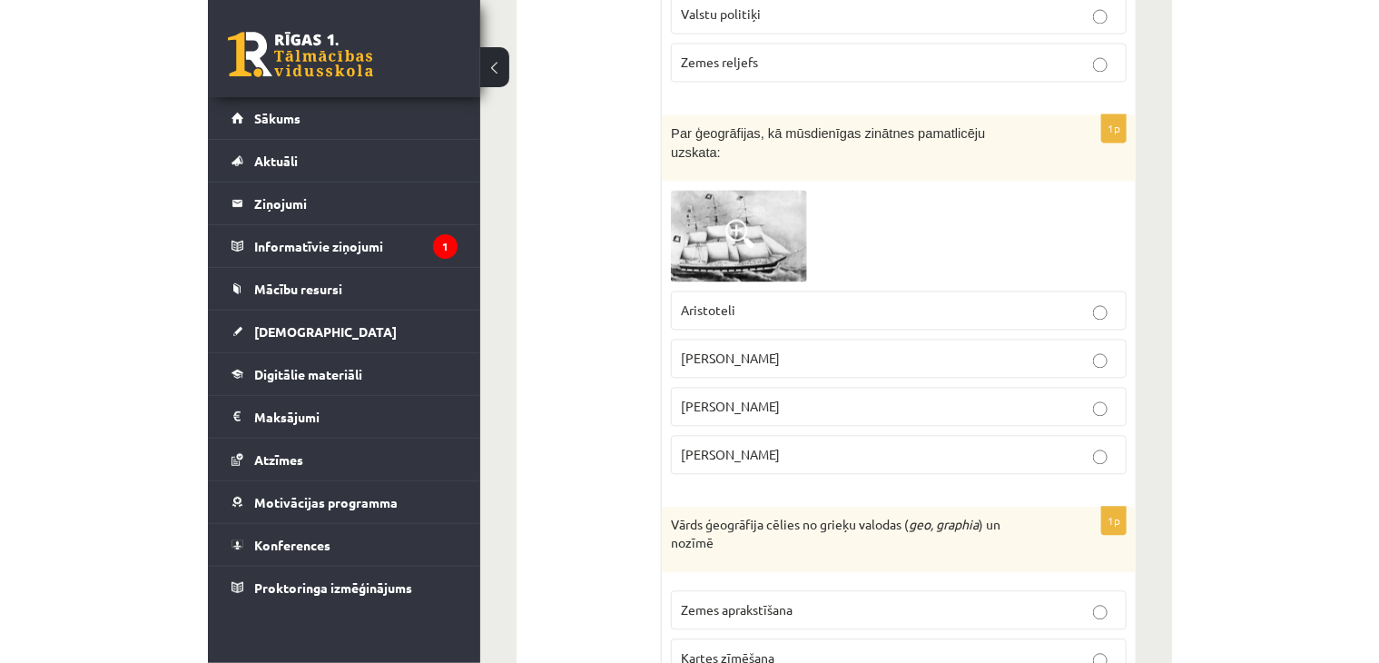
scroll to position [1180, 0]
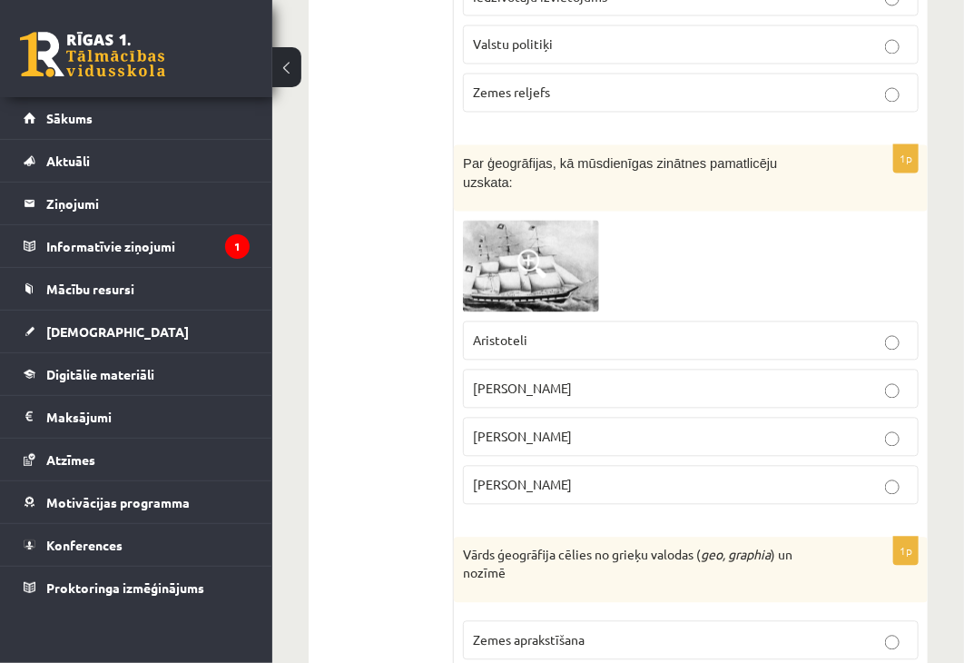
click at [668, 379] on p "Aleksandru Humboltu" at bounding box center [691, 388] width 436 height 19
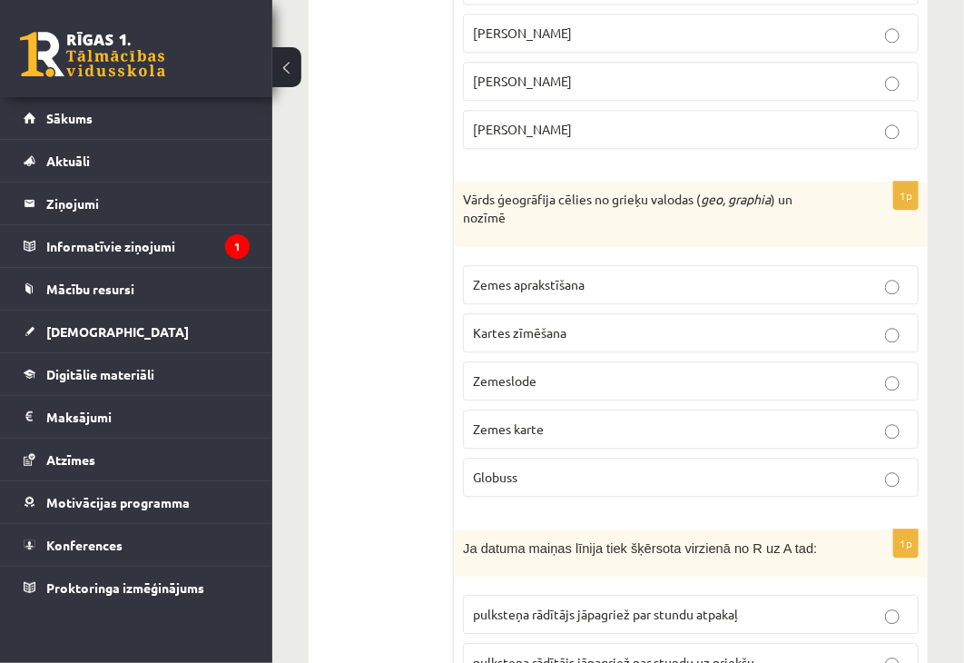
scroll to position [1543, 0]
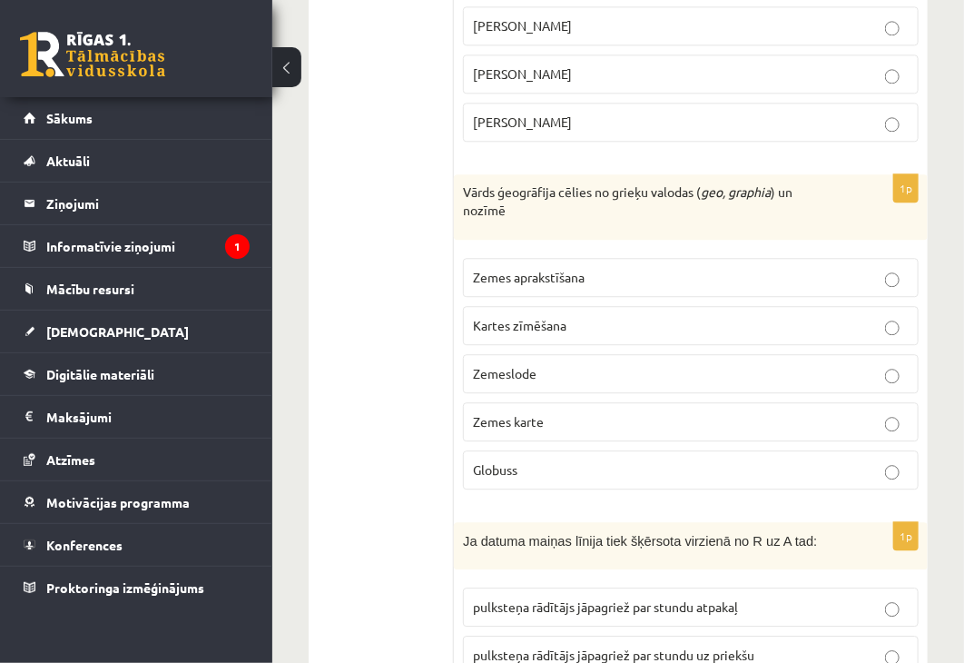
drag, startPoint x: 580, startPoint y: 255, endPoint x: 545, endPoint y: 266, distance: 36.2
click at [559, 268] on p "Zemes aprakstīšana" at bounding box center [691, 277] width 436 height 19
click at [702, 261] on label "Zemes aprakstīšana" at bounding box center [691, 277] width 456 height 39
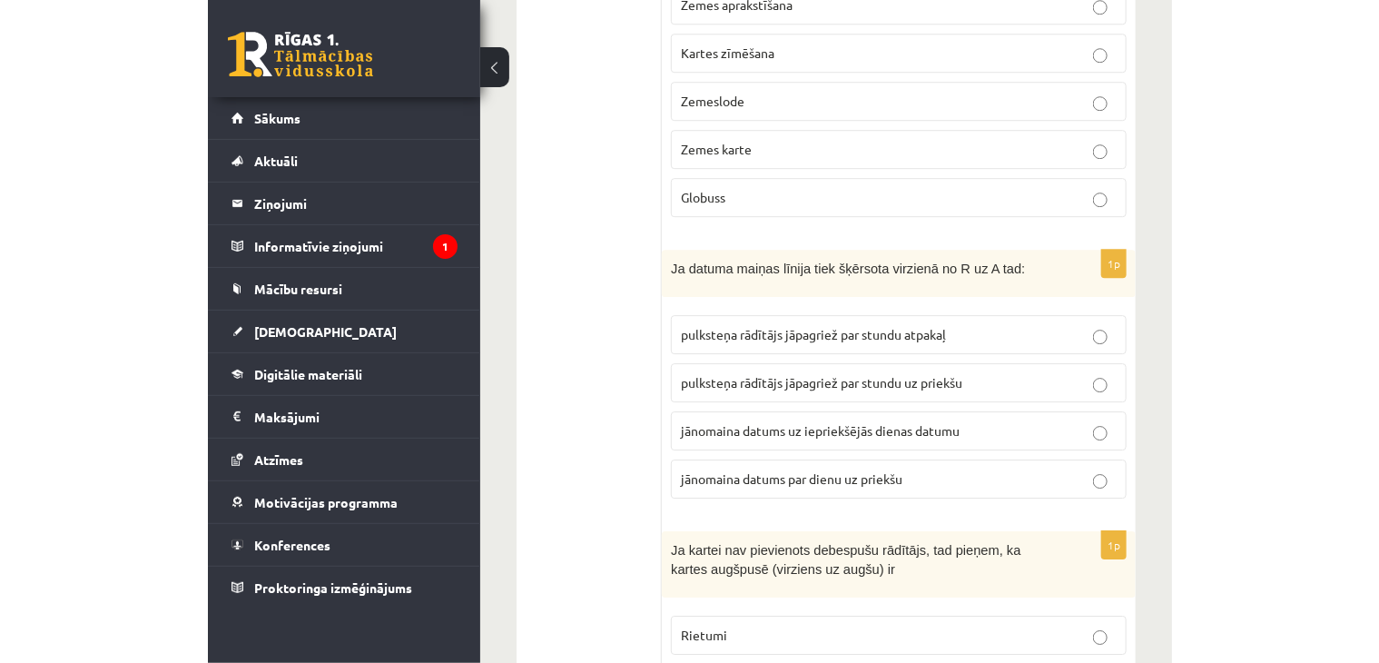
scroll to position [1906, 0]
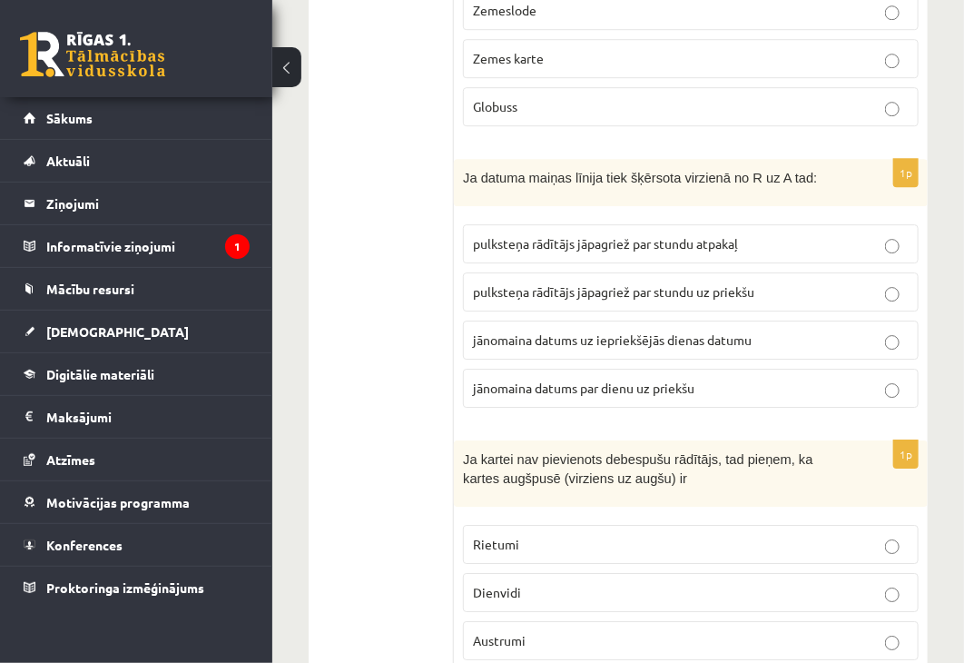
click at [753, 330] on p "jānomaina datums uz iepriekšējās dienas datumu" at bounding box center [691, 339] width 436 height 19
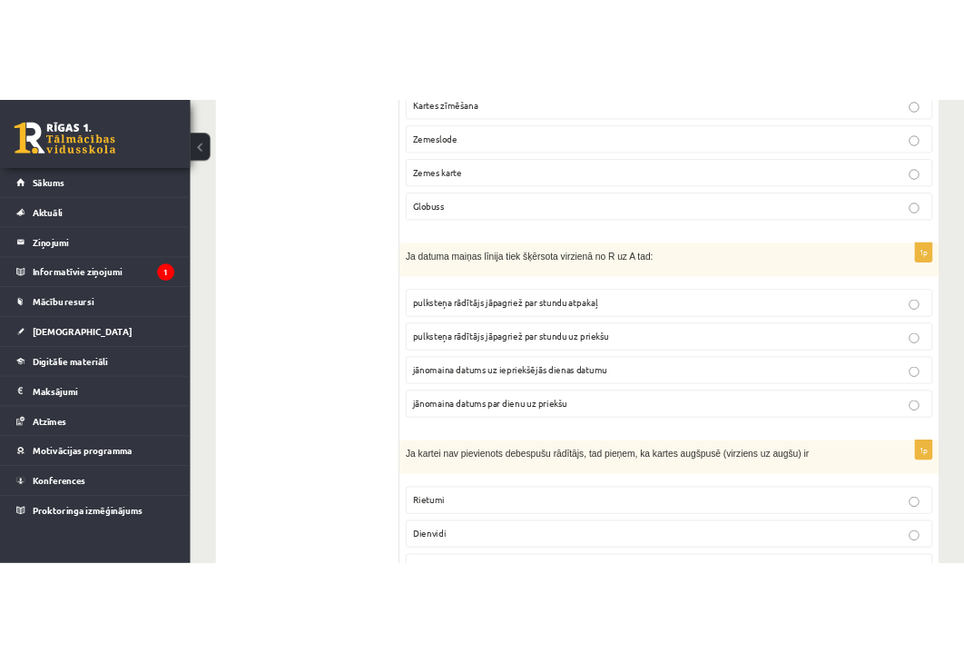
scroll to position [2088, 0]
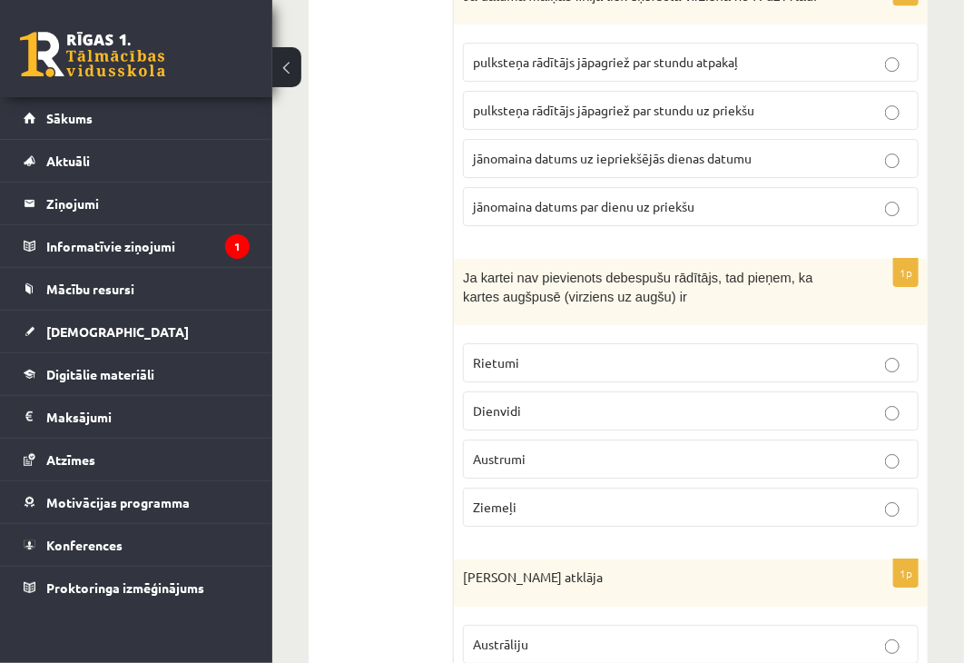
click at [758, 497] on p "Ziemeļi" at bounding box center [691, 506] width 436 height 19
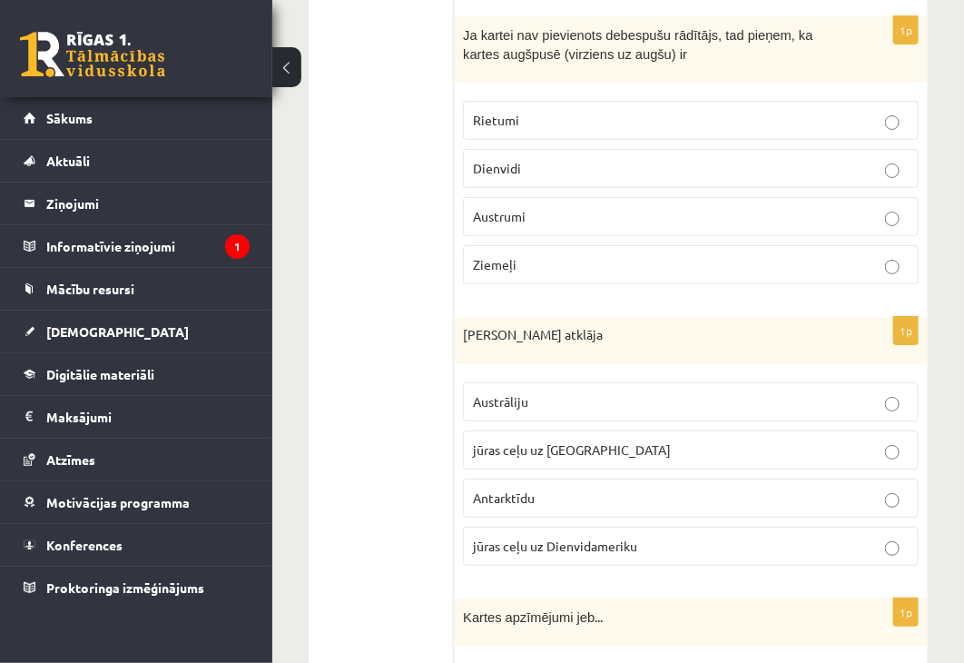
scroll to position [2360, 0]
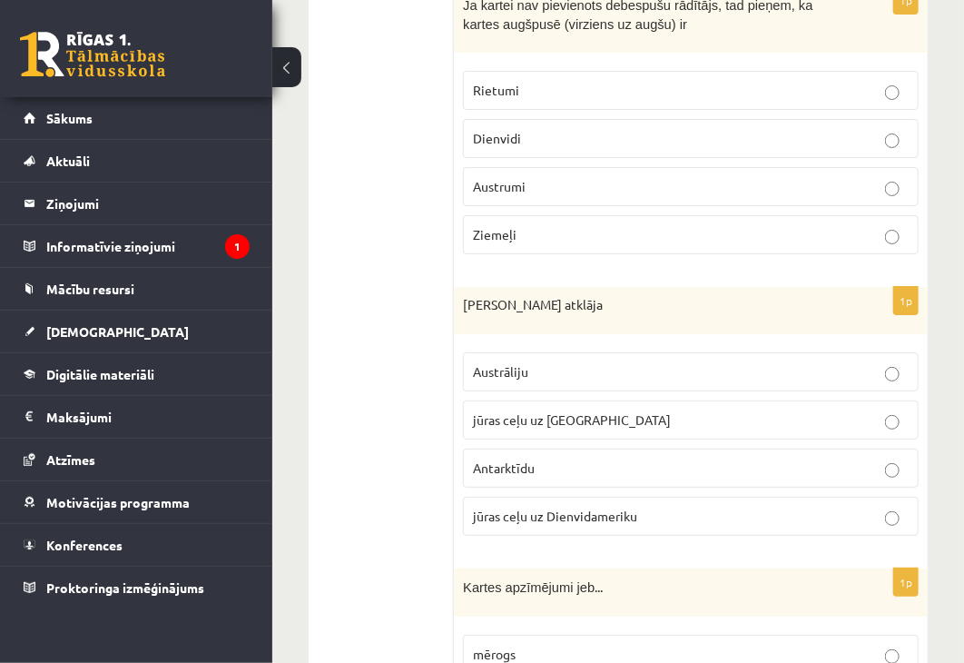
click at [582, 410] on p "jūras ceļu uz Indiju" at bounding box center [691, 419] width 436 height 19
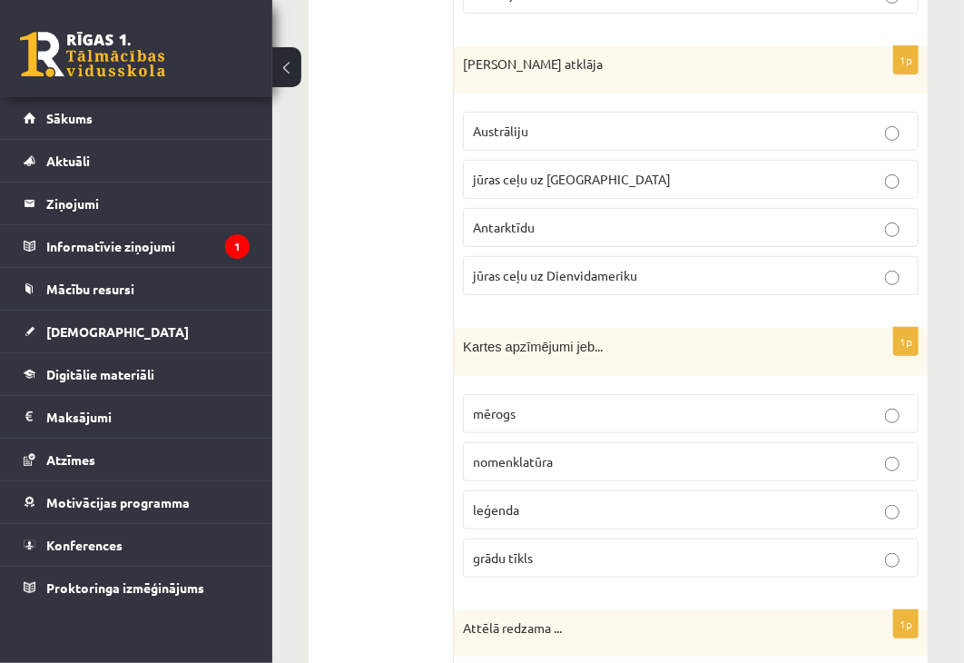
scroll to position [2632, 0]
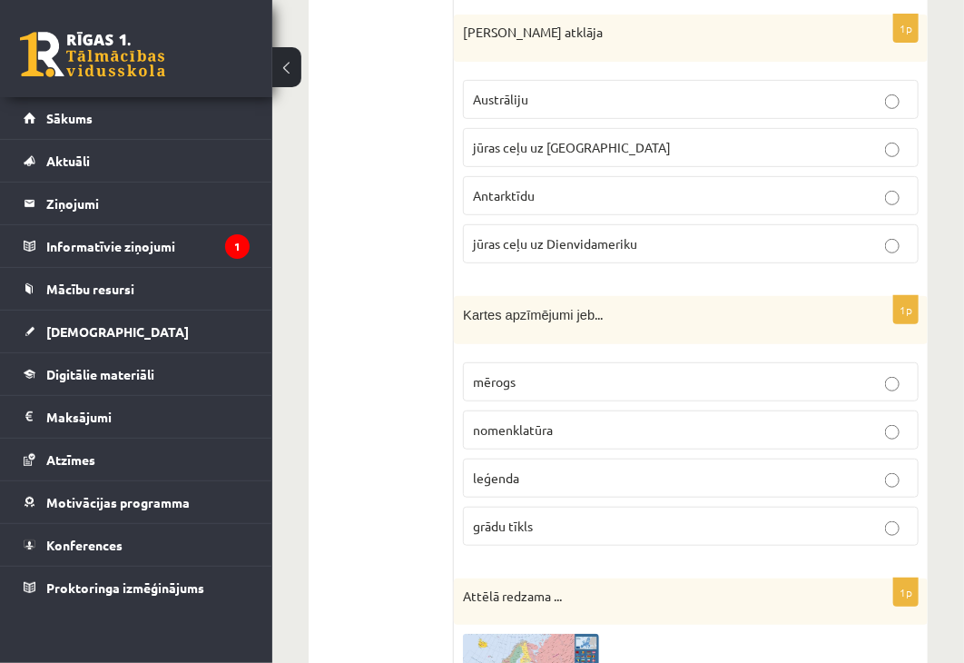
click at [551, 468] on p "leģenda" at bounding box center [691, 477] width 436 height 19
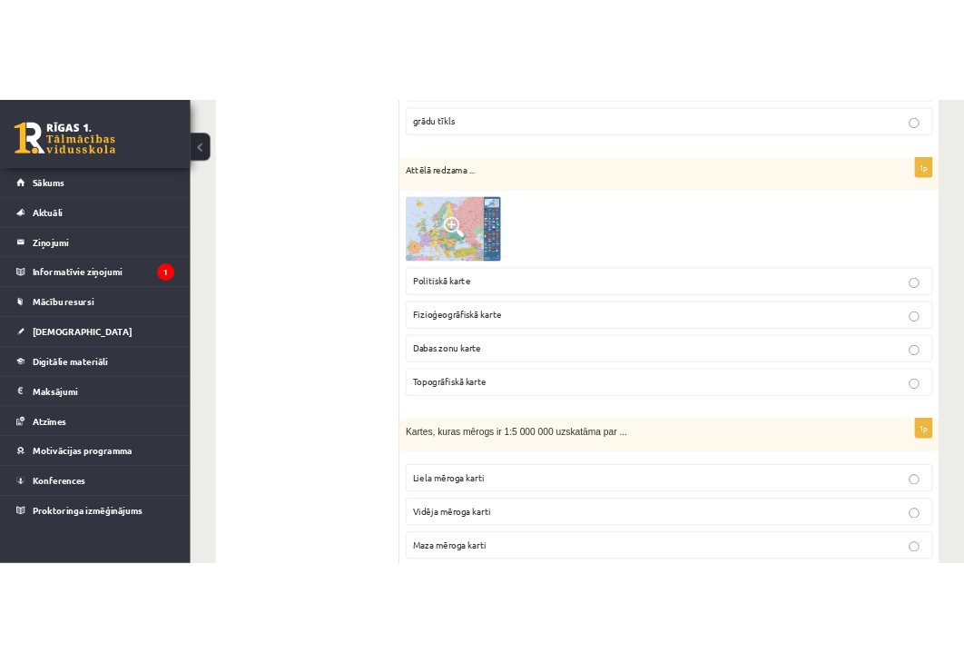
scroll to position [3086, 0]
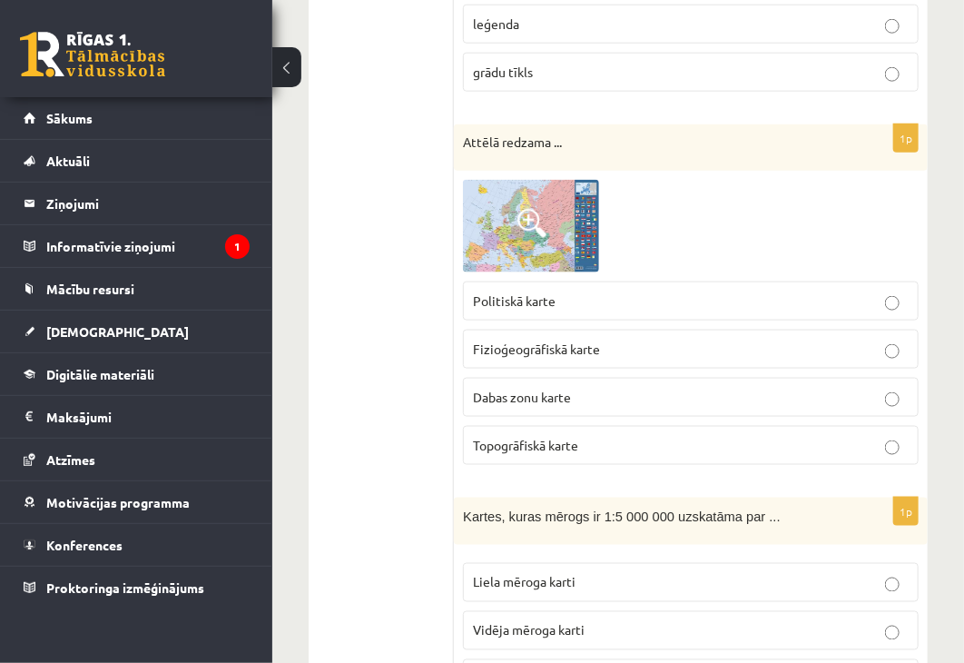
click at [620, 291] on p "Politiskā karte" at bounding box center [691, 300] width 436 height 19
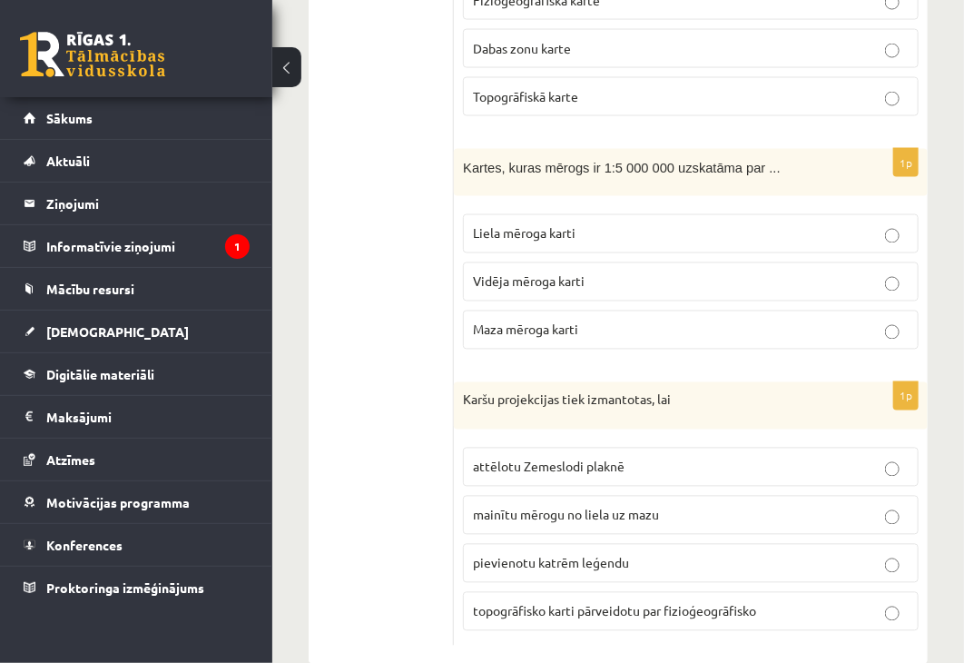
scroll to position [3382, 0]
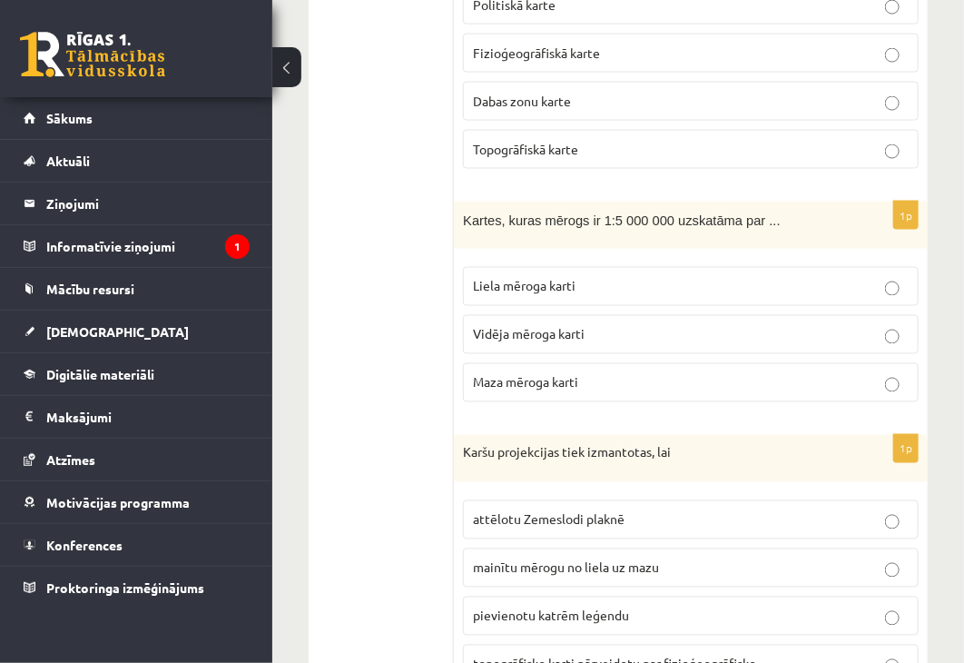
drag, startPoint x: 560, startPoint y: 339, endPoint x: 581, endPoint y: 342, distance: 21.1
click at [565, 374] on span "Maza mēroga karti" at bounding box center [525, 382] width 105 height 16
click at [762, 373] on p "Maza mēroga karti" at bounding box center [691, 382] width 436 height 19
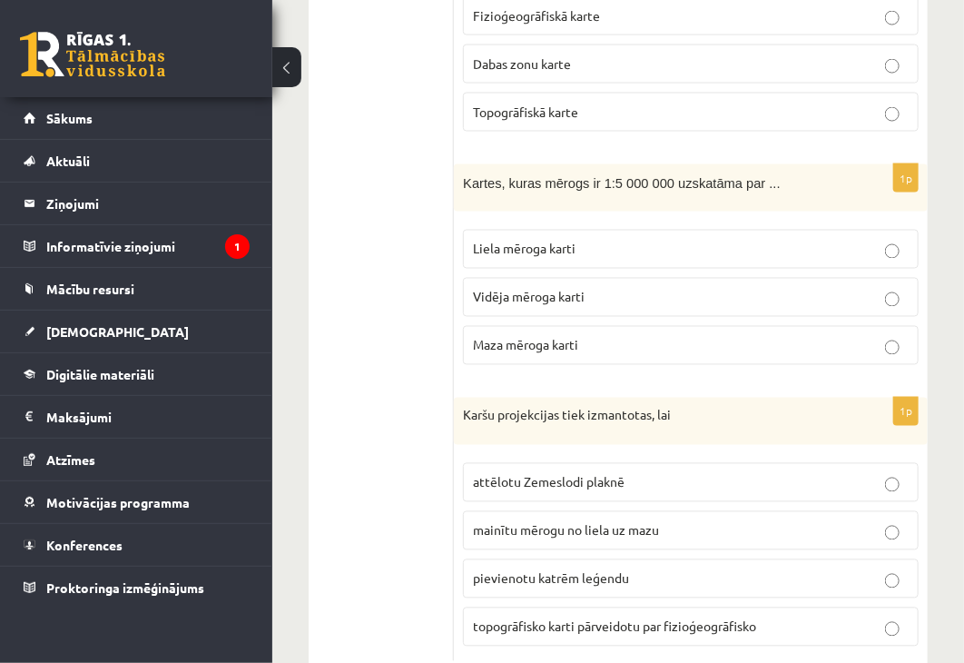
scroll to position [3434, 0]
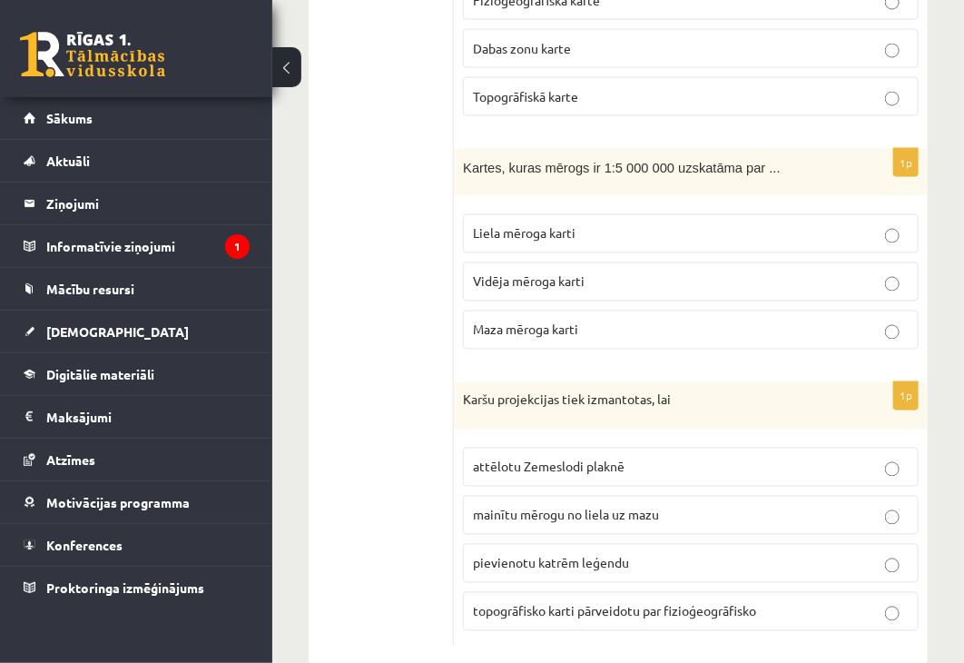
click at [650, 457] on p "attēlotu Zemeslodi plaknē" at bounding box center [691, 466] width 436 height 19
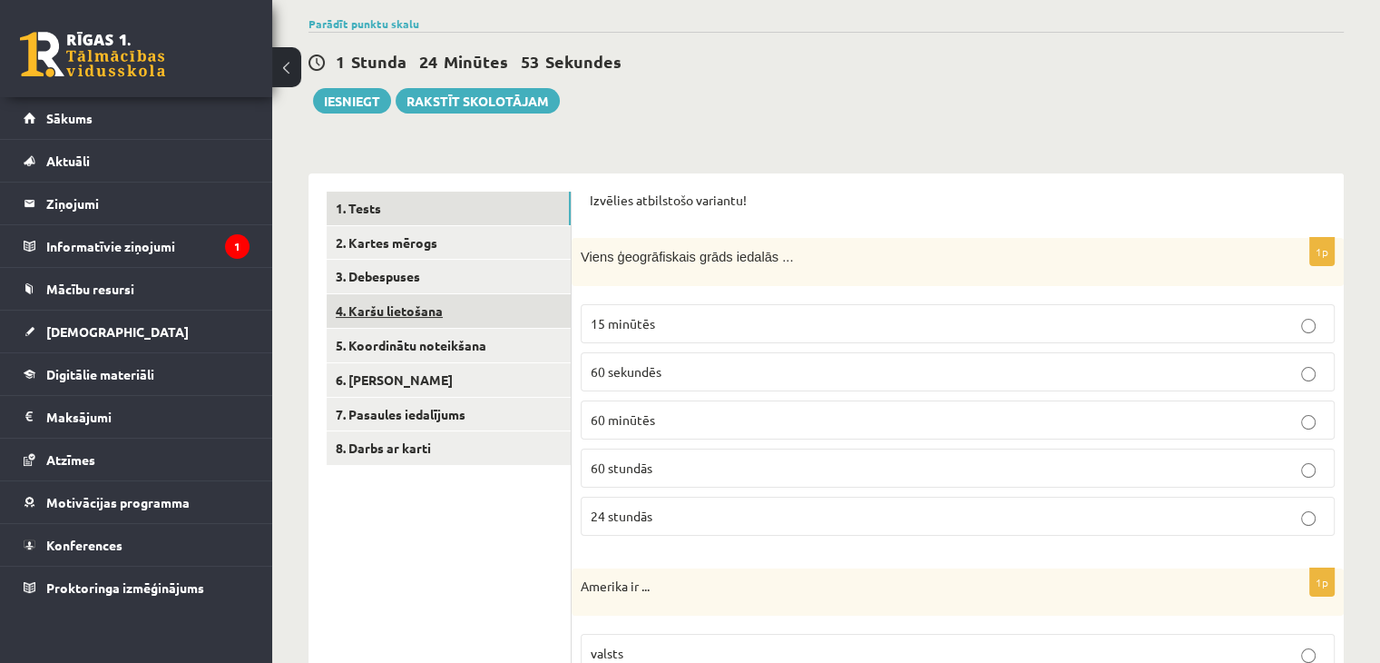
scroll to position [182, 0]
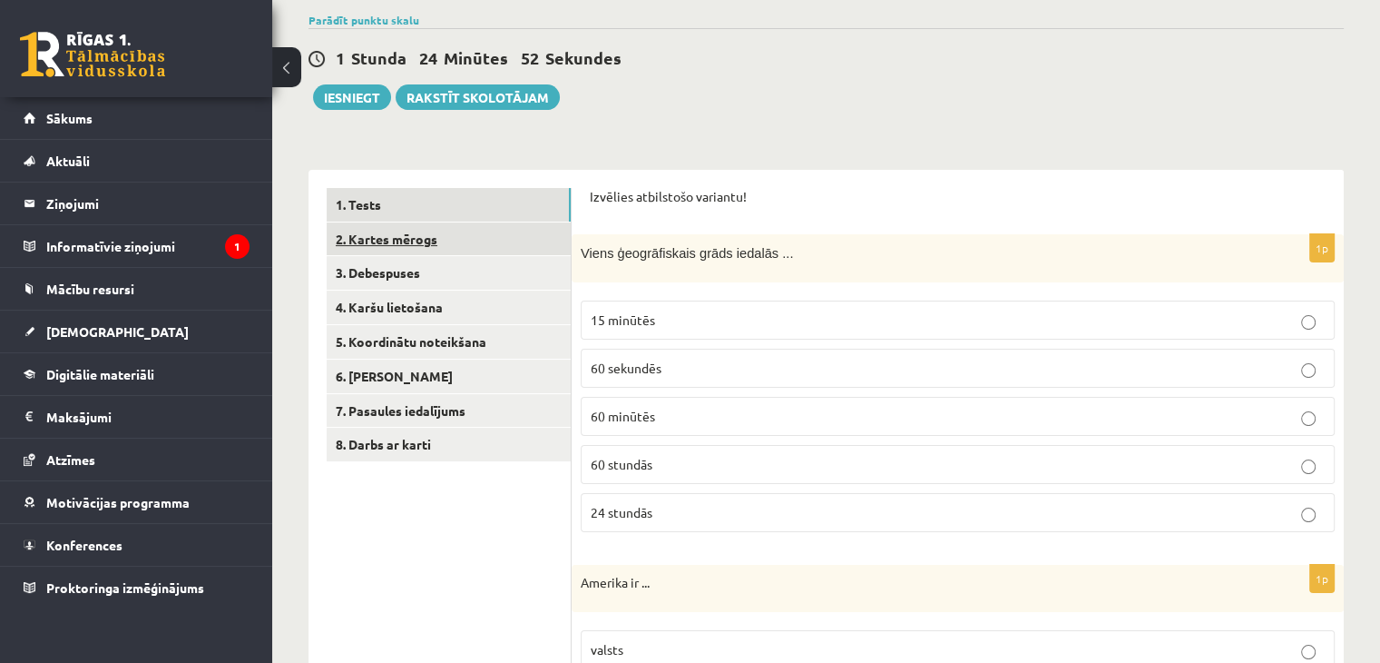
click at [481, 248] on link "2. Kartes mērogs" at bounding box center [449, 239] width 244 height 34
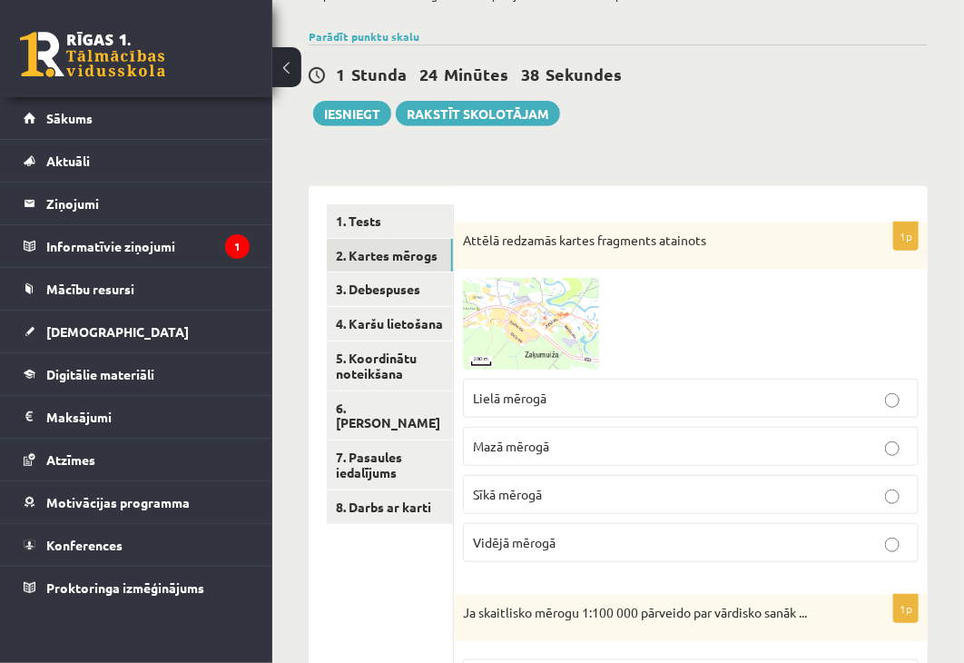
click at [624, 386] on label "Lielā mērogā" at bounding box center [691, 397] width 456 height 39
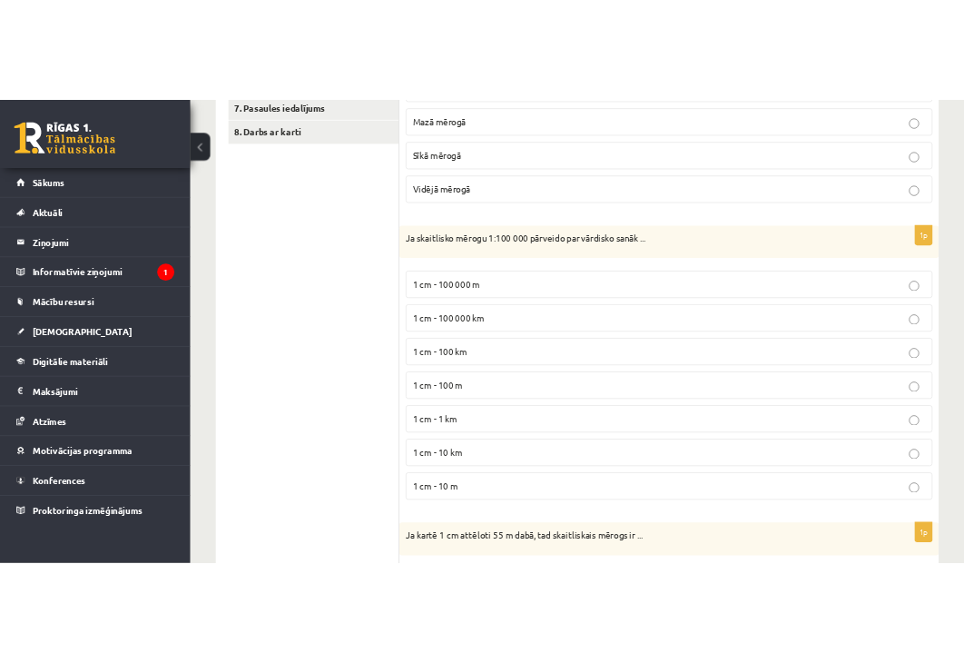
scroll to position [635, 0]
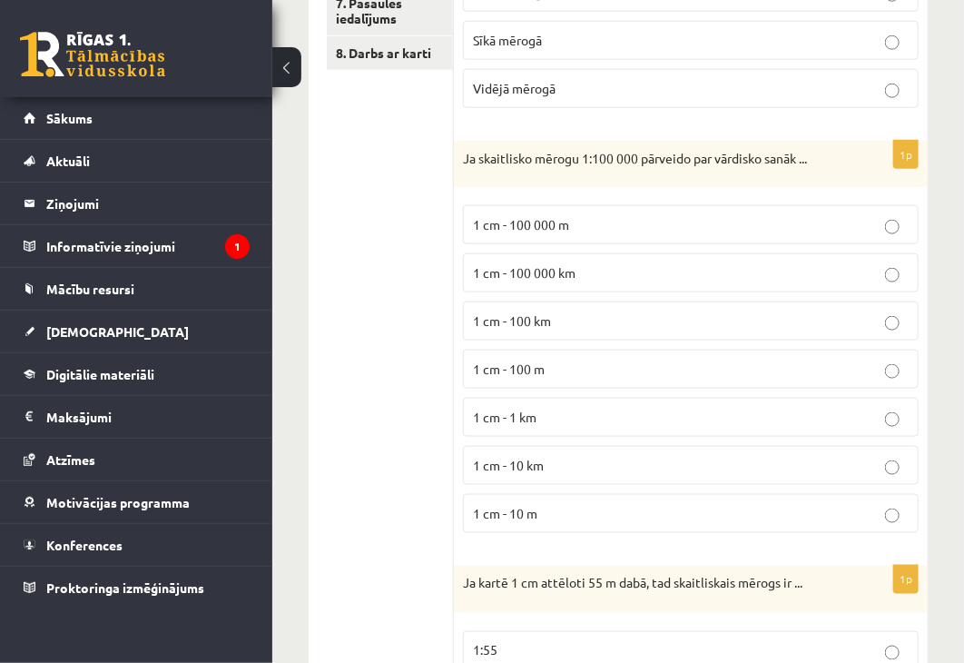
click at [567, 415] on p "1 cm - 1 km" at bounding box center [691, 417] width 436 height 19
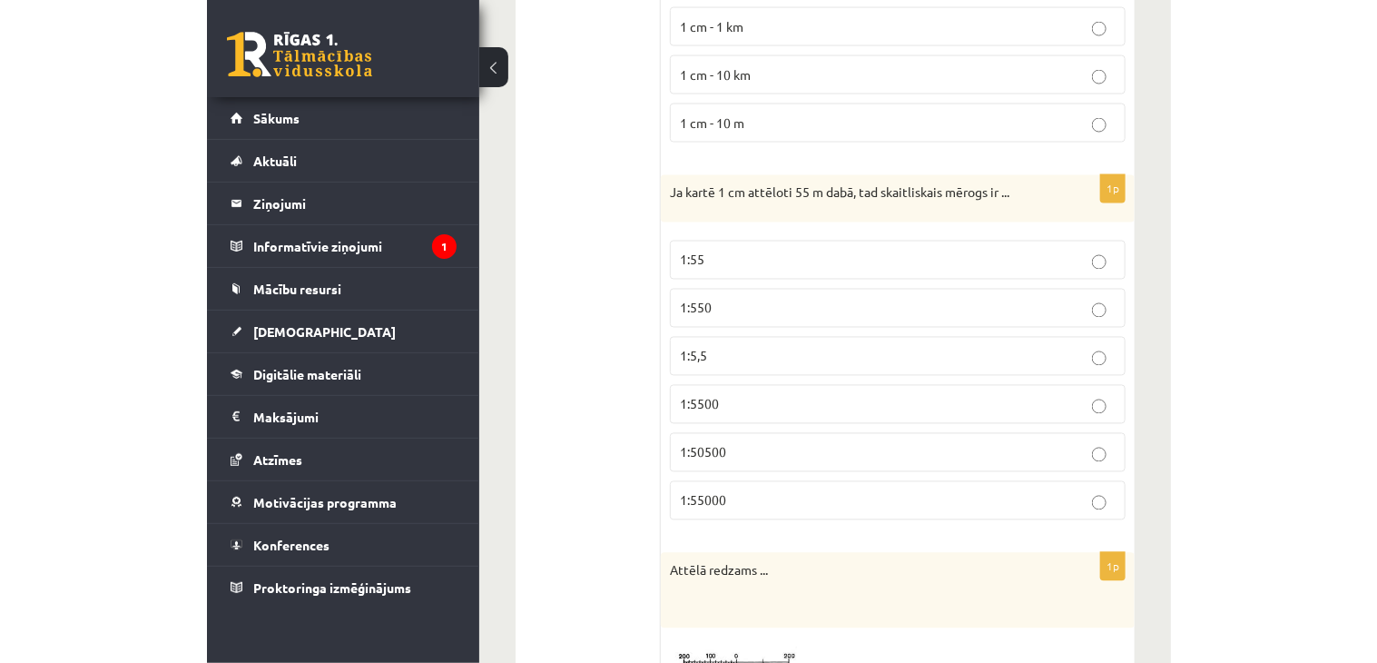
scroll to position [998, 0]
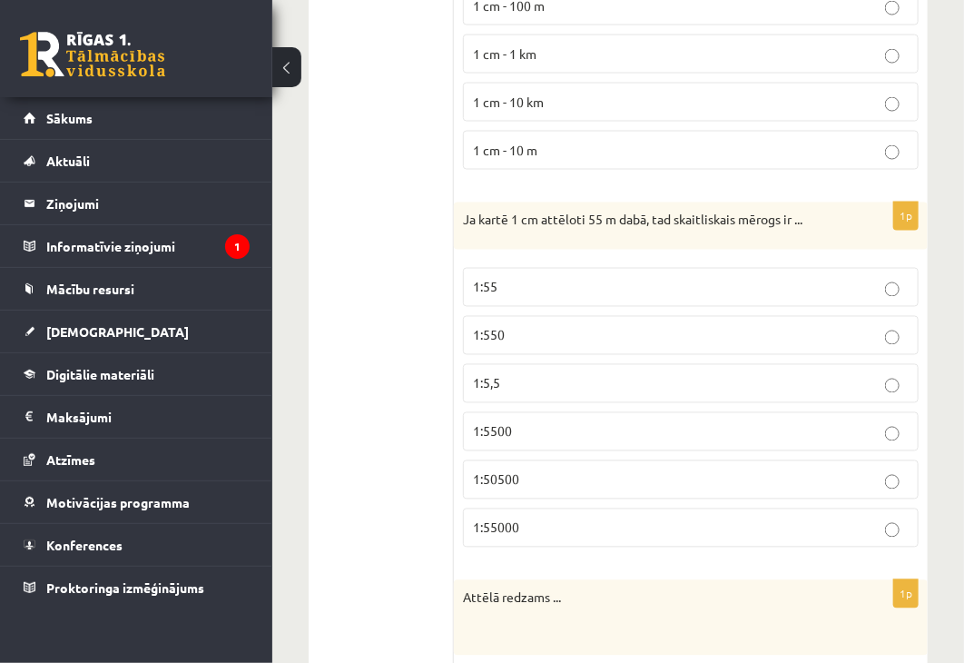
click at [519, 422] on p "1:5500" at bounding box center [691, 431] width 436 height 19
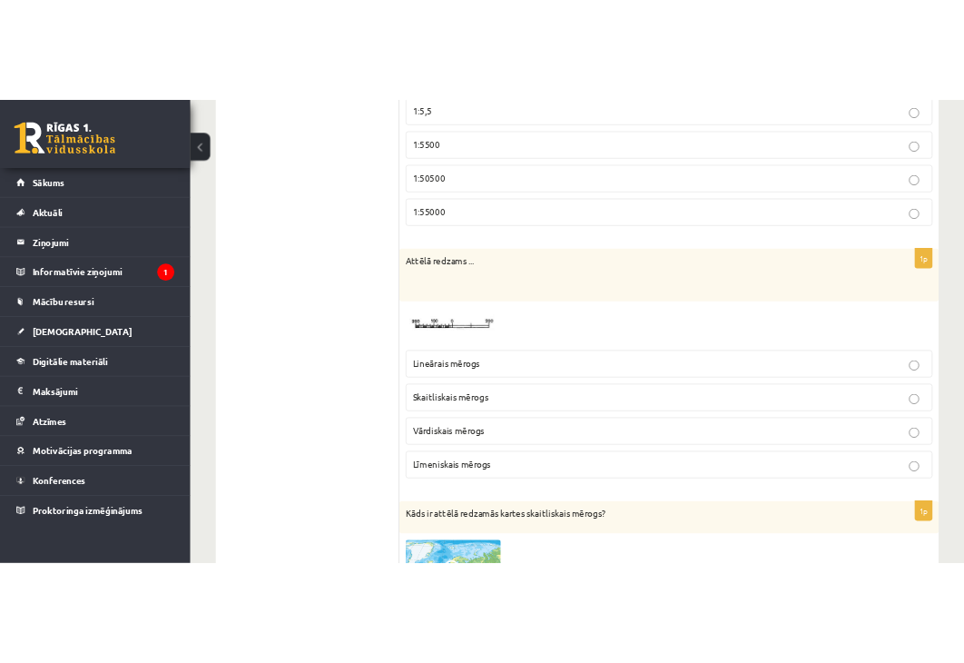
scroll to position [1543, 0]
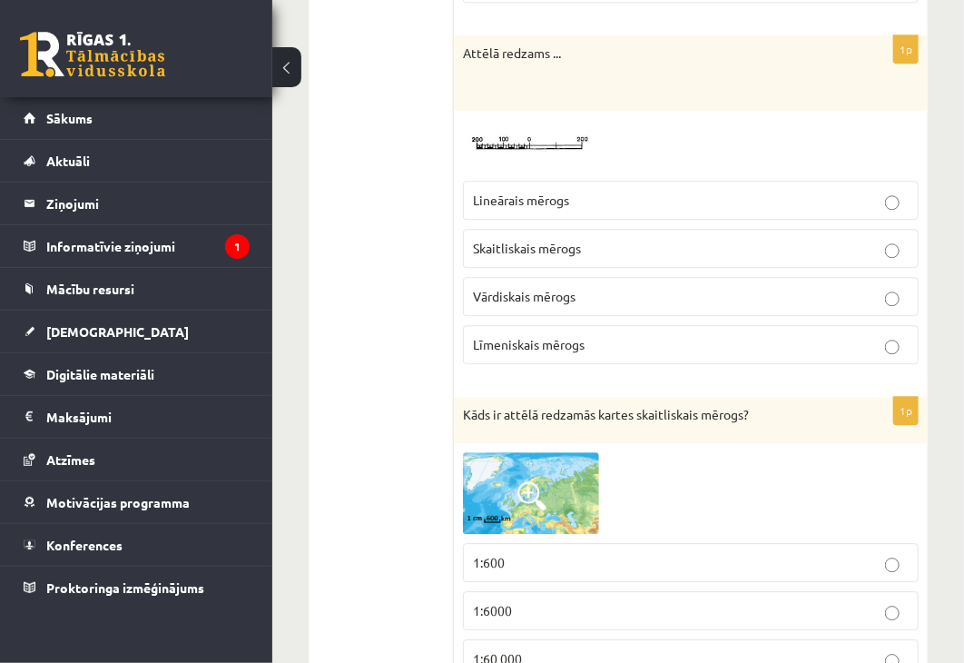
click at [666, 338] on p "Līmeniskais mērogs" at bounding box center [691, 344] width 436 height 19
click at [641, 197] on p "Lineārais mērogs" at bounding box center [691, 200] width 436 height 19
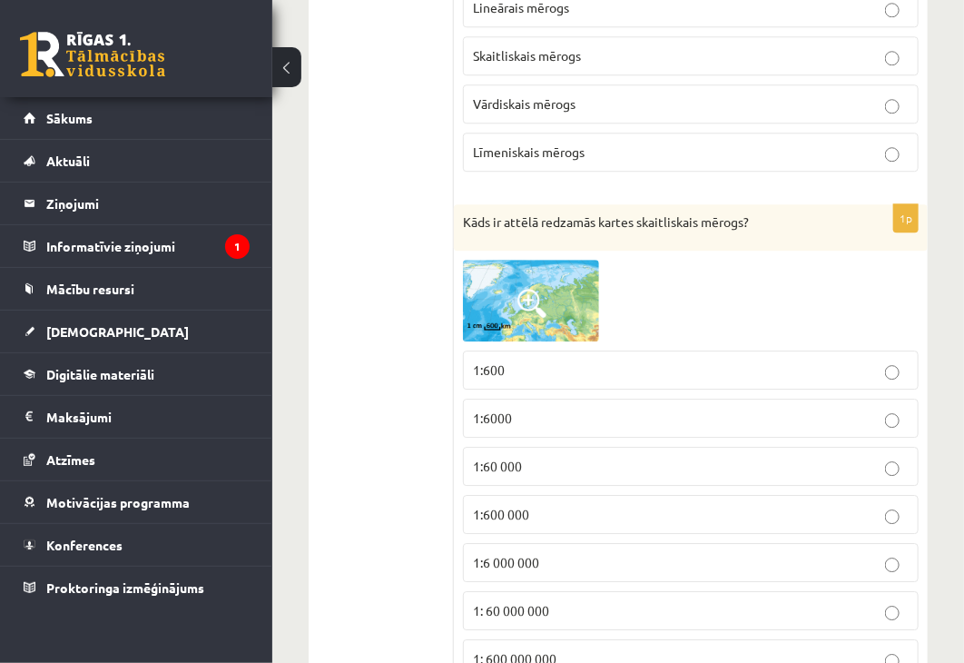
scroll to position [1810, 0]
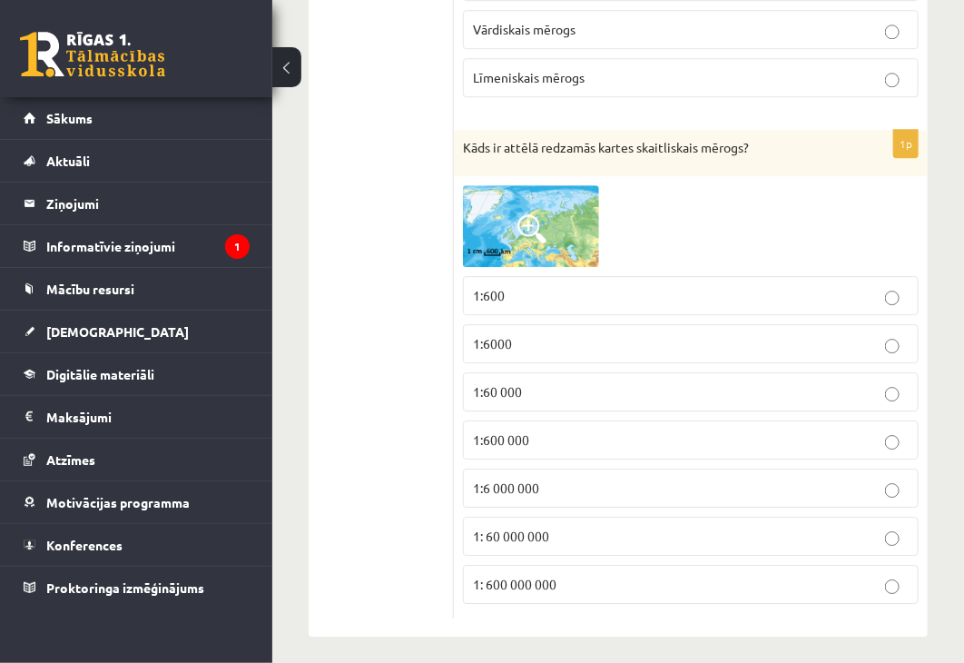
click at [633, 516] on label "1: 60 000 000" at bounding box center [691, 535] width 456 height 39
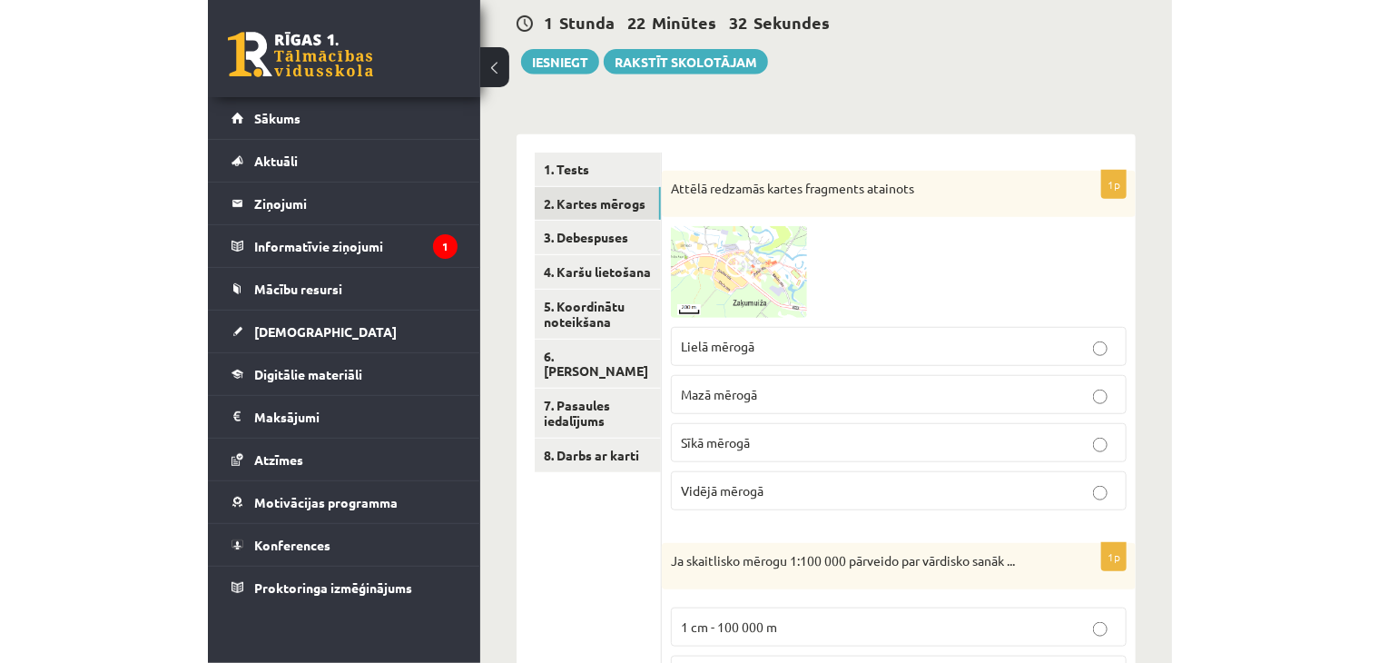
scroll to position [85, 0]
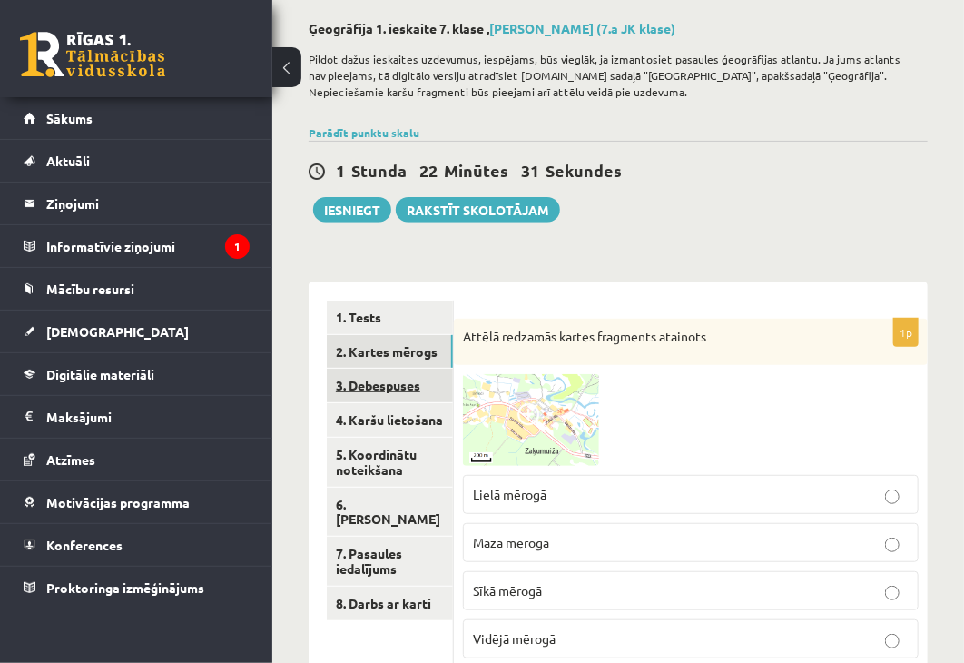
click at [399, 387] on link "3. Debespuses" at bounding box center [390, 385] width 126 height 34
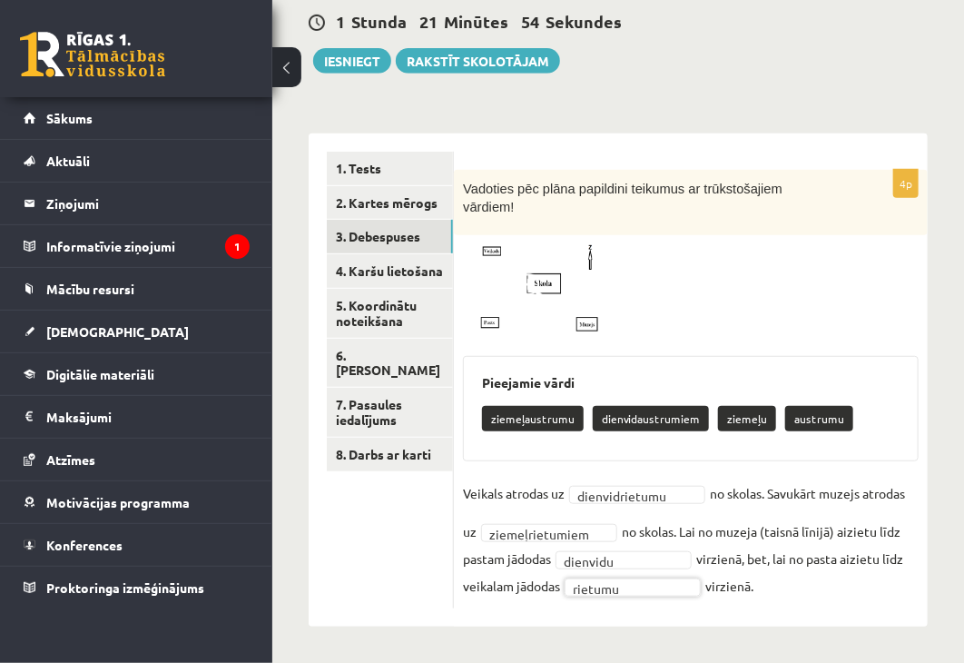
scroll to position [214, 0]
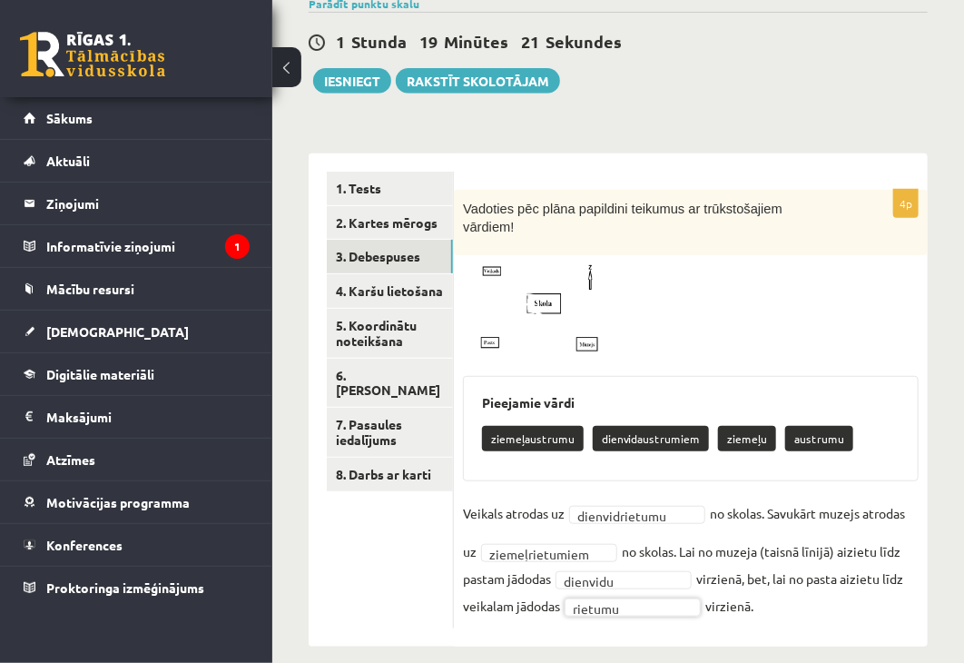
click at [559, 651] on div "**********" at bounding box center [618, 269] width 692 height 827
click at [857, 142] on div "**********" at bounding box center [618, 390] width 619 height 511
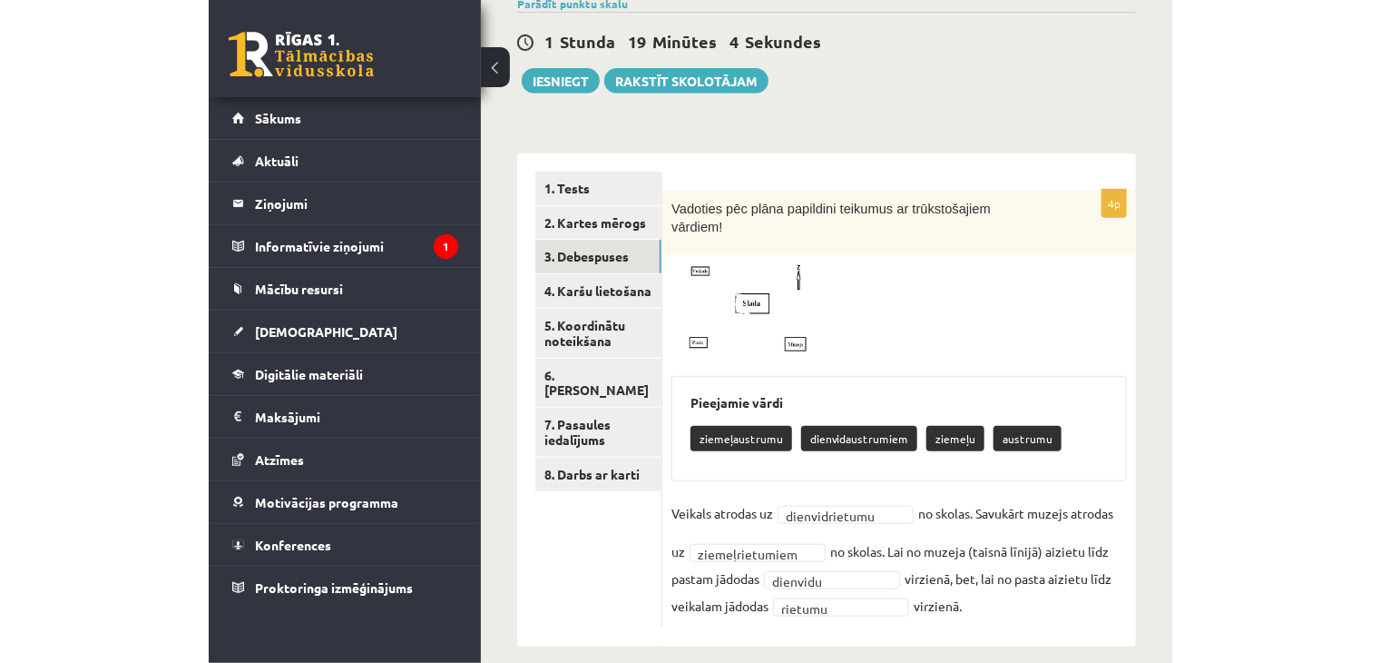
scroll to position [171, 0]
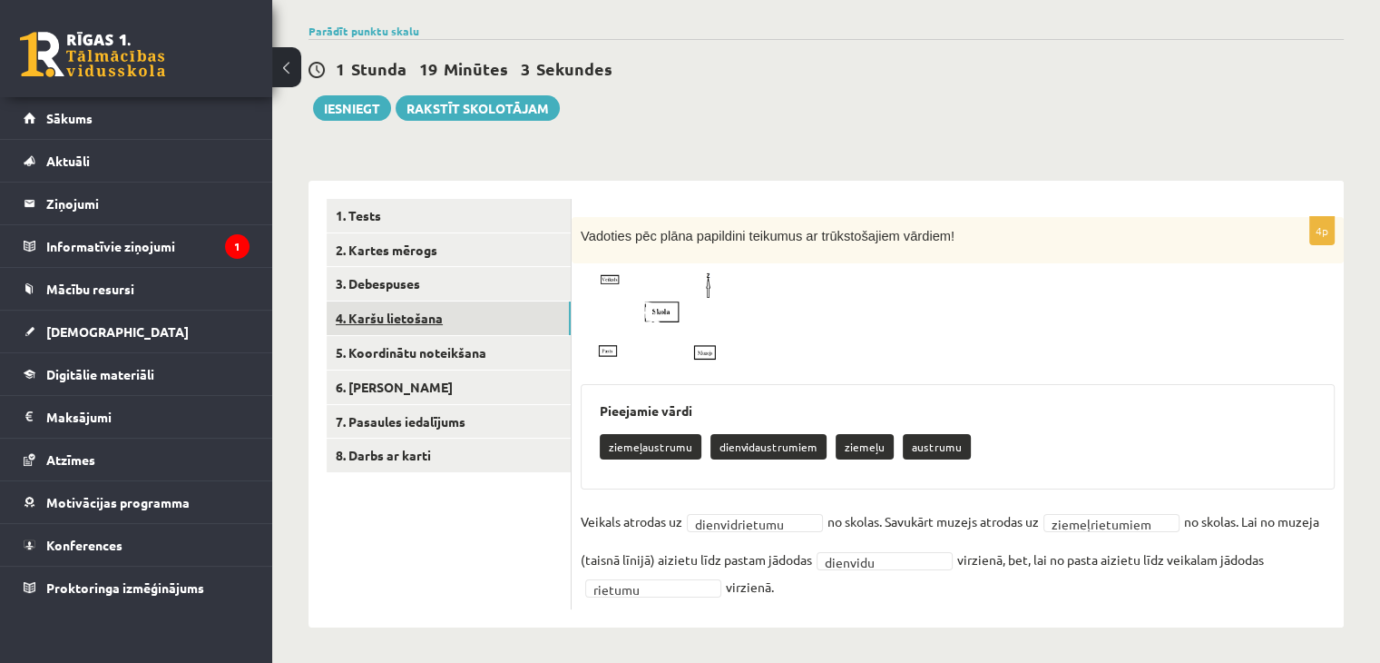
click at [541, 317] on link "4. Karšu lietošana" at bounding box center [449, 318] width 244 height 34
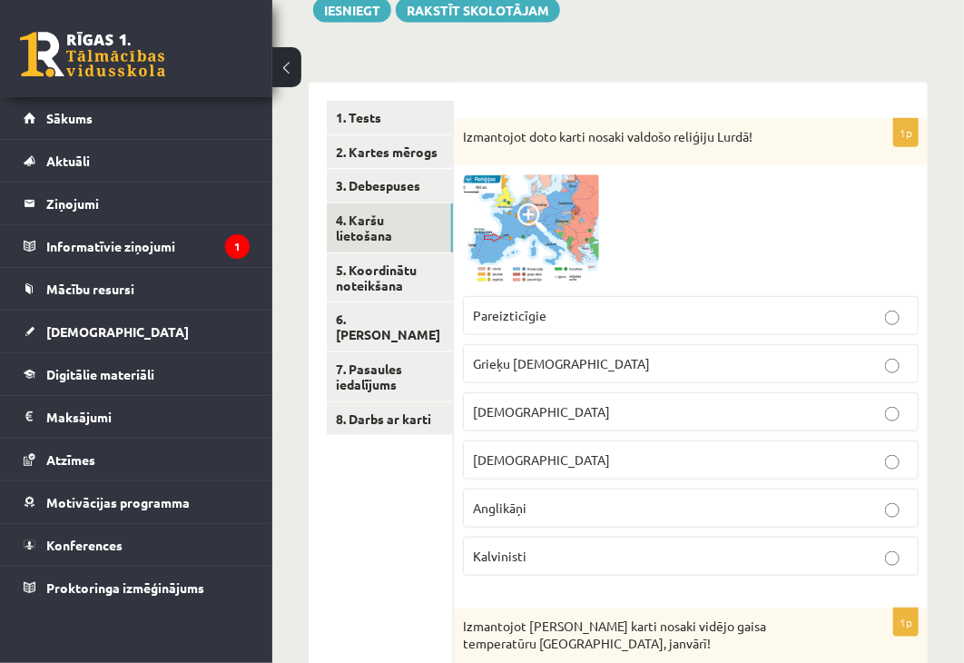
scroll to position [254, 0]
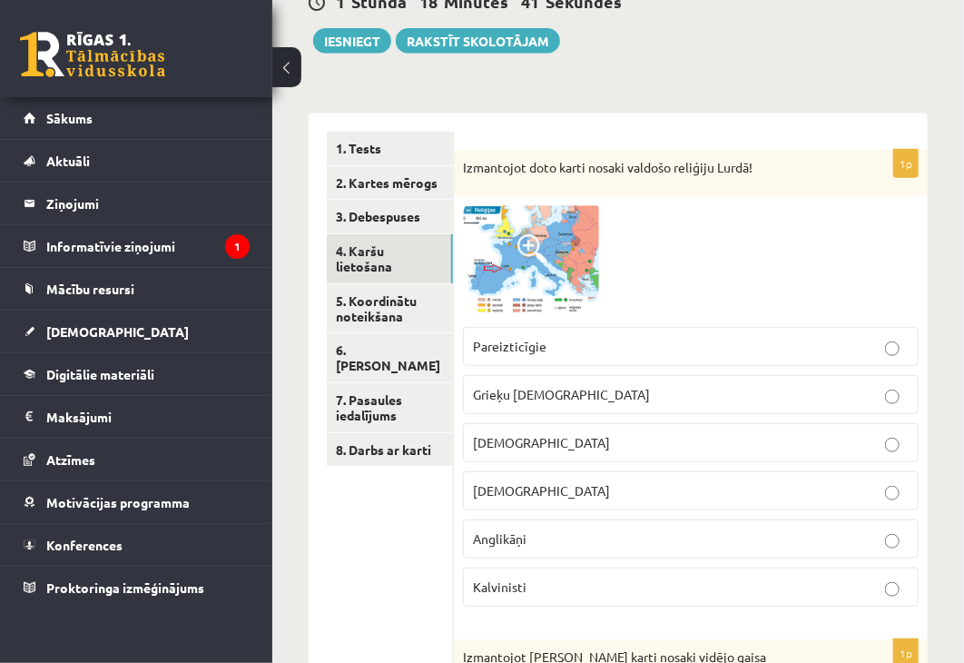
click at [684, 433] on p "Romas katoļi" at bounding box center [691, 442] width 436 height 19
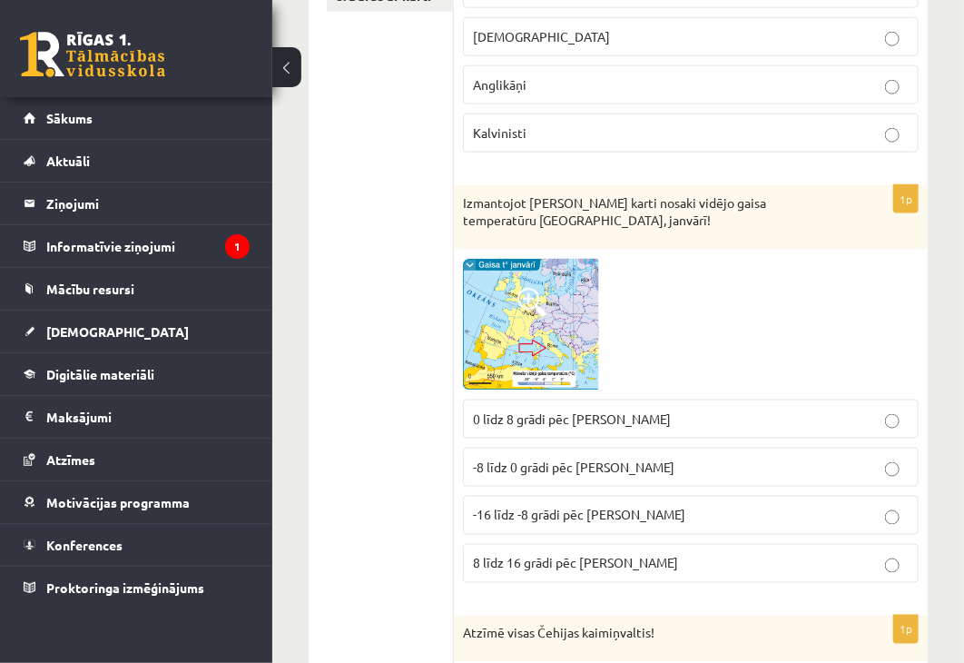
scroll to position [799, 0]
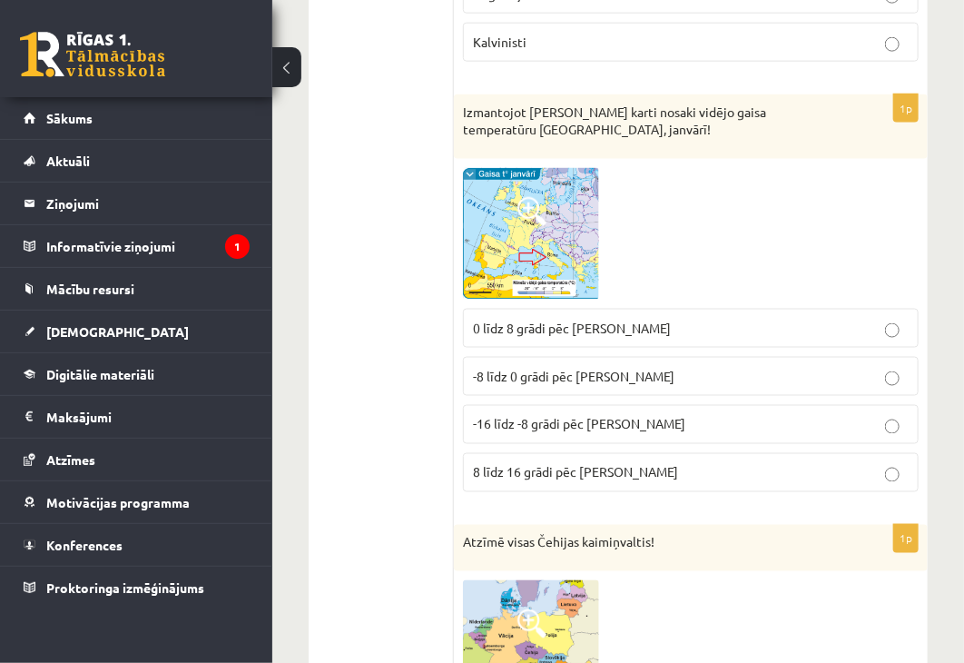
click at [667, 319] on p "0 līdz 8 grādi pēc Celsija" at bounding box center [691, 328] width 436 height 19
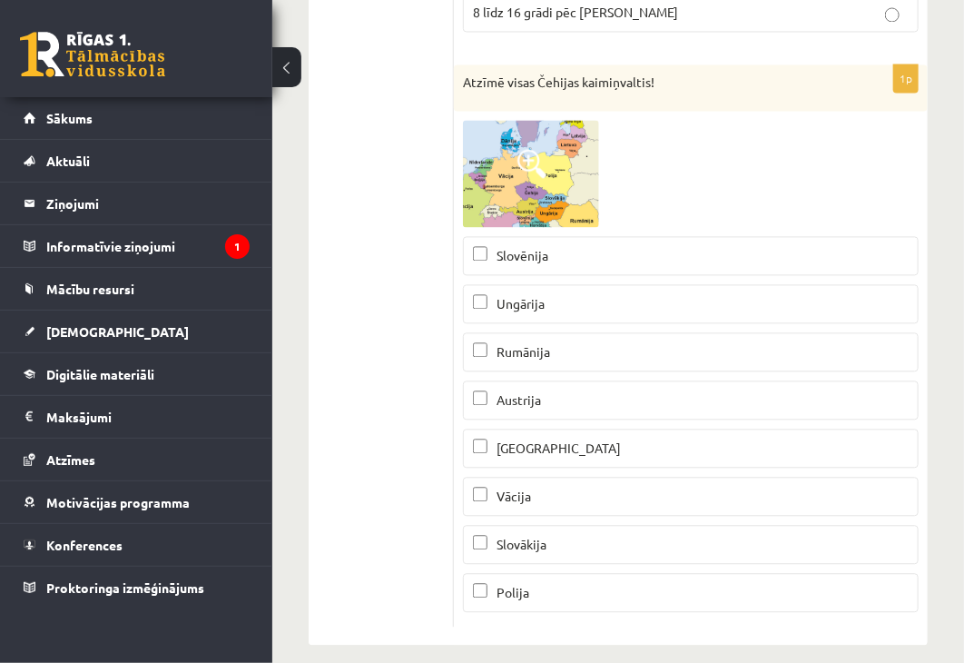
scroll to position [1271, 0]
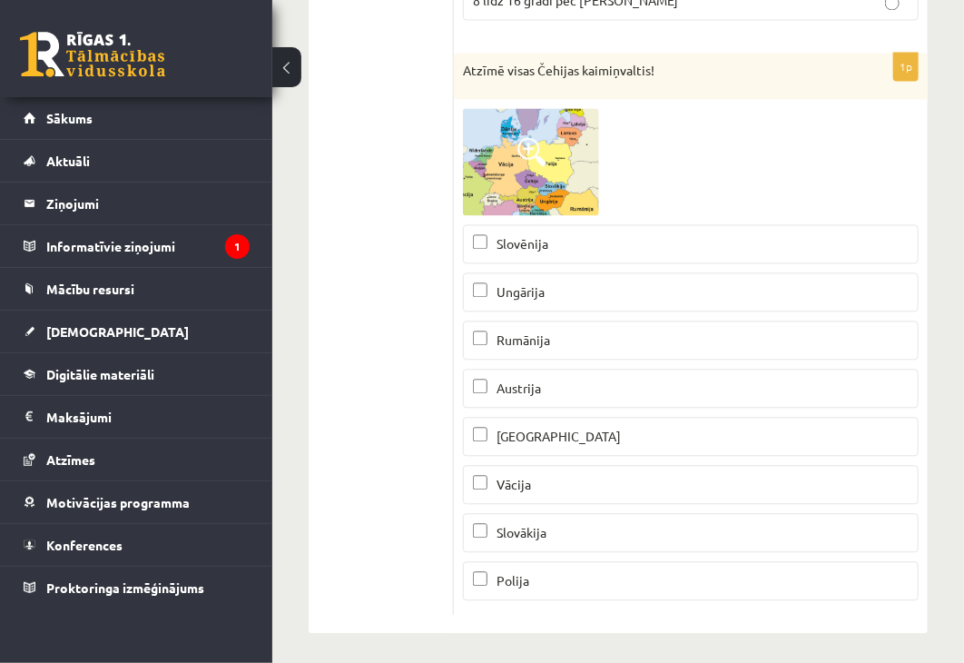
click at [585, 383] on p "Austrija" at bounding box center [691, 387] width 436 height 19
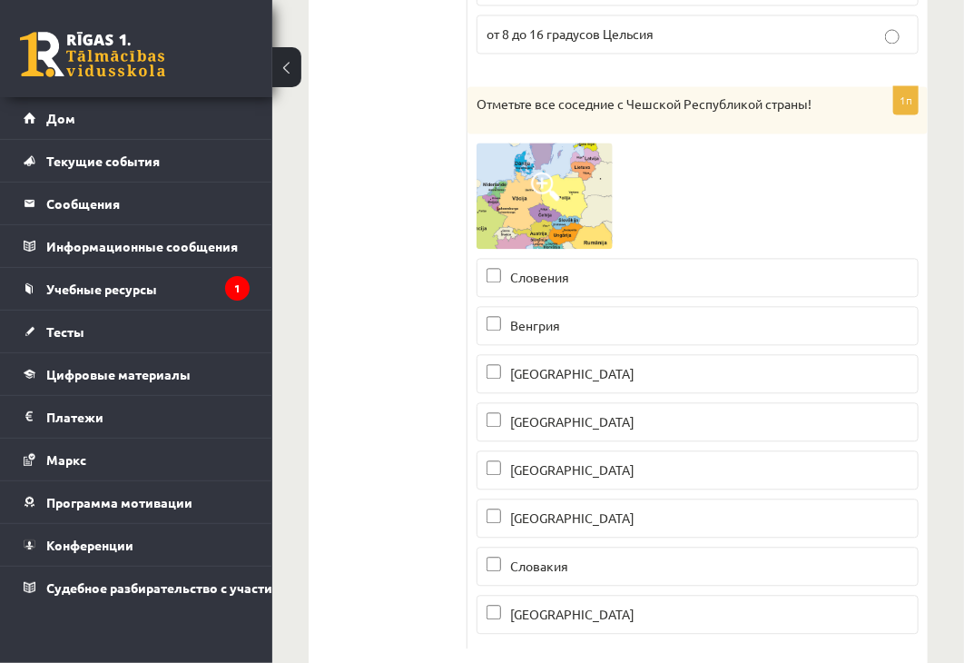
scroll to position [1287, 0]
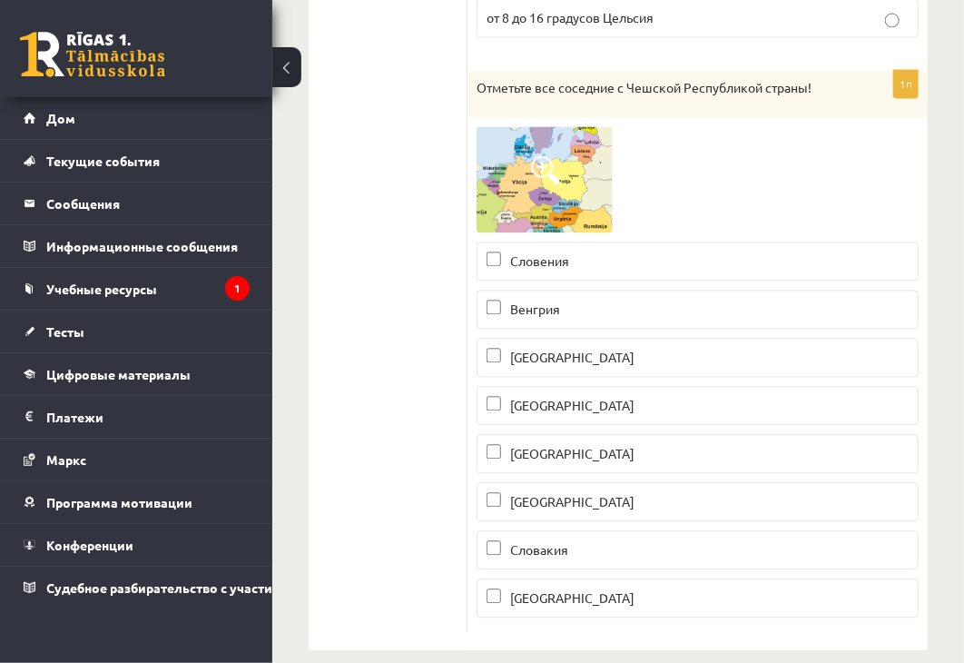
click at [781, 492] on p "Германия" at bounding box center [697, 501] width 422 height 19
click at [634, 256] on p "Словения" at bounding box center [697, 260] width 422 height 19
click at [615, 542] on p "Словакия" at bounding box center [697, 549] width 422 height 19
click at [617, 244] on label "Словения" at bounding box center [697, 260] width 442 height 39
click at [573, 588] on p "Польша" at bounding box center [697, 597] width 422 height 19
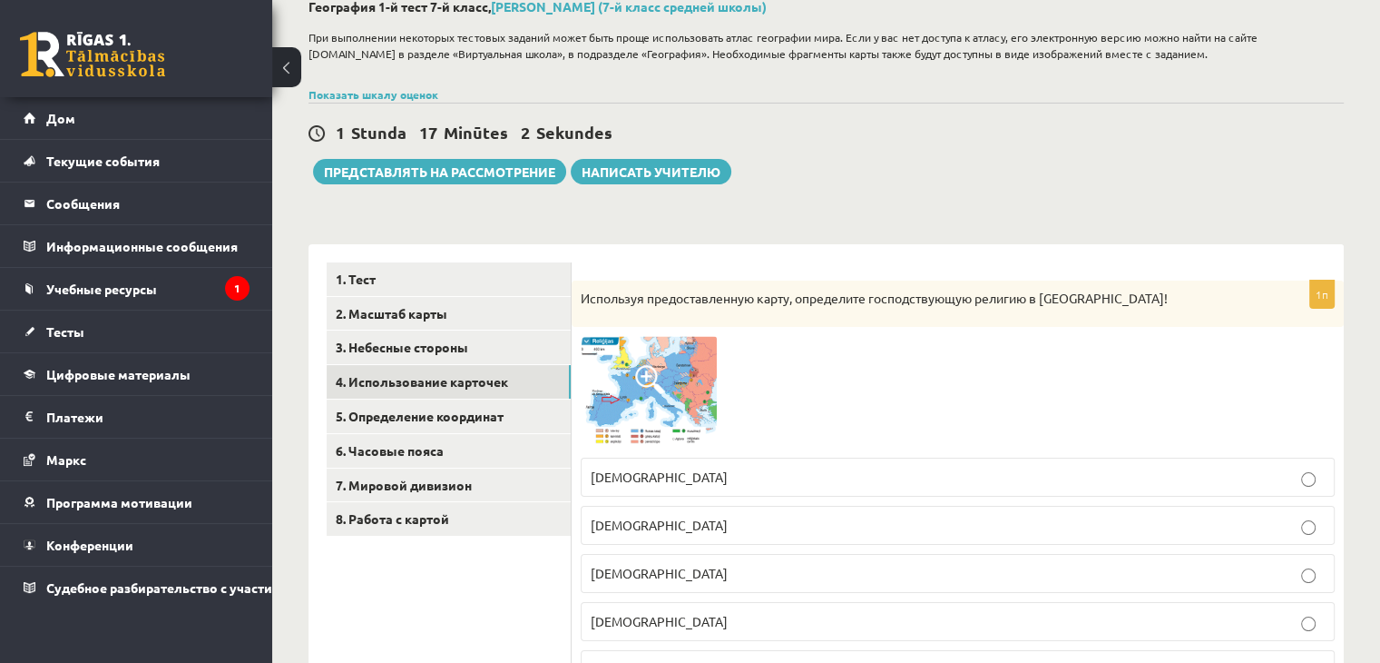
scroll to position [0, 0]
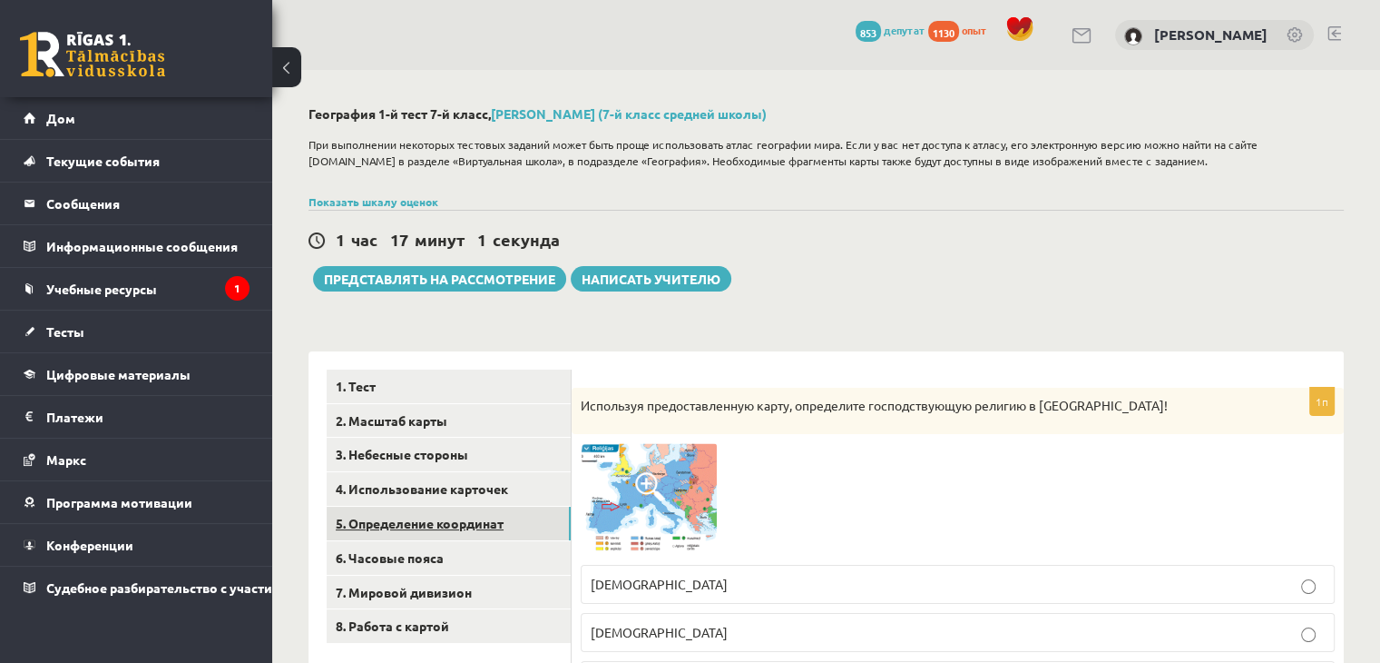
click at [390, 513] on link "5. Определение координат" at bounding box center [449, 523] width 244 height 34
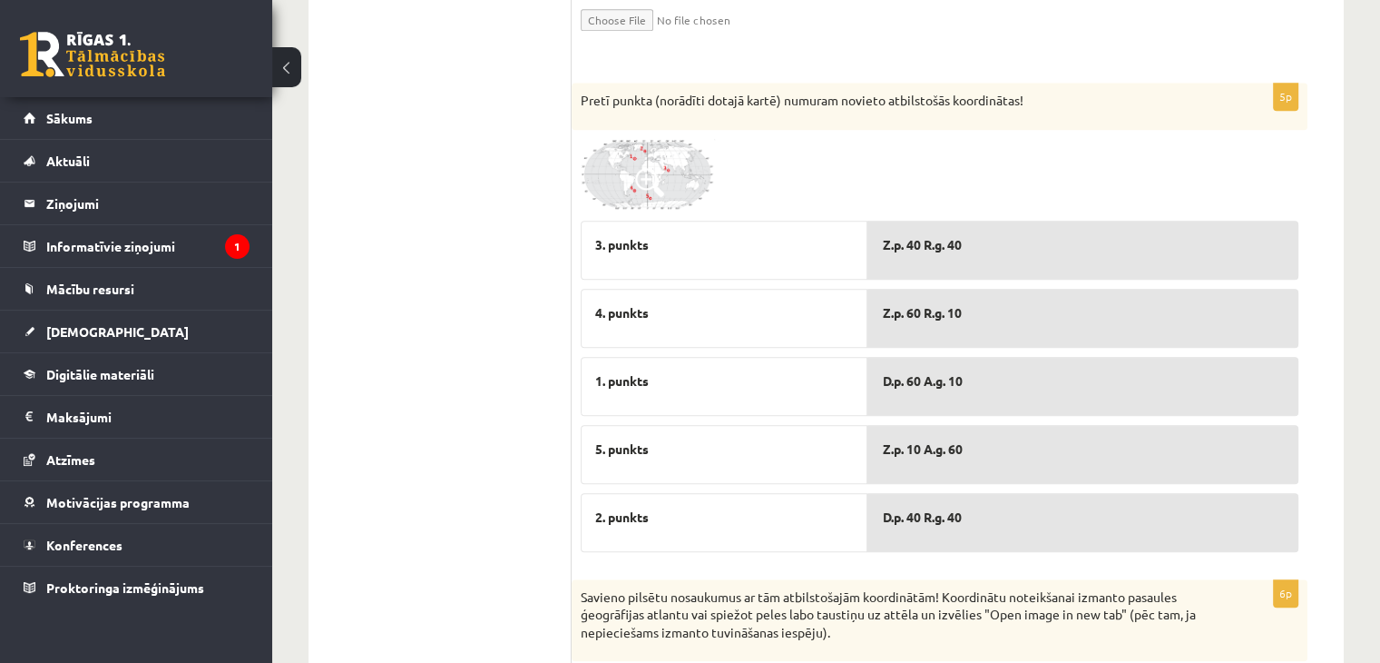
scroll to position [1009, 0]
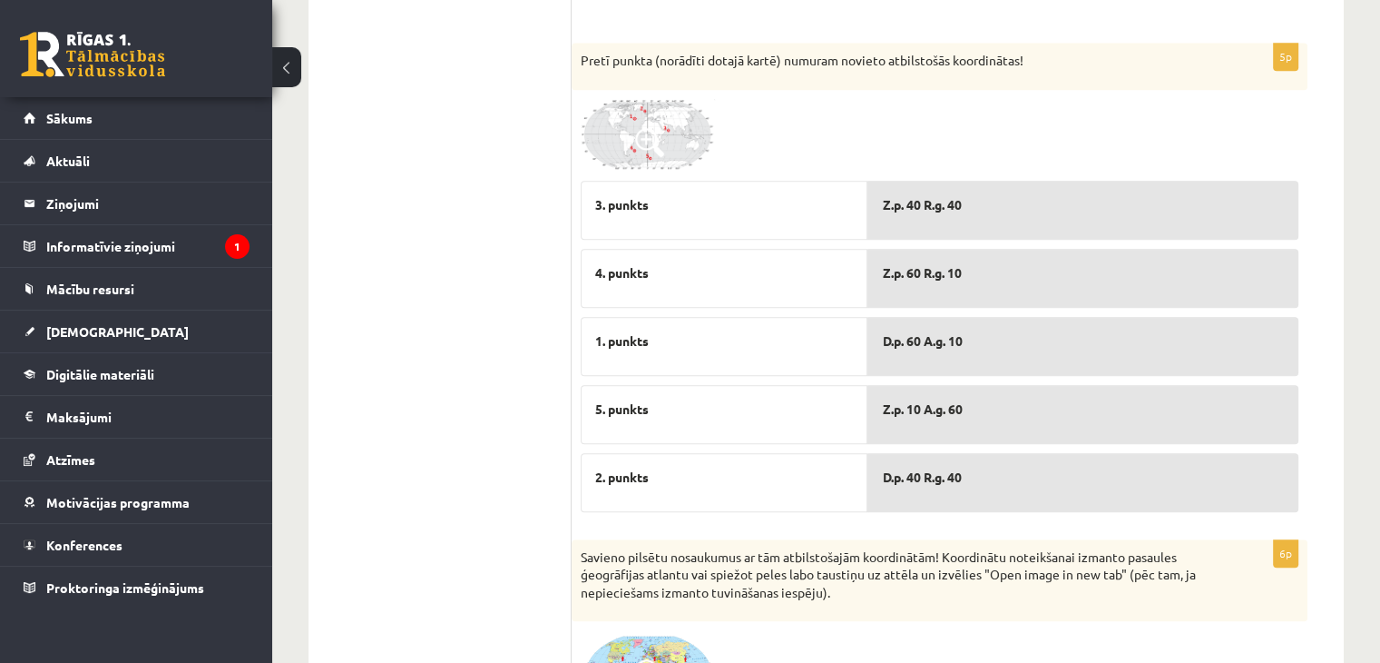
drag, startPoint x: 770, startPoint y: 342, endPoint x: 786, endPoint y: 353, distance: 19.6
click at [786, 353] on div "1. punkts" at bounding box center [724, 346] width 287 height 59
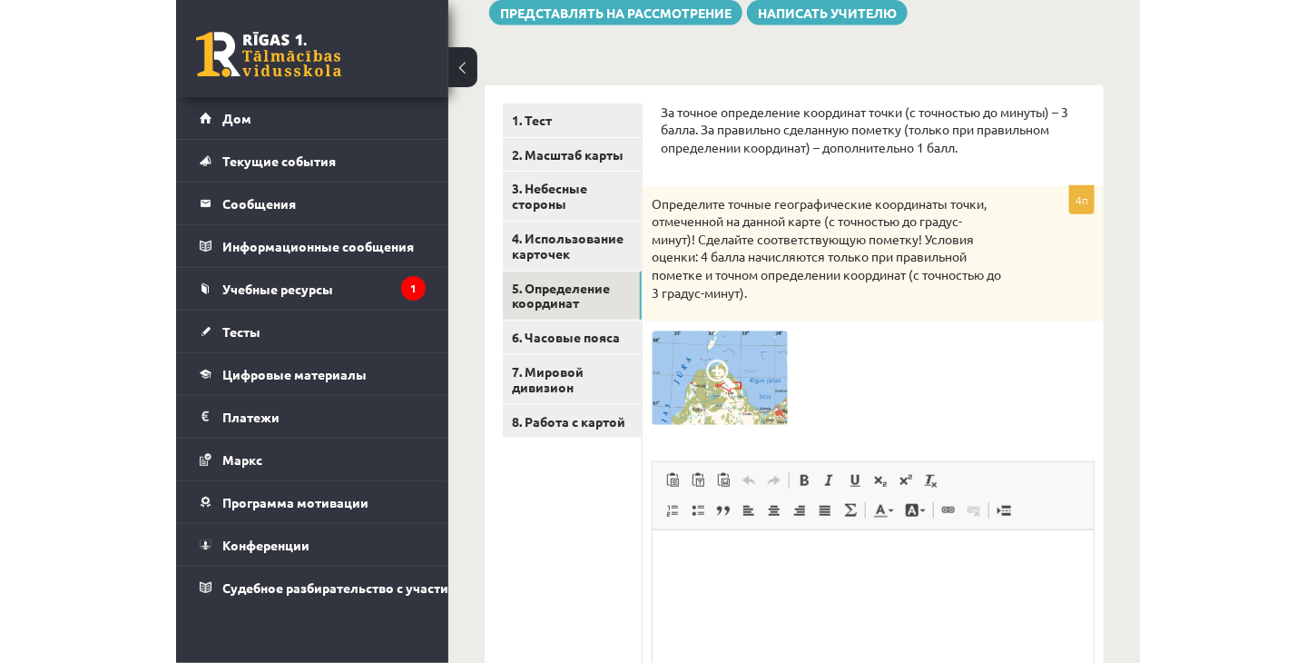
scroll to position [266, 0]
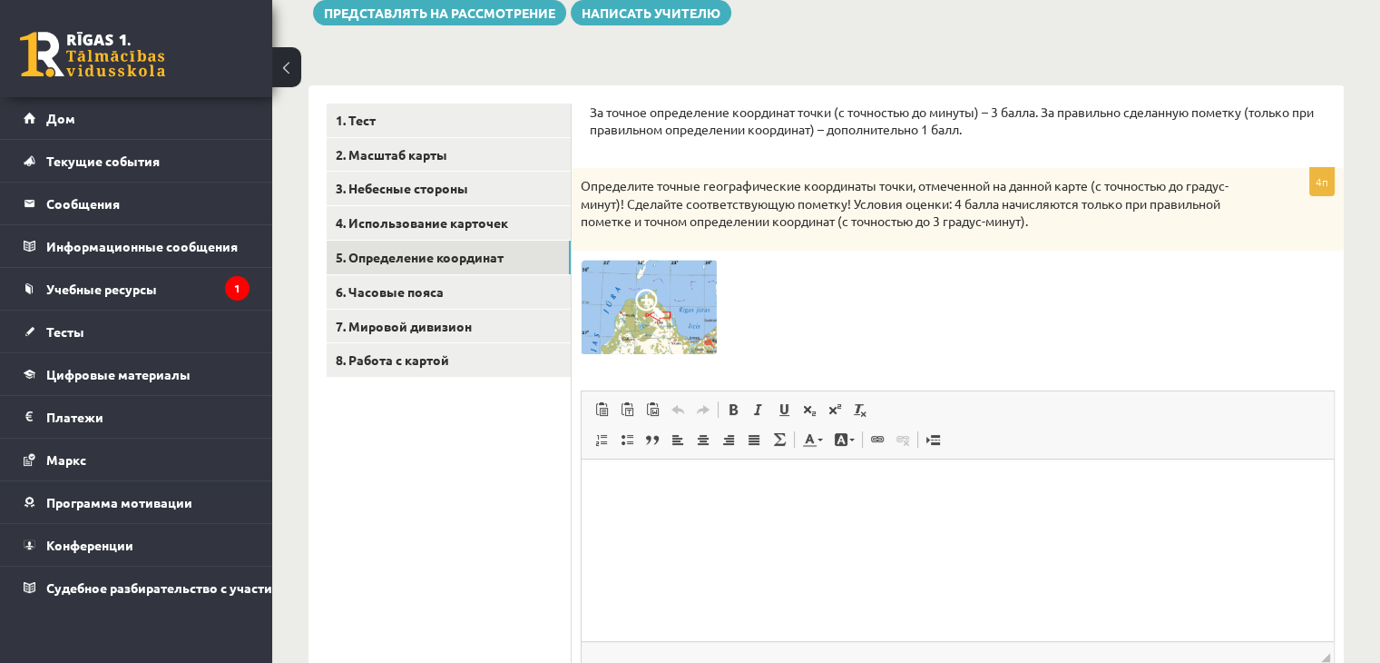
click at [662, 337] on img at bounding box center [649, 307] width 136 height 94
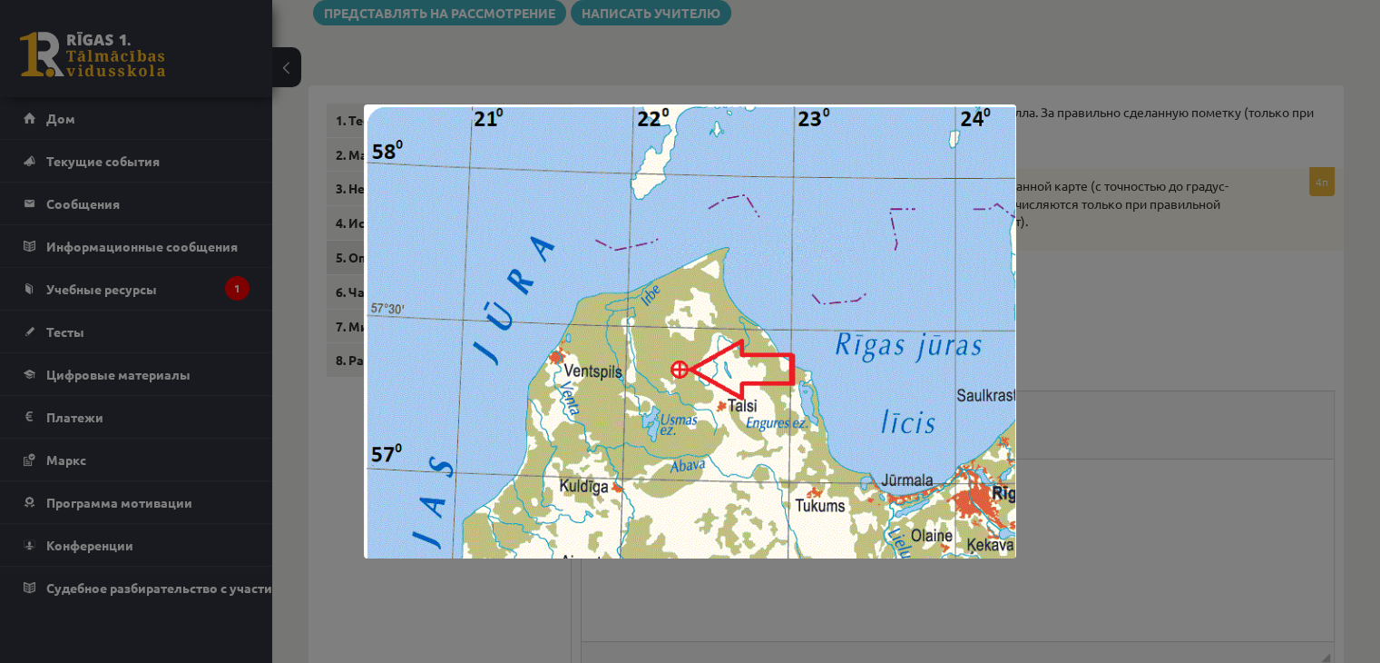
click at [1238, 221] on div at bounding box center [690, 331] width 1380 height 663
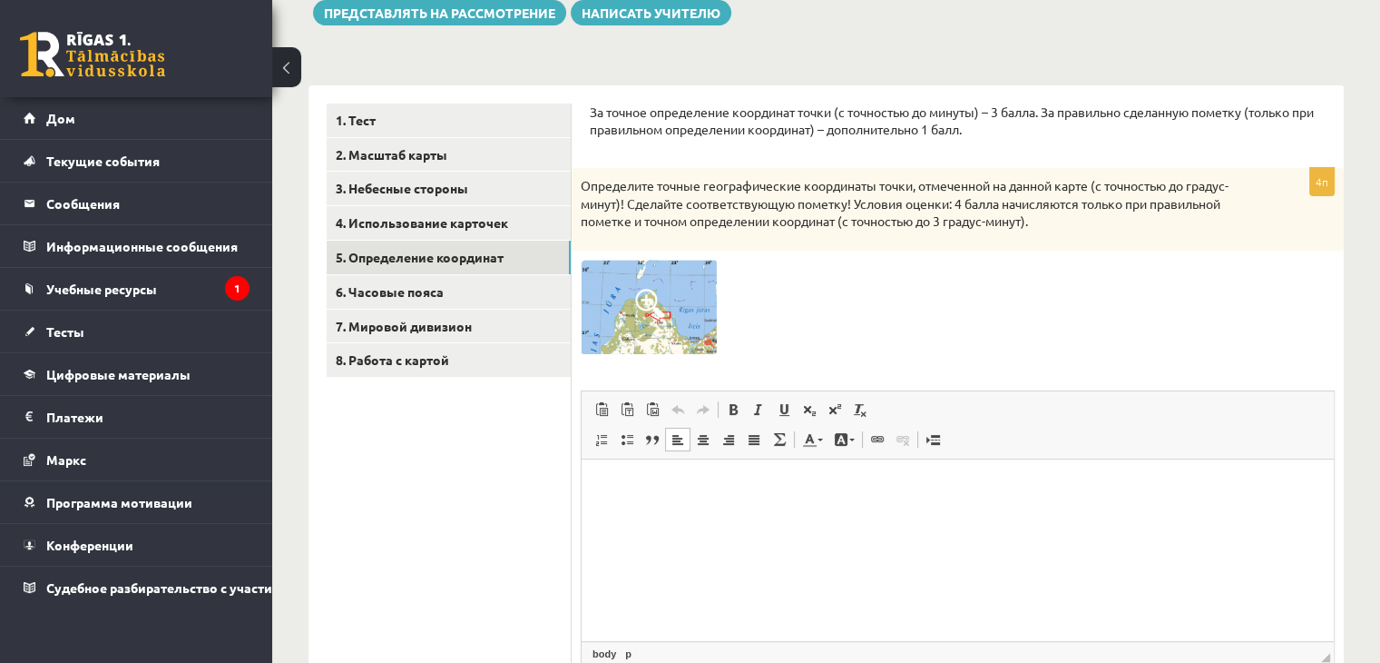
click at [1021, 500] on html at bounding box center [958, 486] width 752 height 55
click at [327, 288] on link "6. Часовые пояса" at bounding box center [449, 292] width 244 height 34
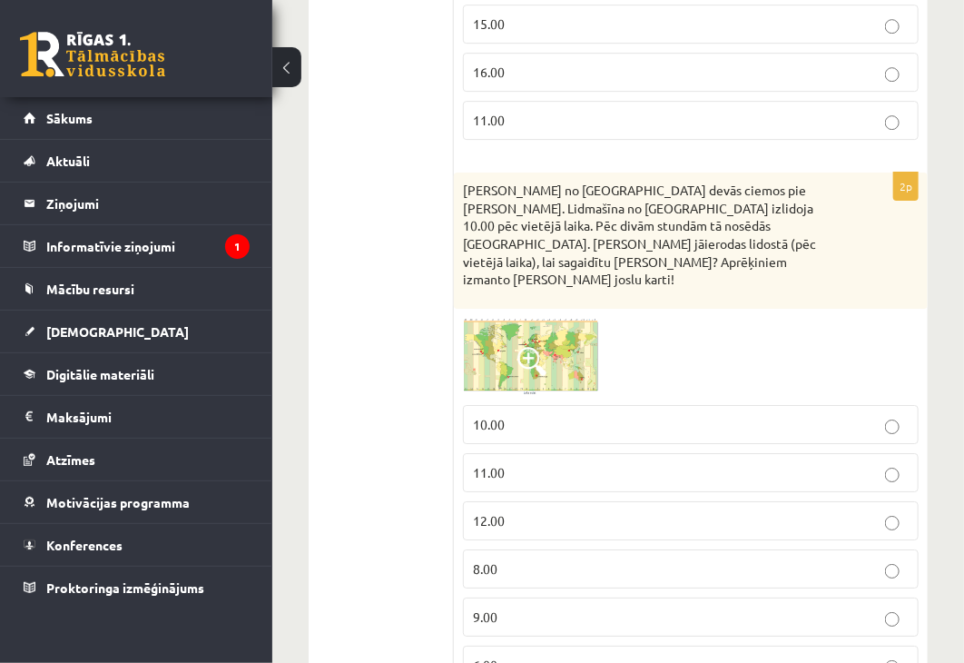
scroll to position [2051, 0]
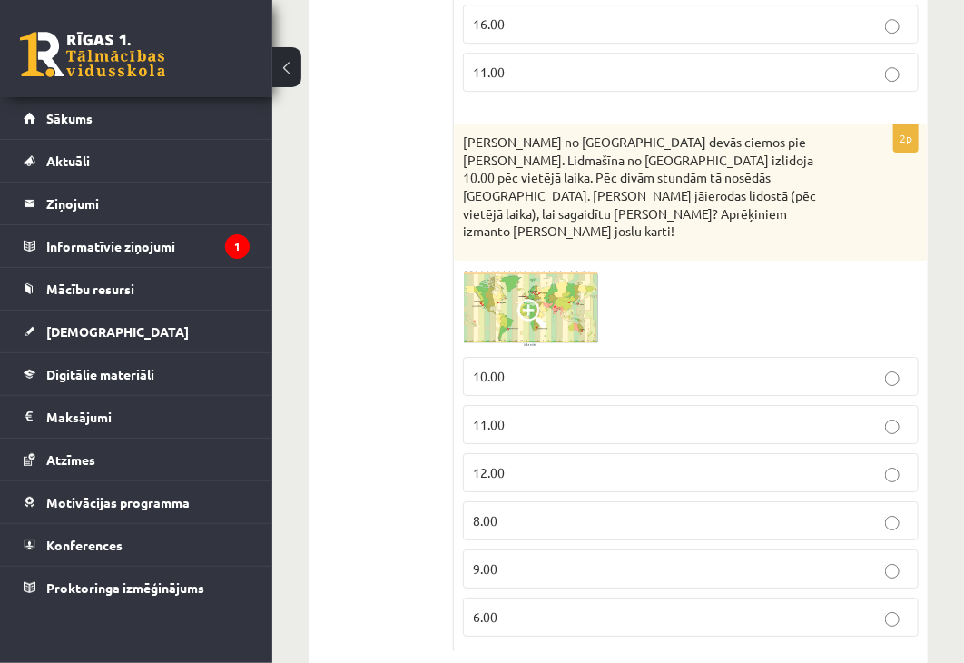
click at [766, 367] on p "10.00" at bounding box center [691, 376] width 436 height 19
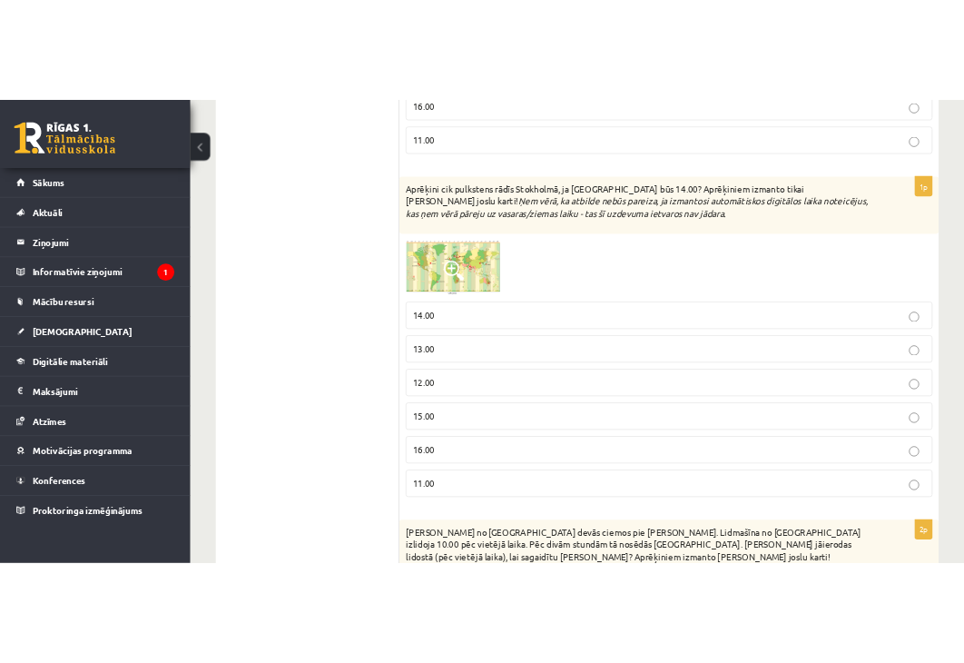
scroll to position [1416, 0]
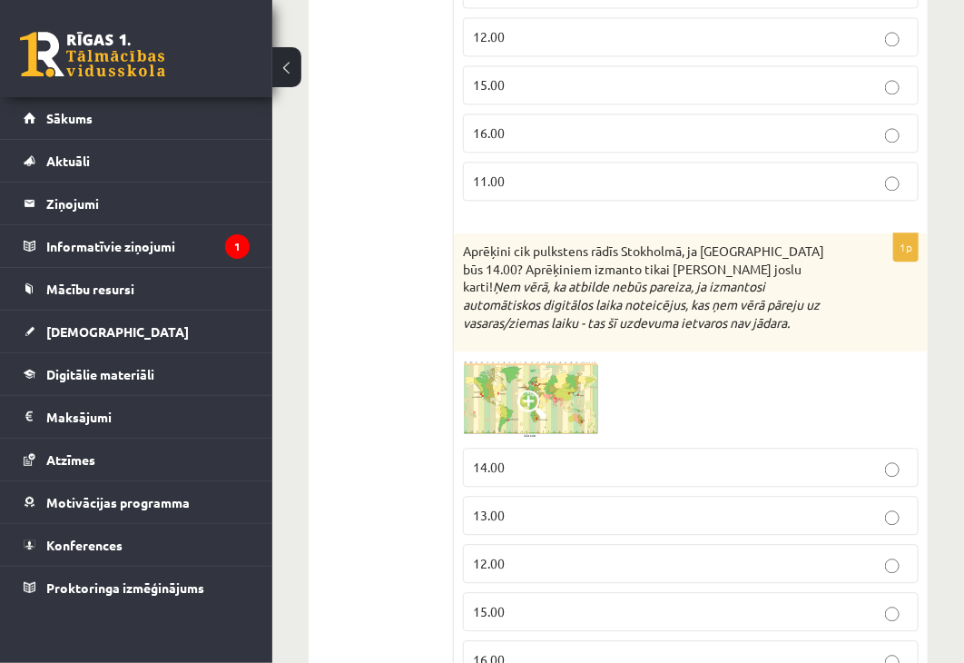
click at [741, 457] on p "14.00" at bounding box center [691, 466] width 436 height 19
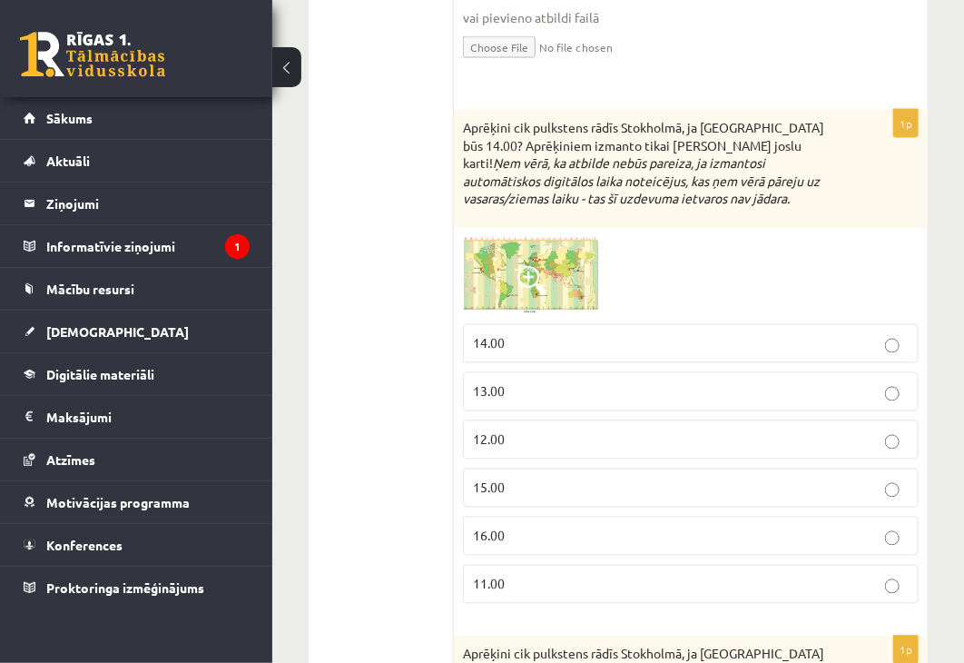
scroll to position [1053, 0]
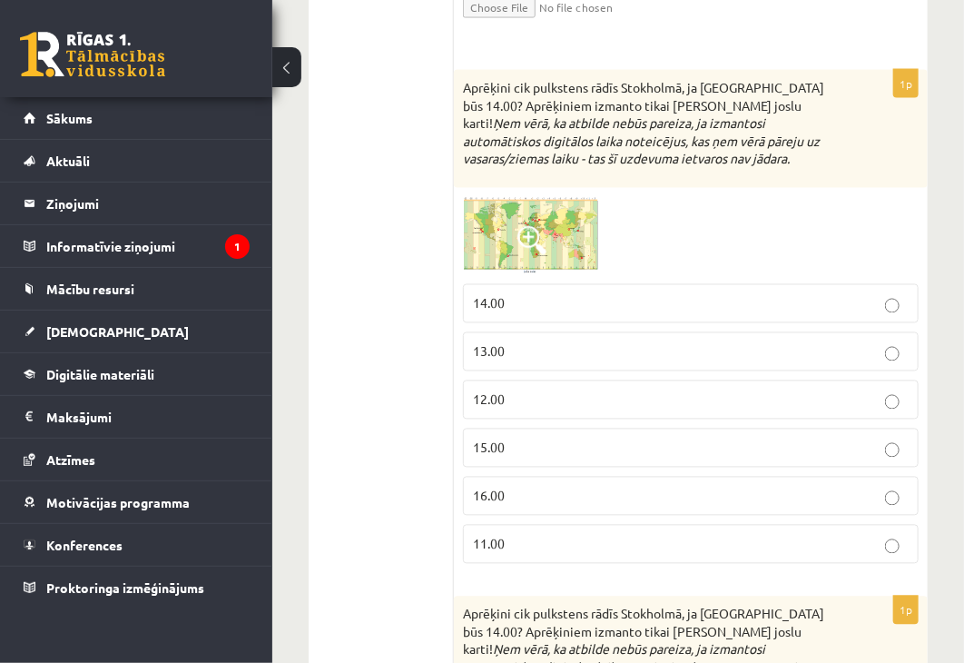
drag, startPoint x: 527, startPoint y: 284, endPoint x: 551, endPoint y: 306, distance: 32.1
click at [527, 294] on p "14.00" at bounding box center [691, 303] width 436 height 19
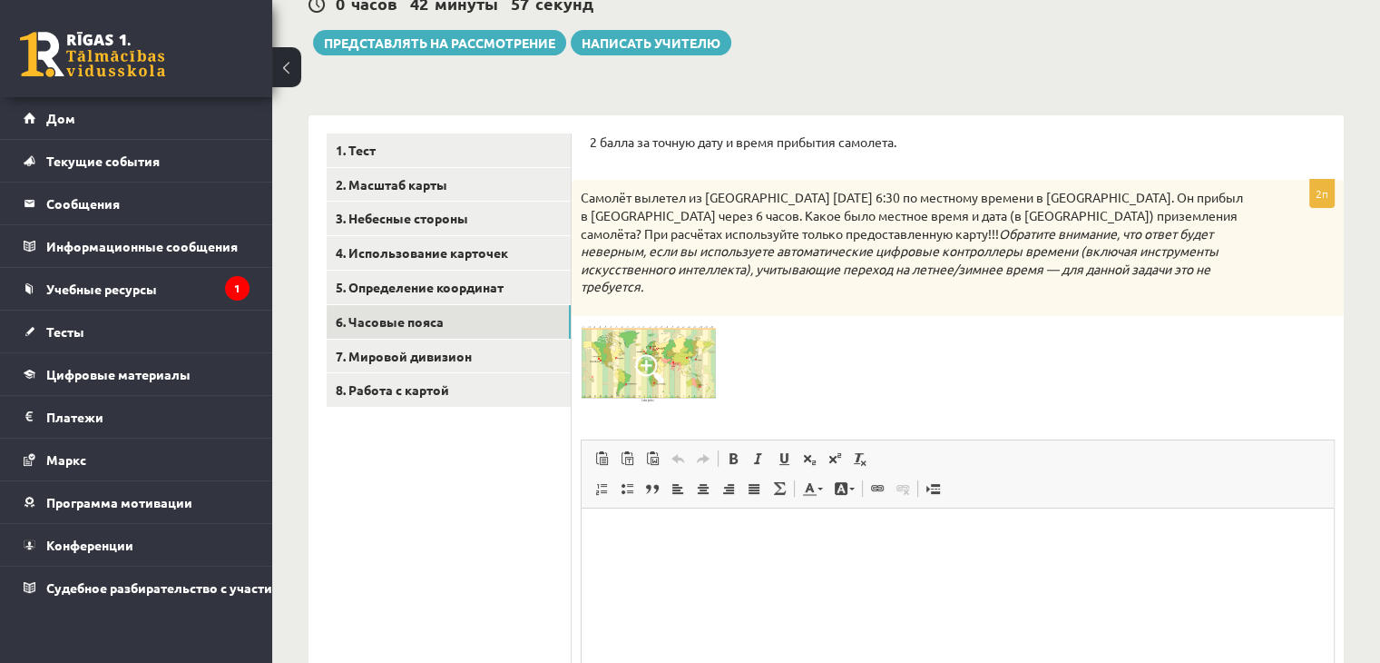
scroll to position [327, 0]
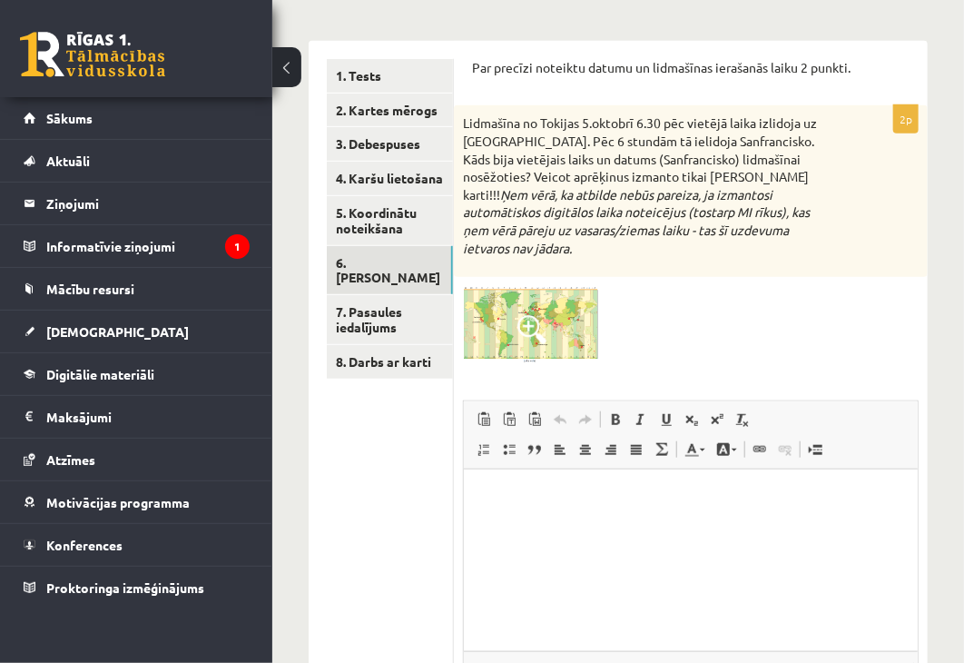
click at [526, 315] on span at bounding box center [531, 329] width 29 height 29
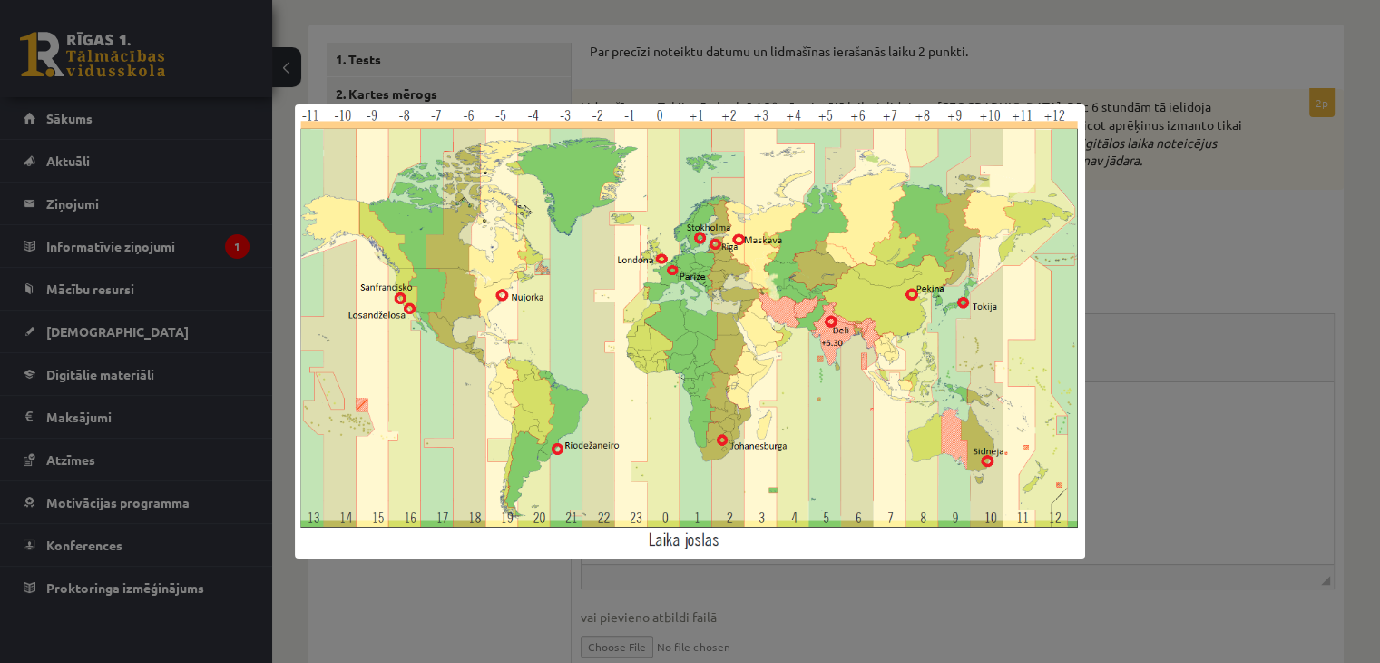
click at [1369, 223] on div at bounding box center [690, 331] width 1380 height 663
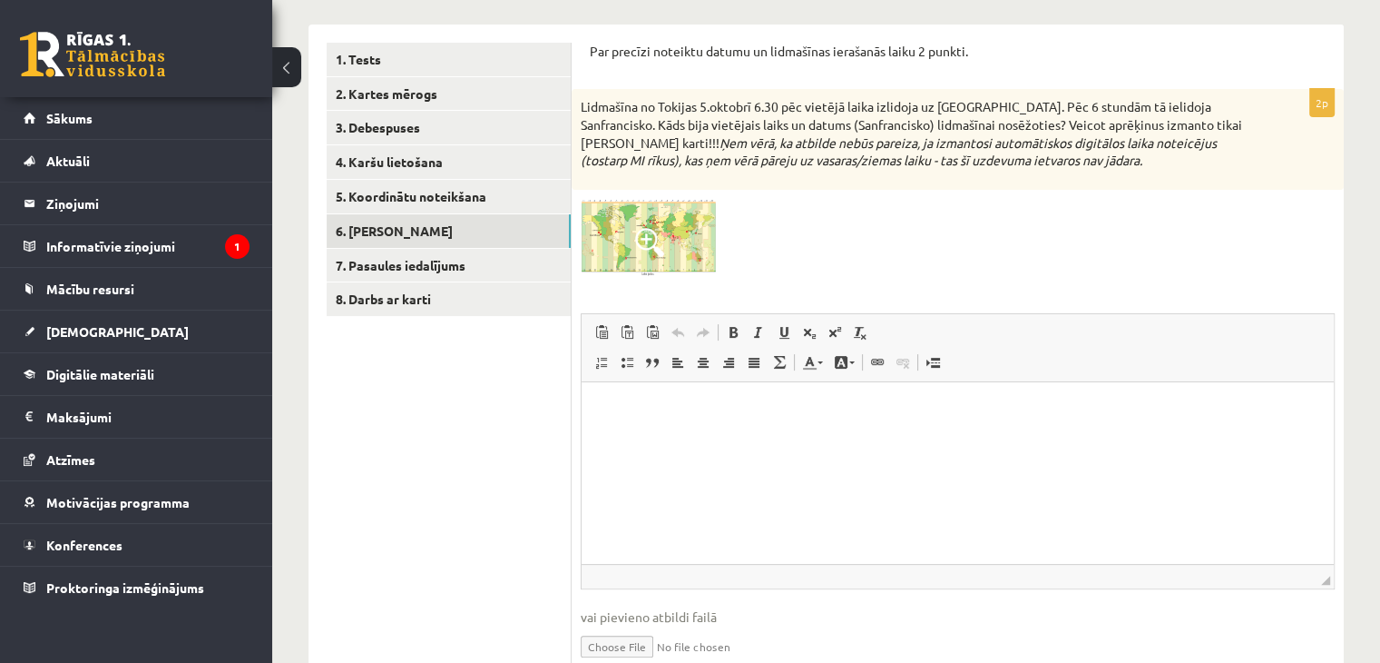
click at [1163, 437] on html at bounding box center [958, 408] width 752 height 55
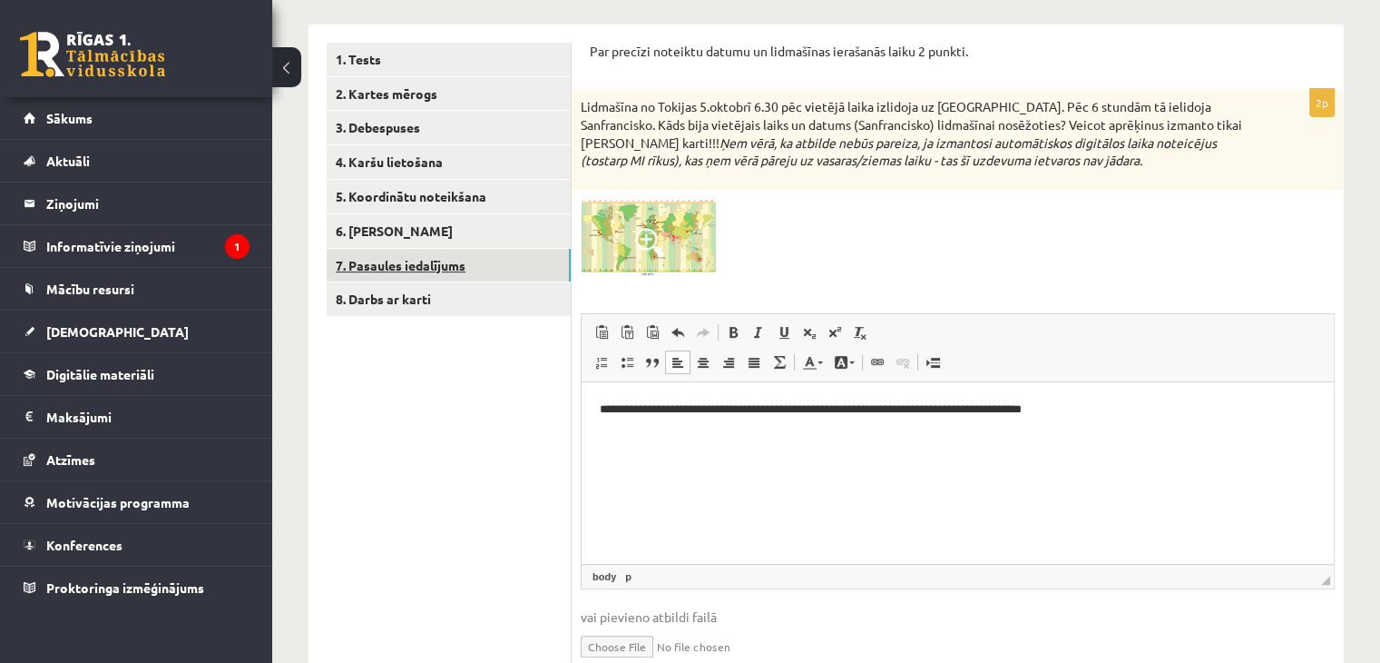
click at [410, 277] on link "7. Pasaules iedalījums" at bounding box center [449, 266] width 244 height 34
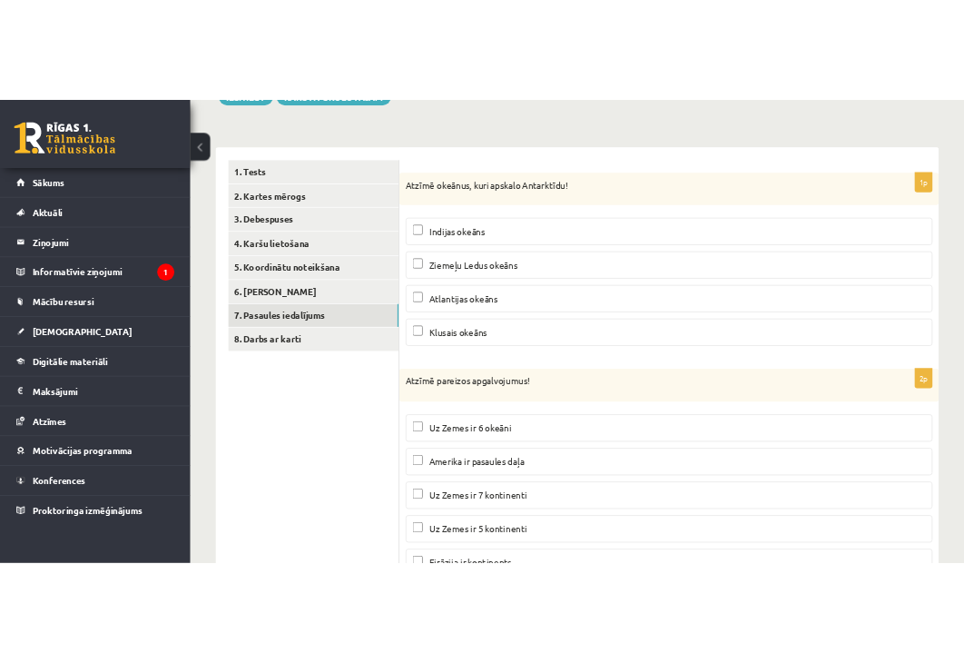
scroll to position [300, 0]
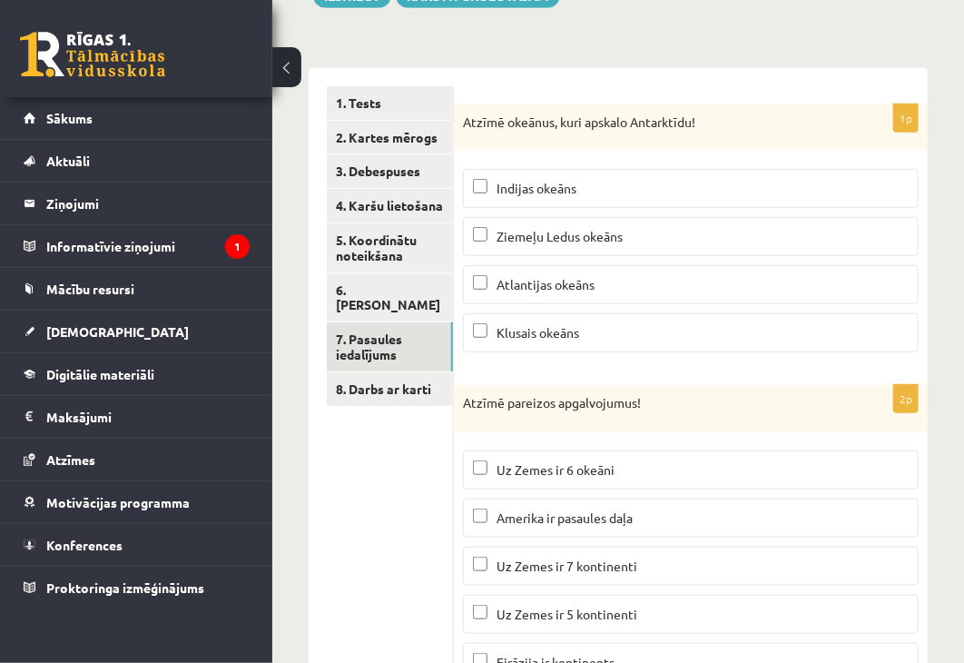
click at [644, 195] on p "Indijas okeāns" at bounding box center [691, 188] width 436 height 19
click at [646, 280] on p "Atlantijas okeāns" at bounding box center [691, 284] width 436 height 19
click at [659, 332] on p "Klusais okeāns" at bounding box center [691, 332] width 436 height 19
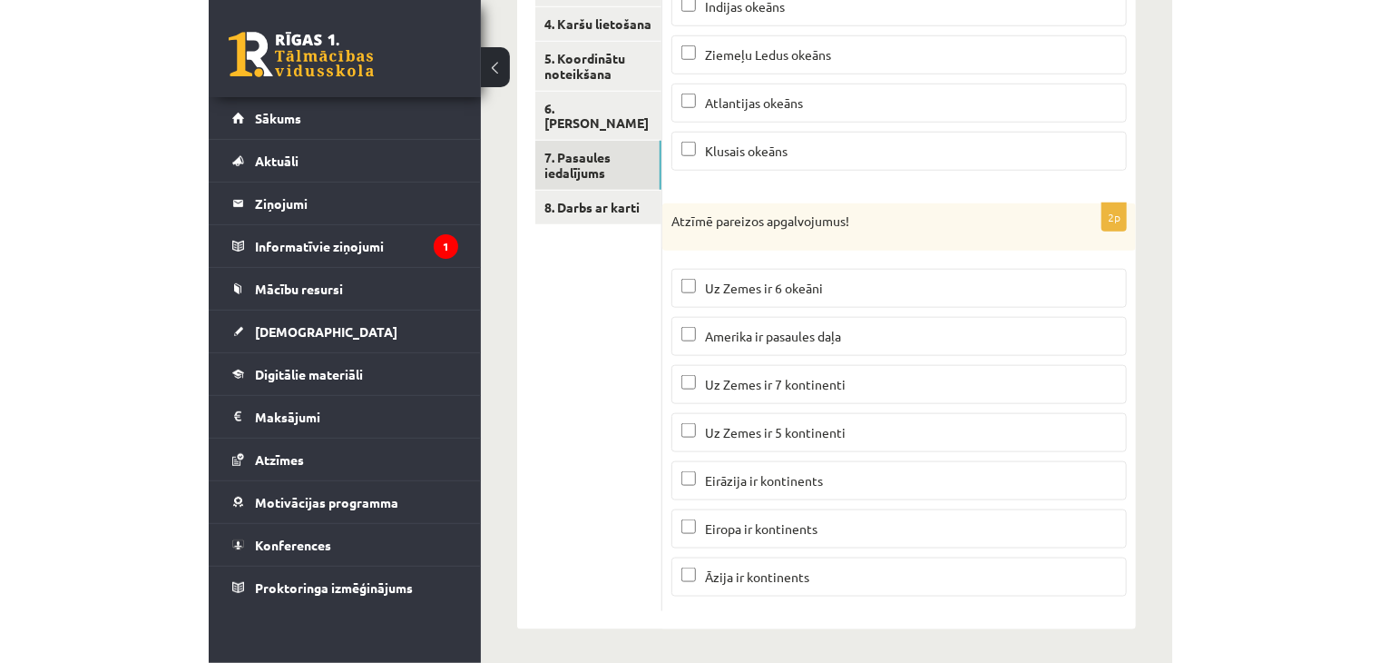
scroll to position [465, 0]
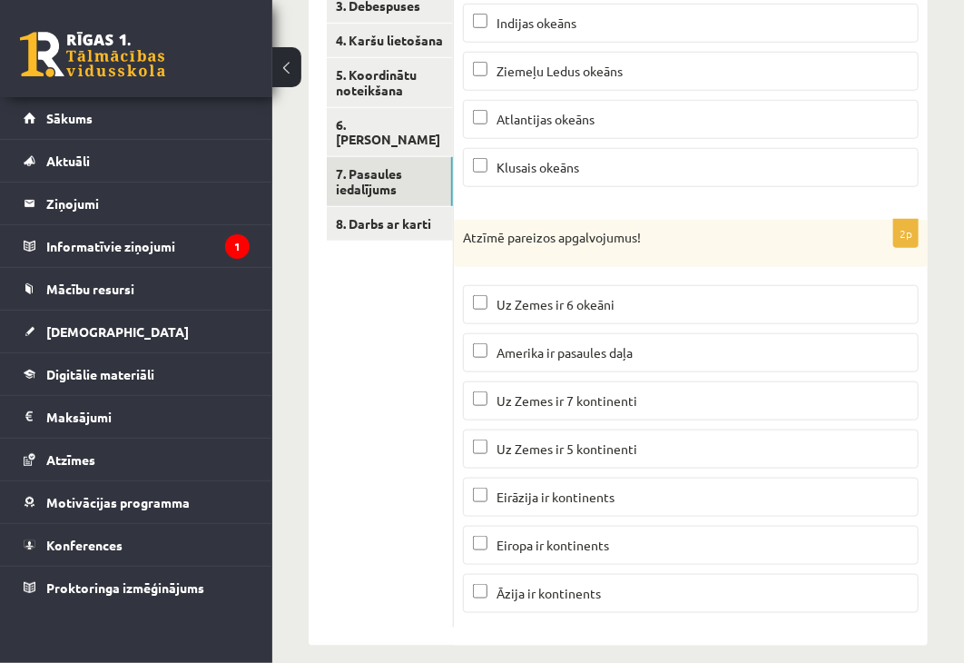
click at [730, 394] on p "Uz Zemes ir 7 kontinenti" at bounding box center [691, 400] width 436 height 19
click at [658, 494] on p "Eirāzija ir kontinents" at bounding box center [691, 496] width 436 height 19
click at [661, 584] on p "Āzija ir kontinents" at bounding box center [691, 593] width 436 height 19
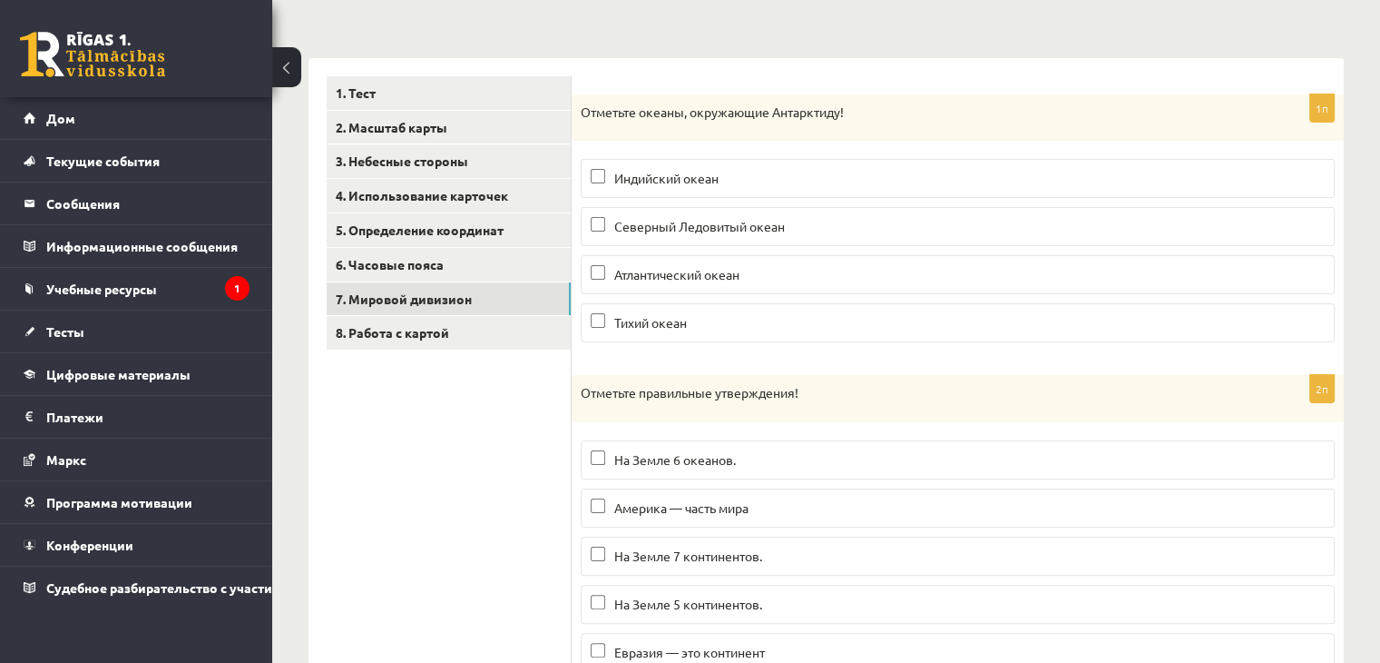
scroll to position [283, 0]
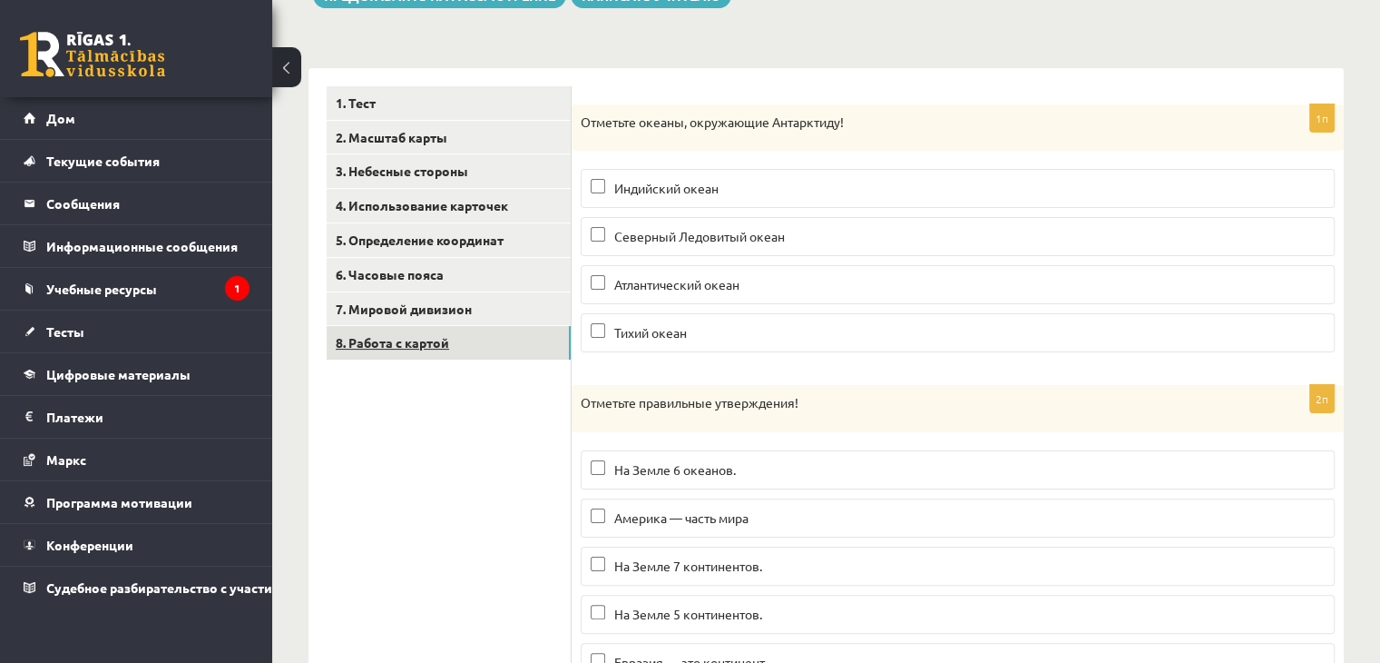
click at [370, 353] on link "8. Работа с картой" at bounding box center [449, 343] width 244 height 34
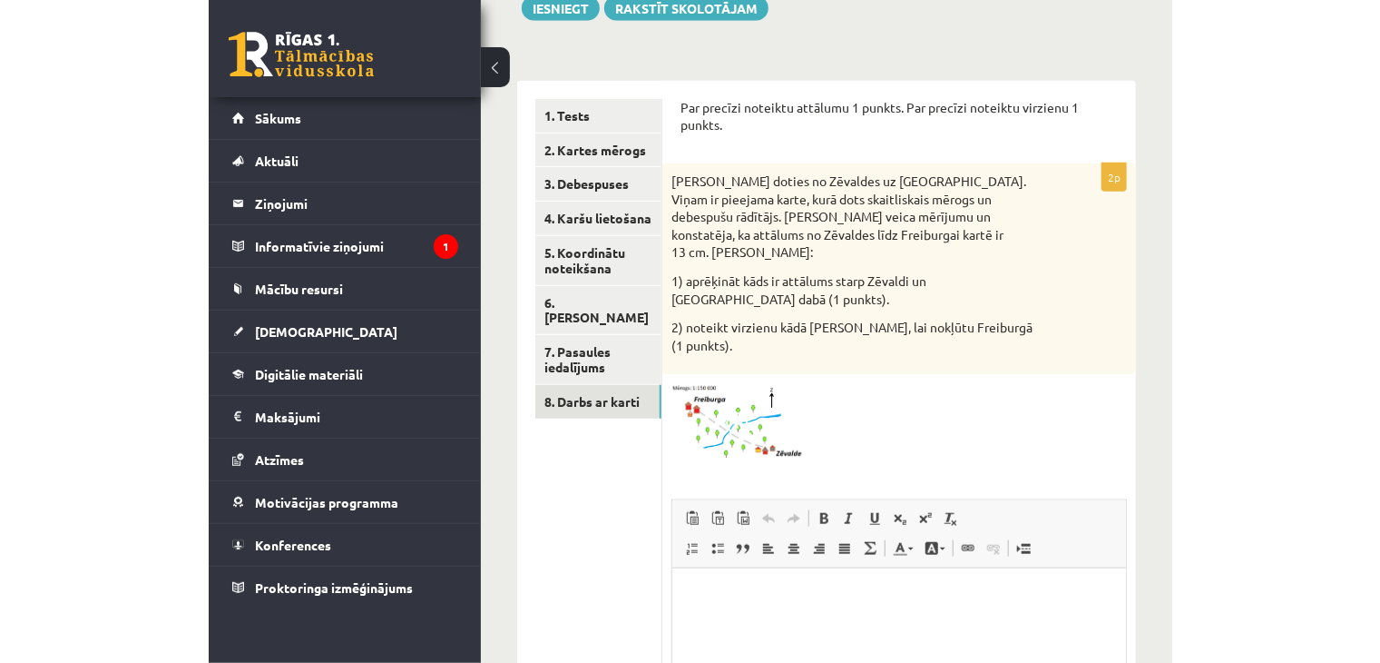
scroll to position [270, 0]
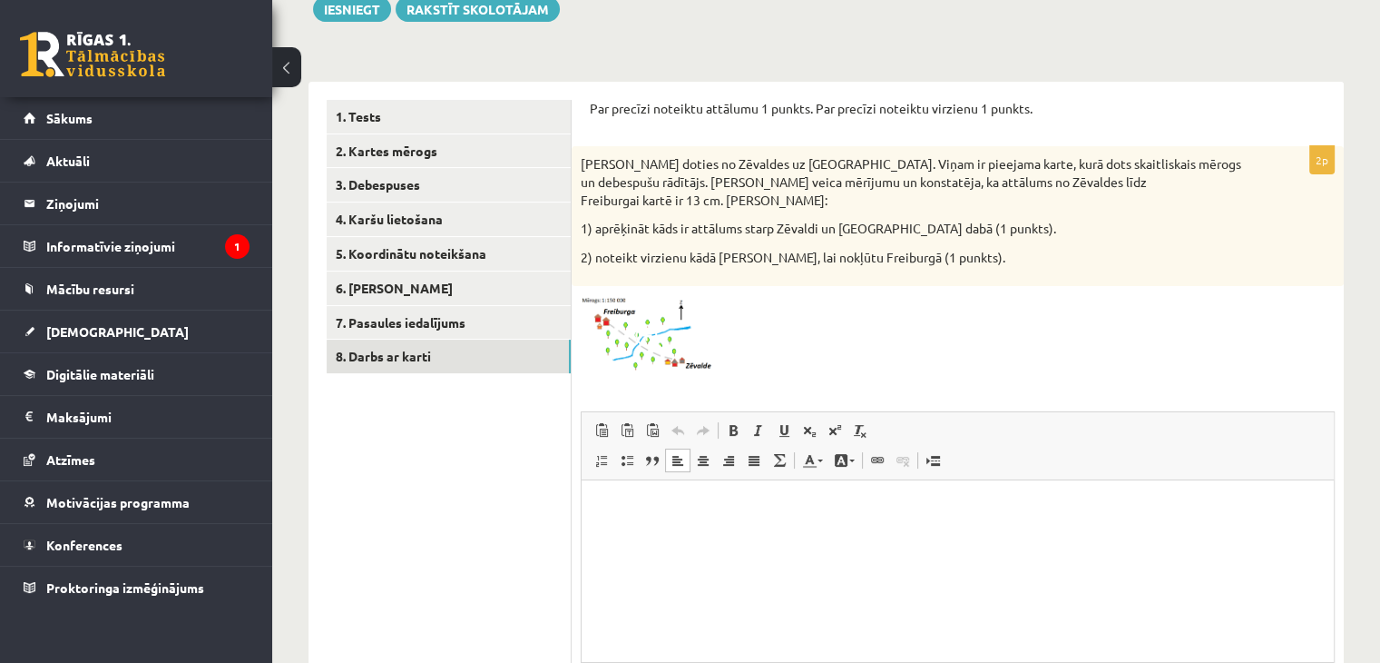
click at [925, 535] on html at bounding box center [958, 506] width 752 height 55
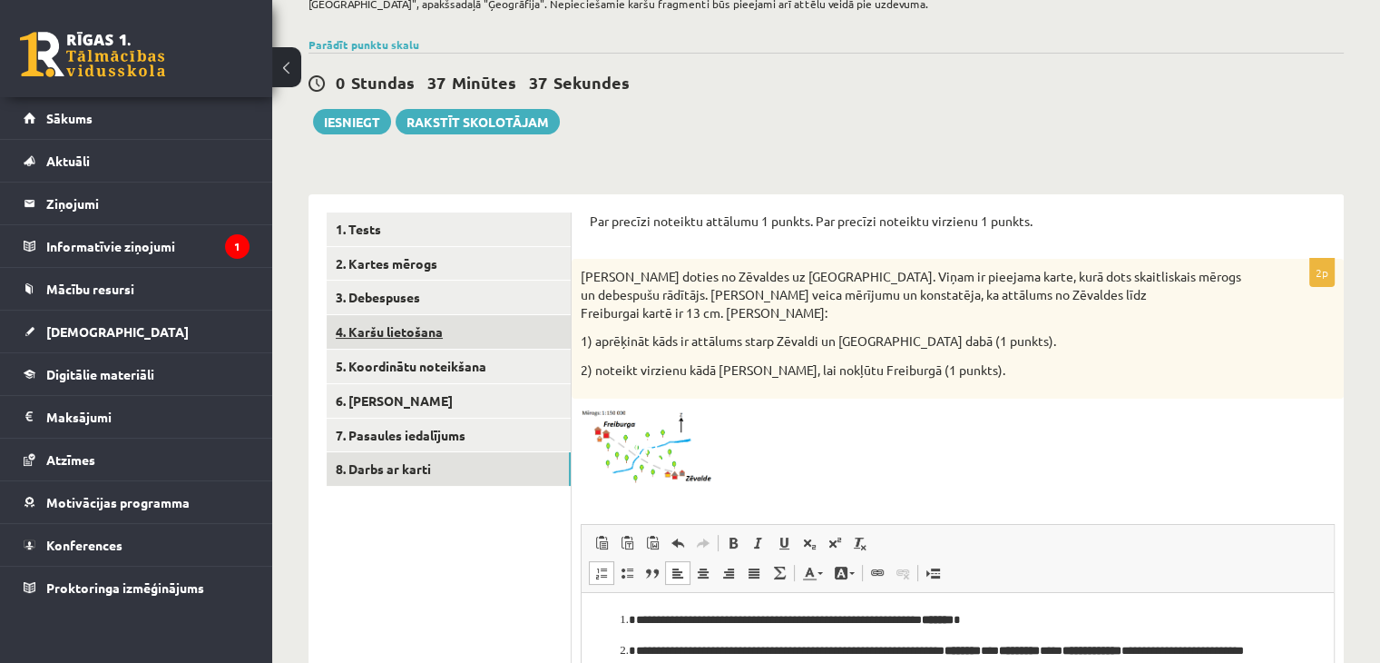
scroll to position [0, 0]
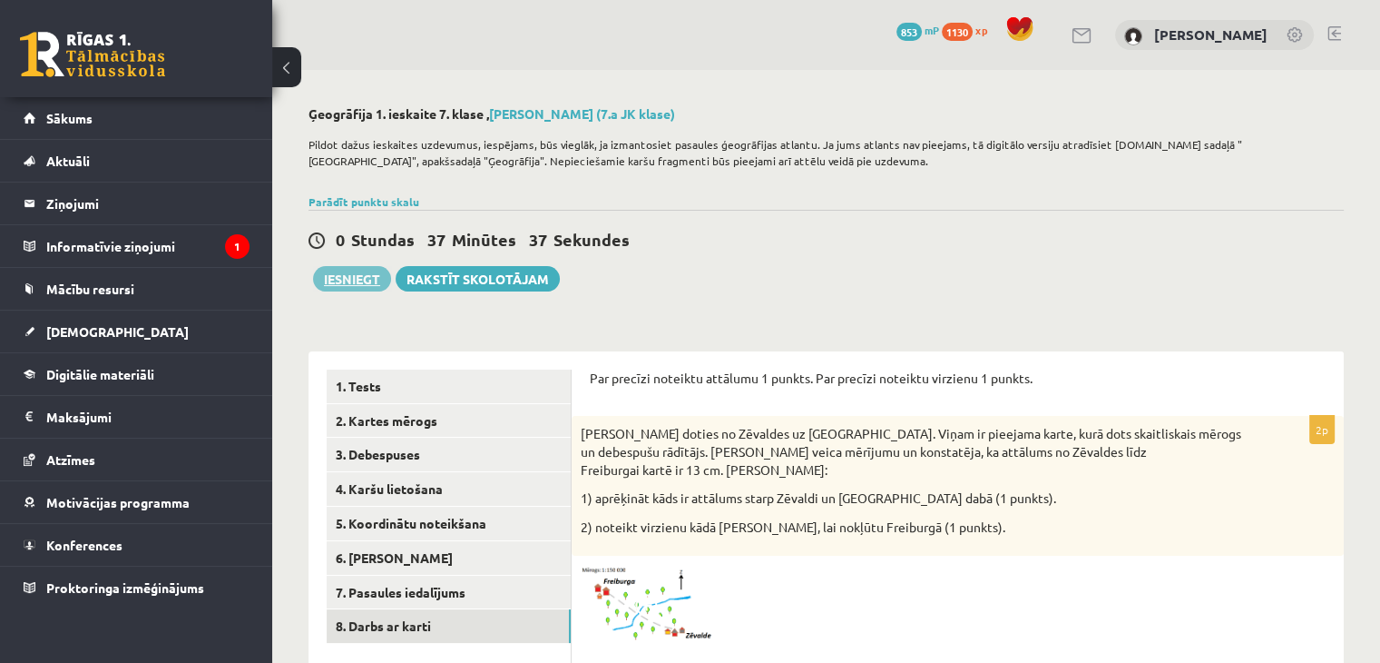
click at [329, 273] on button "Iesniegt" at bounding box center [352, 278] width 78 height 25
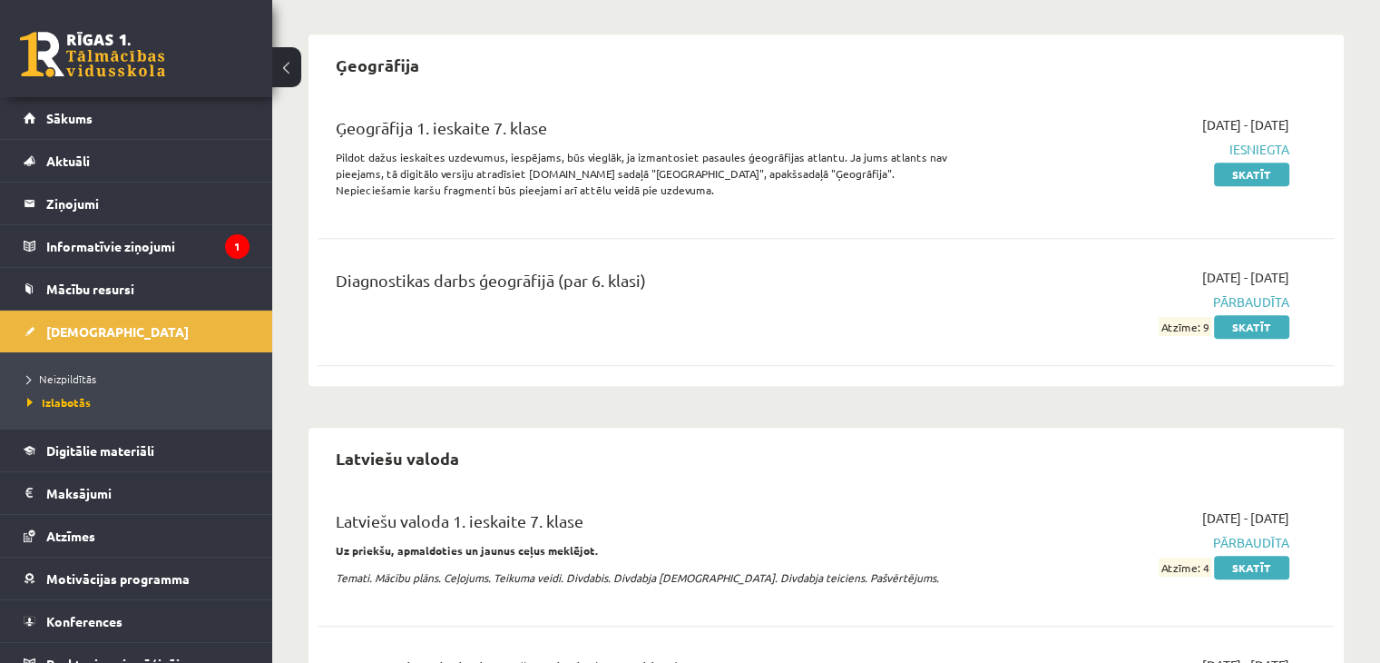
scroll to position [1180, 0]
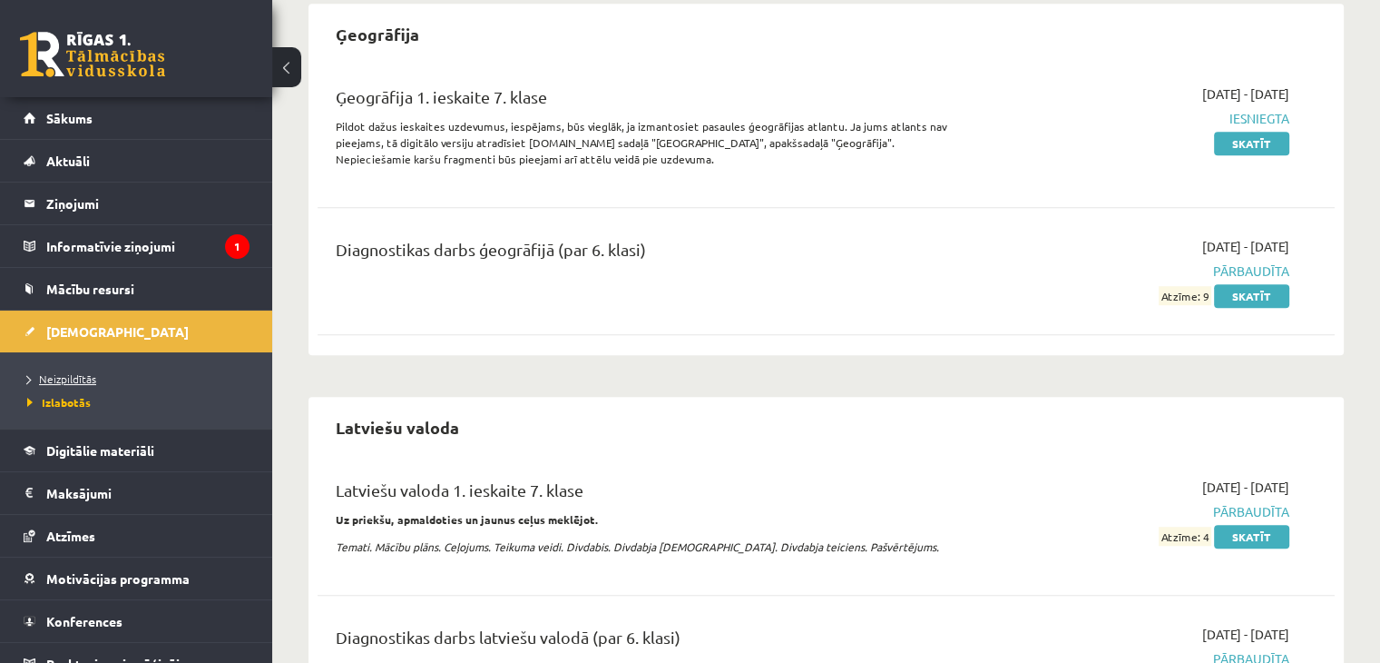
click at [73, 368] on li "Neizpildītās" at bounding box center [140, 379] width 227 height 24
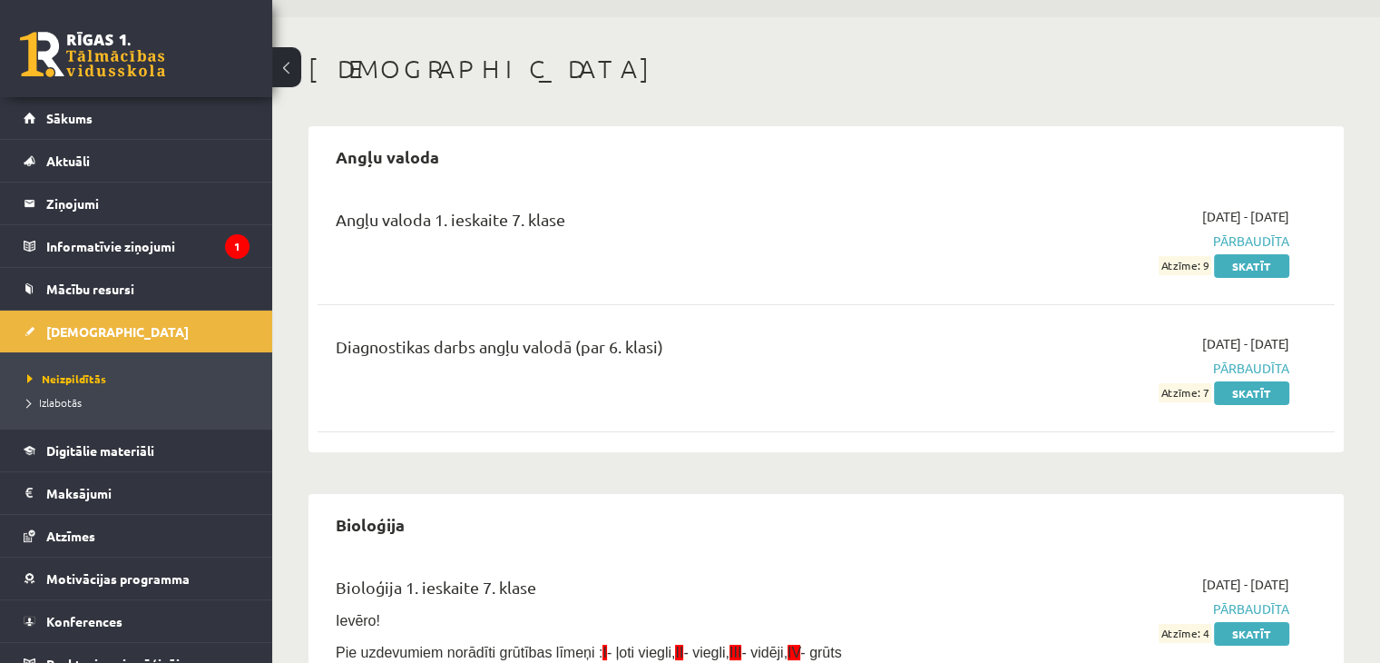
scroll to position [0, 0]
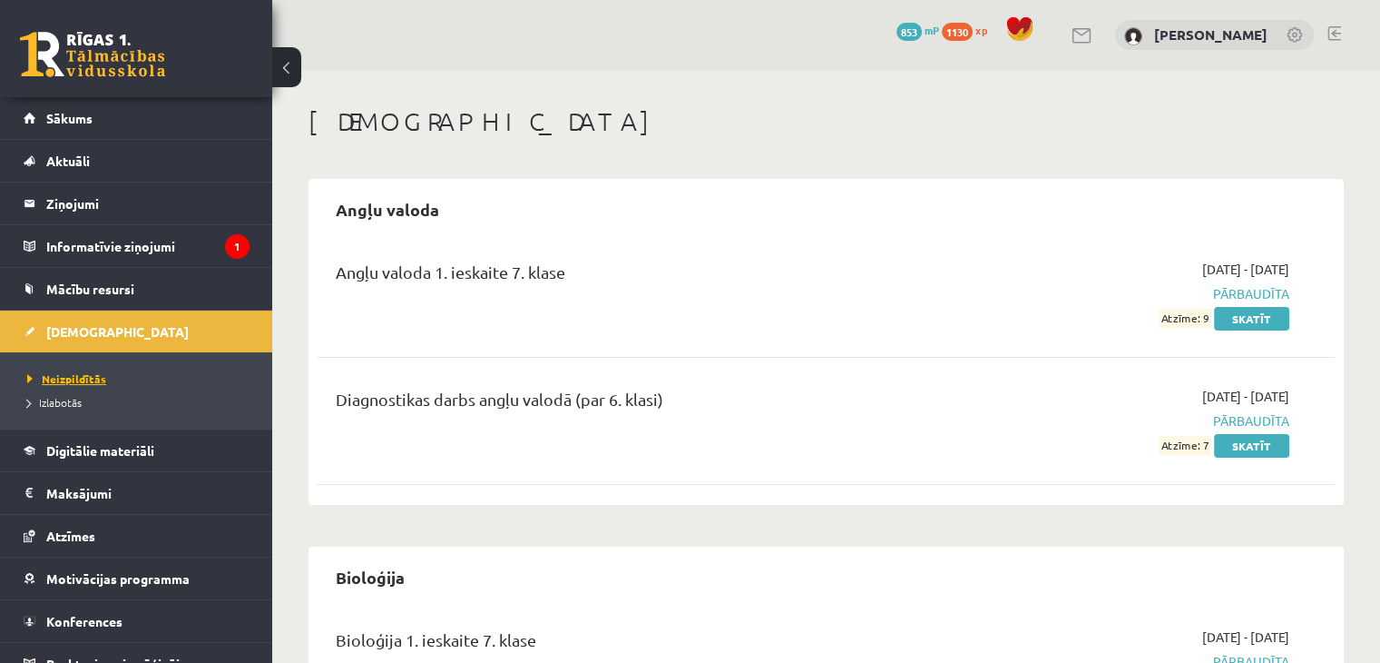
click at [91, 378] on span "Neizpildītās" at bounding box center [66, 378] width 79 height 15
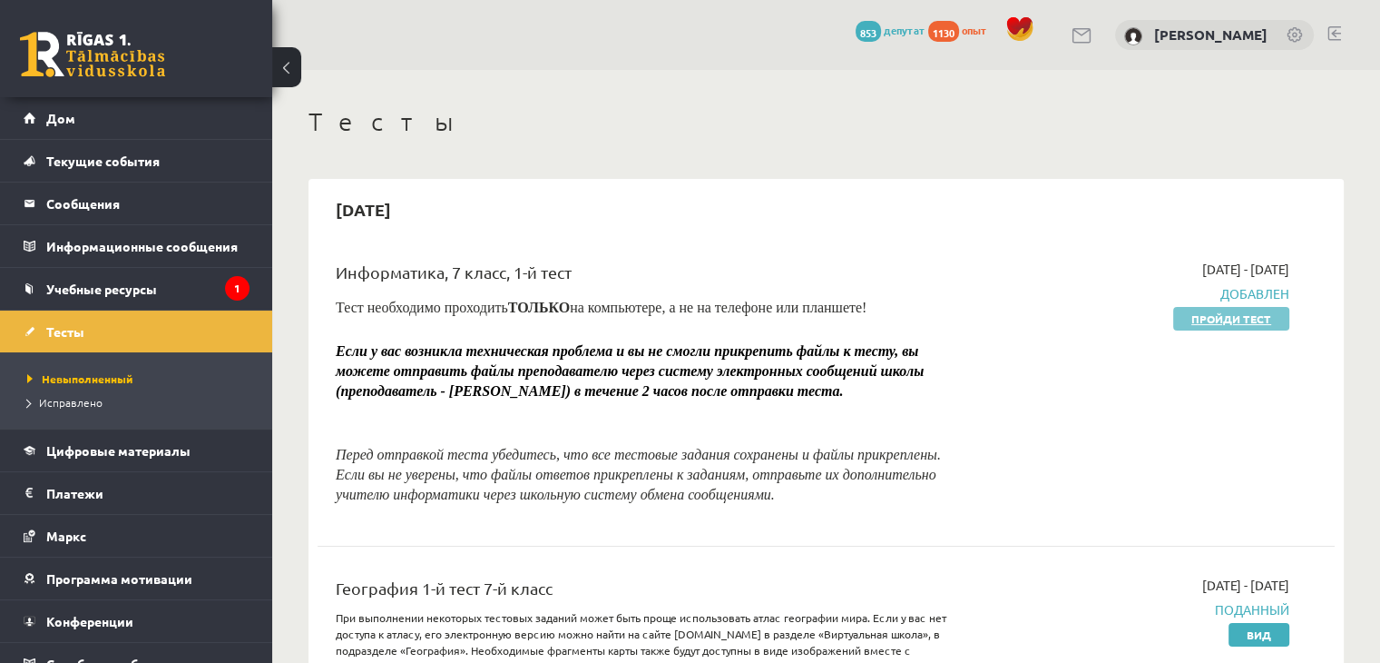
click at [1213, 315] on font "Пройди тест" at bounding box center [1232, 318] width 80 height 15
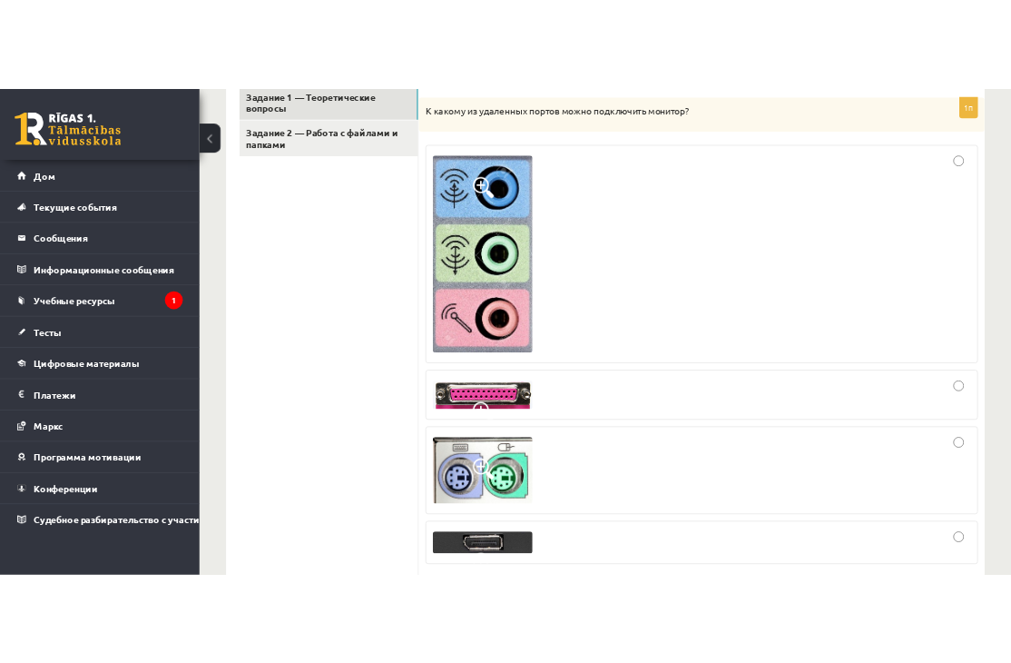
scroll to position [491, 0]
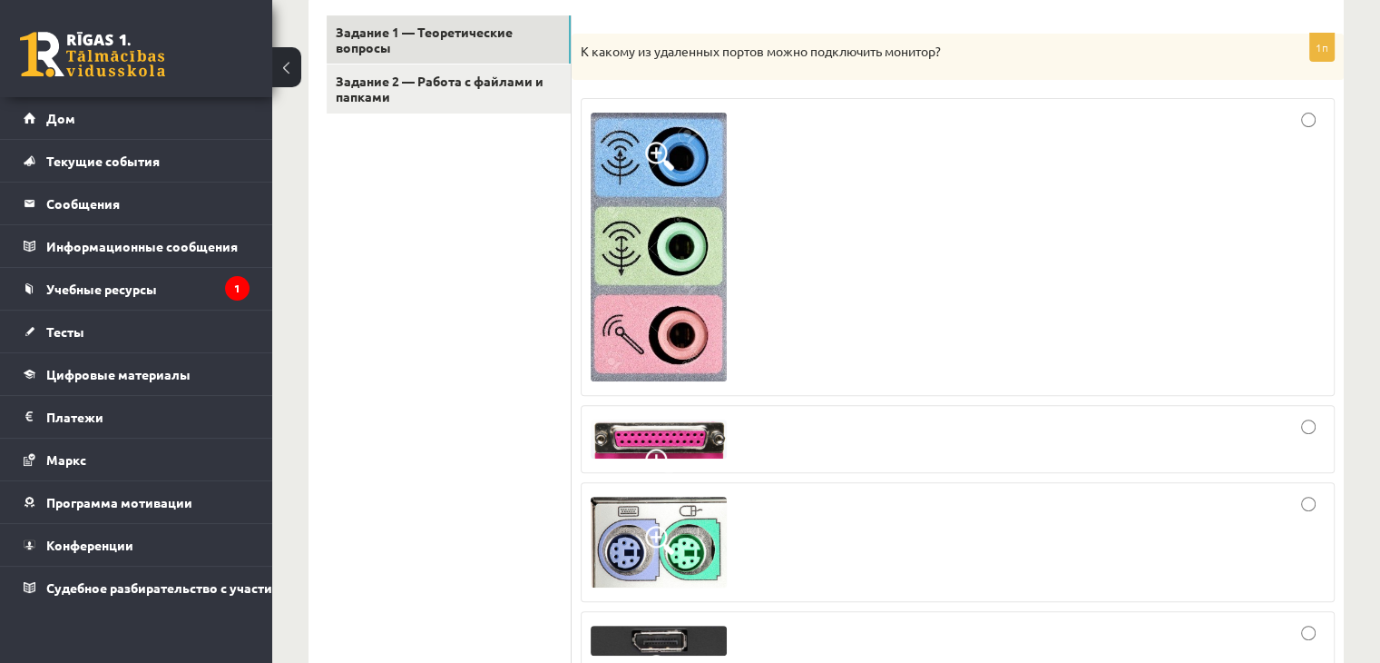
drag, startPoint x: 488, startPoint y: 545, endPoint x: 497, endPoint y: 496, distance: 49.0
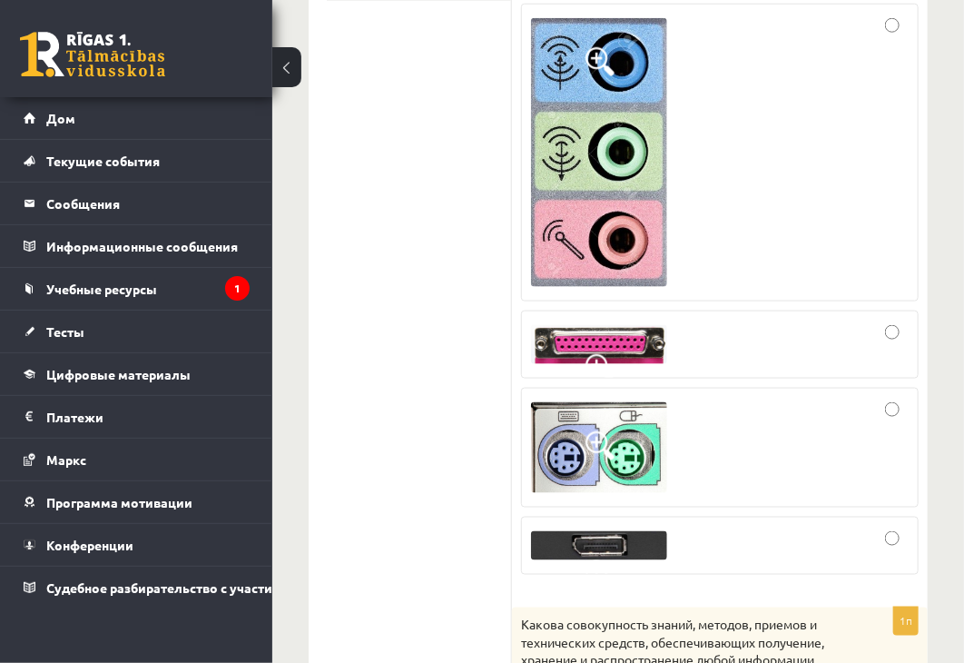
scroll to position [604, 0]
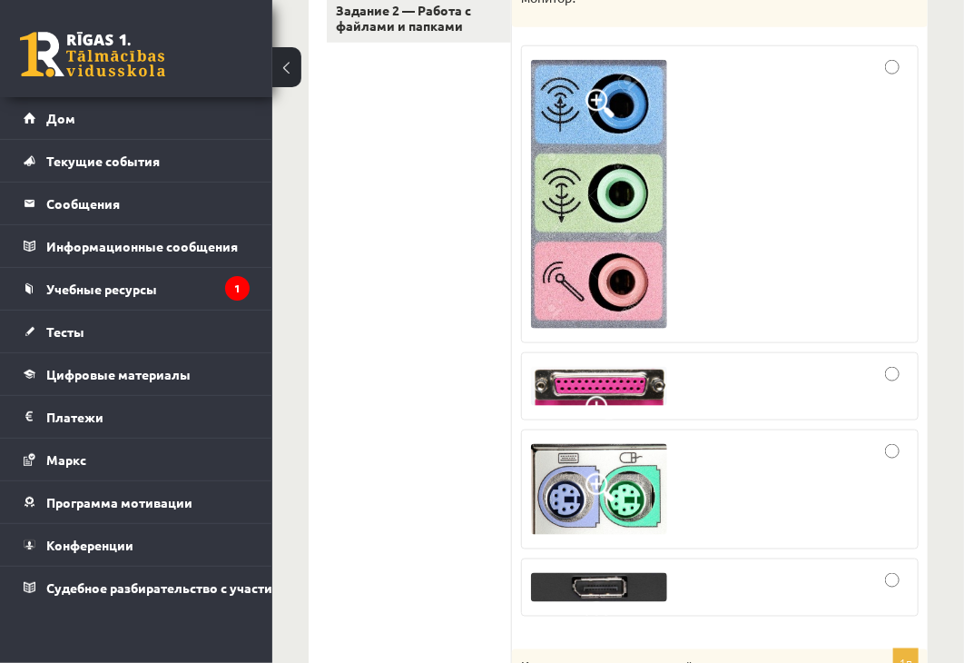
click at [745, 404] on div at bounding box center [720, 386] width 378 height 48
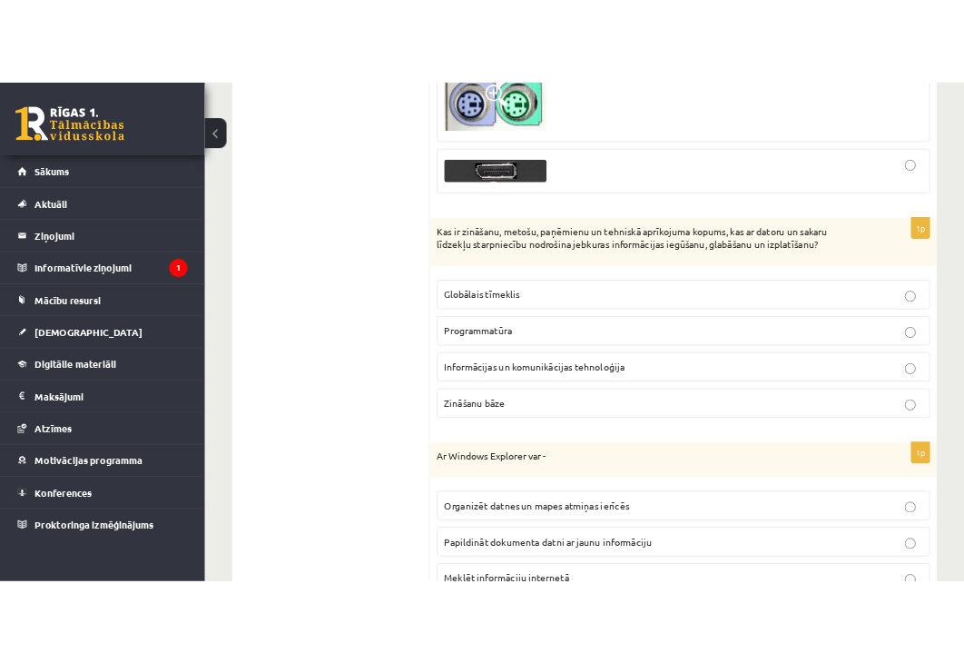
scroll to position [1036, 0]
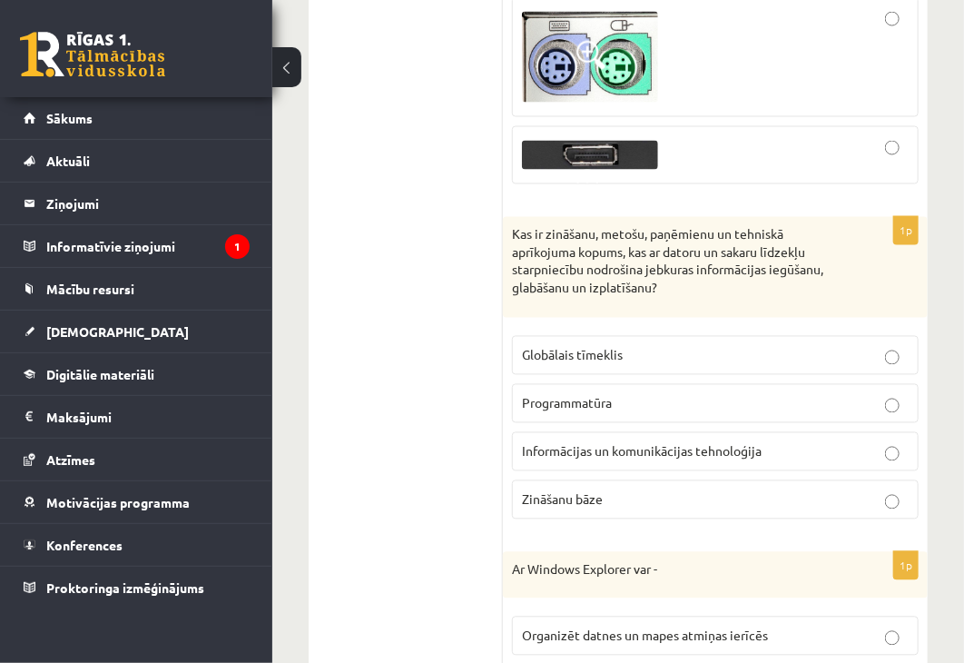
click at [659, 444] on span "Informācijas un komunikācijas tehnoloģija" at bounding box center [642, 451] width 240 height 16
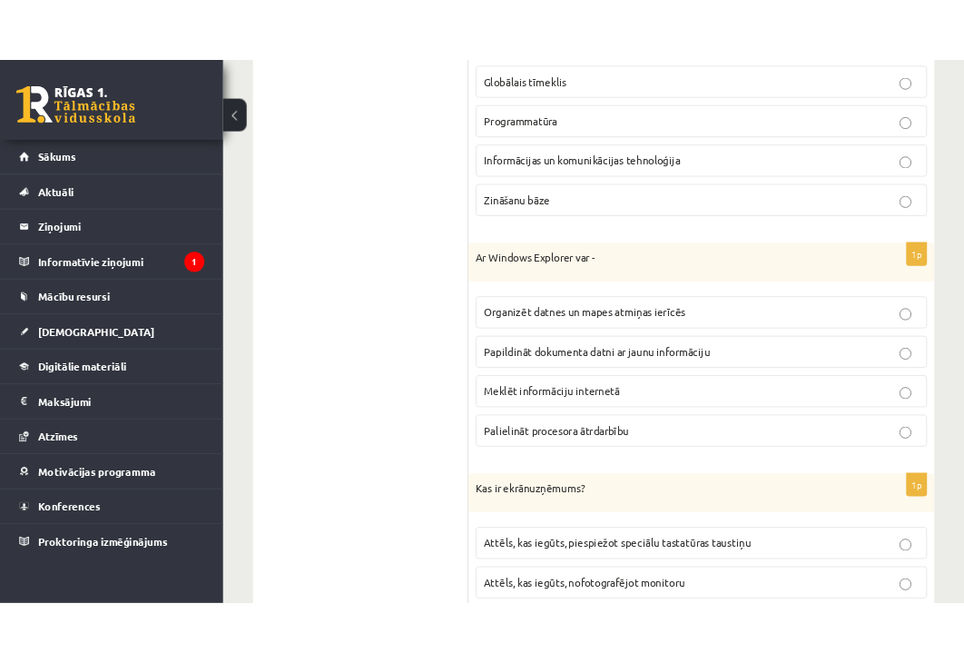
scroll to position [1309, 0]
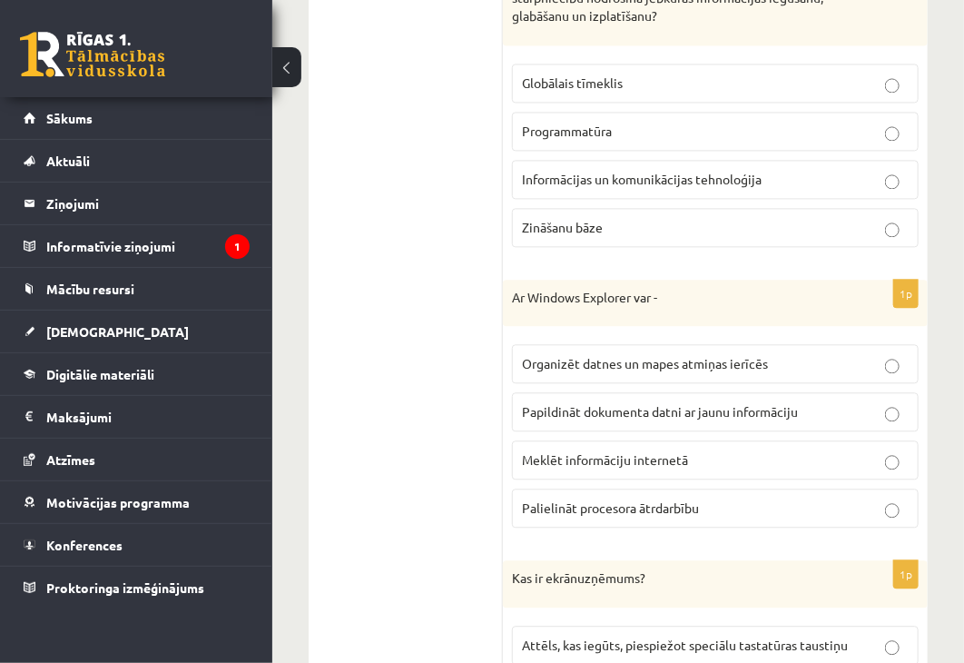
click at [688, 359] on span "Organizēt datnes un mapes atmiņas ierīcēs" at bounding box center [645, 363] width 246 height 16
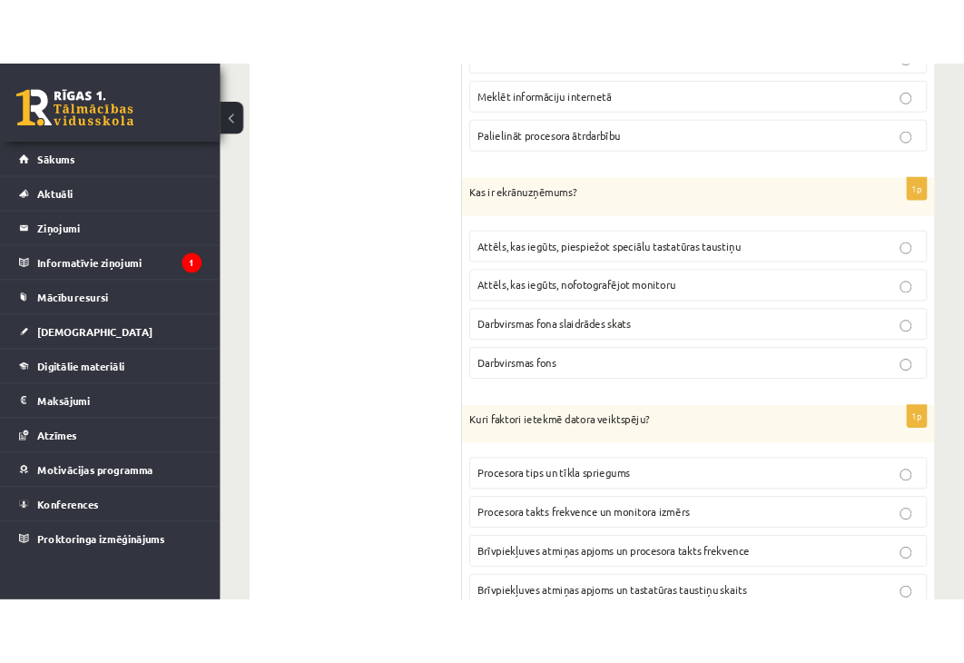
scroll to position [1672, 0]
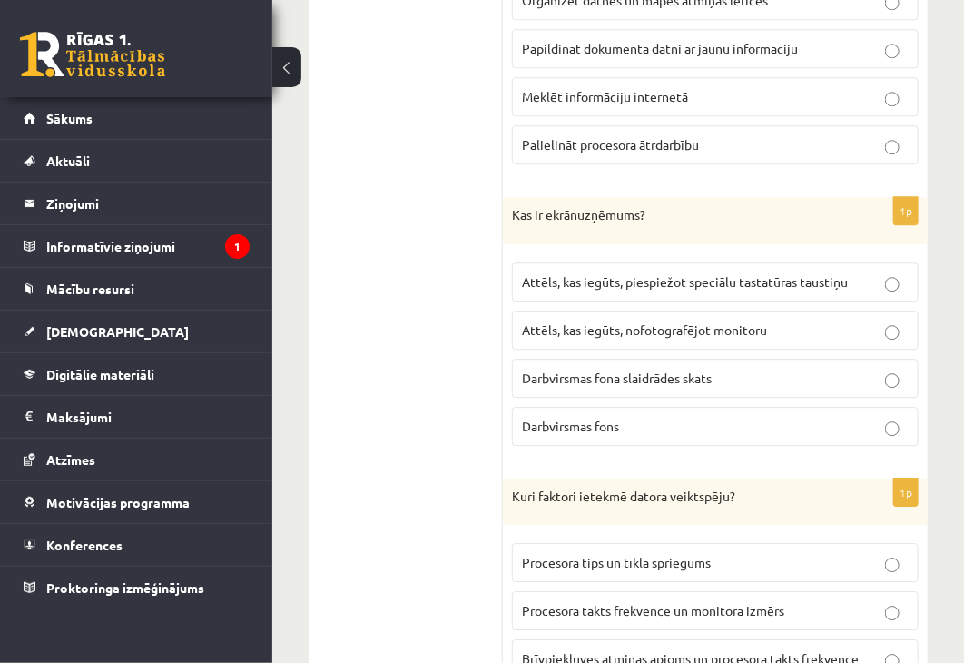
click at [827, 273] on span "Attēls, kas iegūts, piespiežot speciālu tastatūras taustiņu" at bounding box center [685, 281] width 326 height 16
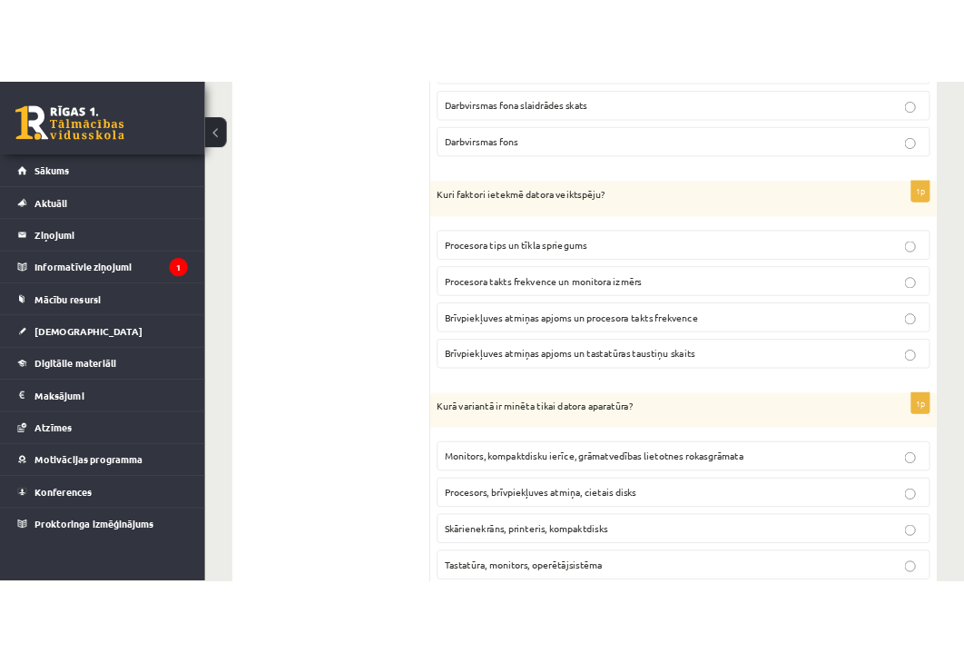
scroll to position [1944, 0]
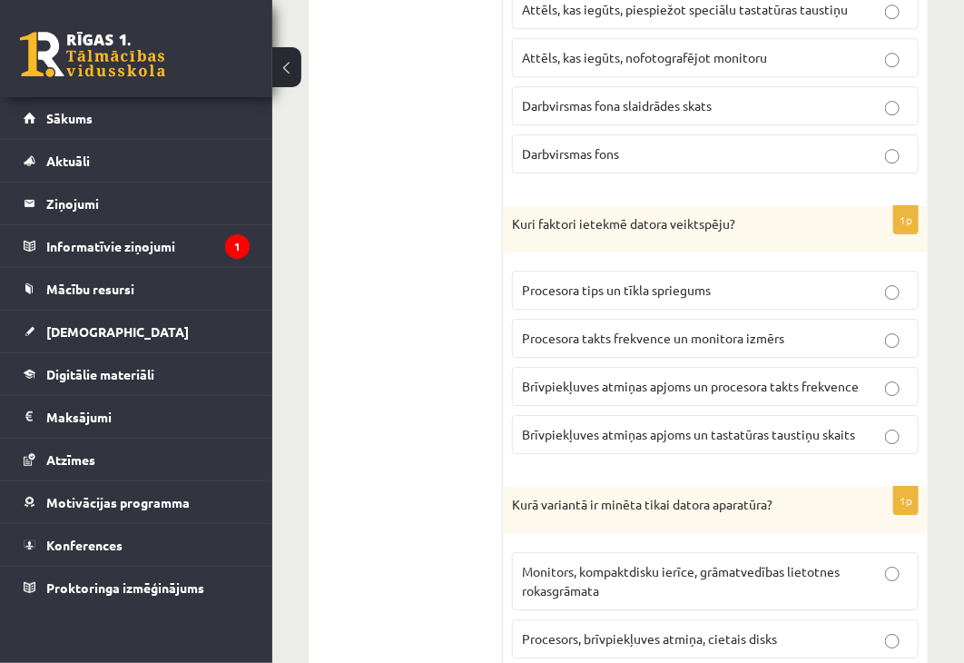
click at [842, 379] on span "Brīvpiekļuves atmiņas apjoms un procesora takts frekvence" at bounding box center [690, 386] width 337 height 16
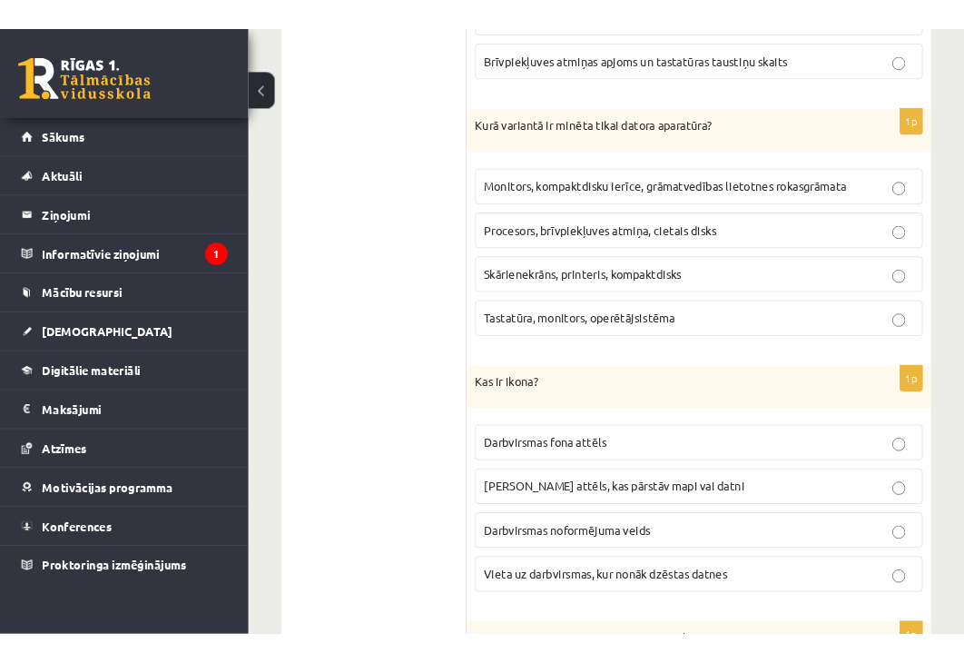
scroll to position [2307, 0]
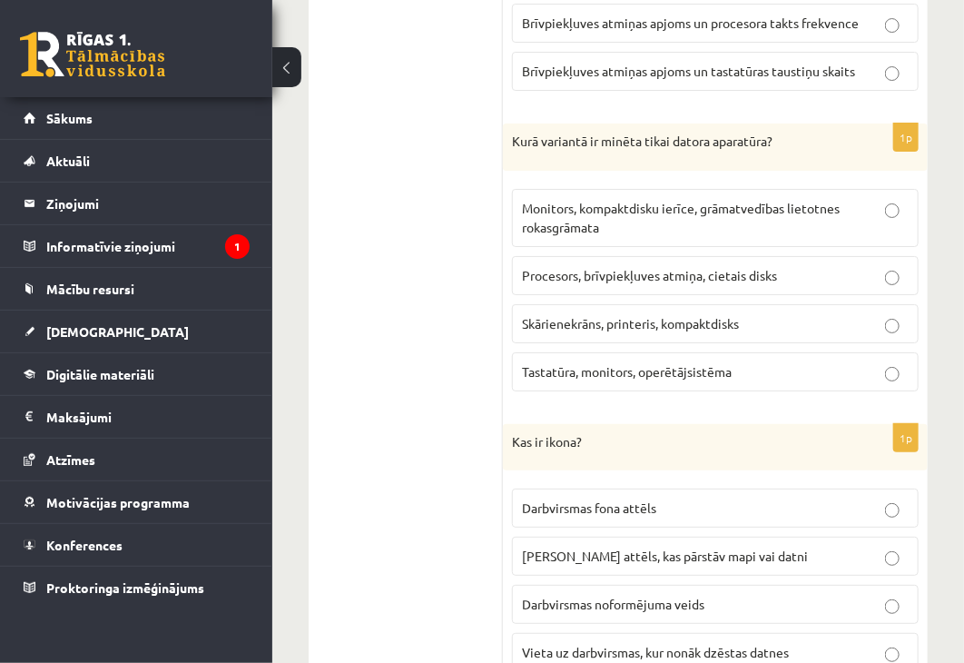
click at [750, 267] on span "Procesors, brīvpiekļuves atmiņa, cietais disks" at bounding box center [649, 275] width 255 height 16
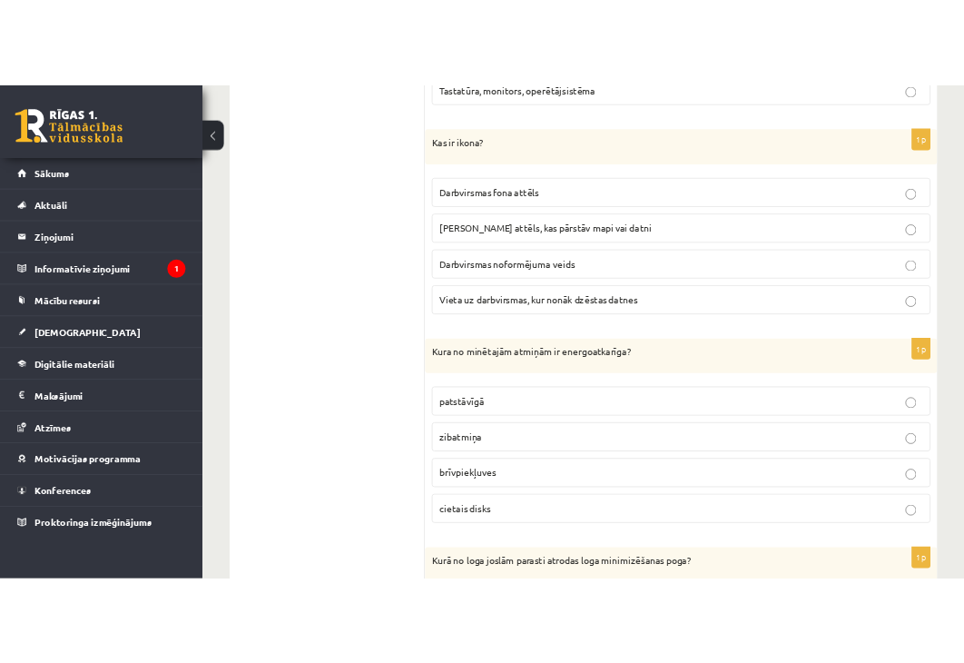
scroll to position [2579, 0]
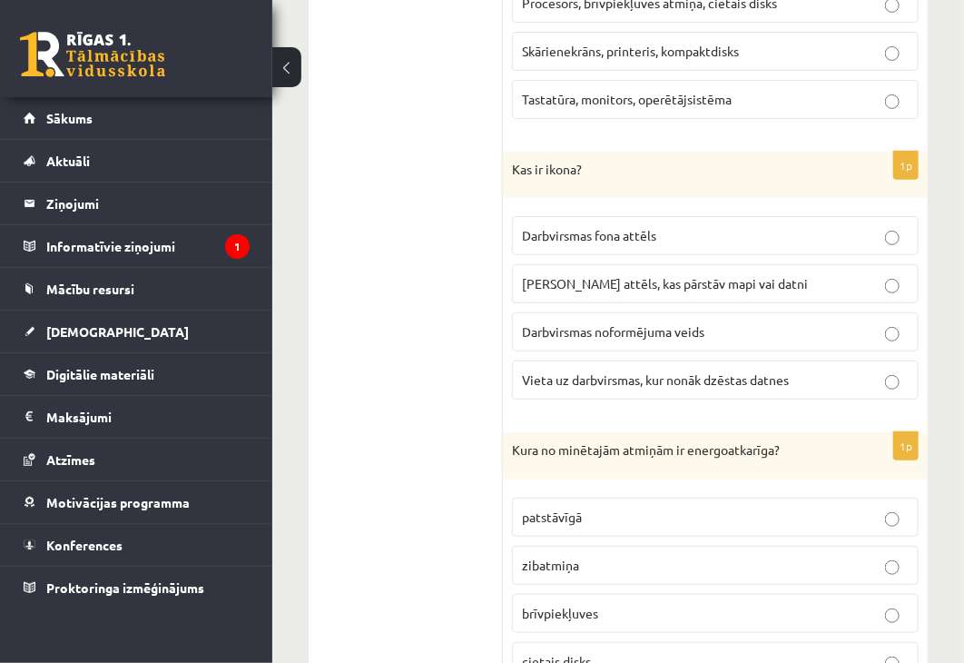
click at [817, 264] on label "[PERSON_NAME] attēls, kas pārstāv mapi vai datni" at bounding box center [715, 283] width 407 height 39
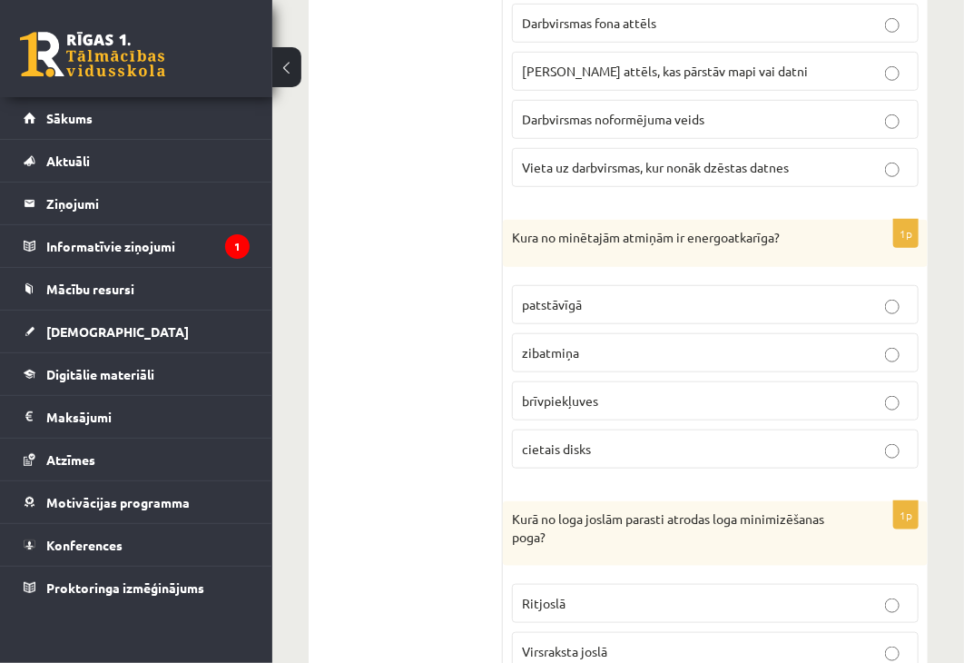
scroll to position [2761, 0]
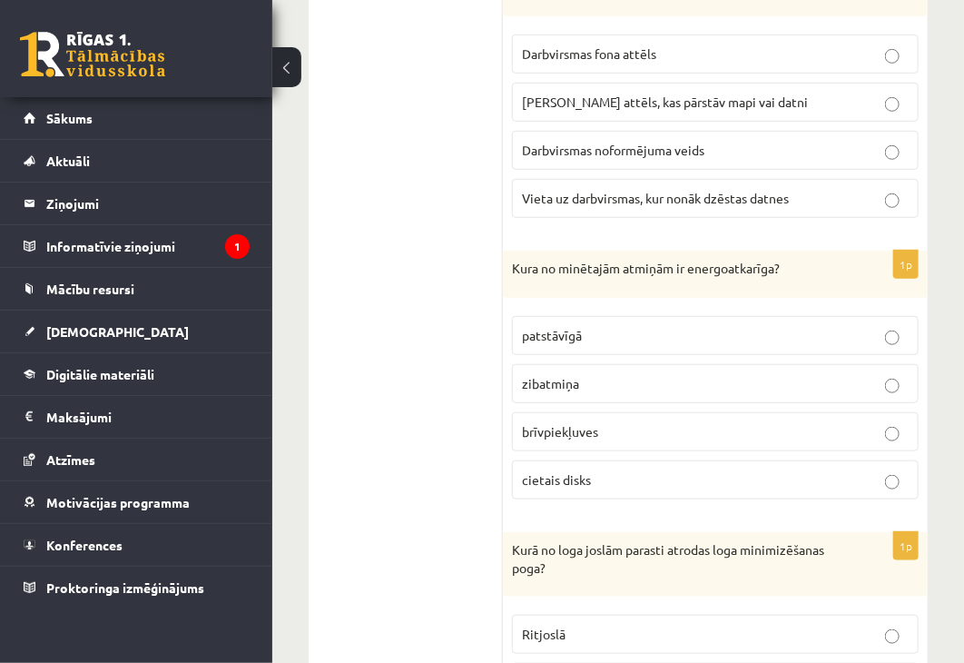
click at [663, 426] on p "brīvpiekļuves" at bounding box center [715, 431] width 387 height 19
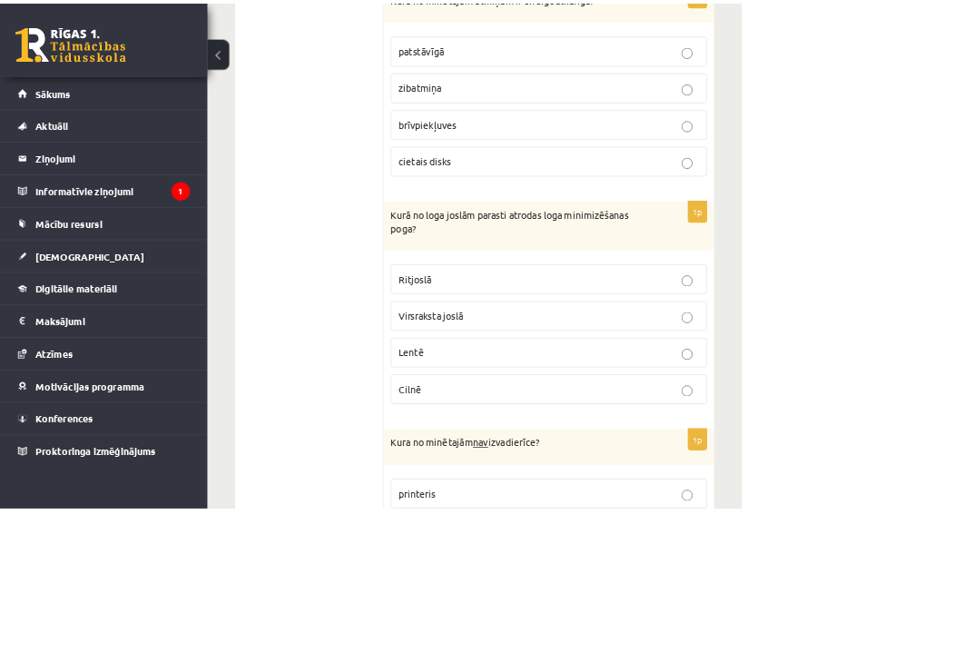
scroll to position [3013, 0]
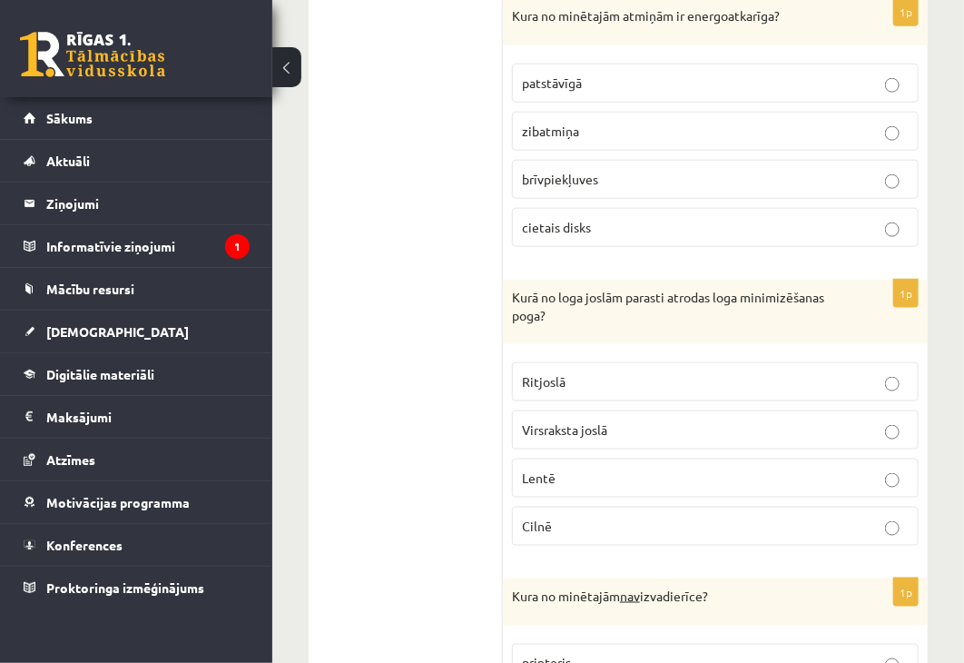
click at [766, 420] on p "Virsraksta joslā" at bounding box center [715, 429] width 387 height 19
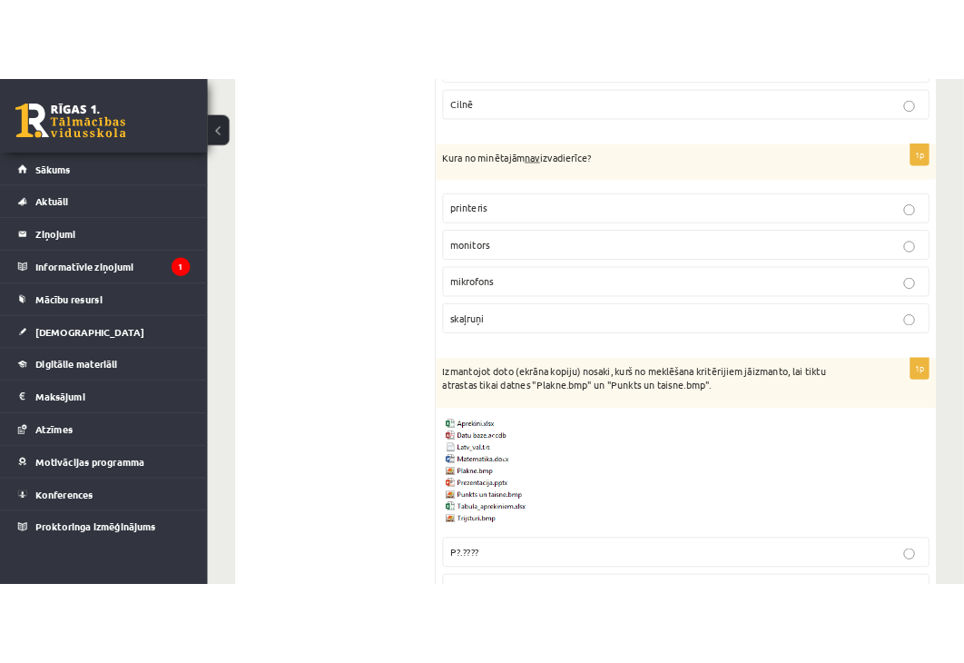
scroll to position [3396, 0]
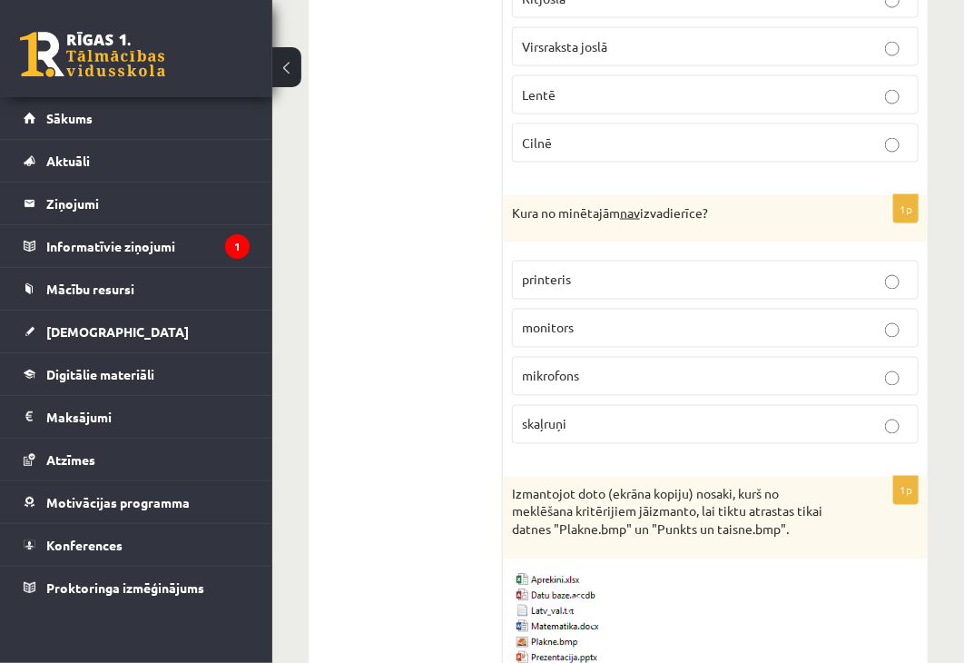
click at [649, 367] on p "mikrofons" at bounding box center [715, 376] width 387 height 19
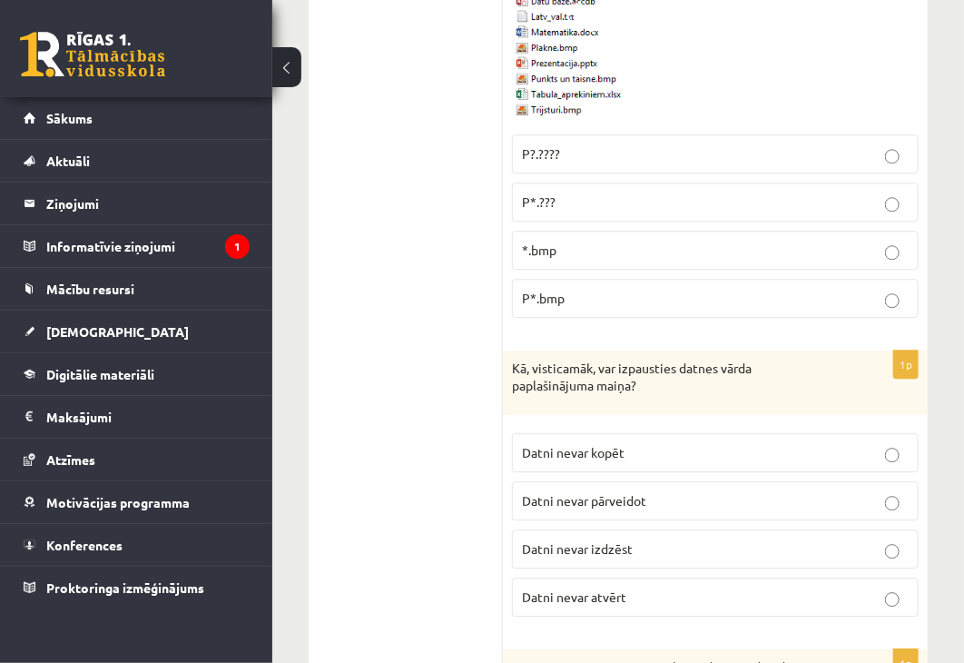
scroll to position [4082, 0]
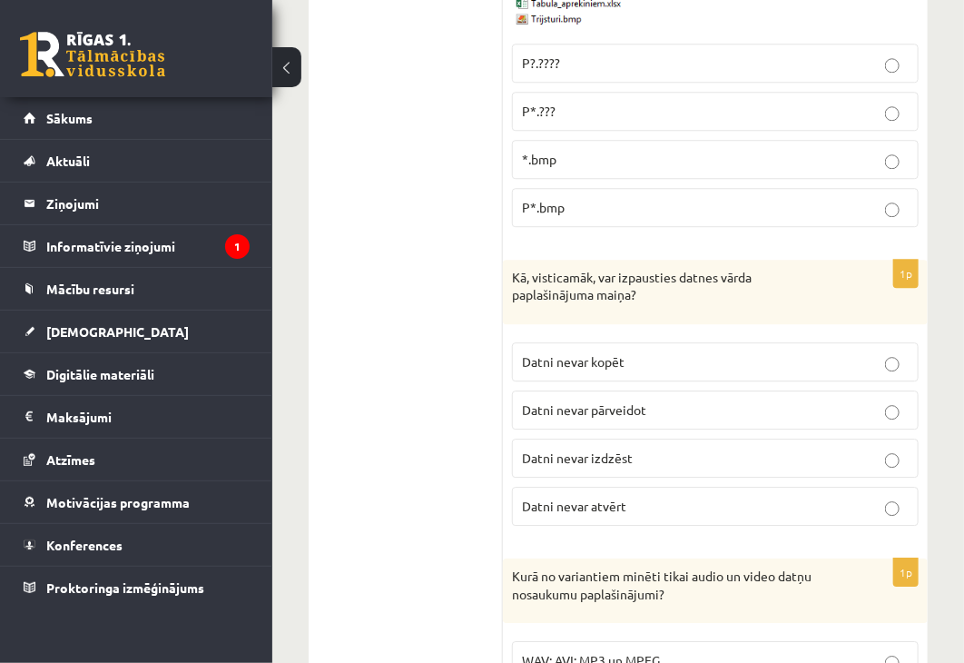
click at [599, 448] on p "Datni nevar izdzēst" at bounding box center [715, 457] width 387 height 19
click at [601, 496] on p "Datni nevar atvērt" at bounding box center [715, 505] width 387 height 19
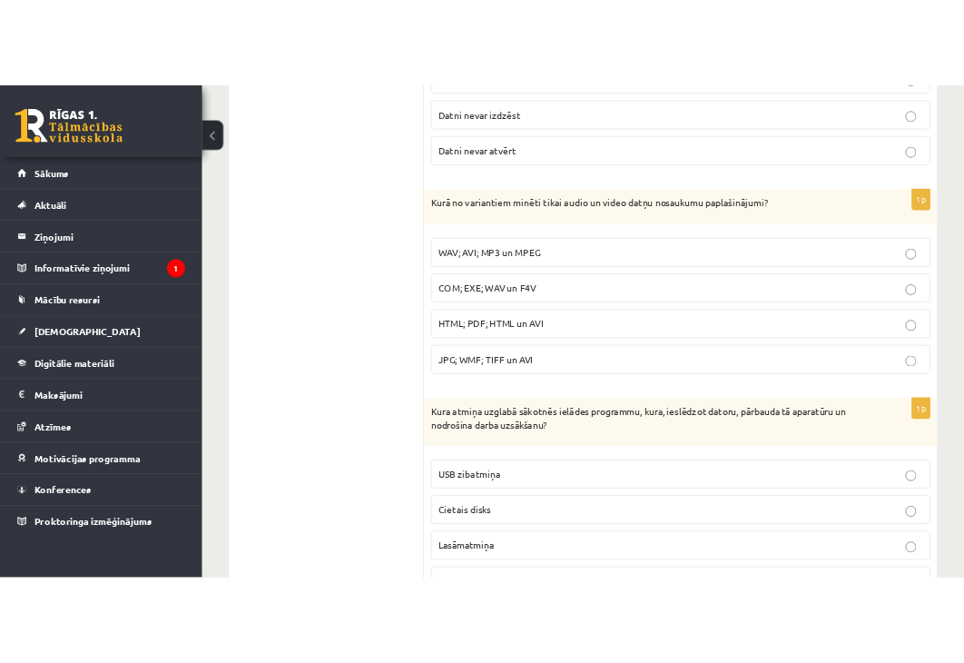
scroll to position [4354, 0]
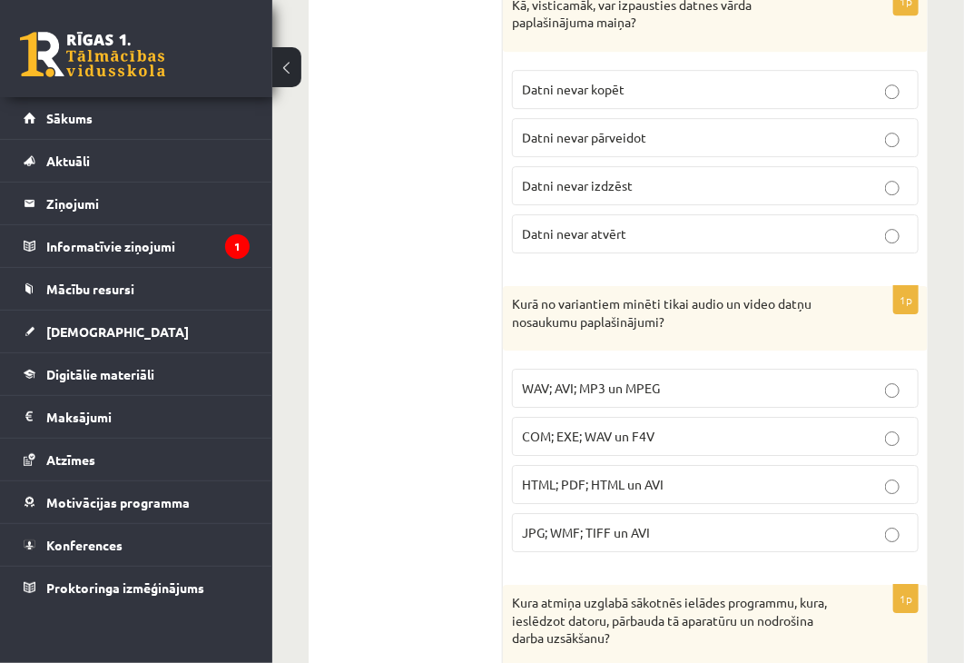
click at [678, 368] on label "WAV; AVI; MP3 un MPEG" at bounding box center [715, 387] width 407 height 39
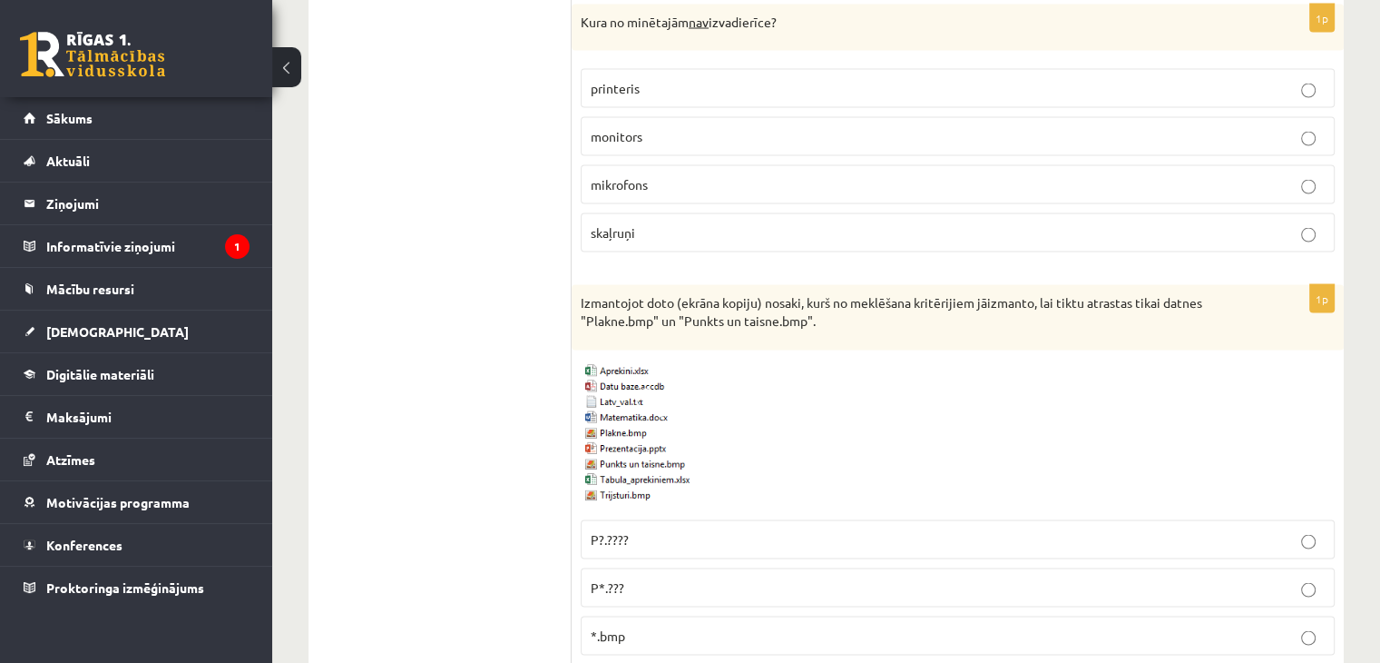
scroll to position [3608, 0]
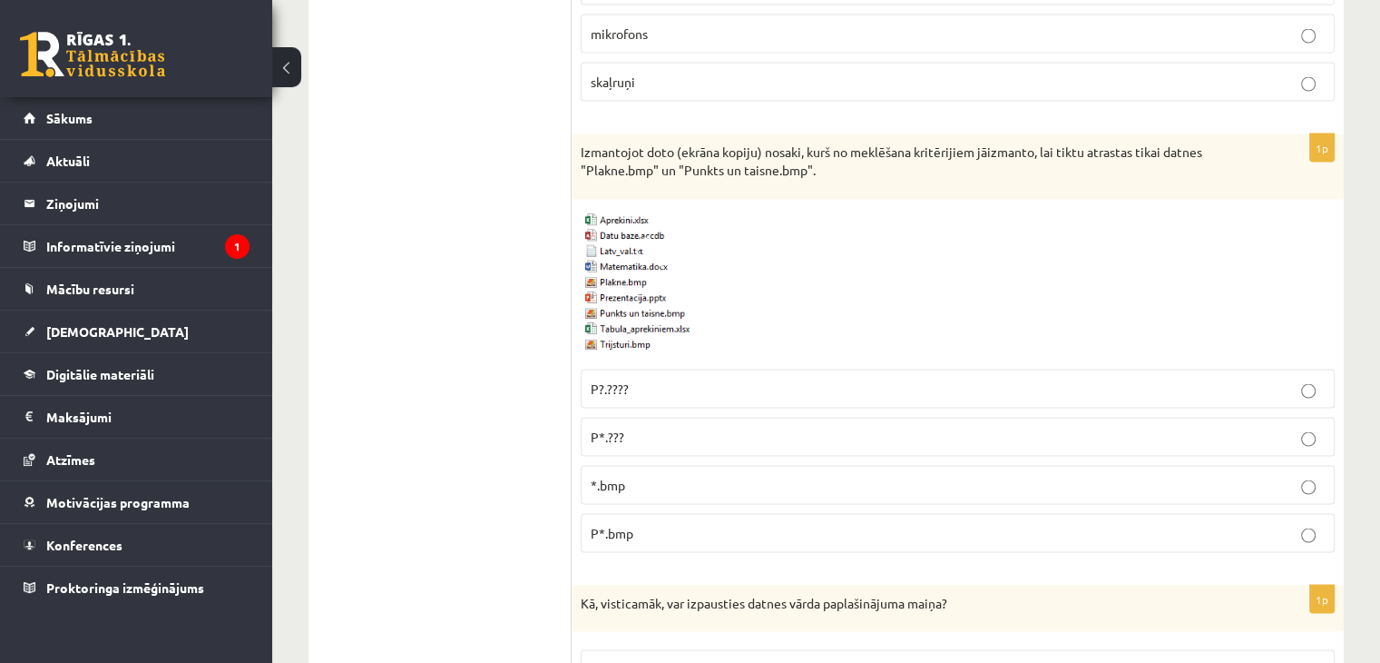
click at [1009, 476] on p "*.bmp" at bounding box center [958, 485] width 734 height 19
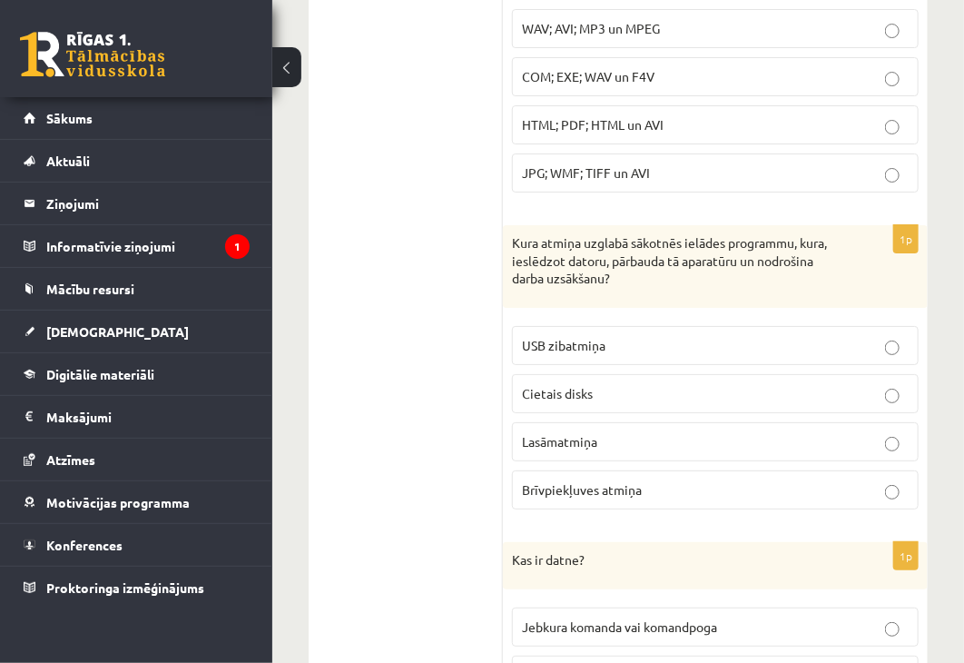
scroll to position [4717, 0]
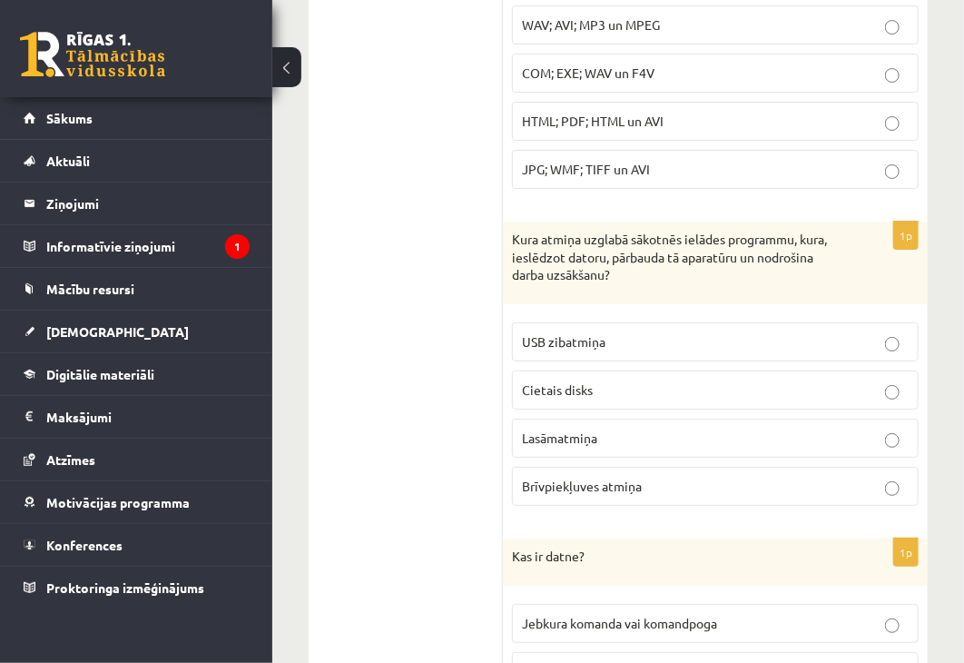
click at [704, 426] on label "Lasāmatmiņa" at bounding box center [715, 437] width 407 height 39
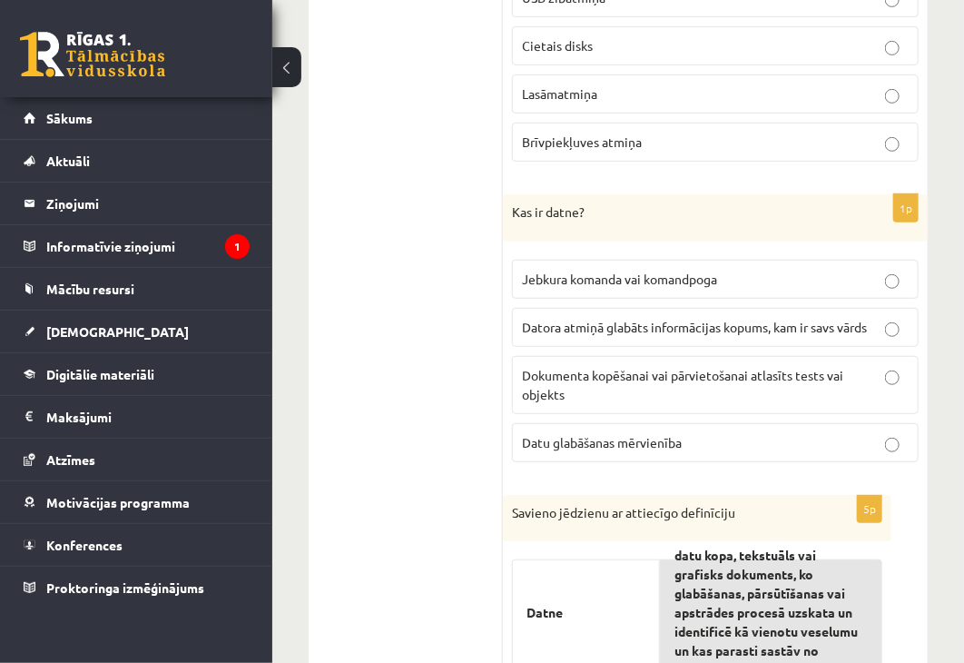
scroll to position [5080, 0]
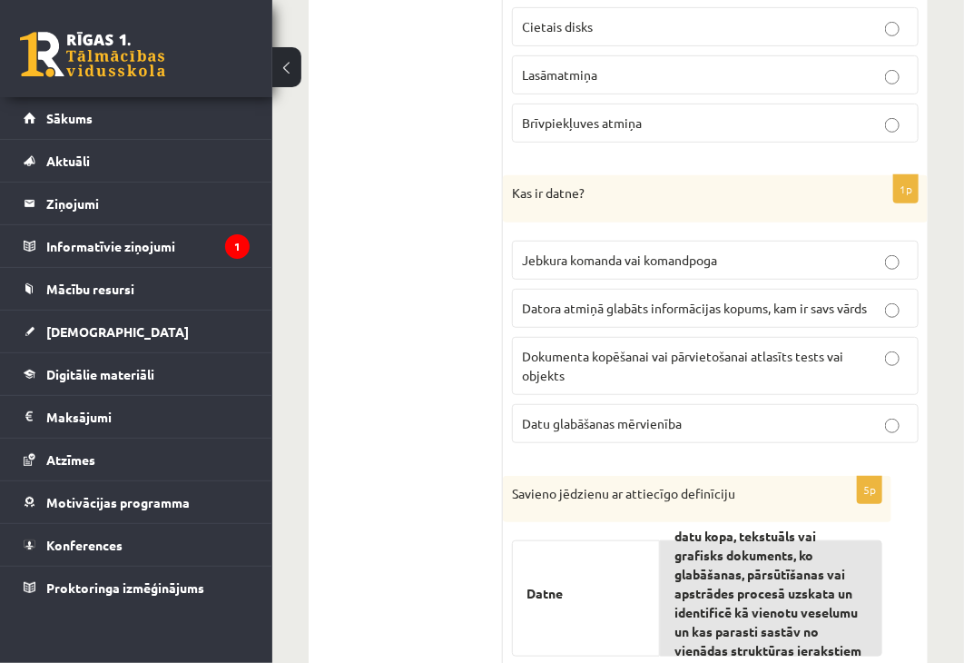
click at [749, 289] on label "Datora atmiņā glabāts informācijas kopums, kam ir savs vārds" at bounding box center [715, 308] width 407 height 39
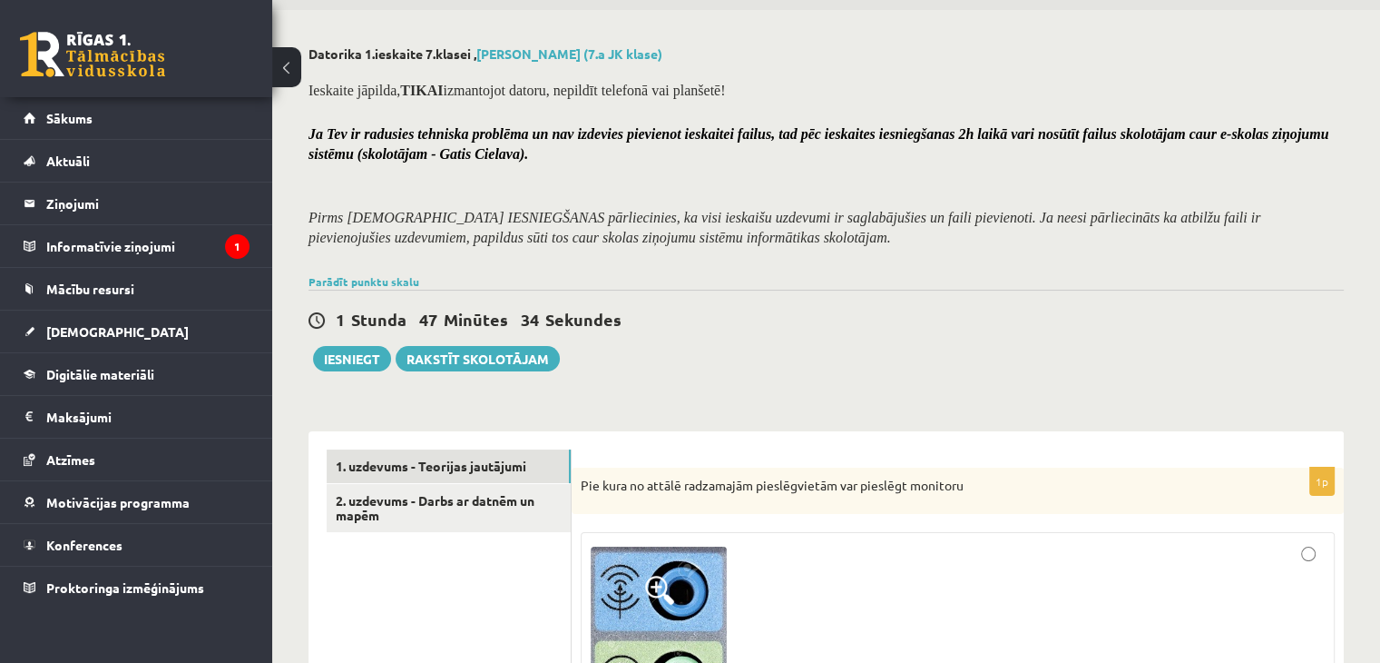
scroll to position [91, 0]
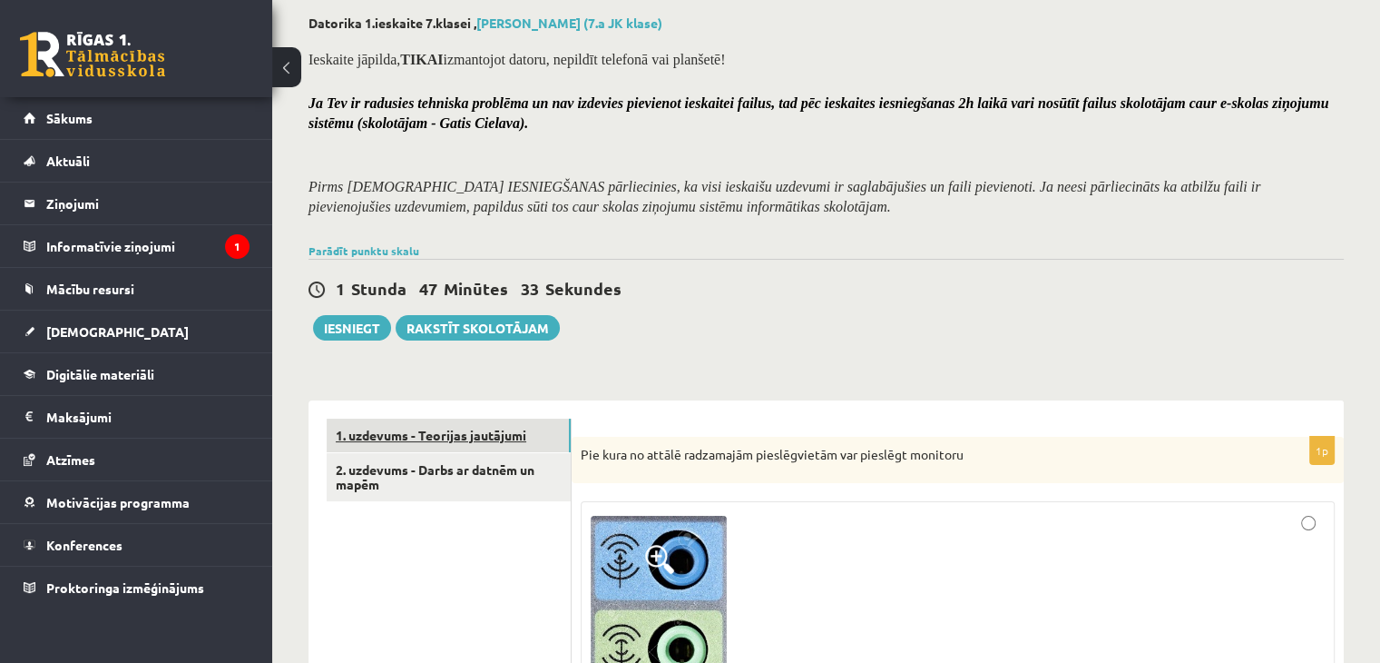
click at [506, 450] on link "1. uzdevums - Teorijas jautājumi" at bounding box center [449, 435] width 244 height 34
click at [495, 477] on link "2. uzdevums - Darbs ar datnēm un mapēm" at bounding box center [449, 477] width 244 height 49
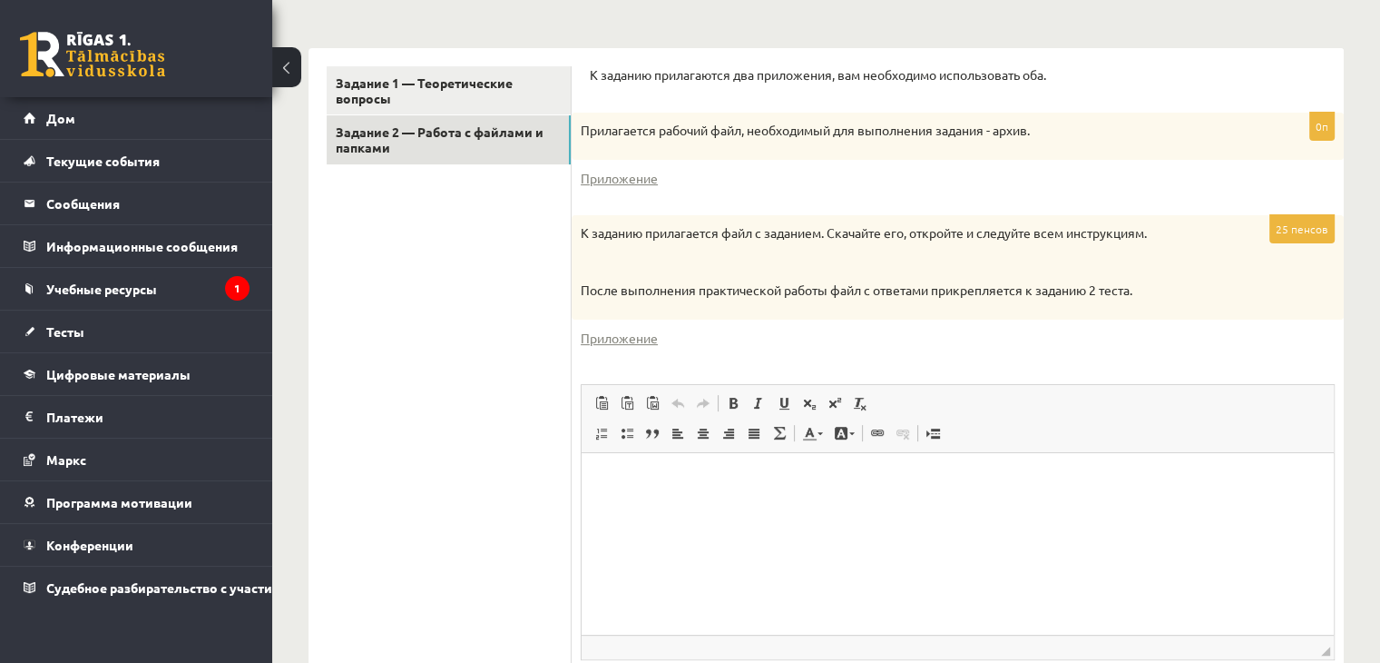
scroll to position [413, 0]
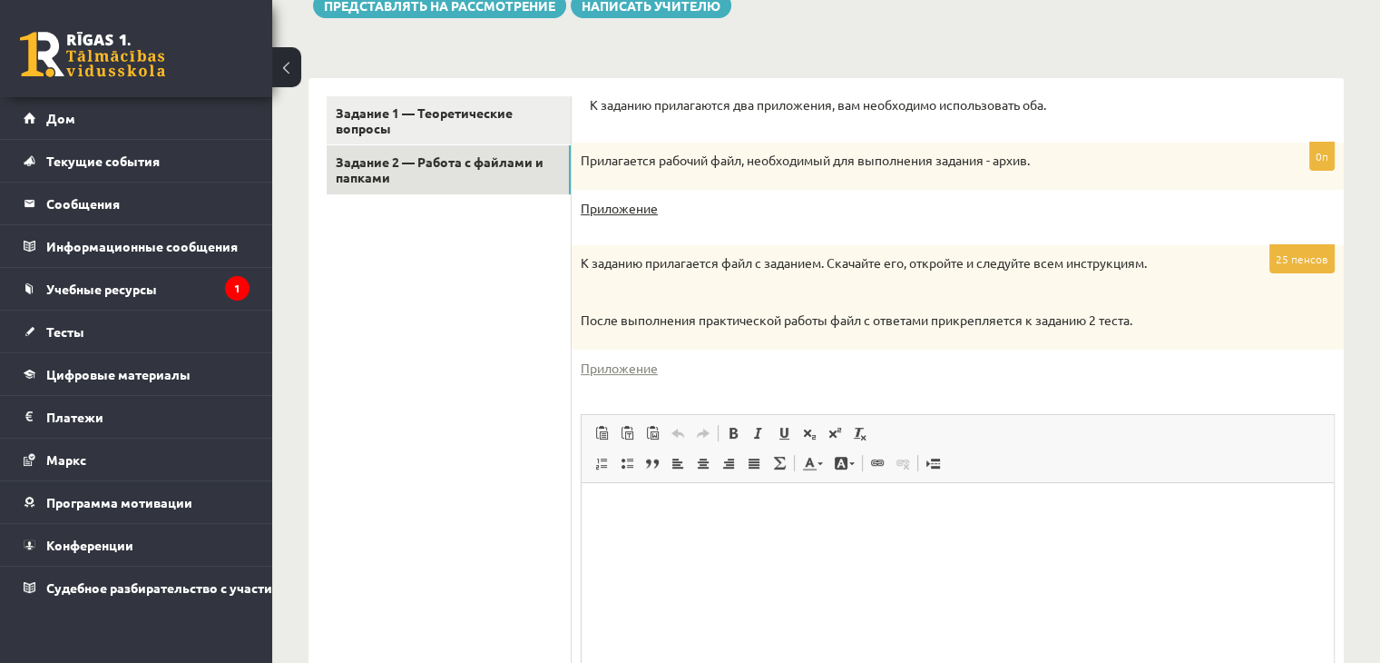
click at [639, 201] on font "Приложение" at bounding box center [619, 208] width 77 height 16
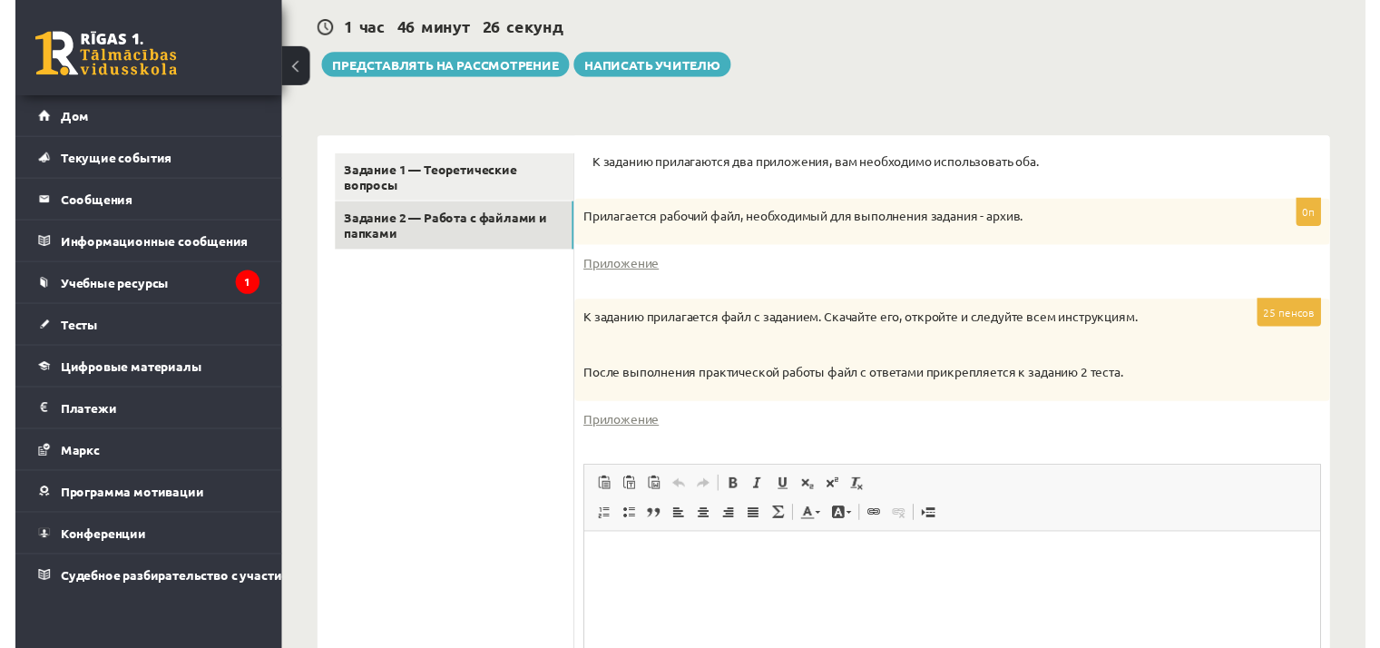
scroll to position [322, 0]
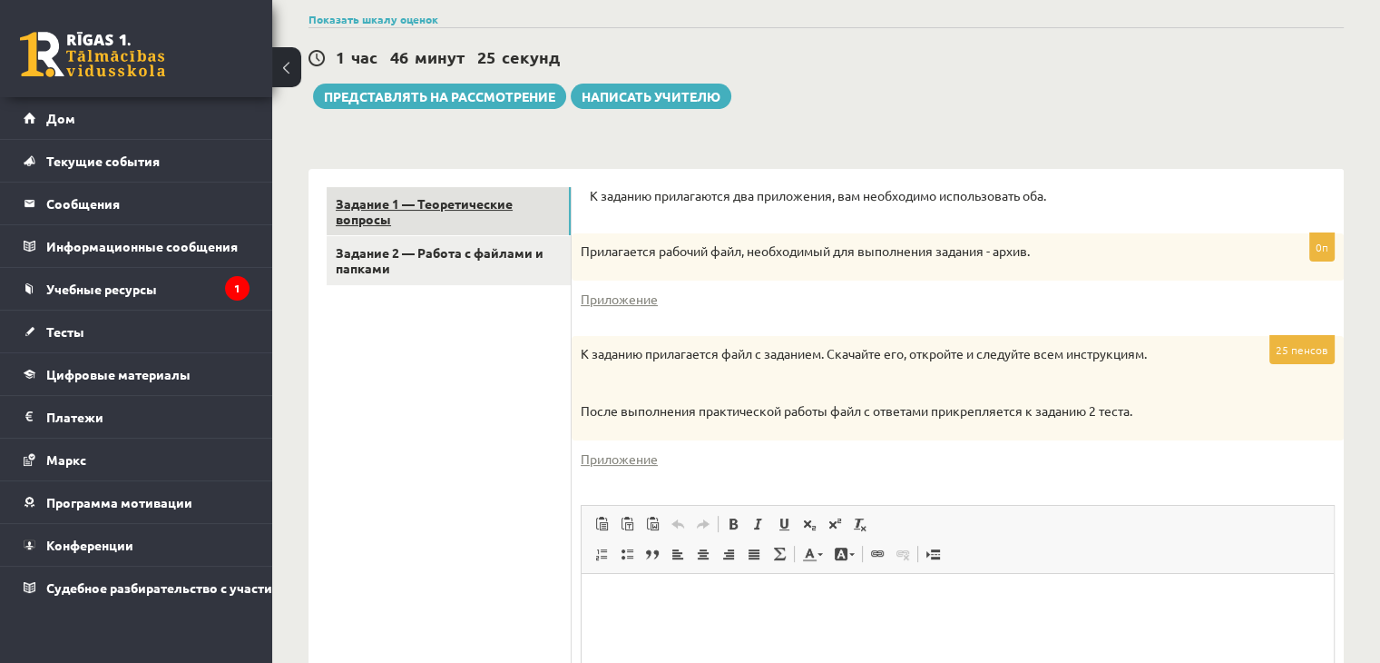
click at [414, 195] on font "Задание 1 — Теоретические вопросы" at bounding box center [424, 211] width 177 height 32
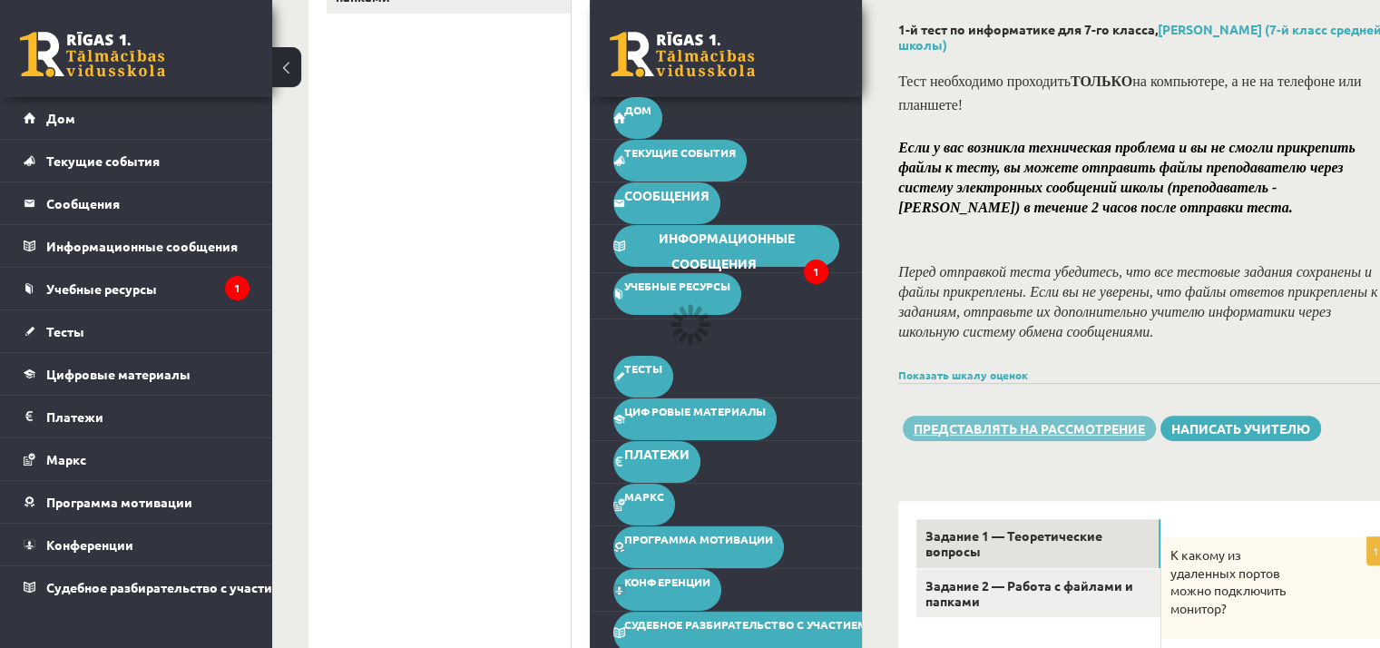
scroll to position [594, 0]
click at [1054, 424] on font "Представлять на рассмотрение" at bounding box center [1029, 427] width 231 height 16
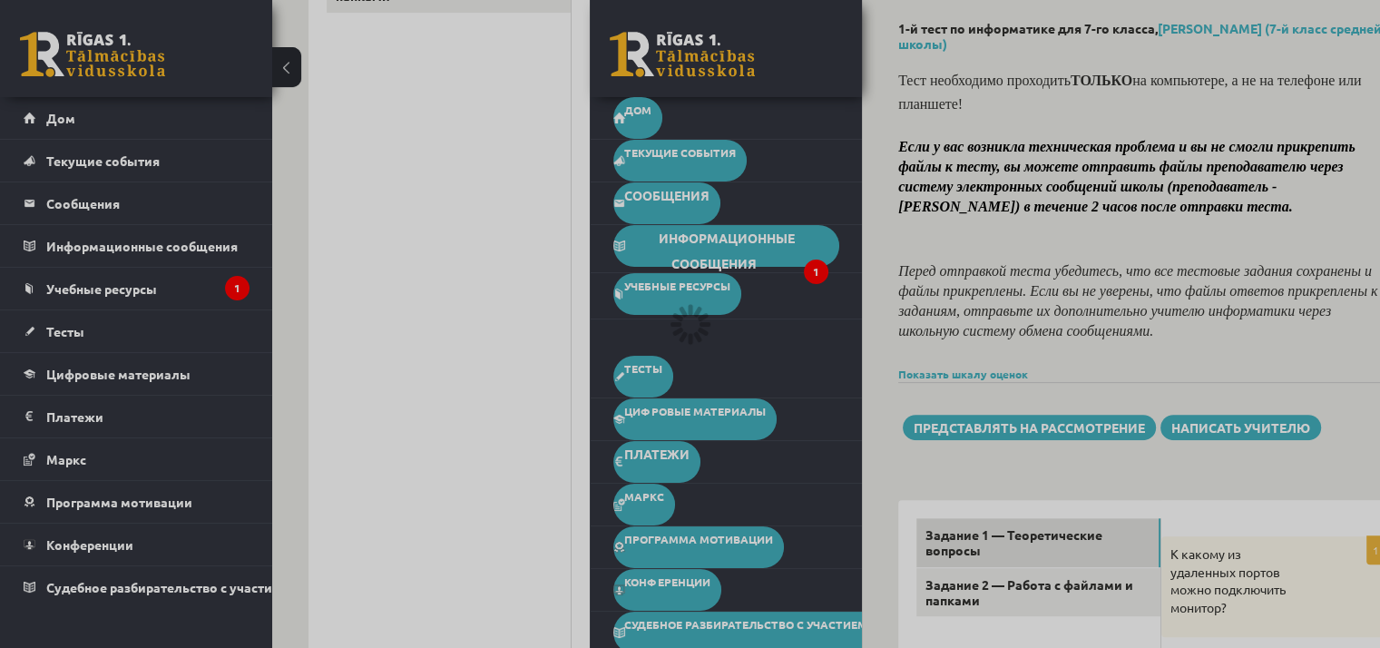
drag, startPoint x: 1023, startPoint y: 188, endPoint x: 1018, endPoint y: 177, distance: 11.8
click at [1020, 181] on div at bounding box center [690, 324] width 1380 height 648
click at [142, 199] on div at bounding box center [690, 324] width 1380 height 648
drag, startPoint x: 657, startPoint y: 217, endPoint x: 656, endPoint y: 199, distance: 18.2
click at [657, 215] on div at bounding box center [690, 324] width 1380 height 648
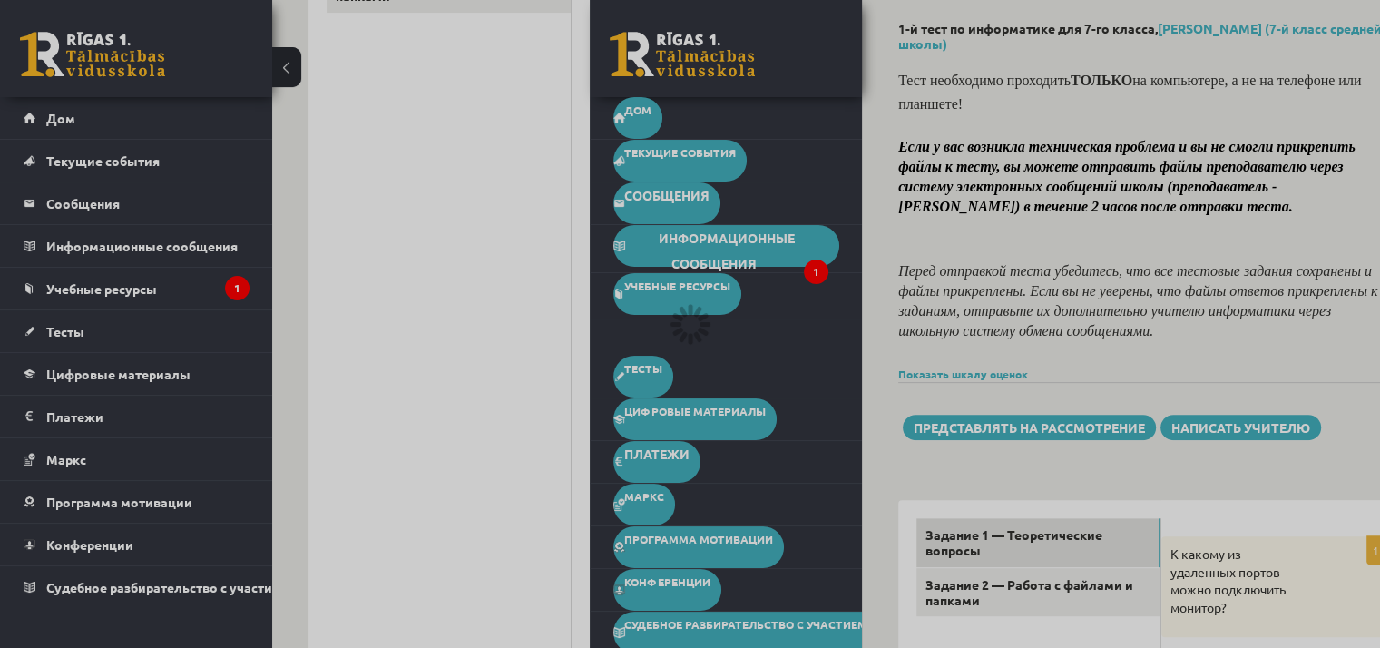
click at [658, 201] on div at bounding box center [690, 324] width 1380 height 648
drag, startPoint x: 661, startPoint y: 204, endPoint x: 661, endPoint y: 267, distance: 62.6
click at [654, 238] on div at bounding box center [690, 324] width 1380 height 648
click at [661, 267] on div at bounding box center [690, 324] width 1380 height 648
drag, startPoint x: 661, startPoint y: 267, endPoint x: 614, endPoint y: 335, distance: 82.8
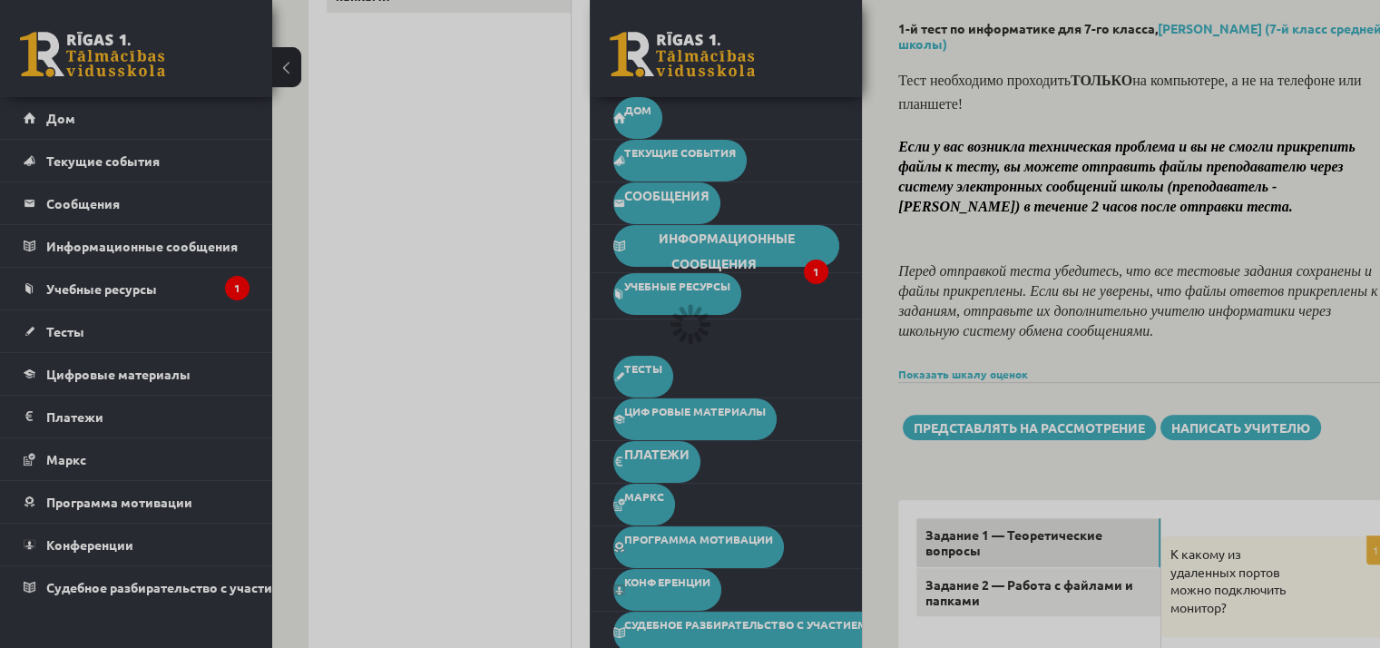
click at [613, 335] on div at bounding box center [690, 324] width 1380 height 648
click at [626, 341] on div at bounding box center [690, 324] width 1380 height 648
click at [628, 342] on div at bounding box center [690, 324] width 1380 height 648
click at [628, 339] on div at bounding box center [690, 324] width 1380 height 648
click at [628, 336] on div at bounding box center [690, 324] width 1380 height 648
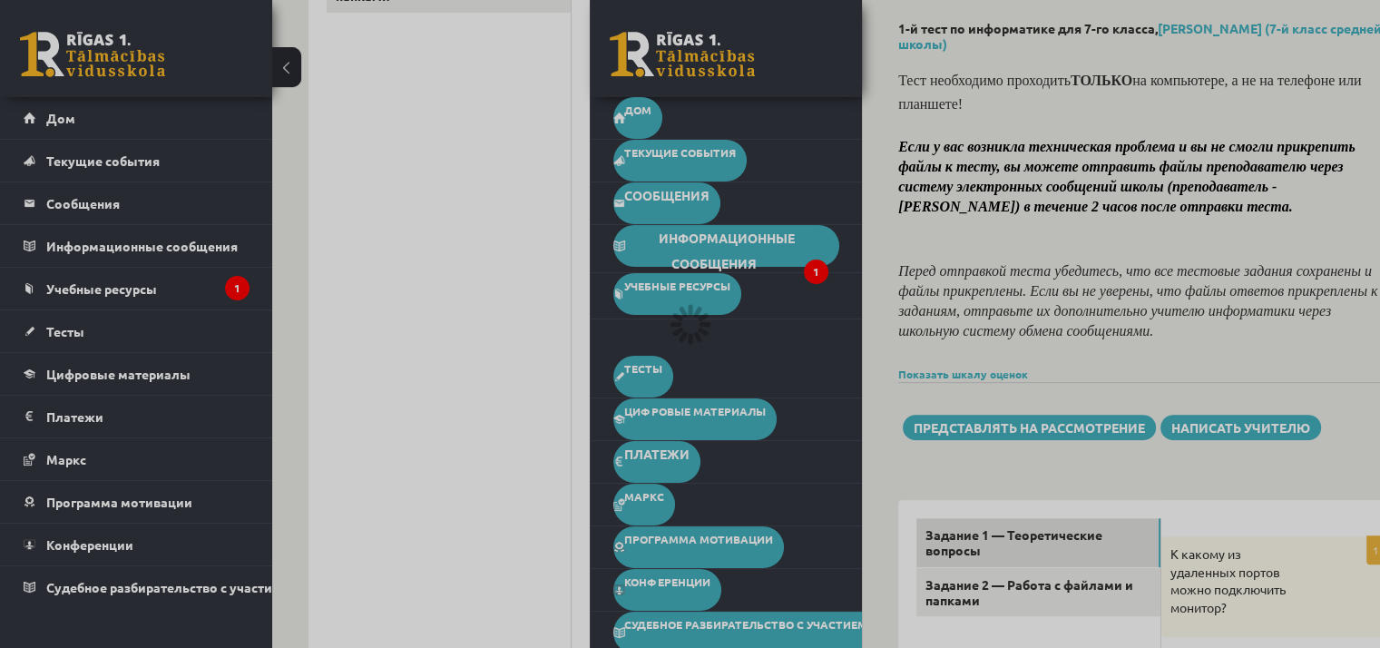
click at [629, 334] on div at bounding box center [690, 324] width 1380 height 648
click at [629, 335] on div at bounding box center [690, 324] width 1380 height 648
click at [629, 333] on div at bounding box center [690, 324] width 1380 height 648
drag, startPoint x: 629, startPoint y: 333, endPoint x: 629, endPoint y: 346, distance: 12.7
click at [629, 346] on div at bounding box center [690, 324] width 1380 height 648
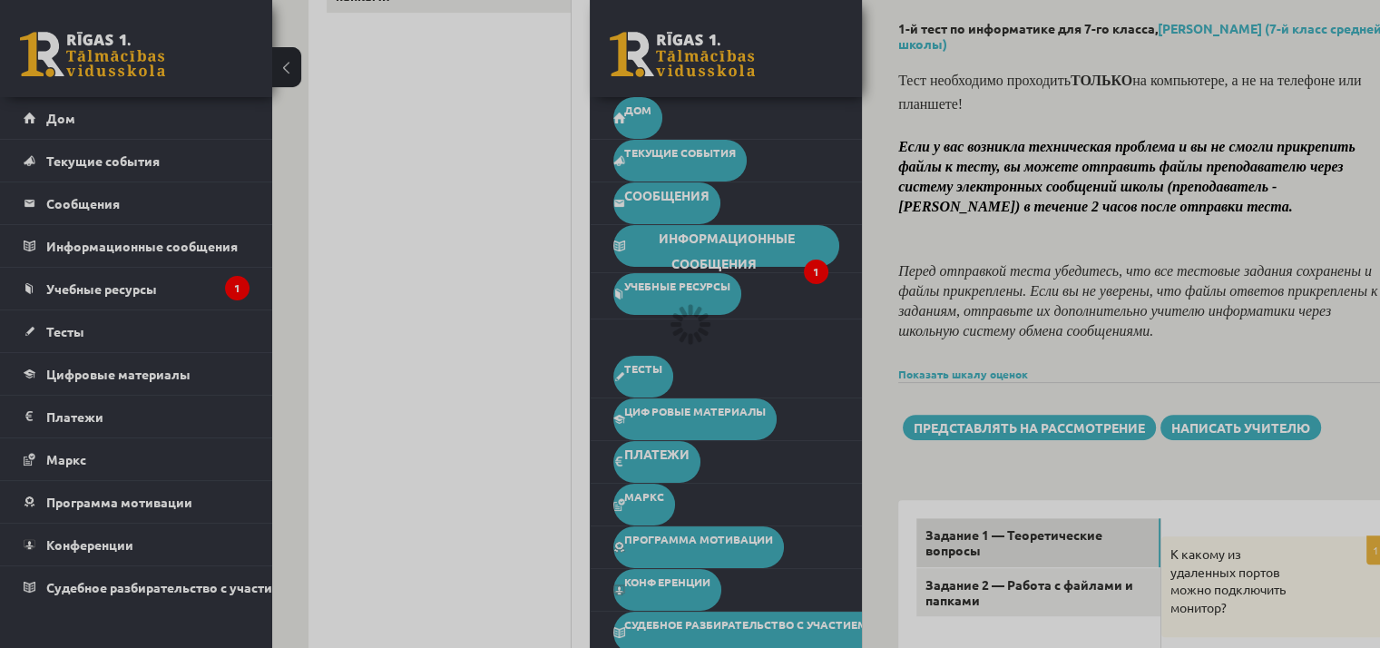
click at [630, 345] on div at bounding box center [690, 324] width 1380 height 648
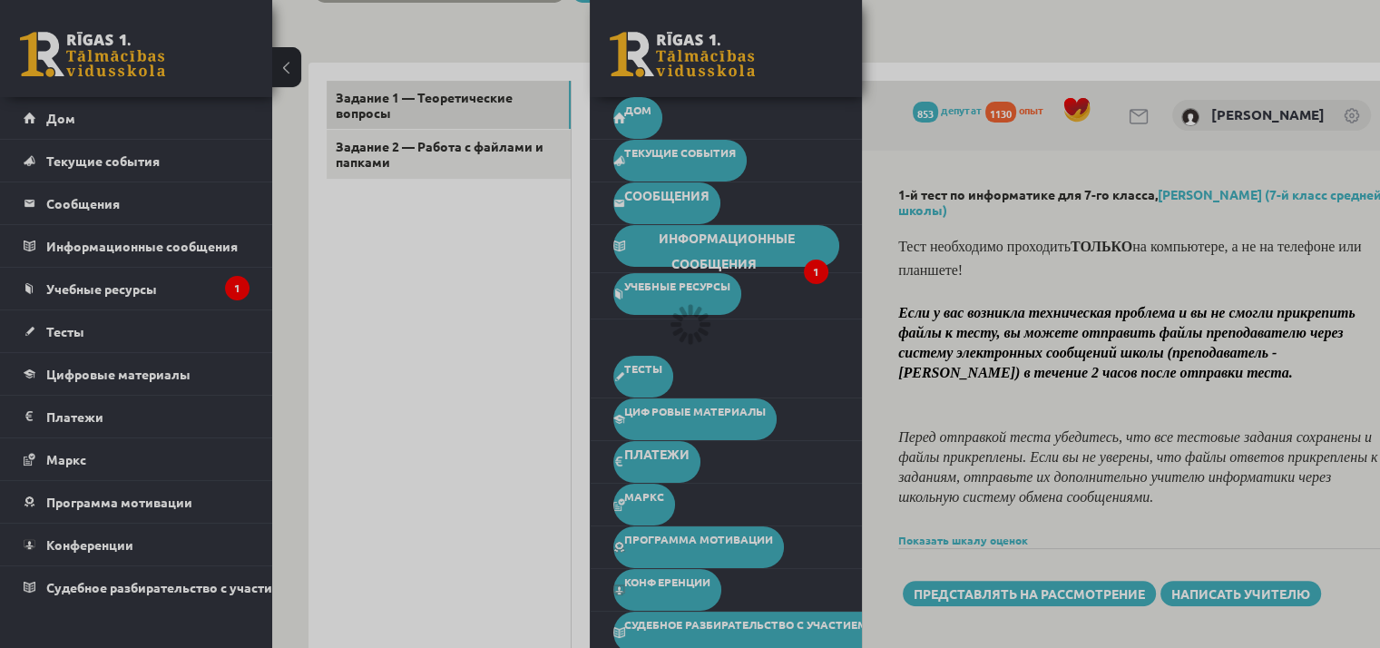
drag, startPoint x: 634, startPoint y: 393, endPoint x: 635, endPoint y: 439, distance: 46.3
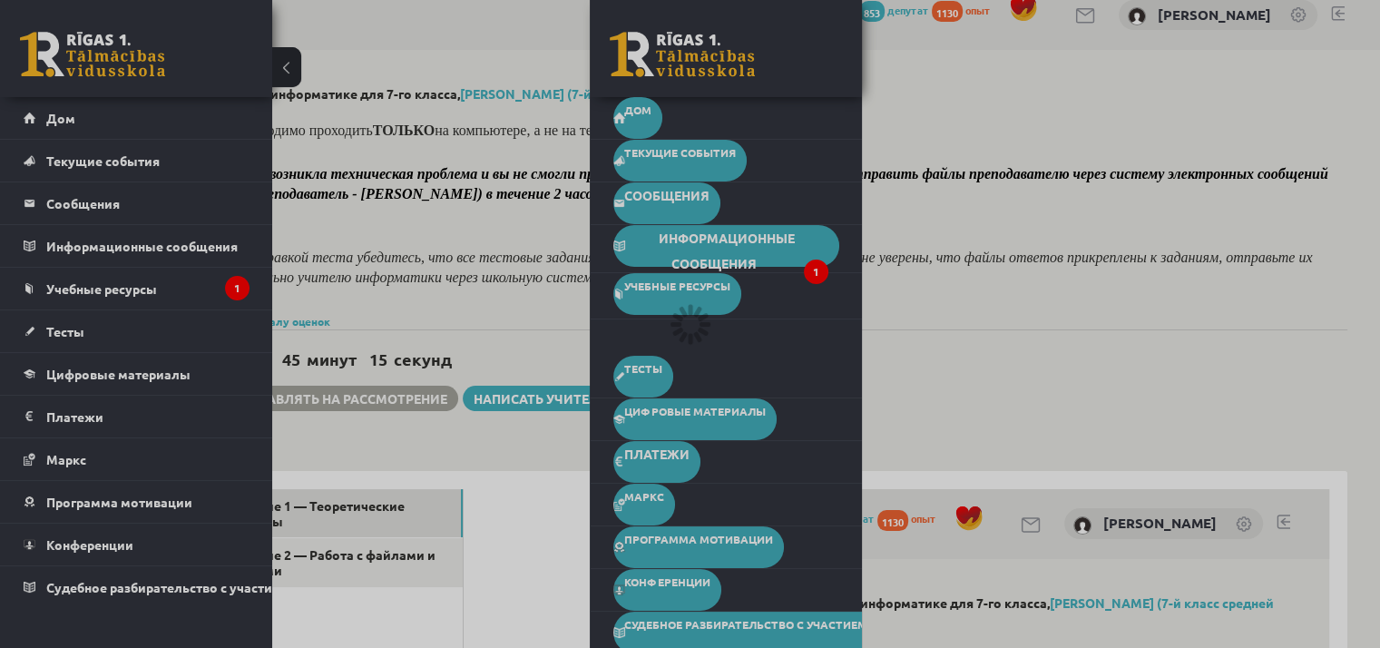
scroll to position [18, 108]
drag, startPoint x: 635, startPoint y: 439, endPoint x: 1140, endPoint y: 330, distance: 516.3
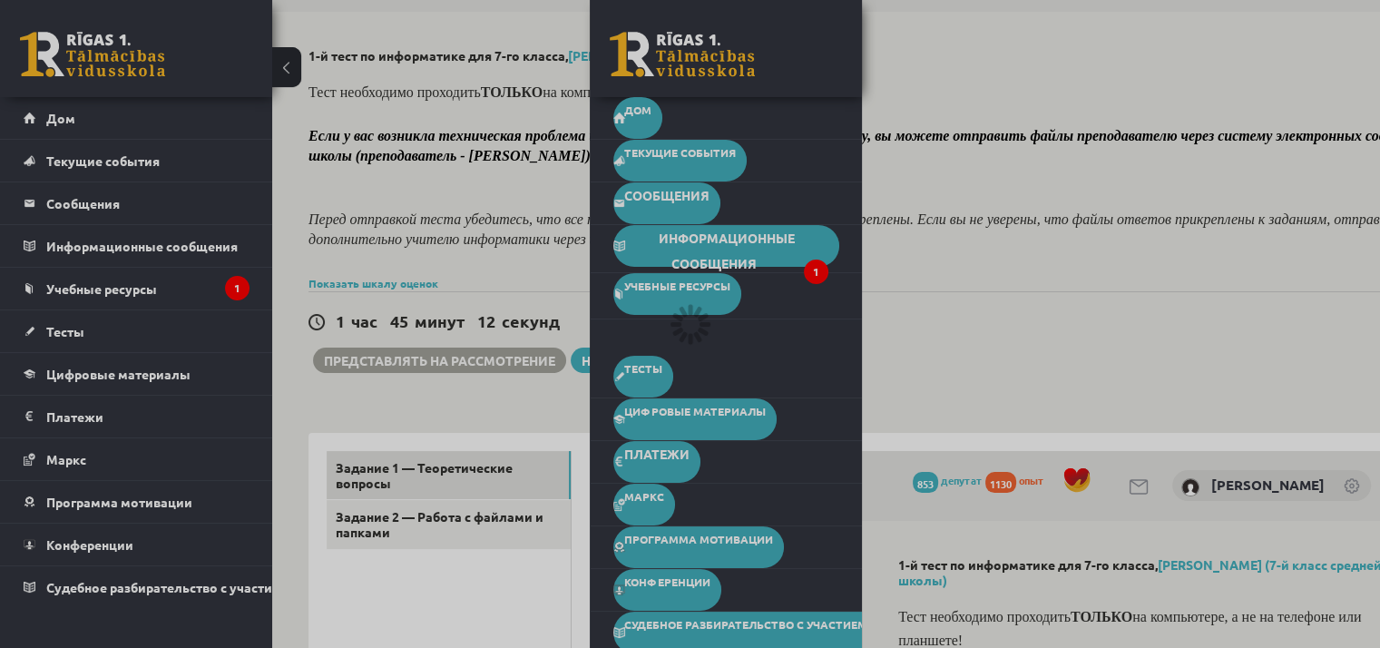
scroll to position [63, 0]
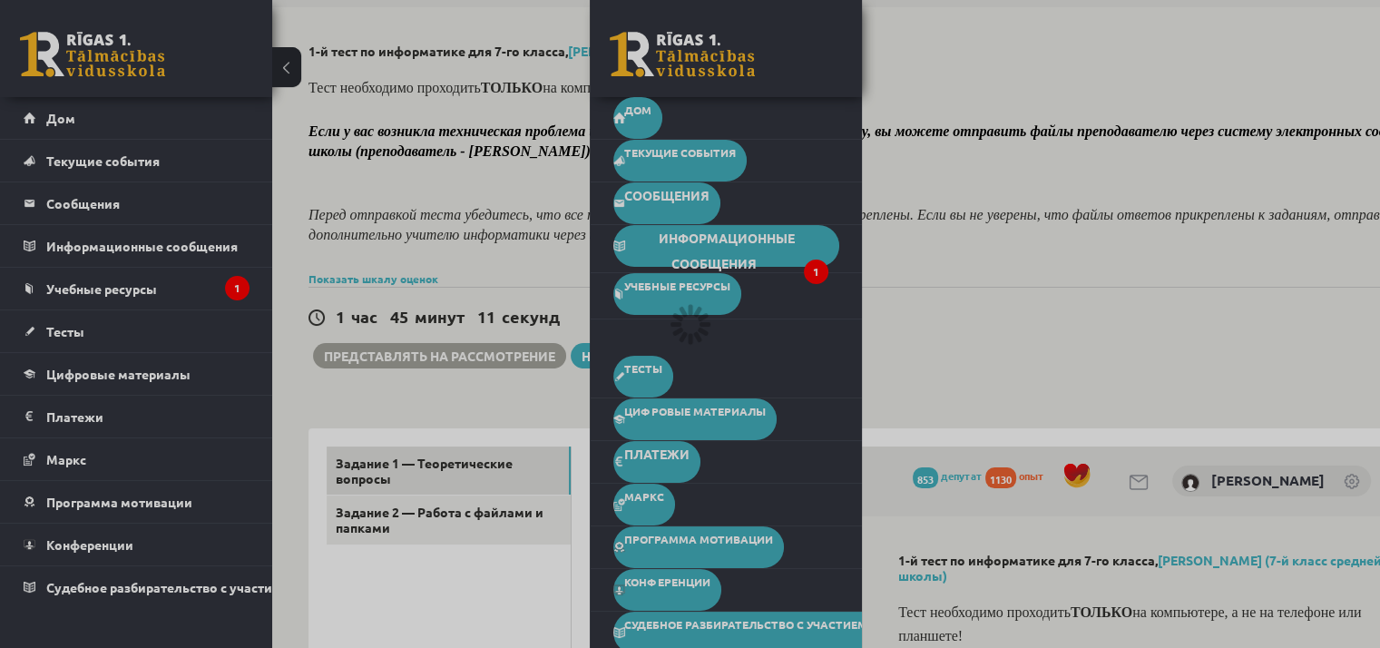
click at [428, 346] on div at bounding box center [690, 324] width 1380 height 648
click at [427, 342] on div at bounding box center [690, 324] width 1380 height 648
click at [427, 343] on div at bounding box center [690, 324] width 1380 height 648
click at [427, 345] on div at bounding box center [690, 324] width 1380 height 648
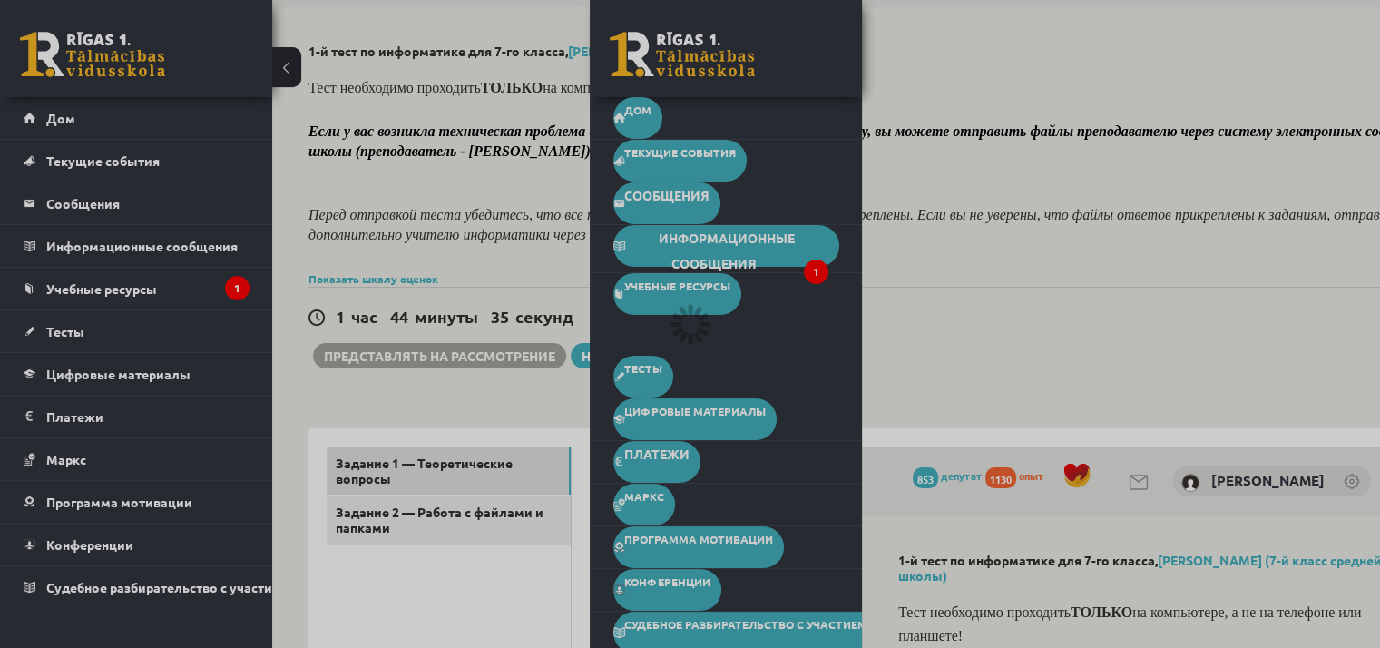
click at [609, 280] on div at bounding box center [690, 324] width 1380 height 648
drag, startPoint x: 609, startPoint y: 280, endPoint x: 842, endPoint y: 366, distance: 248.4
click at [817, 415] on div at bounding box center [690, 324] width 1380 height 648
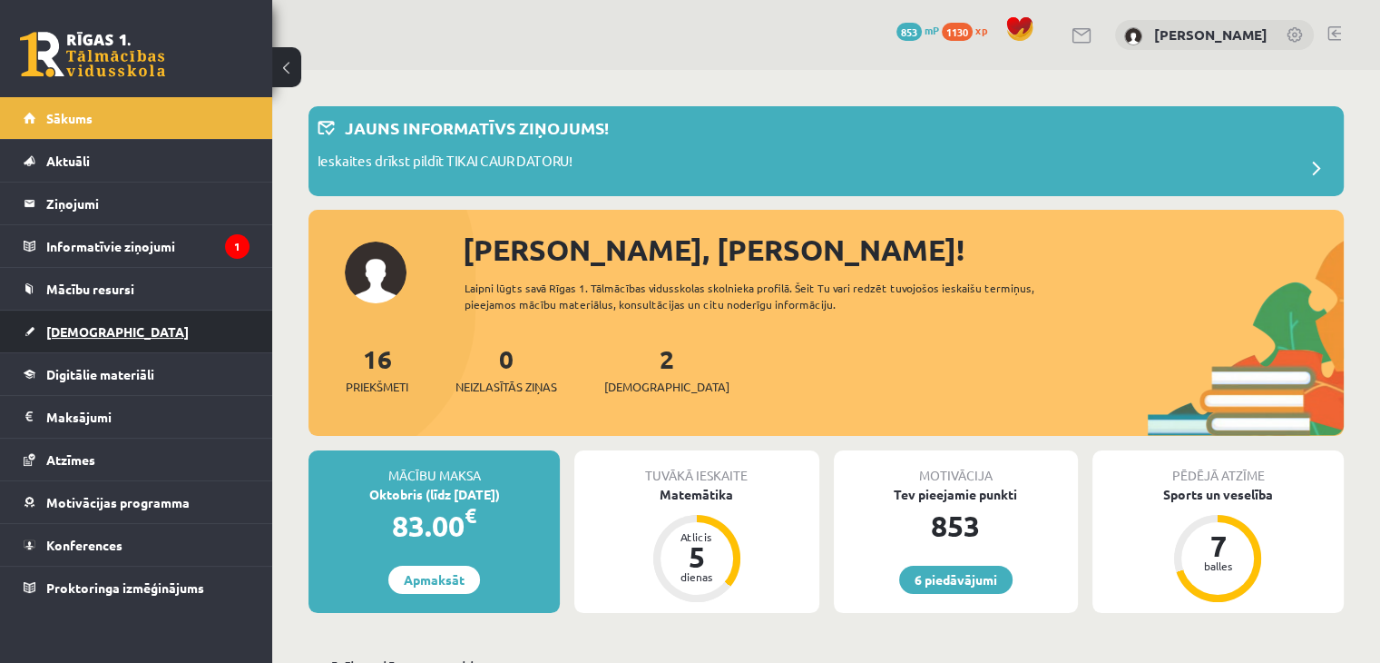
click at [86, 328] on span "[DEMOGRAPHIC_DATA]" at bounding box center [117, 331] width 142 height 16
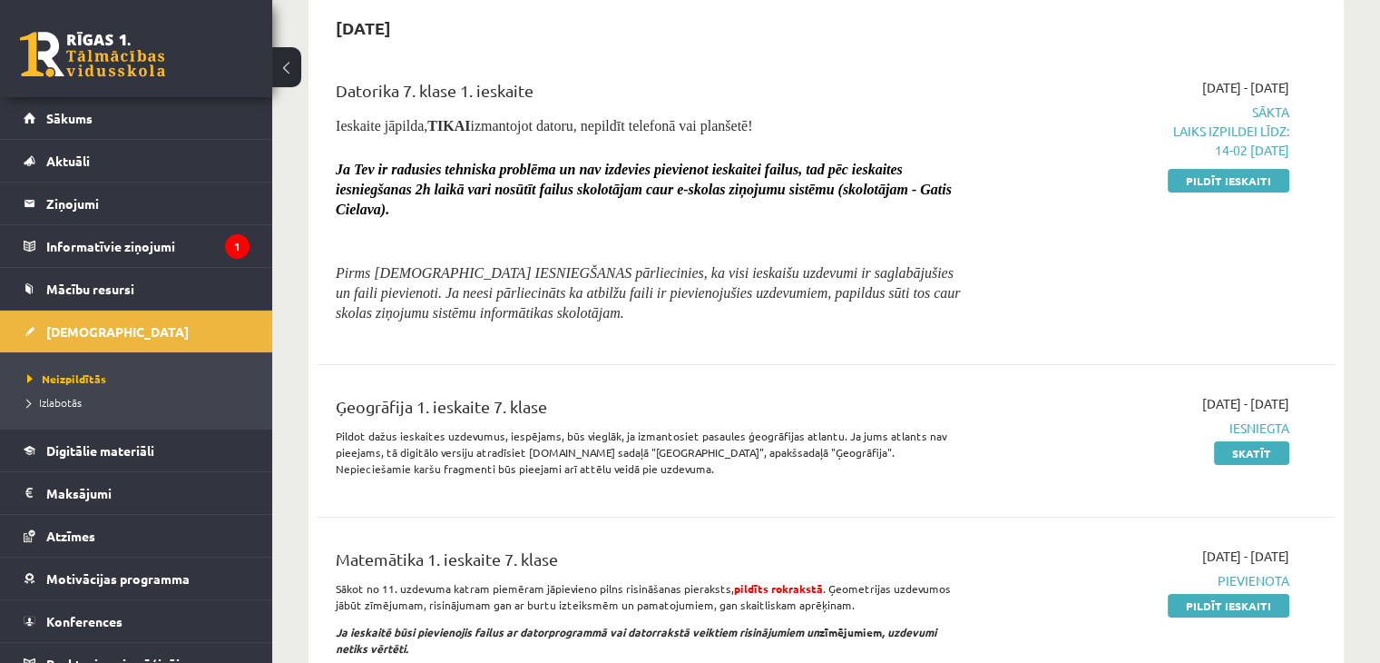
scroll to position [182, 0]
click at [1263, 174] on link "Pildīt ieskaiti" at bounding box center [1229, 181] width 122 height 24
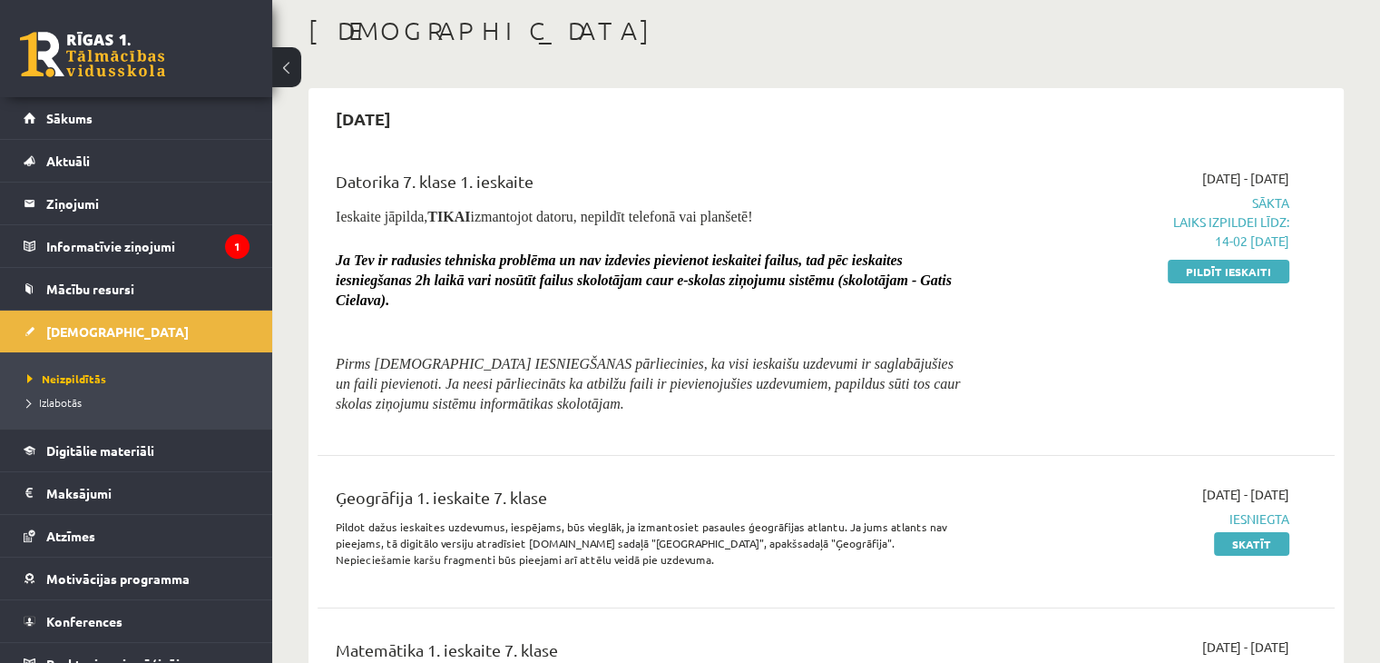
click at [1213, 237] on p "Laiks izpildei līdz: 14-02 [DATE]" at bounding box center [1140, 231] width 300 height 38
click at [1256, 204] on span "Sākta Laiks izpildei līdz: 14-02 [DATE]" at bounding box center [1140, 221] width 300 height 57
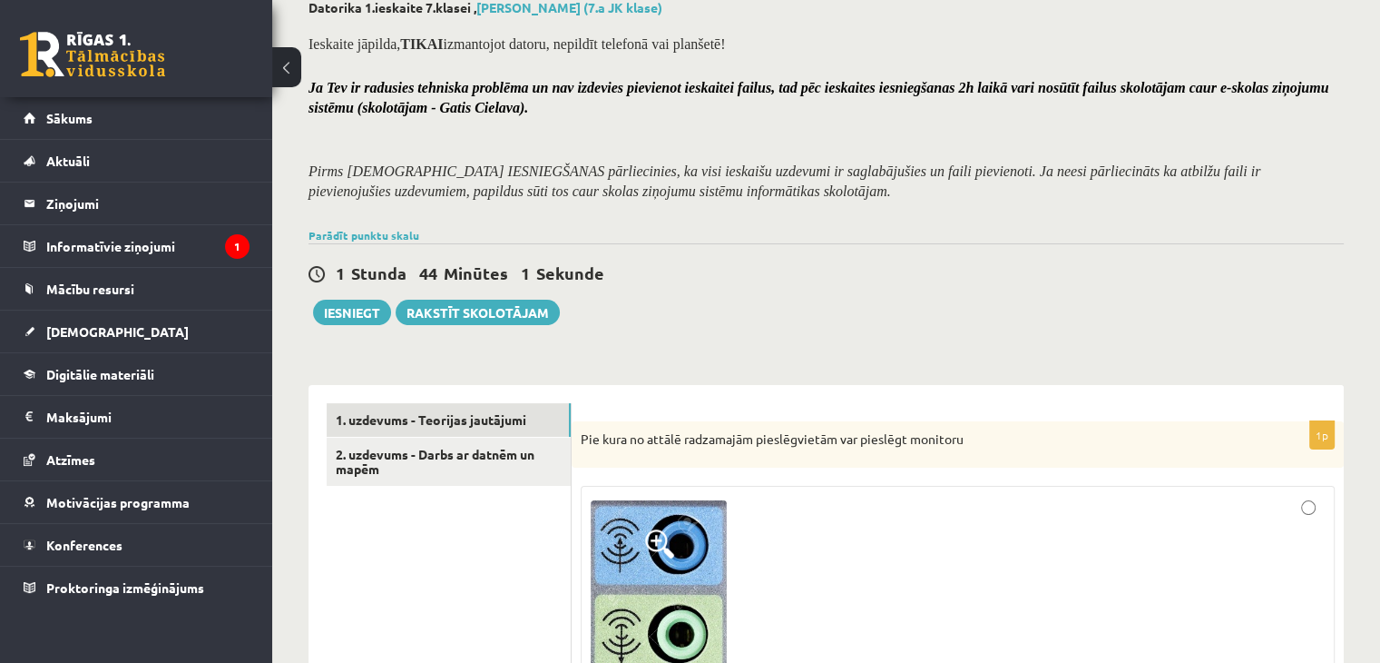
scroll to position [110, 0]
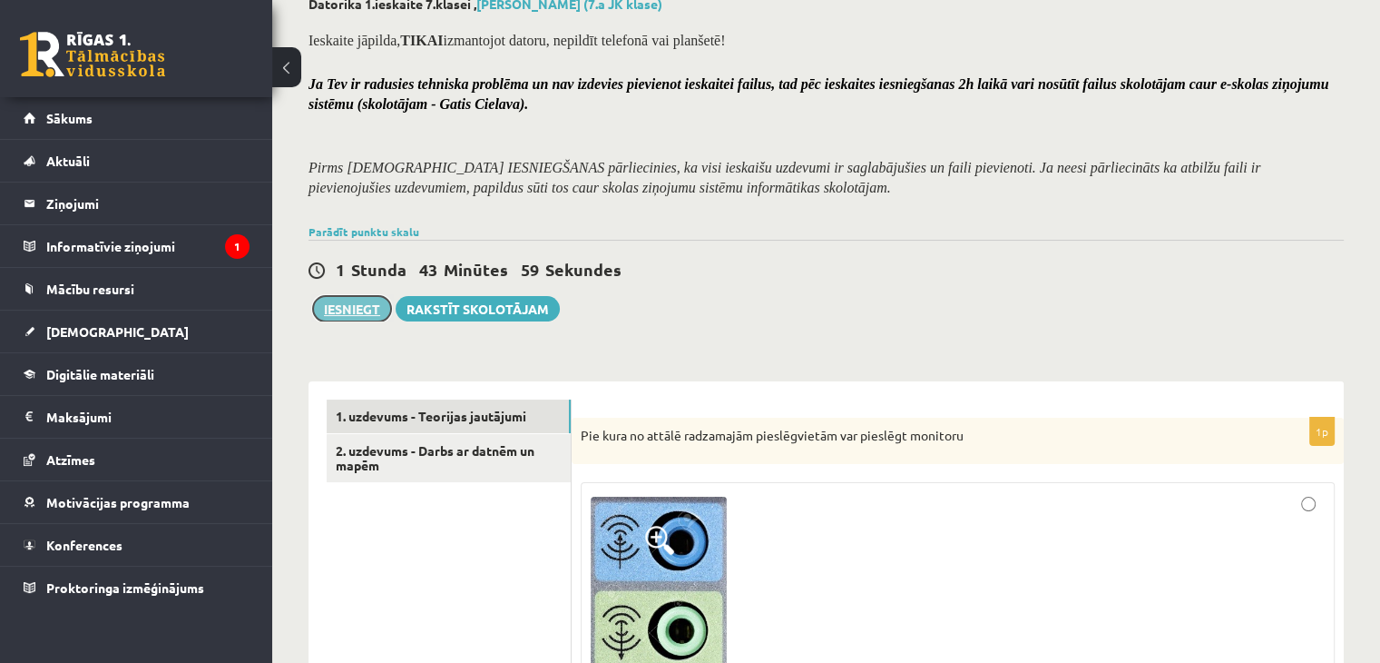
click at [339, 310] on button "Iesniegt" at bounding box center [352, 308] width 78 height 25
